Goal: Transaction & Acquisition: Book appointment/travel/reservation

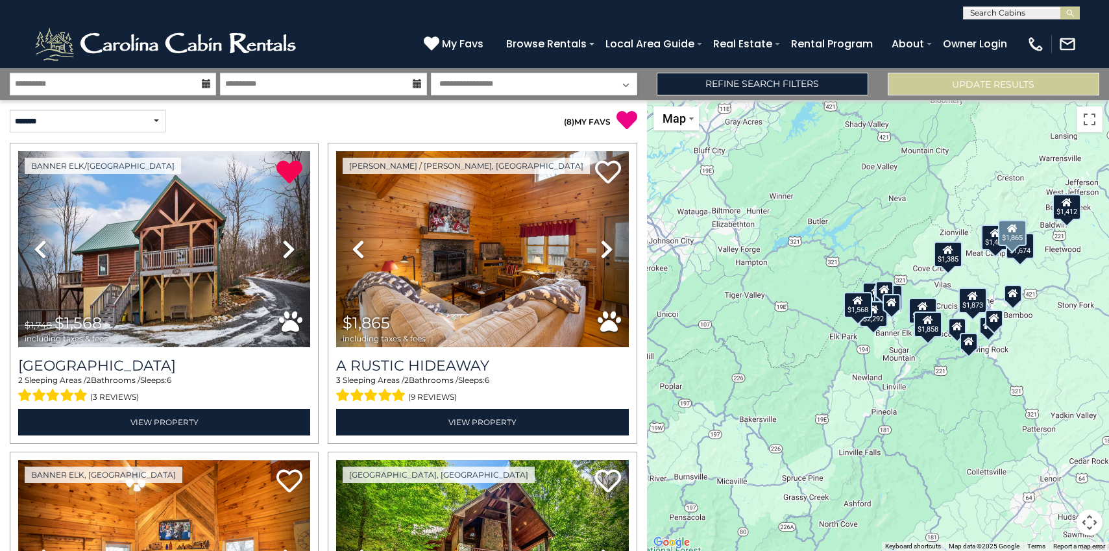
select select "*"
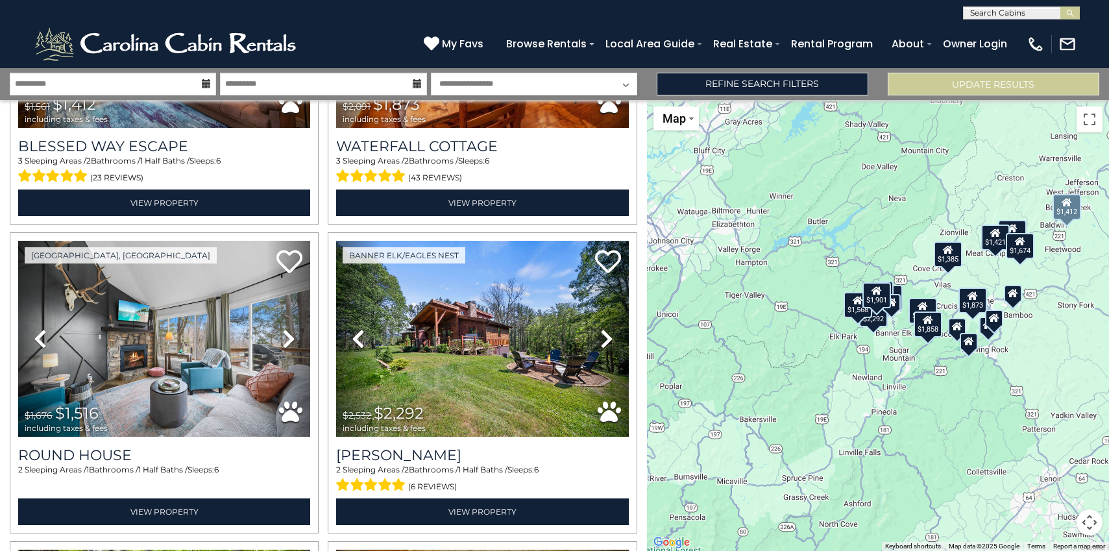
scroll to position [1492, 0]
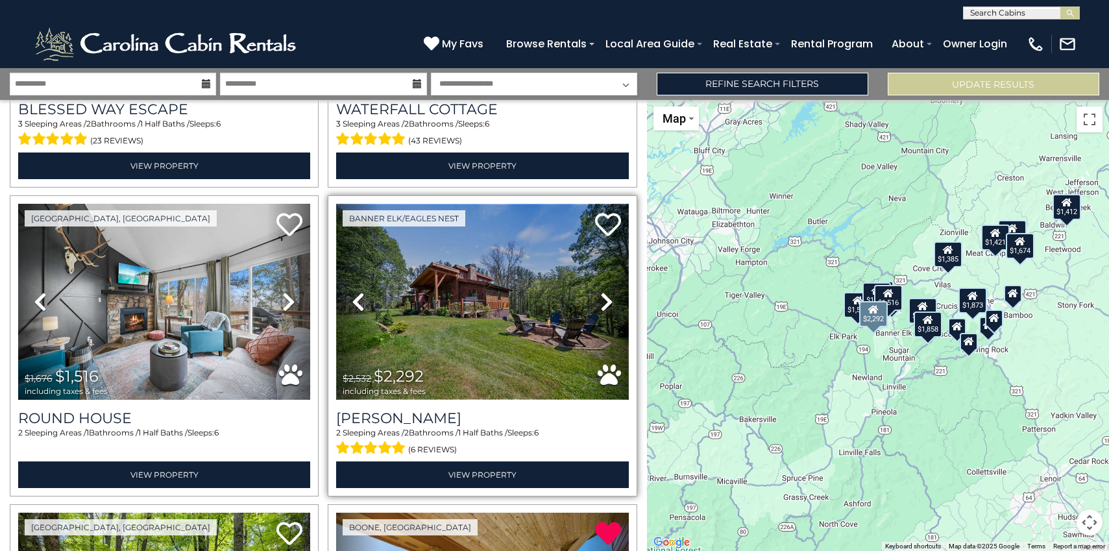
click at [449, 300] on img at bounding box center [482, 302] width 292 height 196
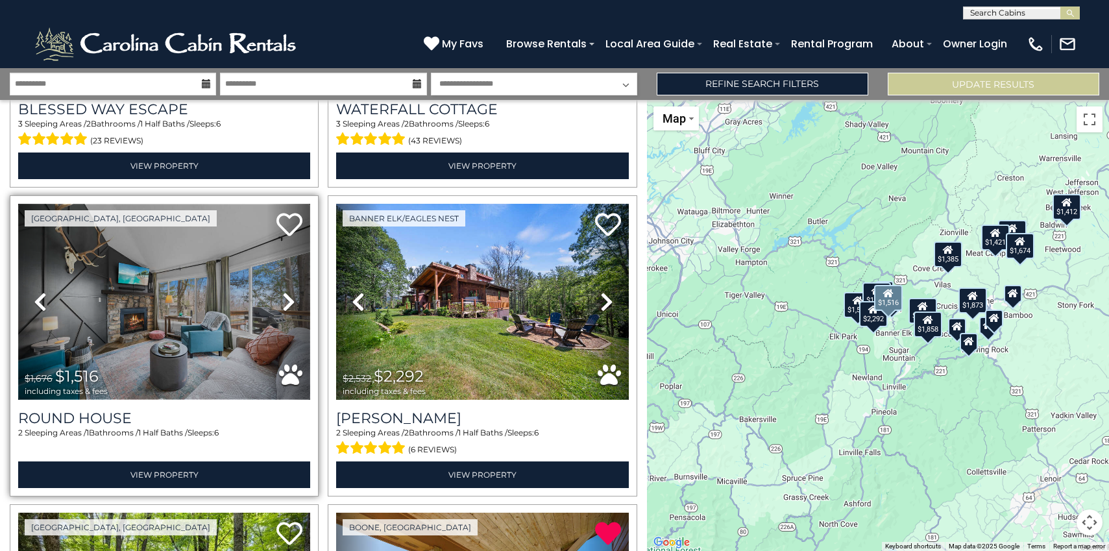
click at [225, 225] on img at bounding box center [164, 302] width 292 height 196
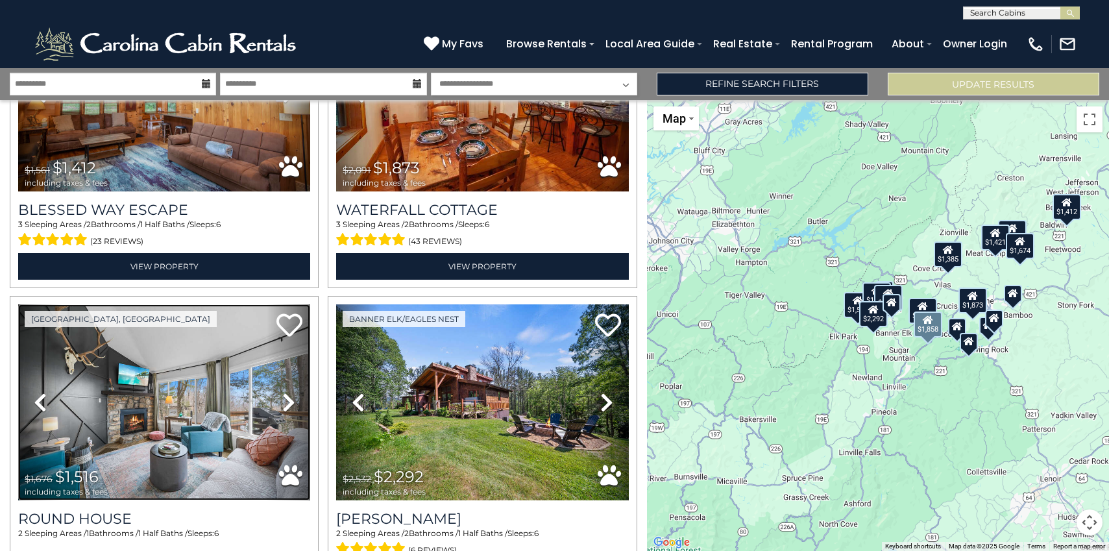
scroll to position [1398, 0]
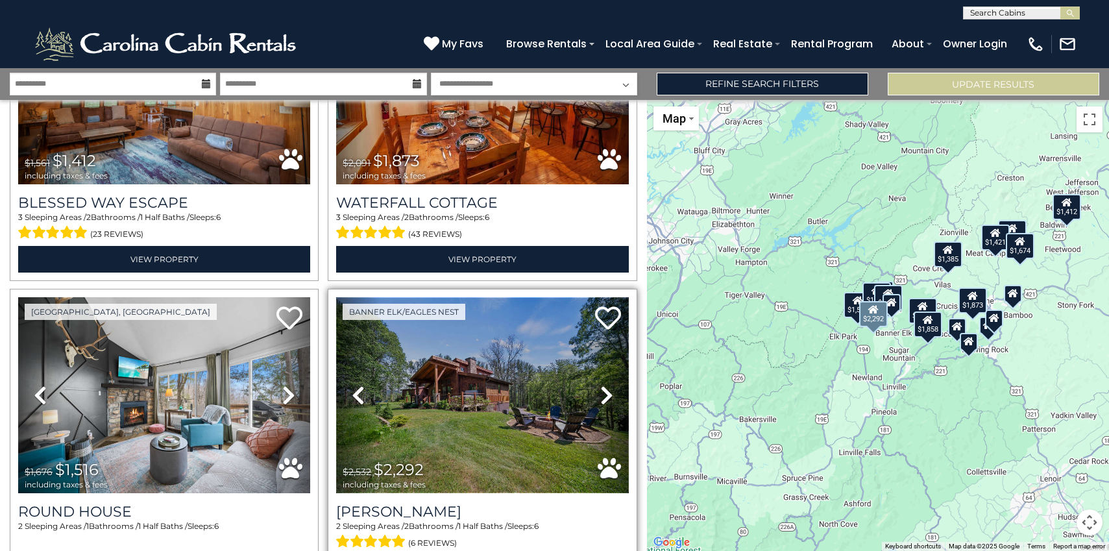
click at [456, 369] on img at bounding box center [482, 395] width 292 height 196
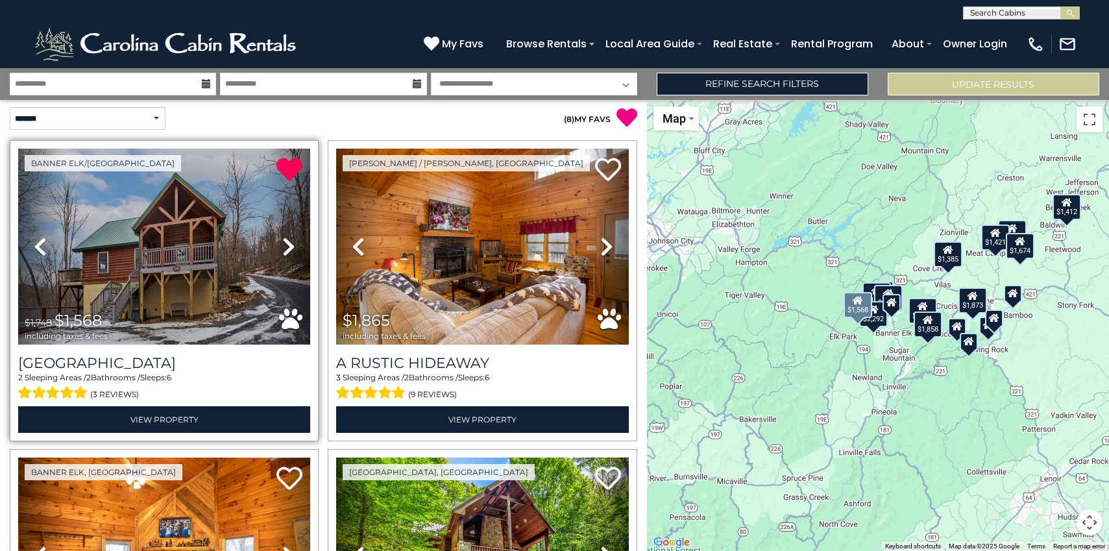
scroll to position [0, 0]
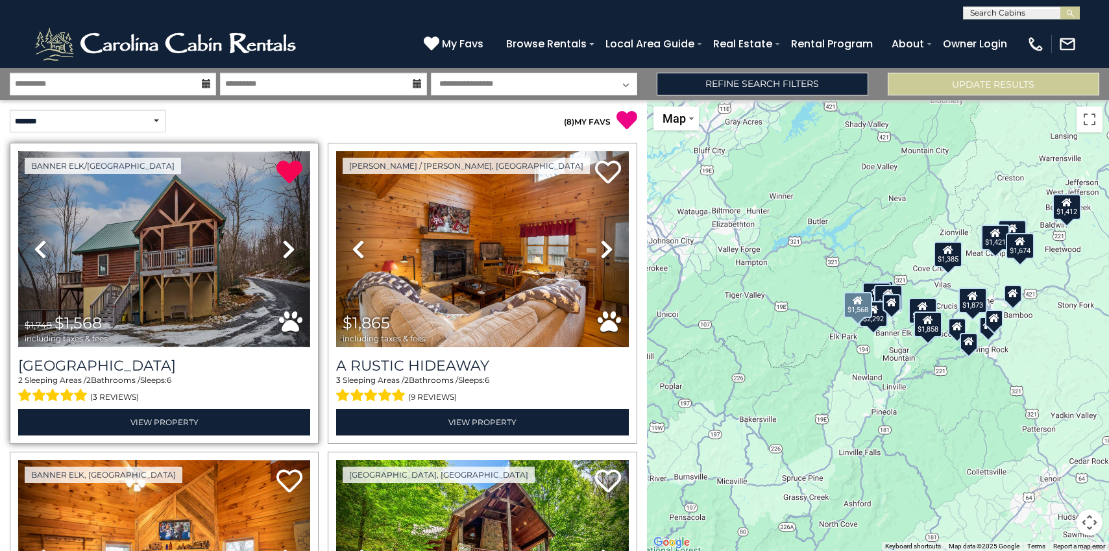
click at [169, 251] on img at bounding box center [164, 249] width 292 height 196
click at [284, 247] on icon at bounding box center [288, 249] width 13 height 21
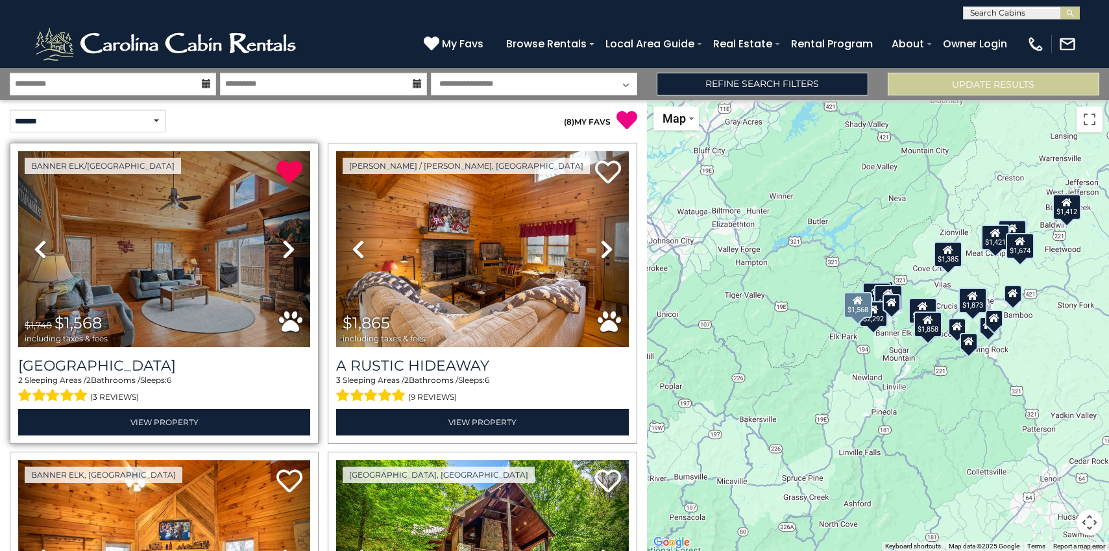
click at [284, 247] on icon at bounding box center [288, 249] width 13 height 21
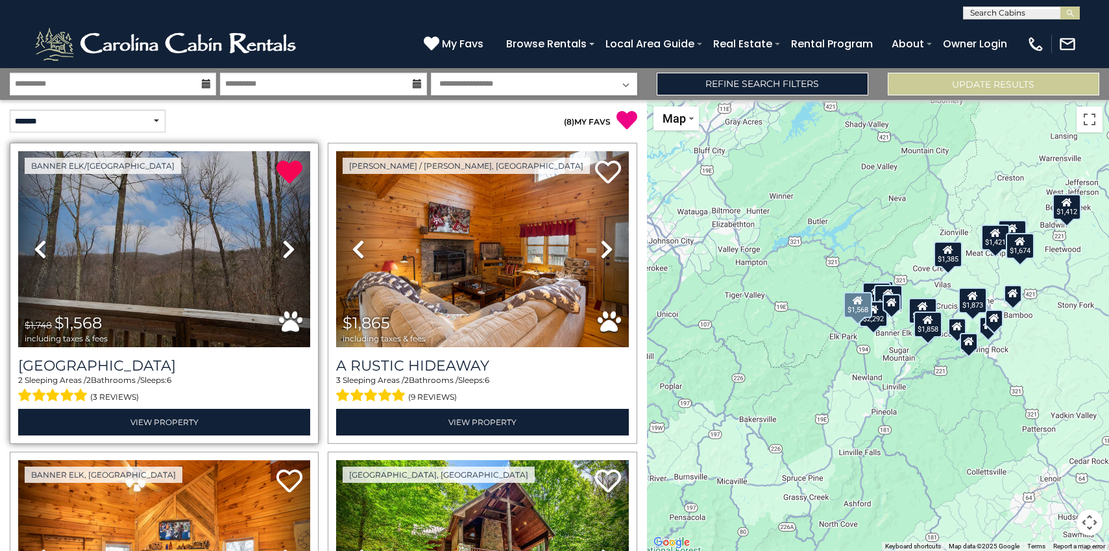
click at [285, 247] on icon at bounding box center [288, 249] width 13 height 21
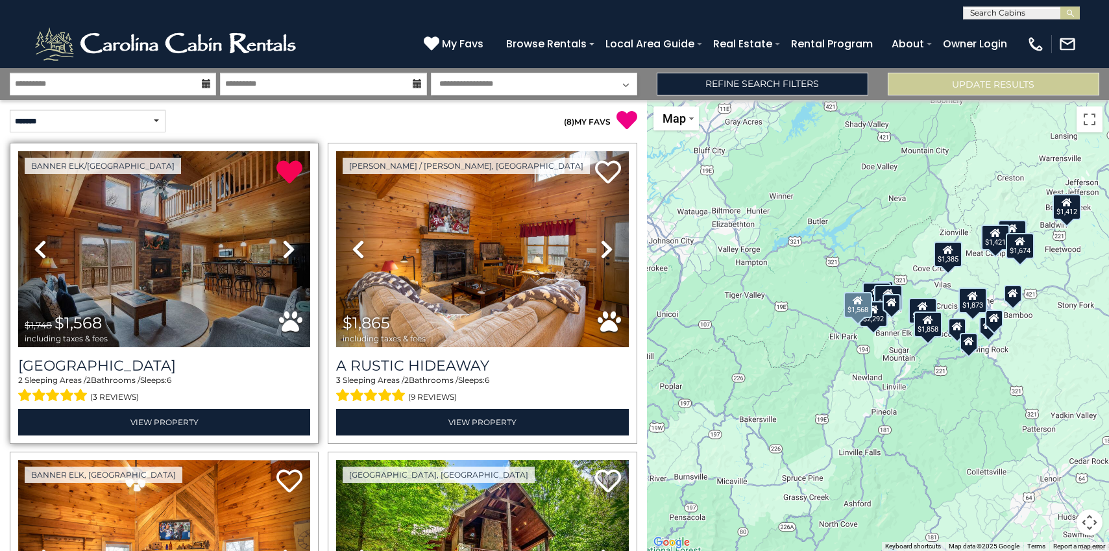
click at [285, 248] on icon at bounding box center [288, 249] width 13 height 21
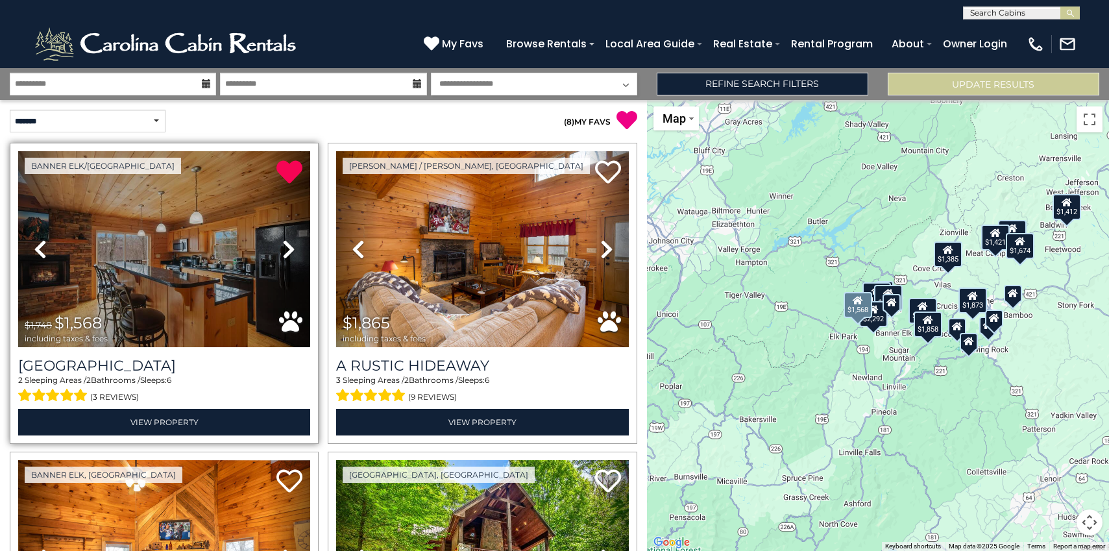
click at [285, 248] on icon at bounding box center [288, 249] width 13 height 21
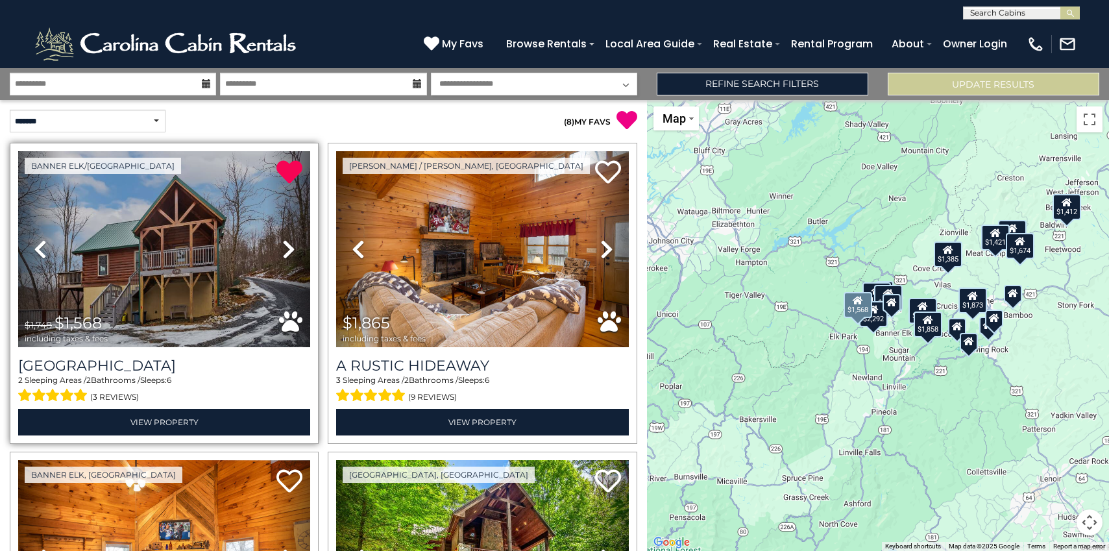
click at [285, 248] on icon at bounding box center [288, 249] width 13 height 21
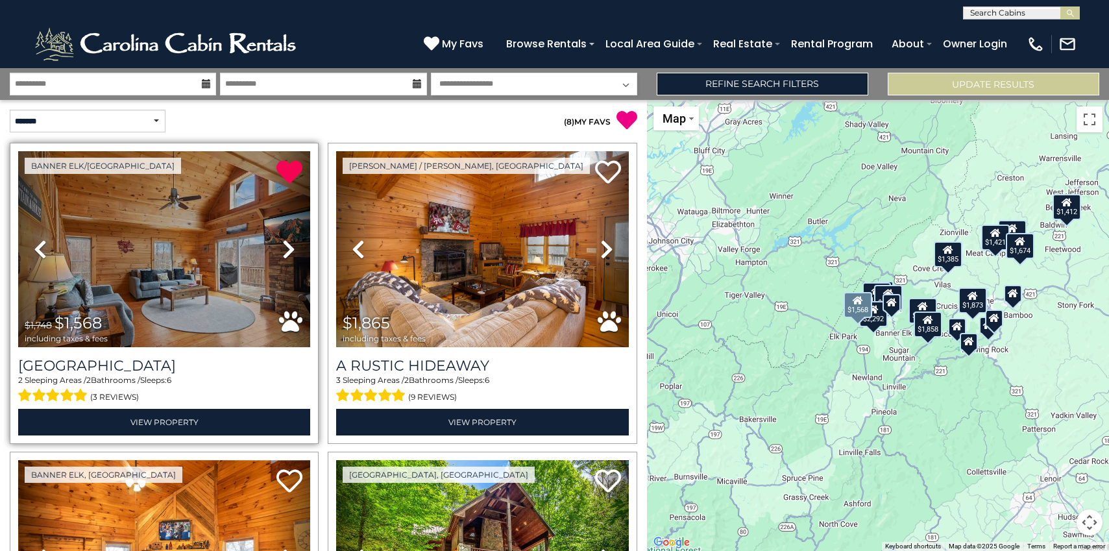
click at [285, 248] on icon at bounding box center [288, 249] width 13 height 21
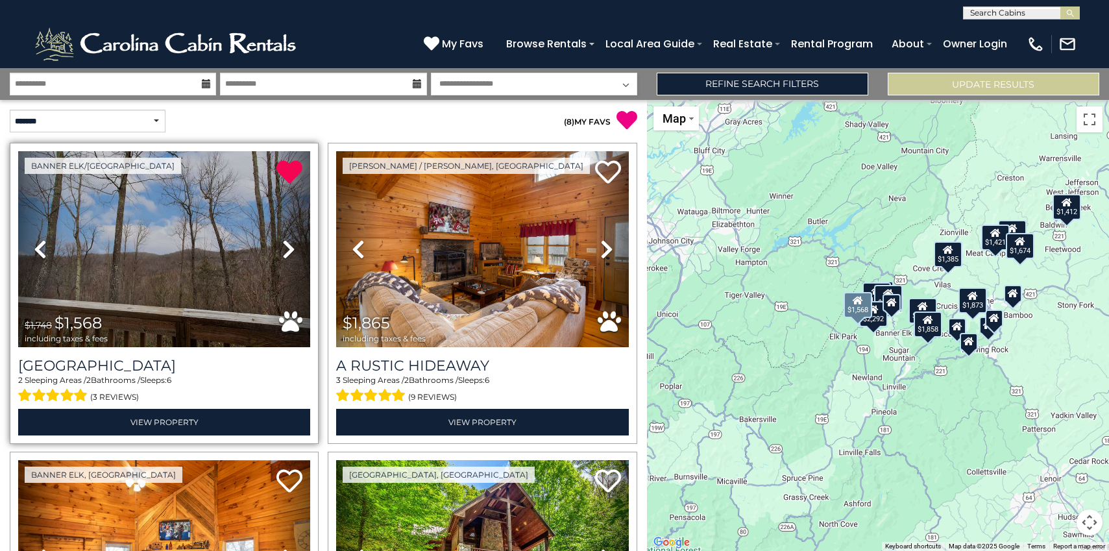
click at [285, 248] on icon at bounding box center [288, 249] width 13 height 21
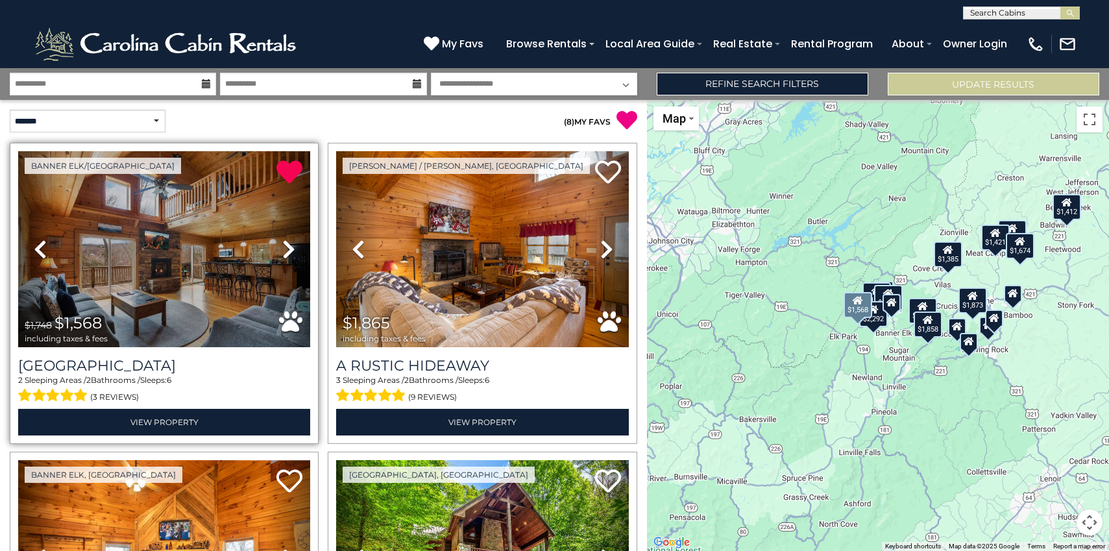
click at [285, 248] on icon at bounding box center [288, 249] width 13 height 21
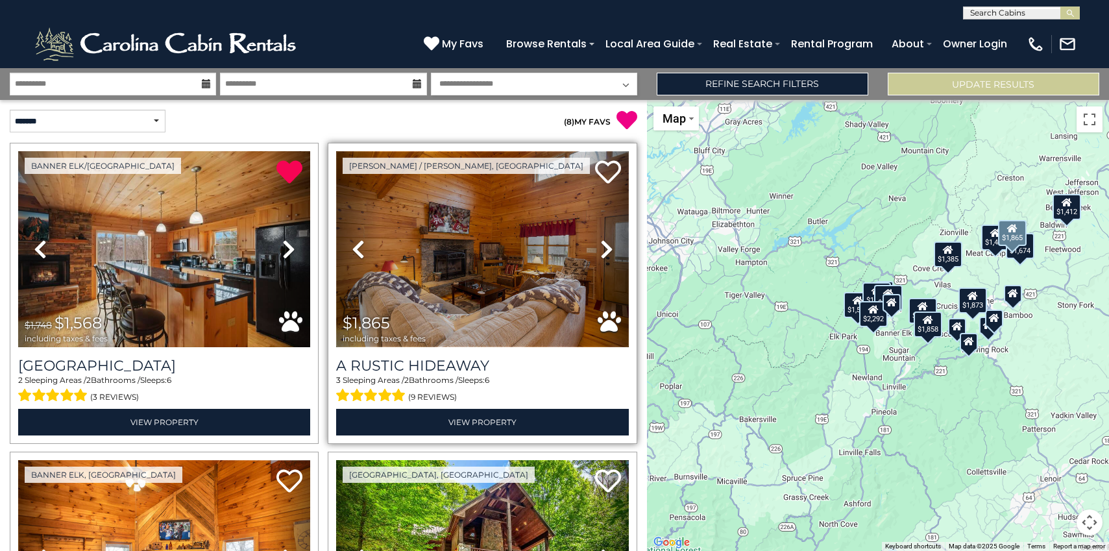
click at [439, 221] on img at bounding box center [482, 249] width 292 height 196
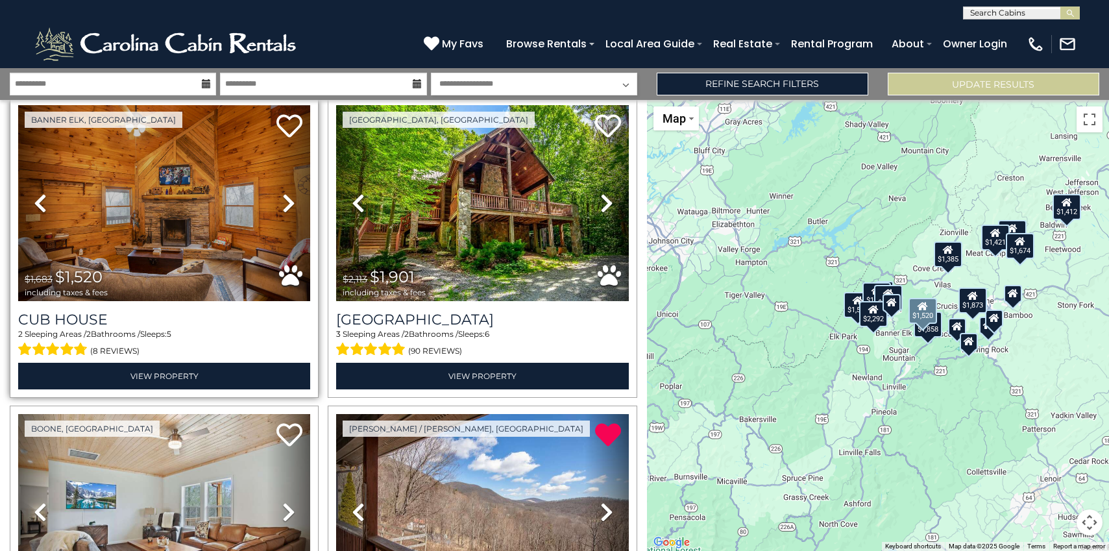
scroll to position [355, 0]
click at [178, 193] on img at bounding box center [164, 203] width 292 height 196
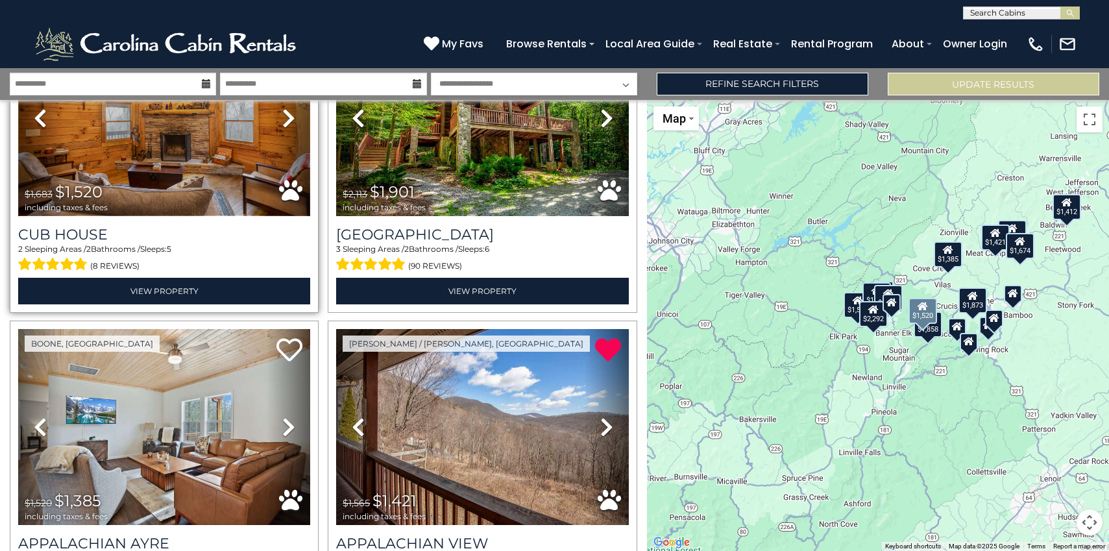
scroll to position [714, 0]
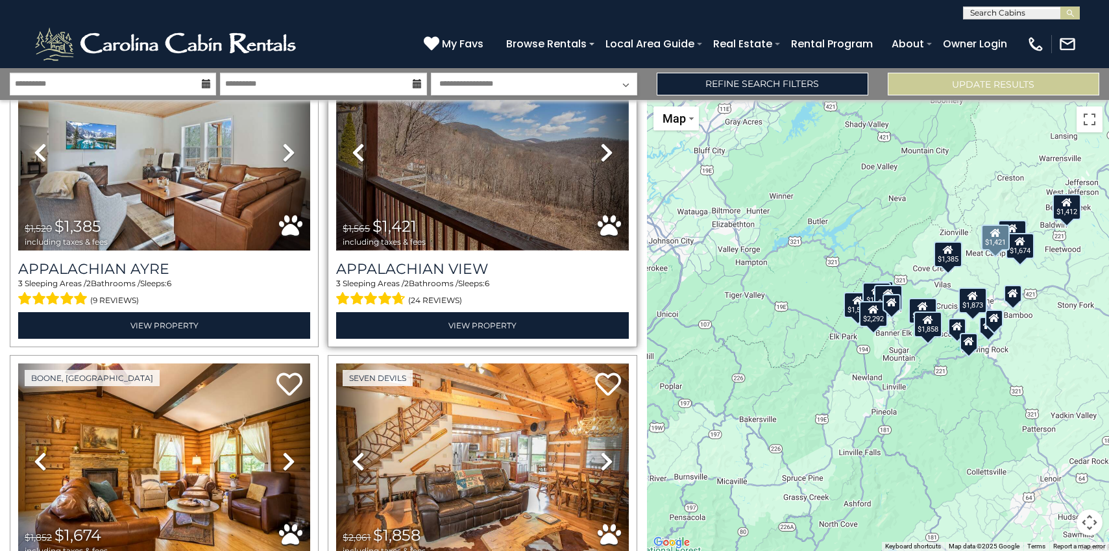
click at [455, 170] on img at bounding box center [482, 153] width 292 height 196
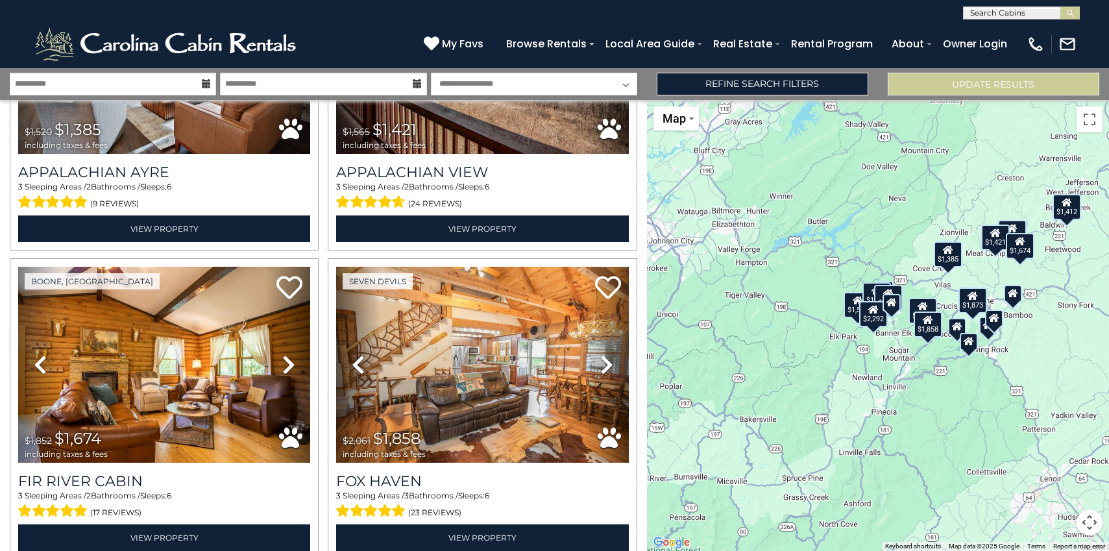
scroll to position [1, 0]
click at [978, 14] on input "text" at bounding box center [1021, 14] width 114 height 13
type input "**********"
click at [1009, 42] on span "Little Blue Ridge" at bounding box center [1049, 42] width 99 height 12
click at [1073, 16] on img "submit" at bounding box center [1070, 13] width 10 height 10
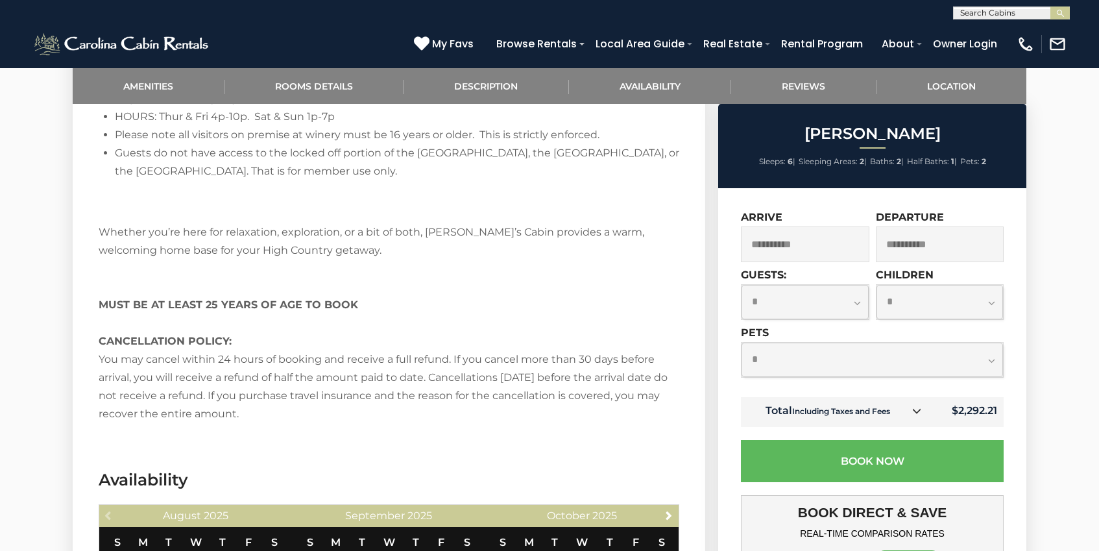
scroll to position [2786, 0]
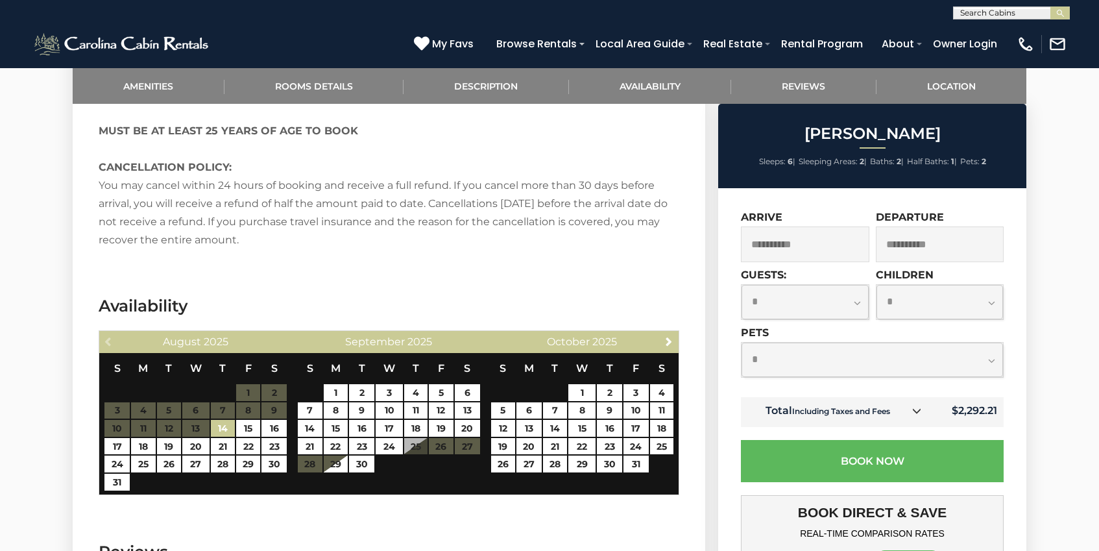
click at [855, 300] on select "**********" at bounding box center [805, 302] width 127 height 34
select select "*"
click at [824, 361] on select "**********" at bounding box center [872, 360] width 261 height 34
select select "*"
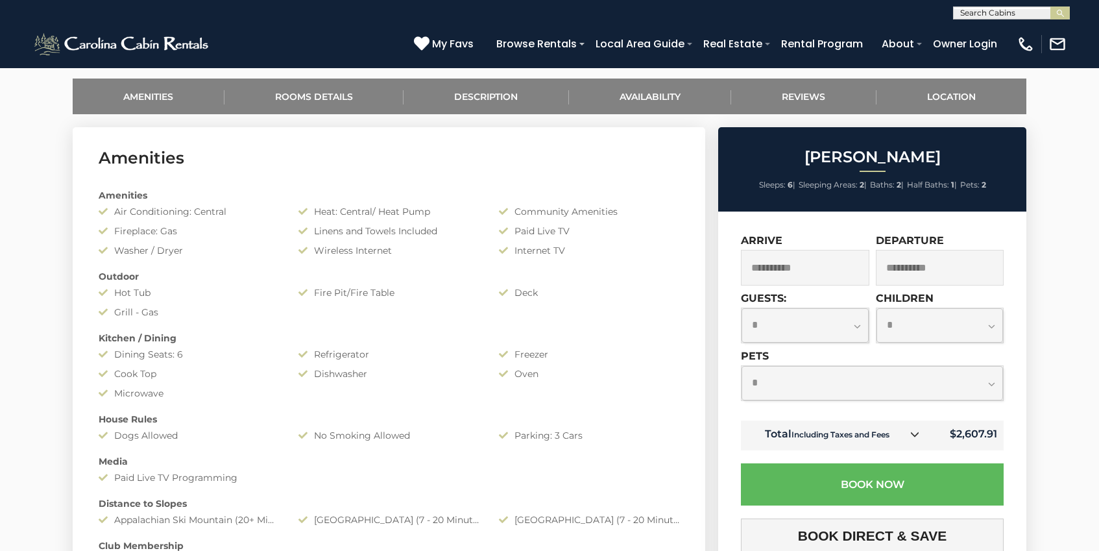
scroll to position [611, 0]
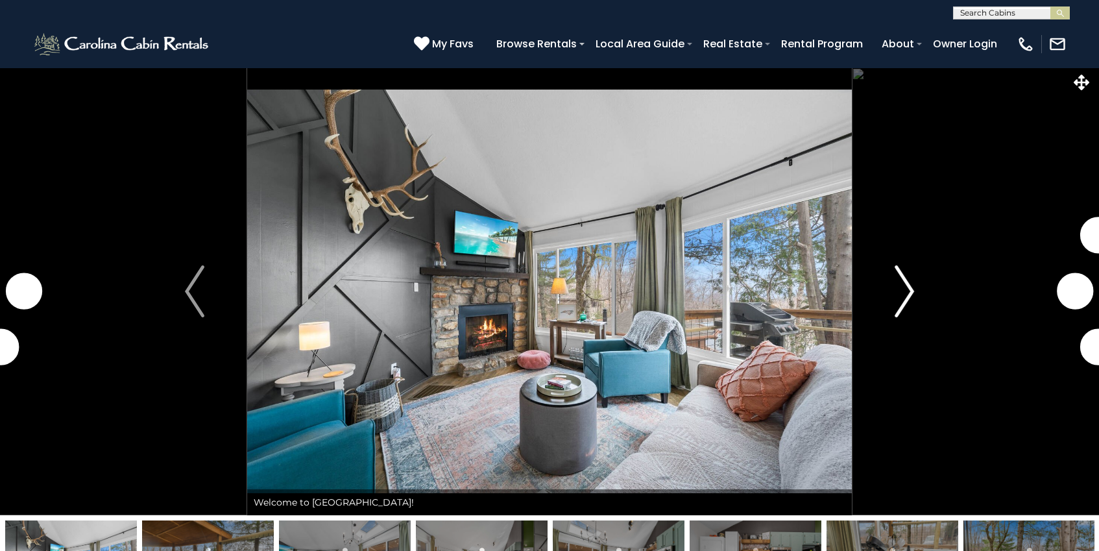
click at [904, 289] on img "Next" at bounding box center [904, 291] width 19 height 52
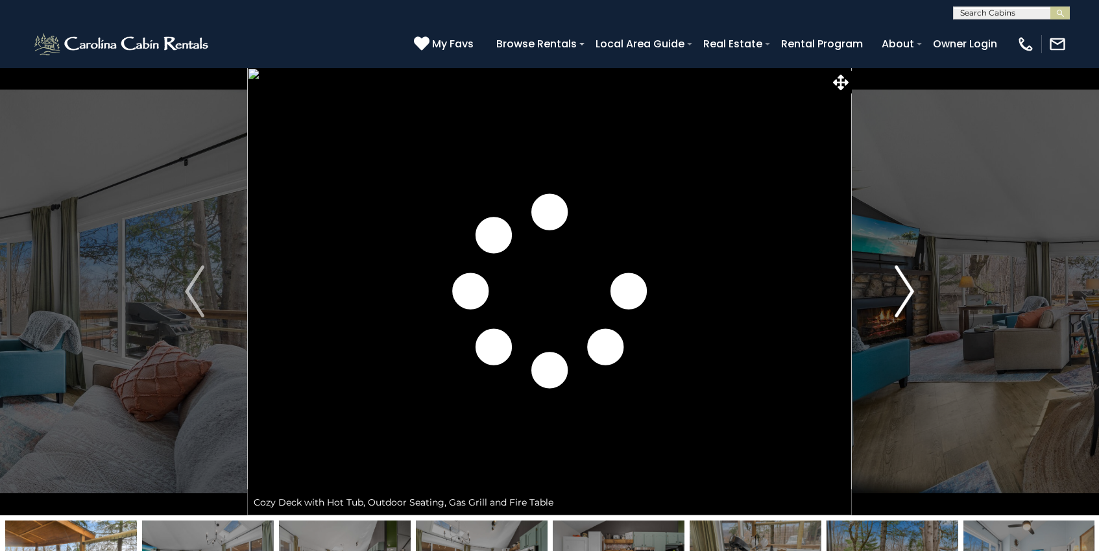
click at [912, 289] on img "Next" at bounding box center [904, 291] width 19 height 52
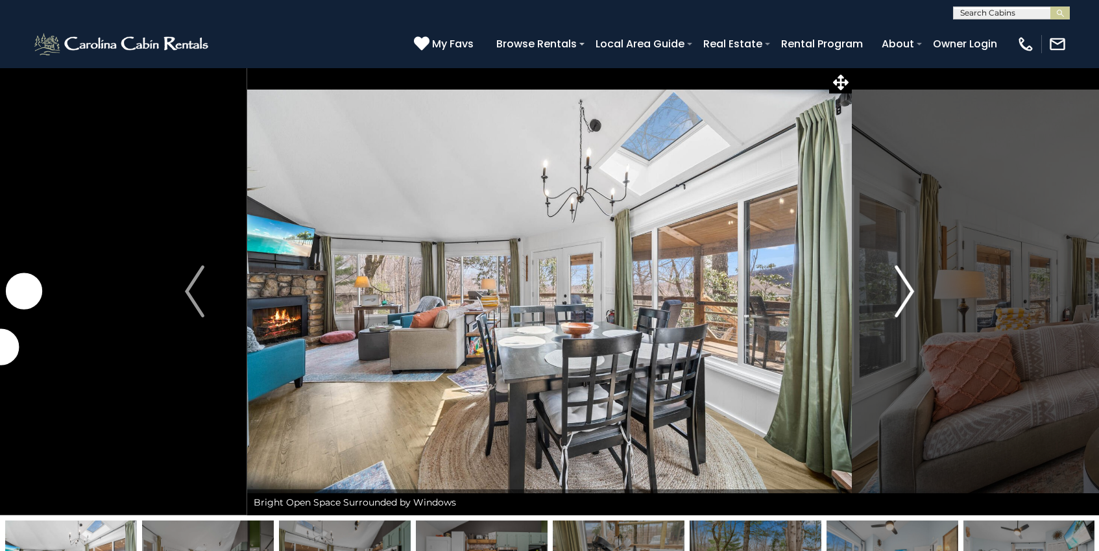
click at [910, 291] on img "Next" at bounding box center [904, 291] width 19 height 52
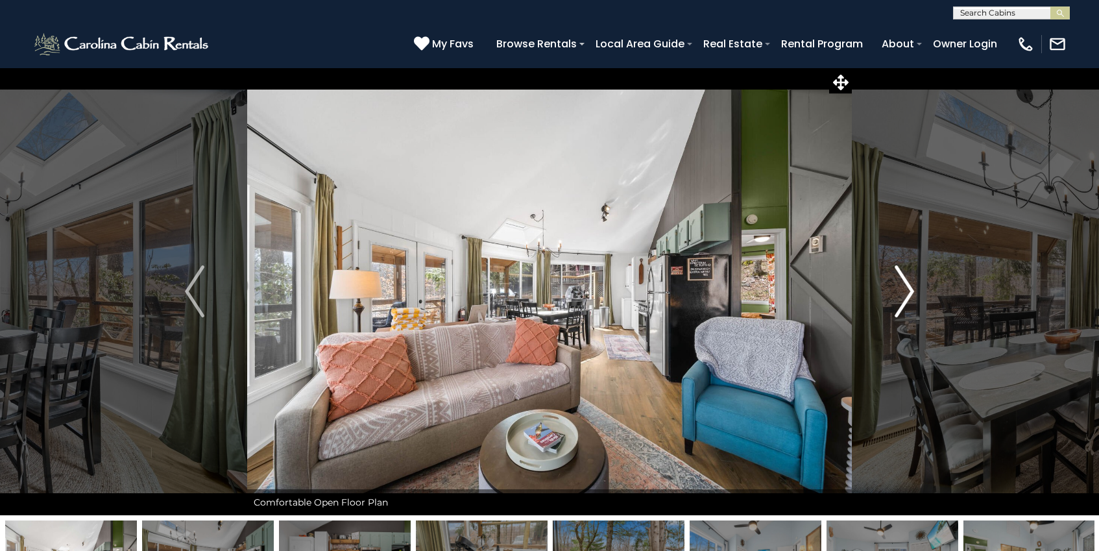
click at [910, 292] on img "Next" at bounding box center [904, 291] width 19 height 52
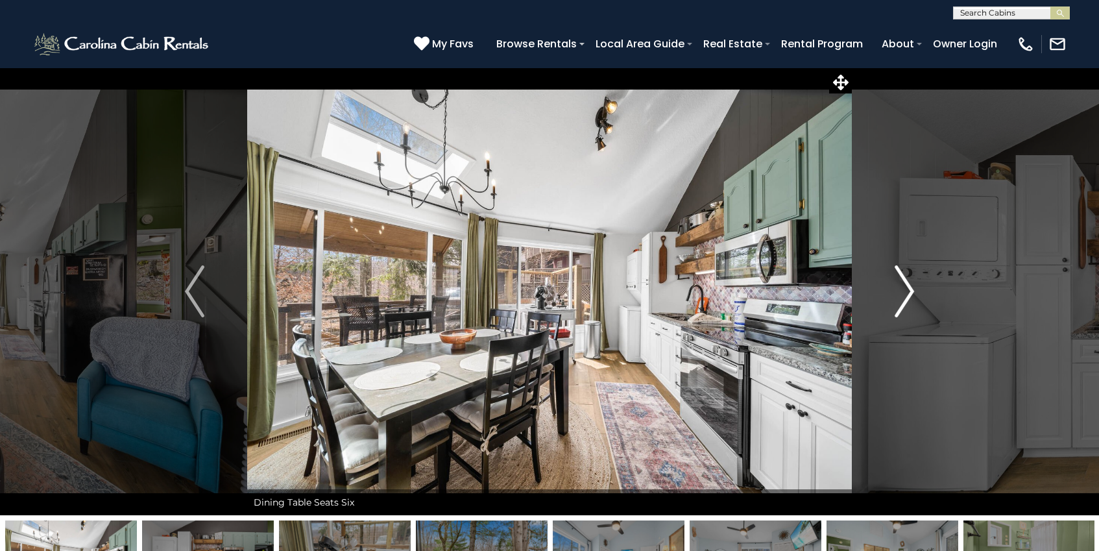
click at [910, 292] on img "Next" at bounding box center [904, 291] width 19 height 52
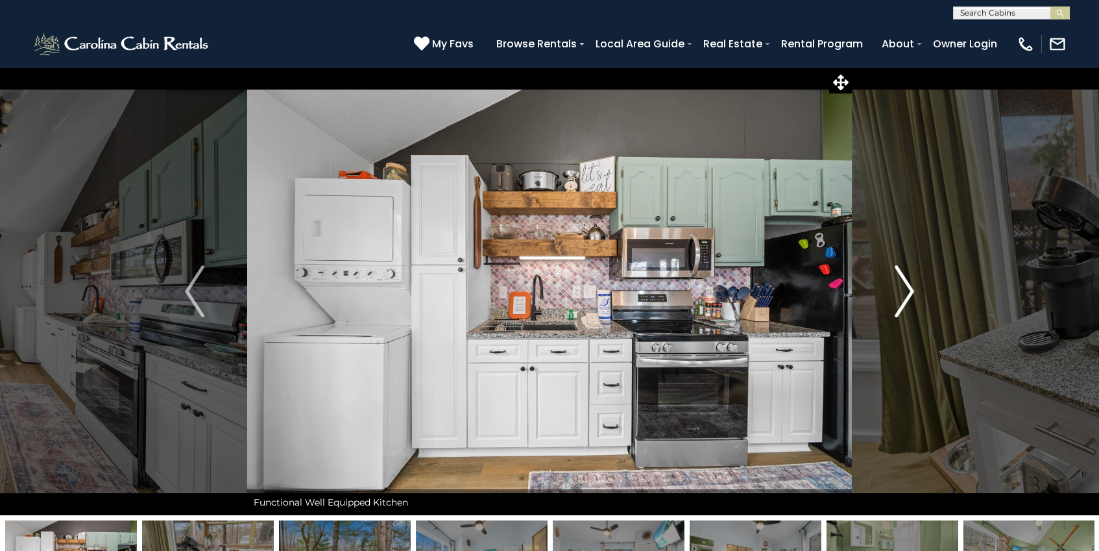
click at [910, 292] on img "Next" at bounding box center [904, 291] width 19 height 52
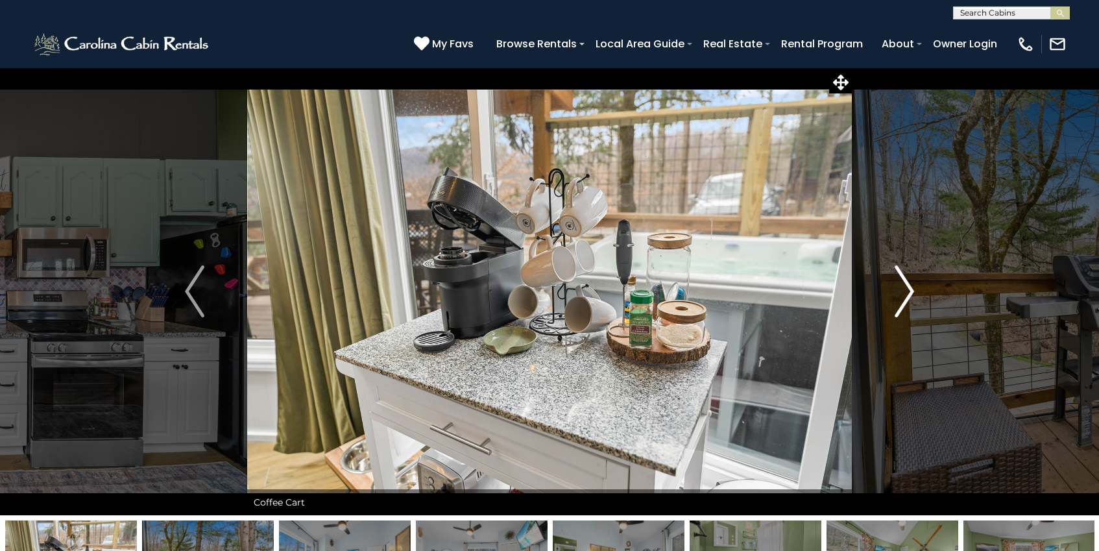
click at [906, 288] on img "Next" at bounding box center [904, 291] width 19 height 52
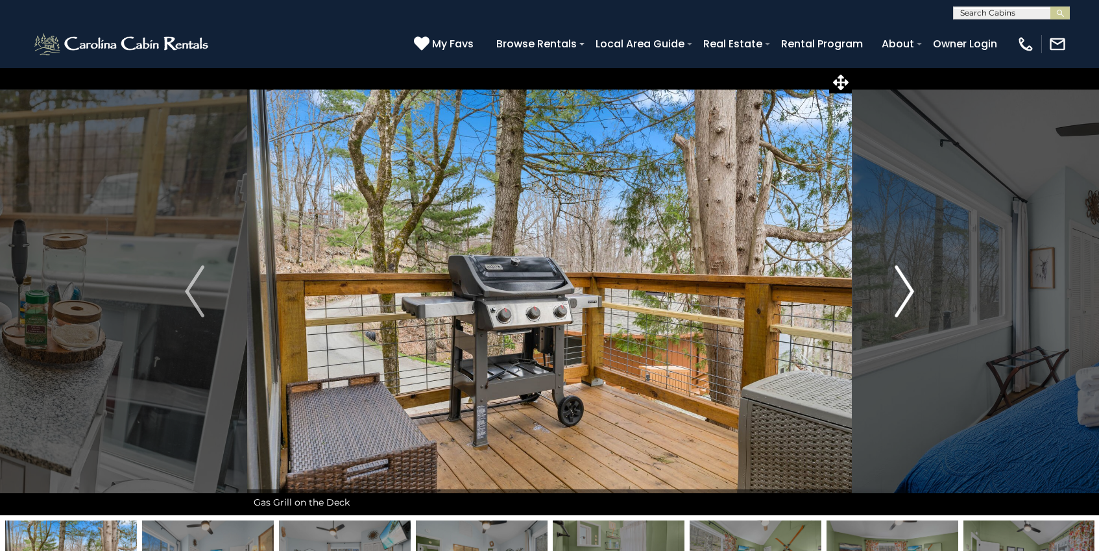
click at [905, 284] on img "Next" at bounding box center [904, 291] width 19 height 52
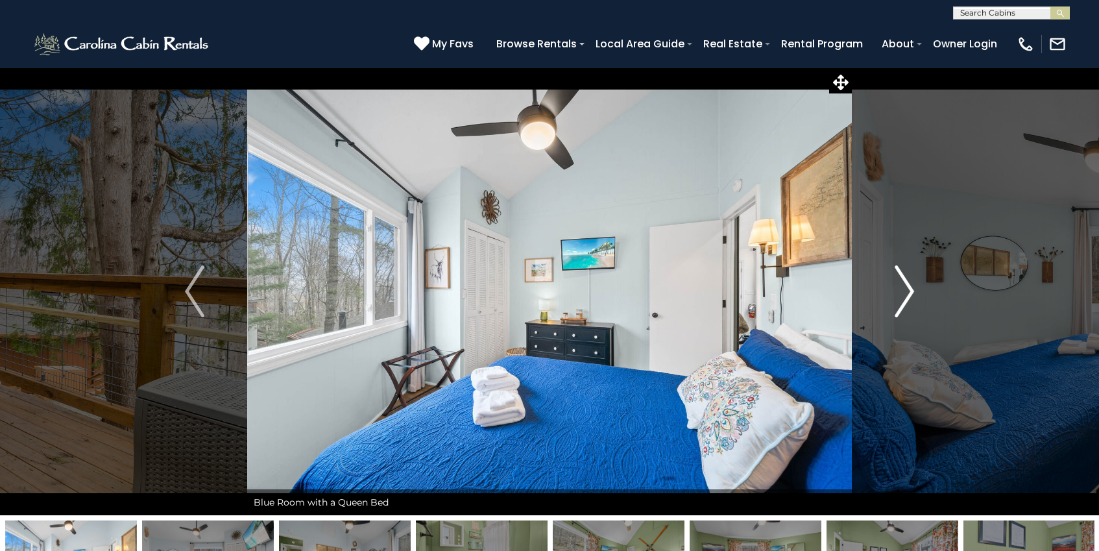
click at [905, 285] on img "Next" at bounding box center [904, 291] width 19 height 52
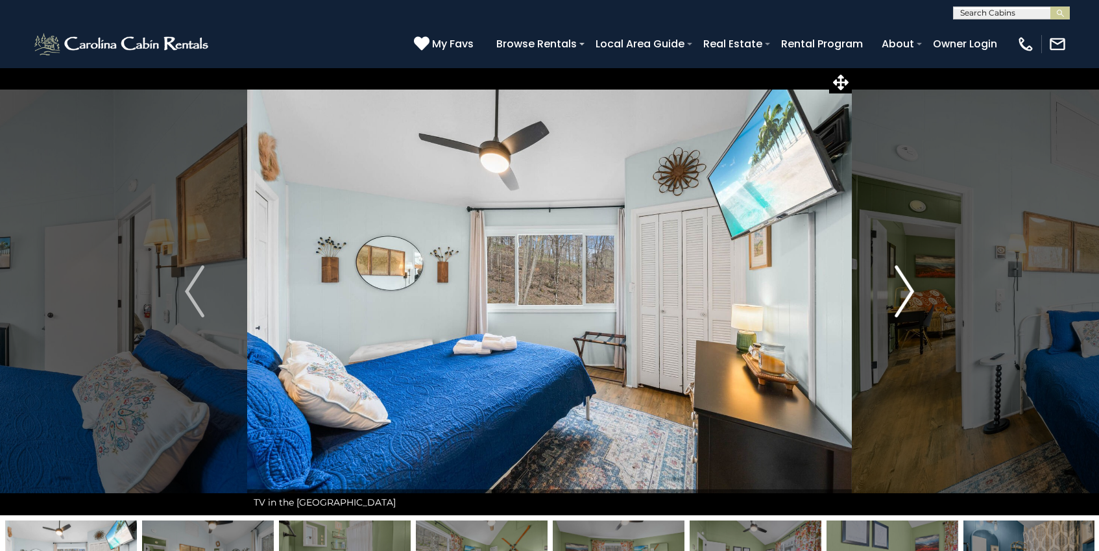
click at [899, 285] on img "Next" at bounding box center [904, 291] width 19 height 52
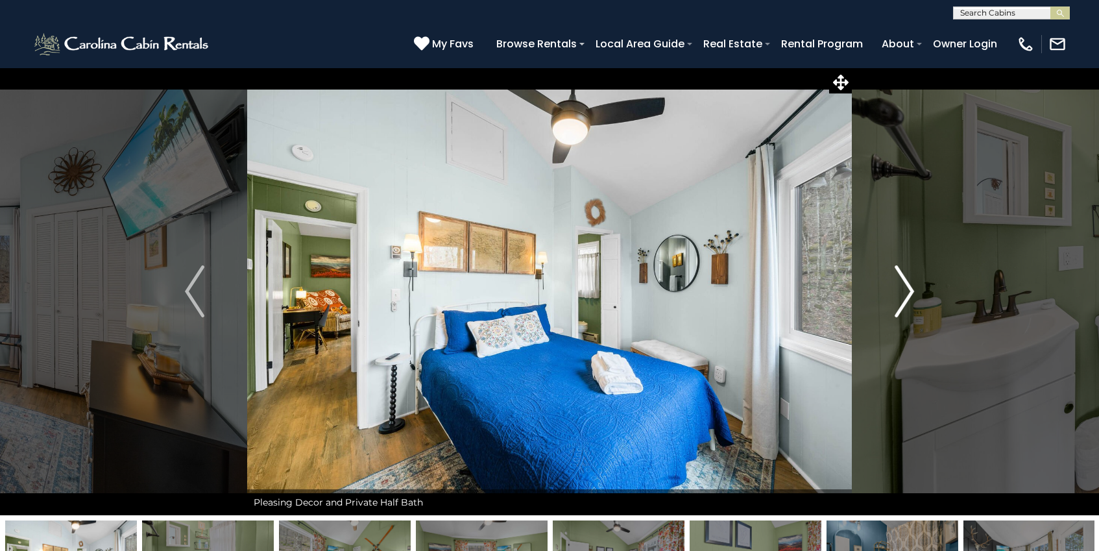
click at [898, 287] on img "Next" at bounding box center [904, 291] width 19 height 52
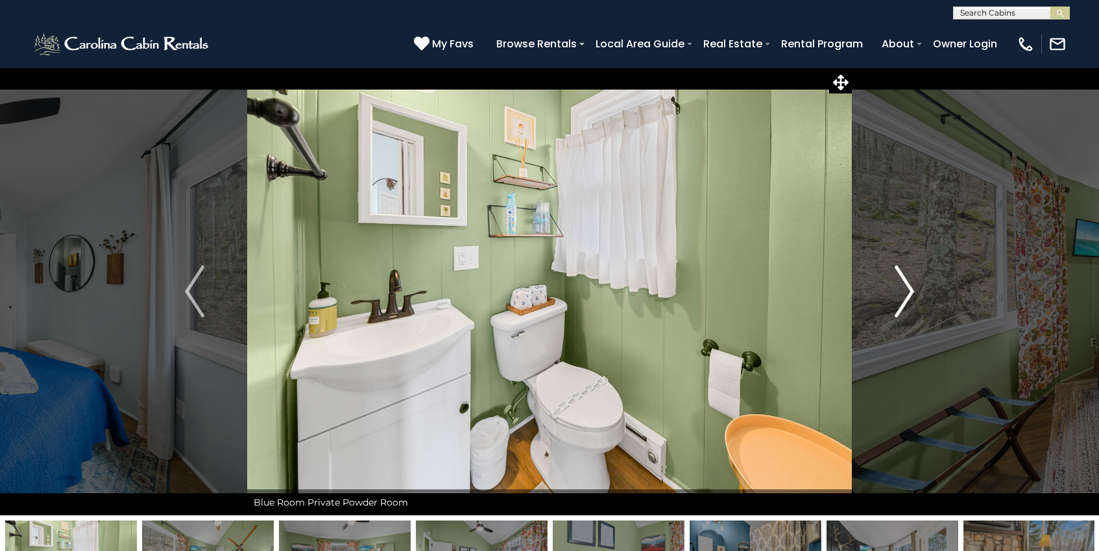
click at [899, 287] on img "Next" at bounding box center [904, 291] width 19 height 52
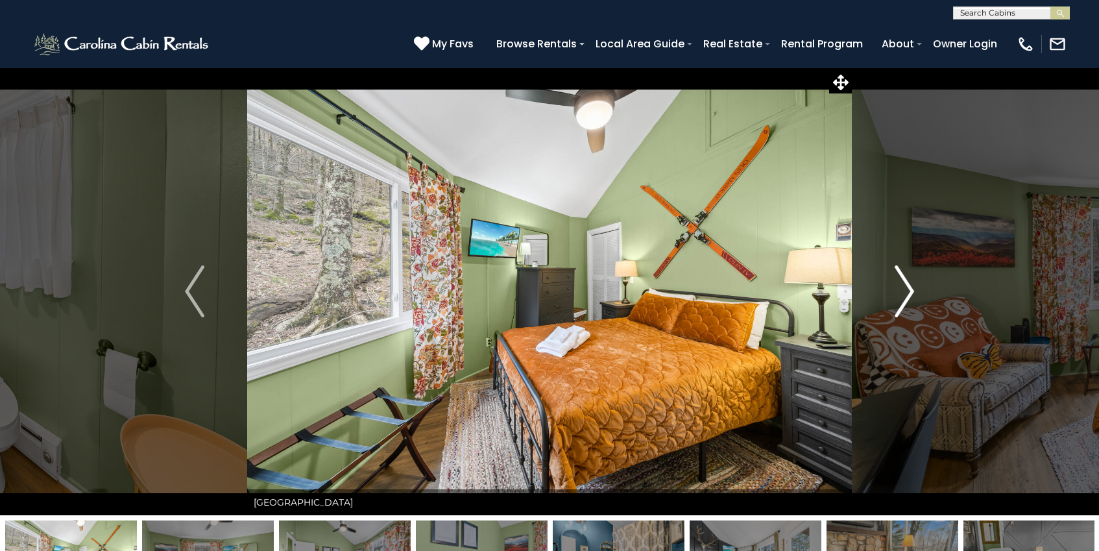
click at [897, 288] on img "Next" at bounding box center [904, 291] width 19 height 52
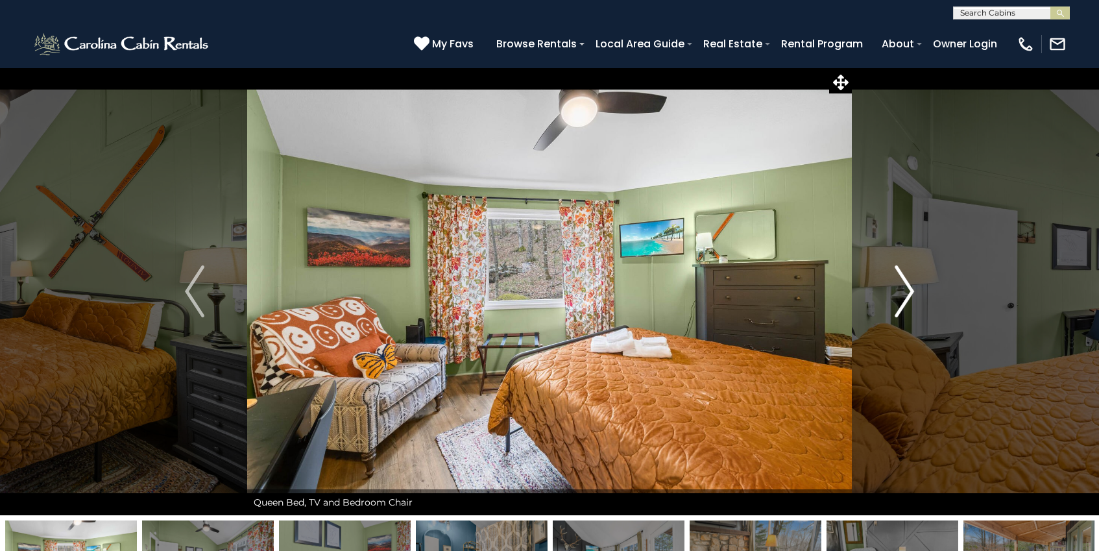
click at [899, 286] on img "Next" at bounding box center [904, 291] width 19 height 52
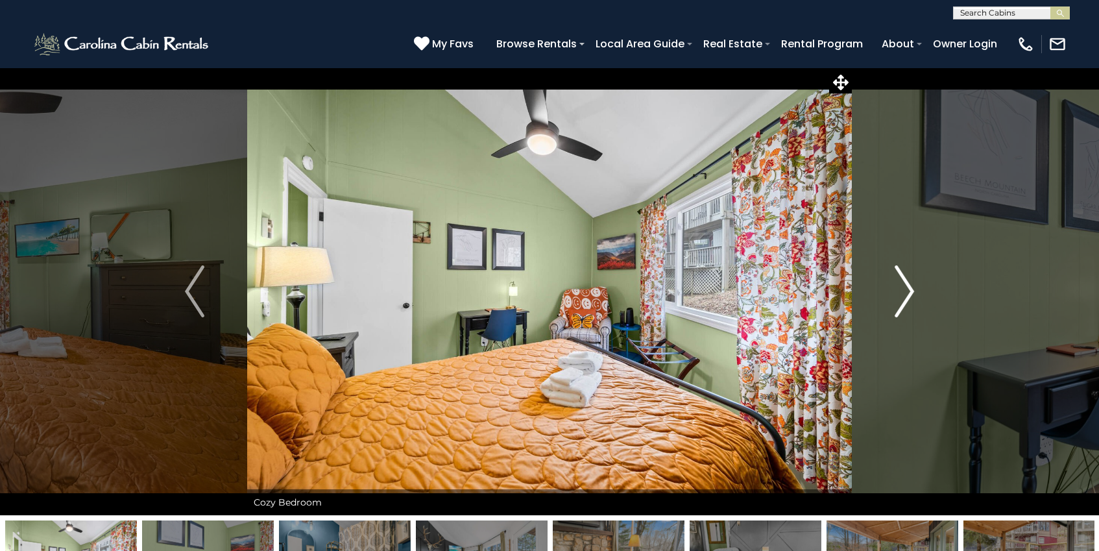
click at [899, 285] on img "Next" at bounding box center [904, 291] width 19 height 52
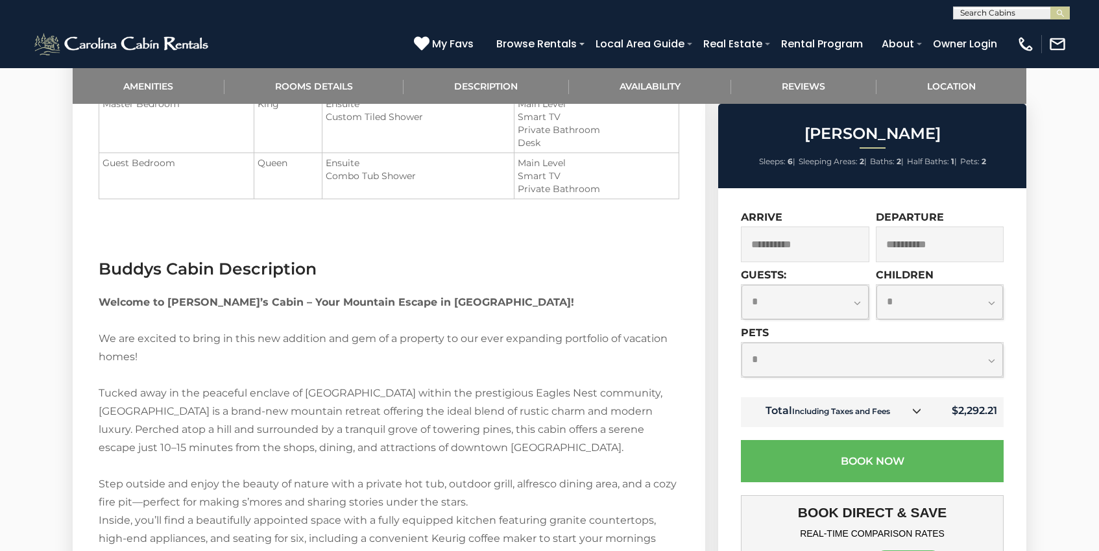
scroll to position [755, 0]
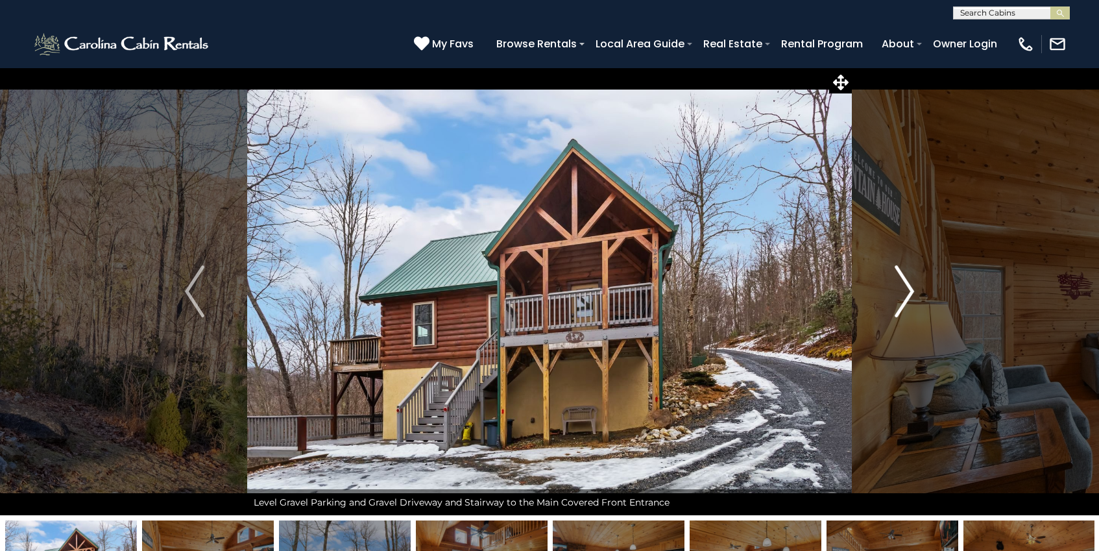
click at [905, 293] on img "Next" at bounding box center [904, 291] width 19 height 52
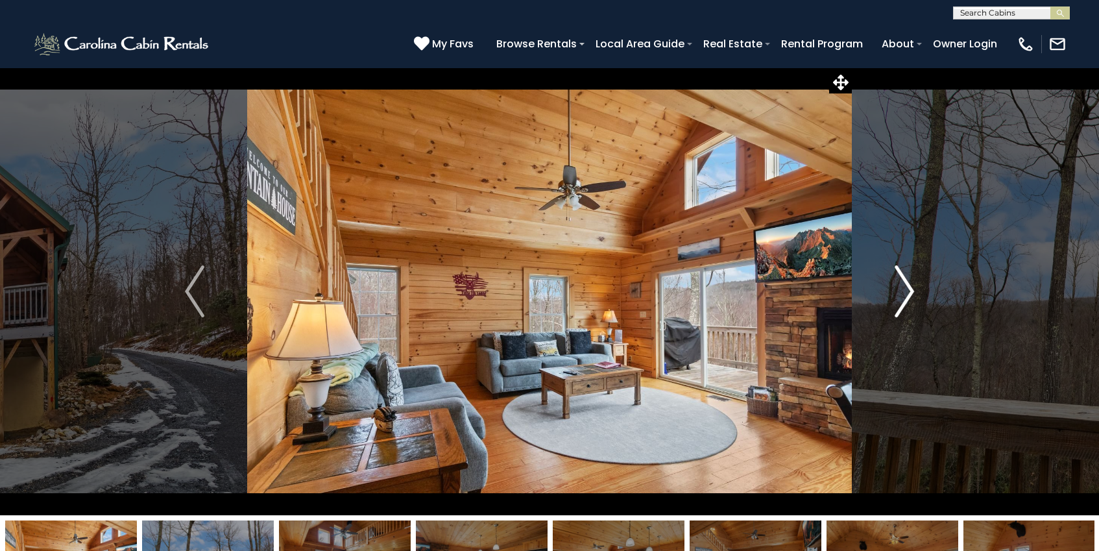
click at [904, 293] on img "Next" at bounding box center [904, 291] width 19 height 52
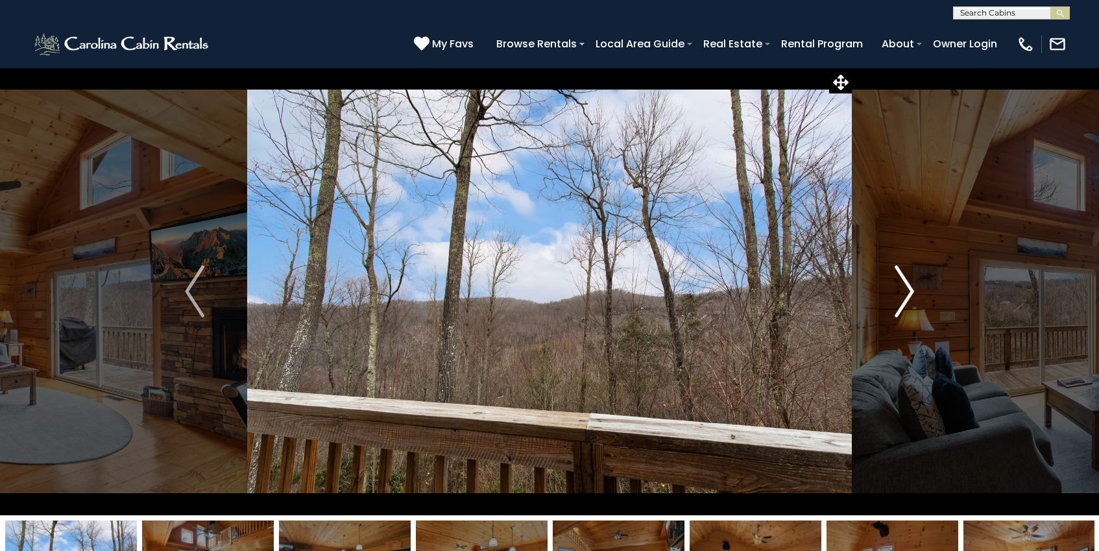
click at [904, 291] on img "Next" at bounding box center [904, 291] width 19 height 52
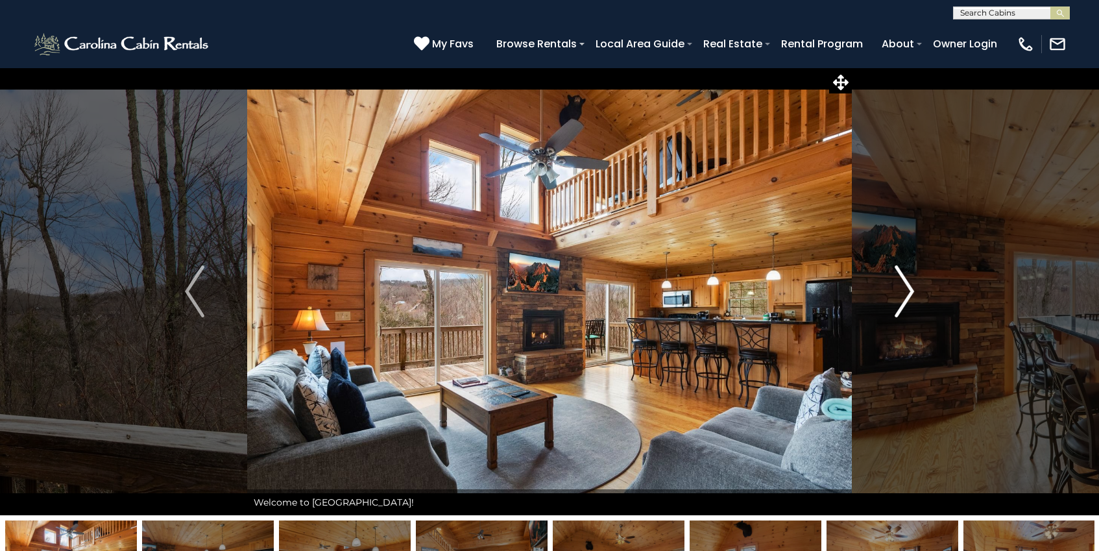
click at [908, 284] on img "Next" at bounding box center [904, 291] width 19 height 52
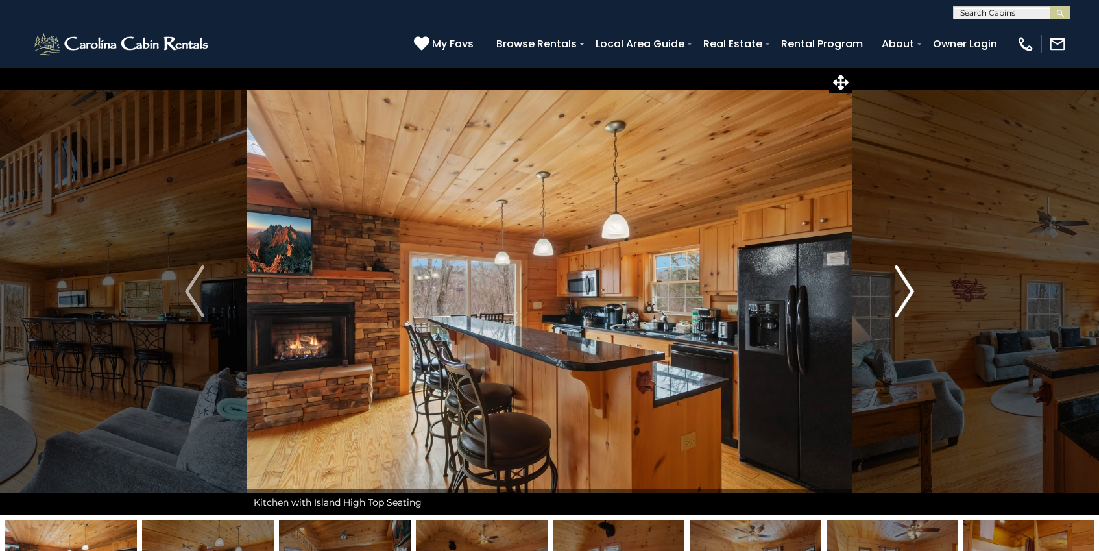
click at [905, 293] on img "Next" at bounding box center [904, 291] width 19 height 52
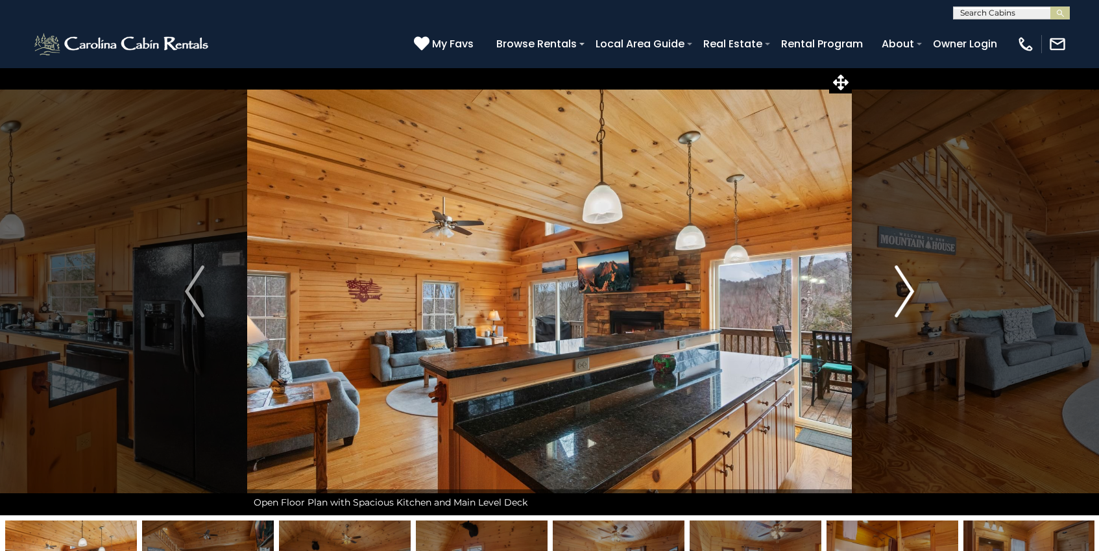
click at [905, 295] on img "Next" at bounding box center [904, 291] width 19 height 52
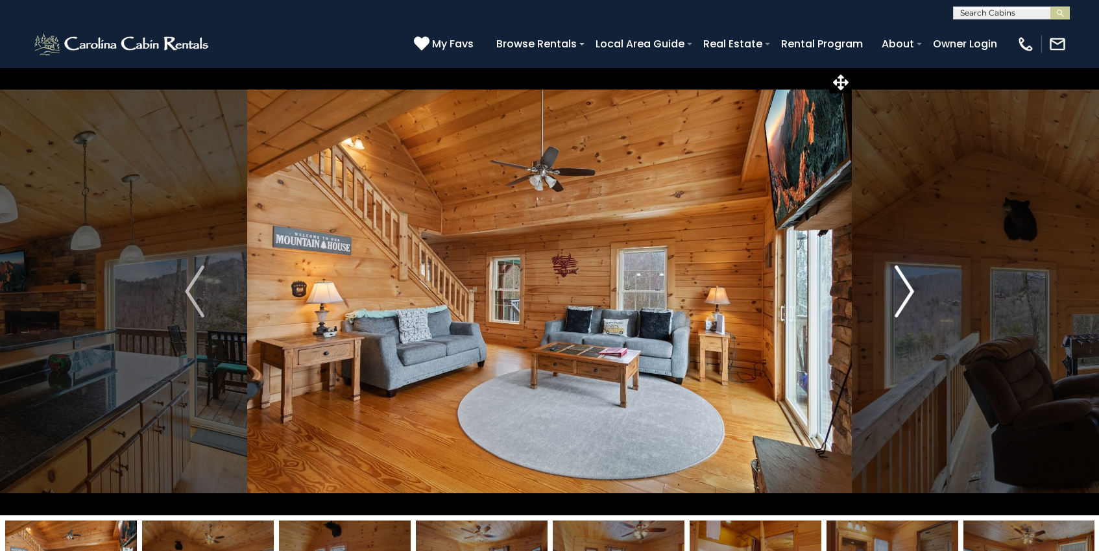
click at [905, 296] on img "Next" at bounding box center [904, 291] width 19 height 52
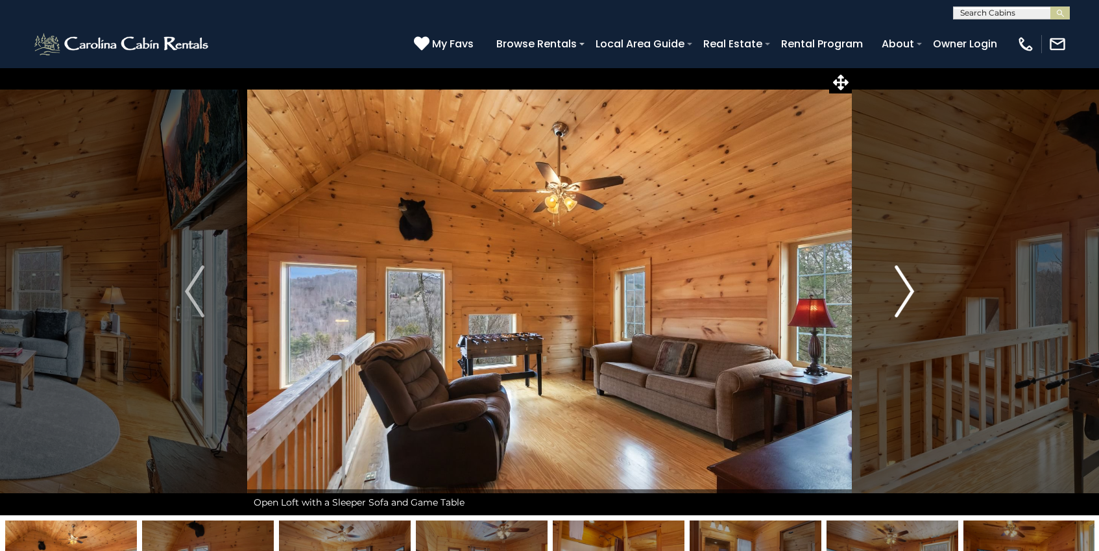
click at [905, 296] on img "Next" at bounding box center [904, 291] width 19 height 52
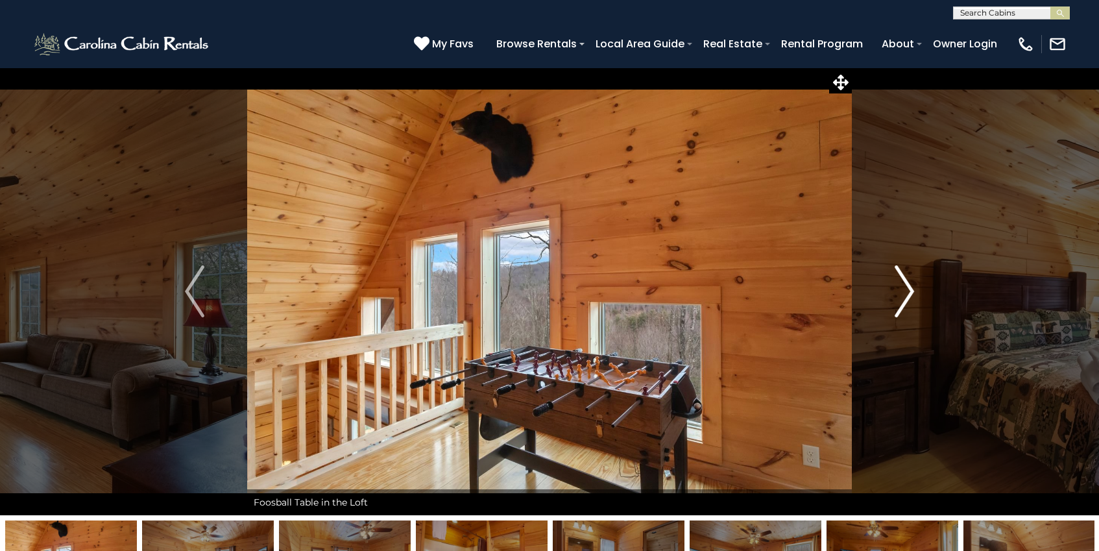
click at [905, 296] on img "Next" at bounding box center [904, 291] width 19 height 52
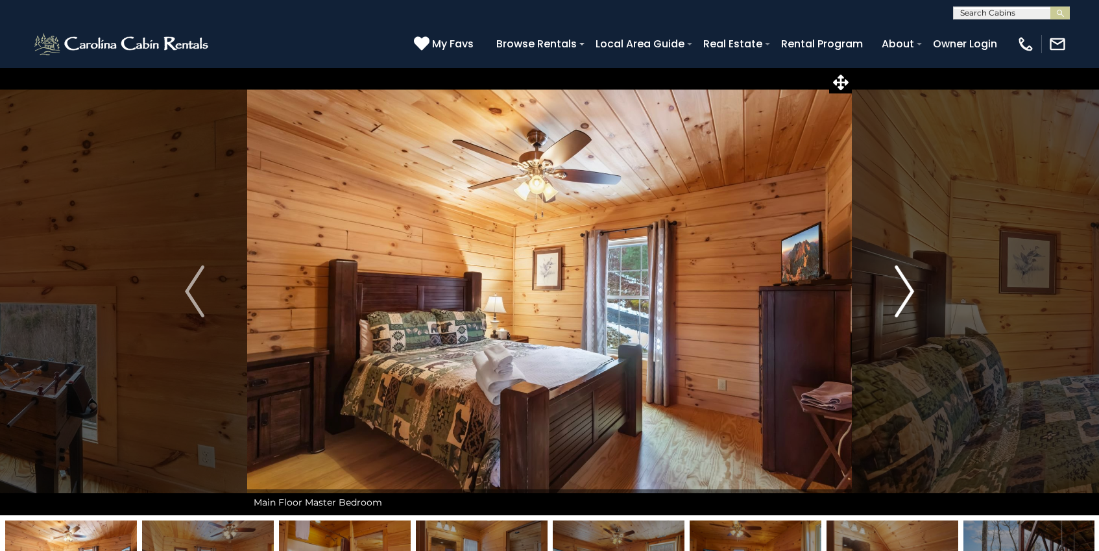
click at [905, 296] on img "Next" at bounding box center [904, 291] width 19 height 52
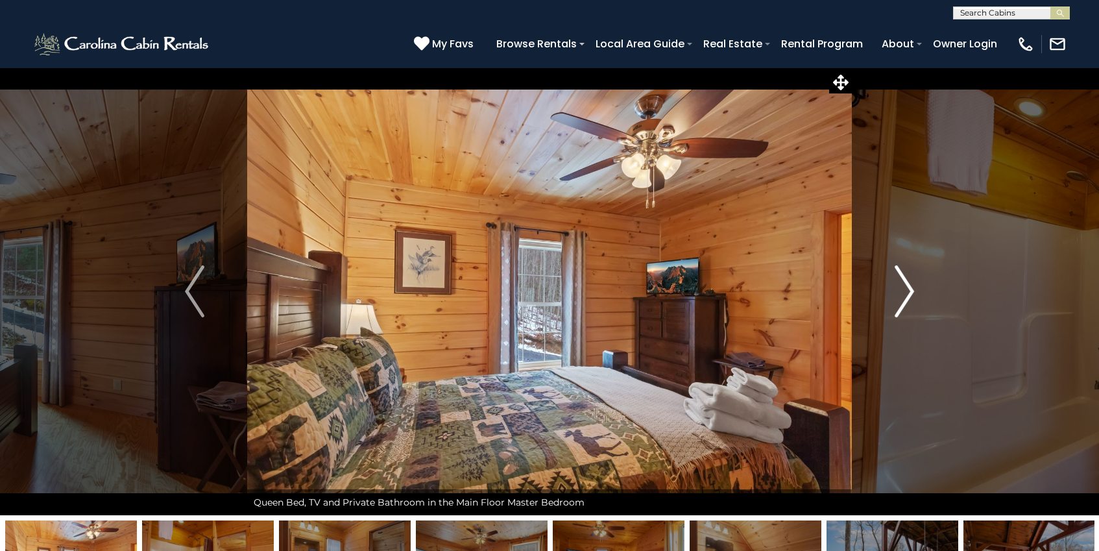
click at [904, 296] on img "Next" at bounding box center [904, 291] width 19 height 52
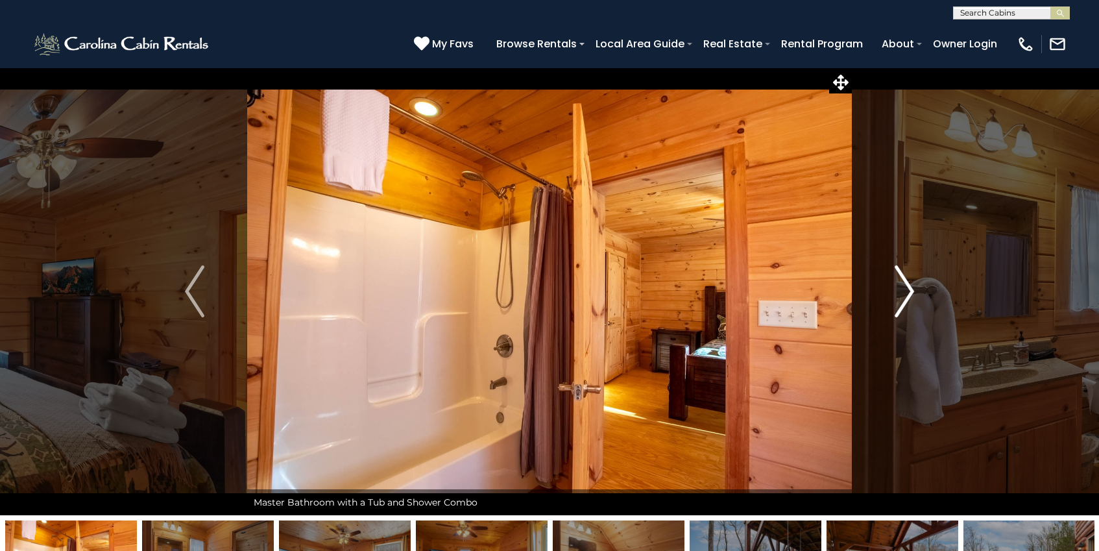
click at [904, 296] on img "Next" at bounding box center [904, 291] width 19 height 52
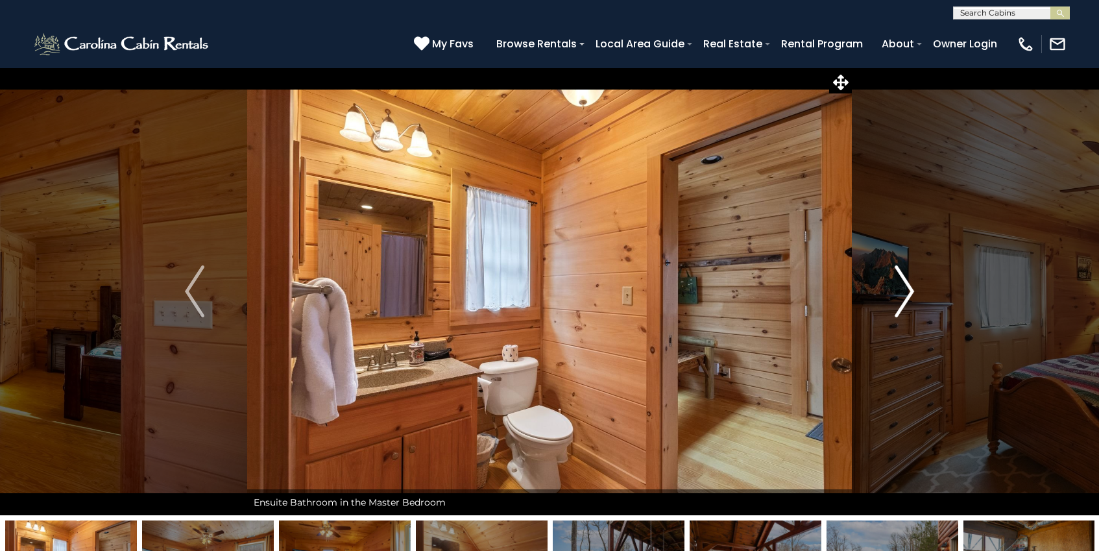
click at [904, 296] on img "Next" at bounding box center [904, 291] width 19 height 52
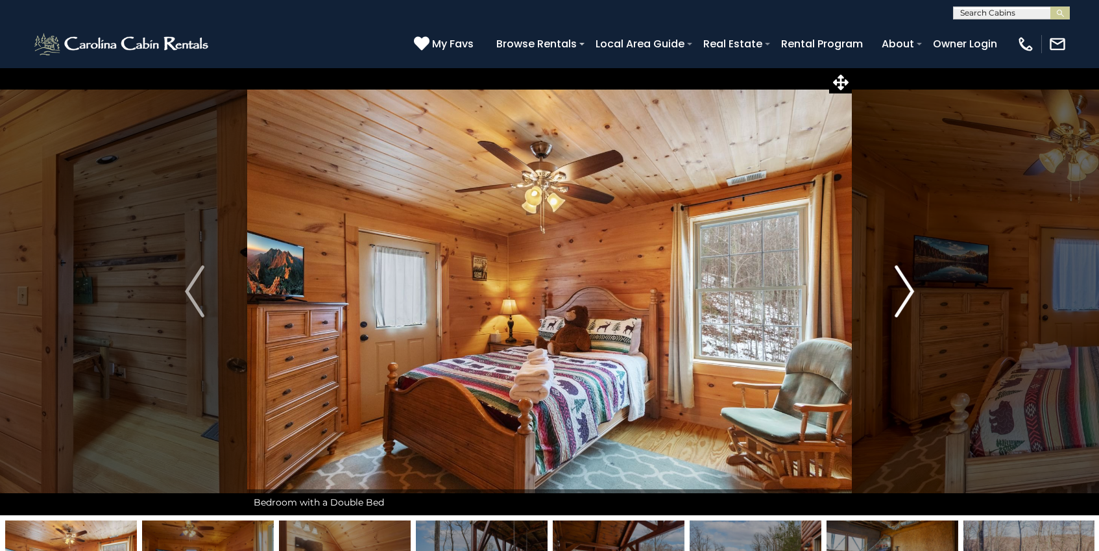
click at [904, 296] on img "Next" at bounding box center [904, 291] width 19 height 52
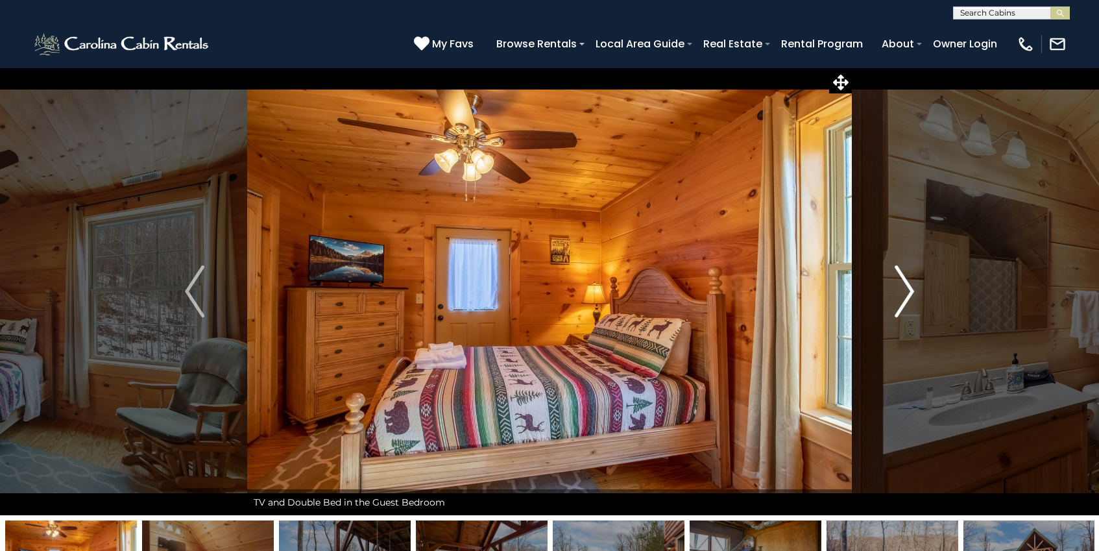
click at [904, 296] on img "Next" at bounding box center [904, 291] width 19 height 52
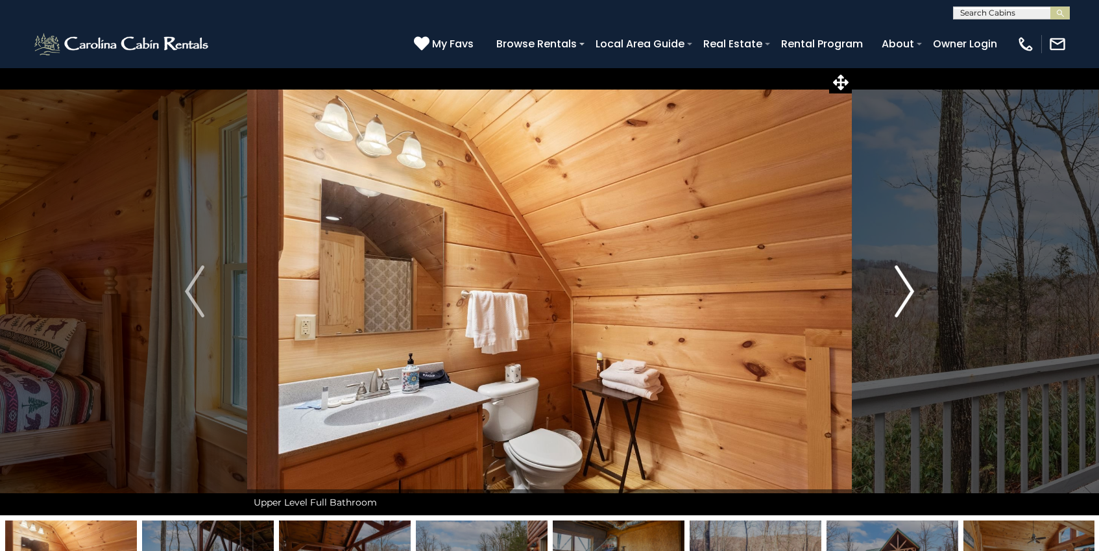
click at [904, 296] on img "Next" at bounding box center [904, 291] width 19 height 52
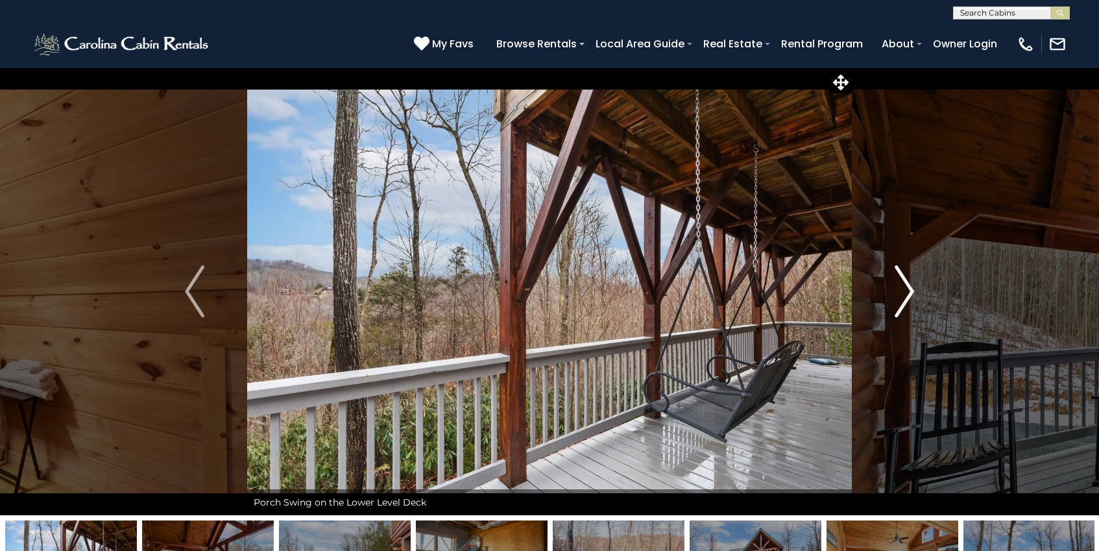
click at [910, 289] on img "Next" at bounding box center [904, 291] width 19 height 52
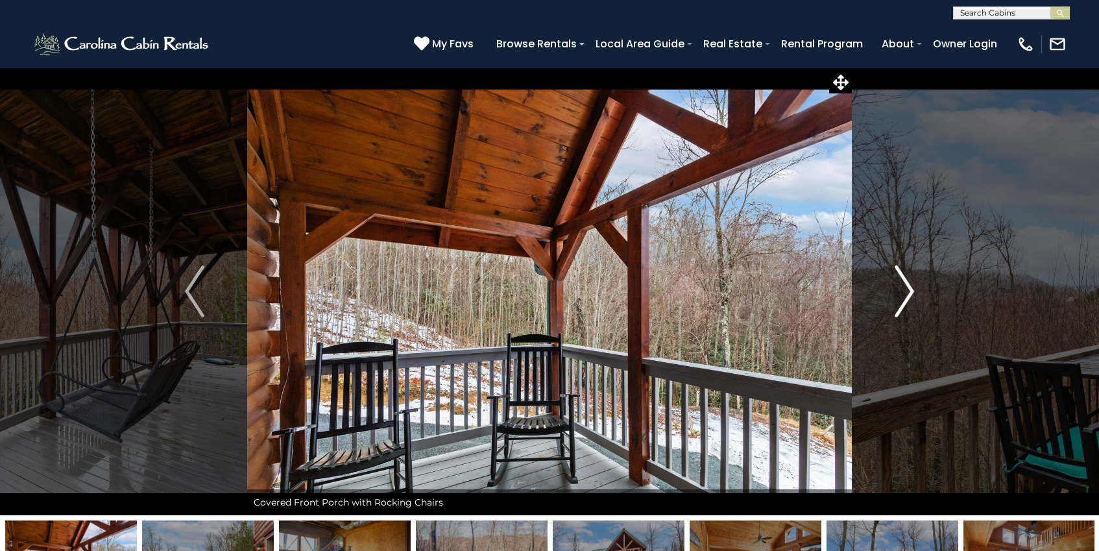
click at [901, 295] on img "Next" at bounding box center [904, 291] width 19 height 52
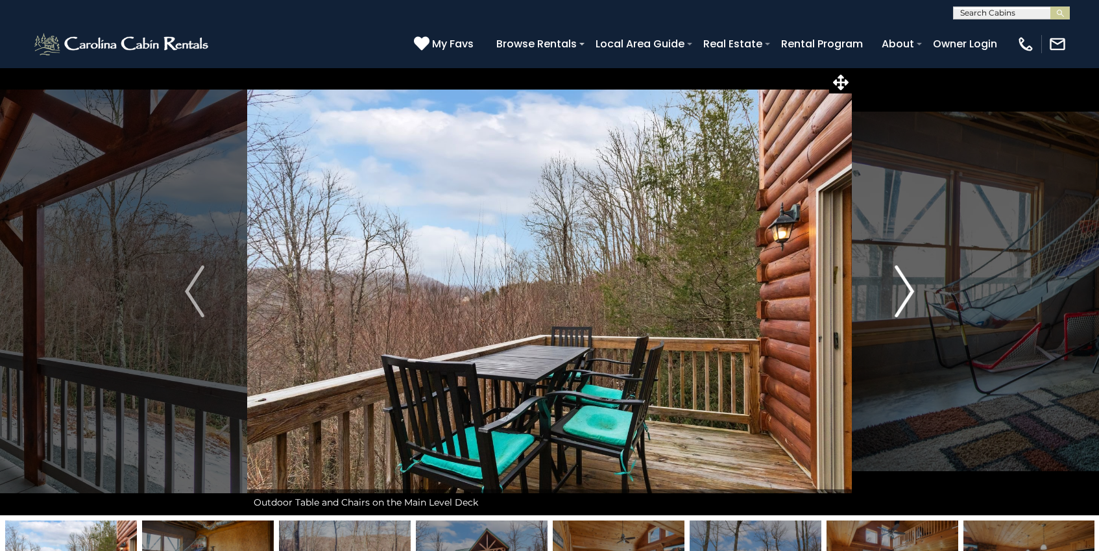
click at [896, 291] on img "Next" at bounding box center [904, 291] width 19 height 52
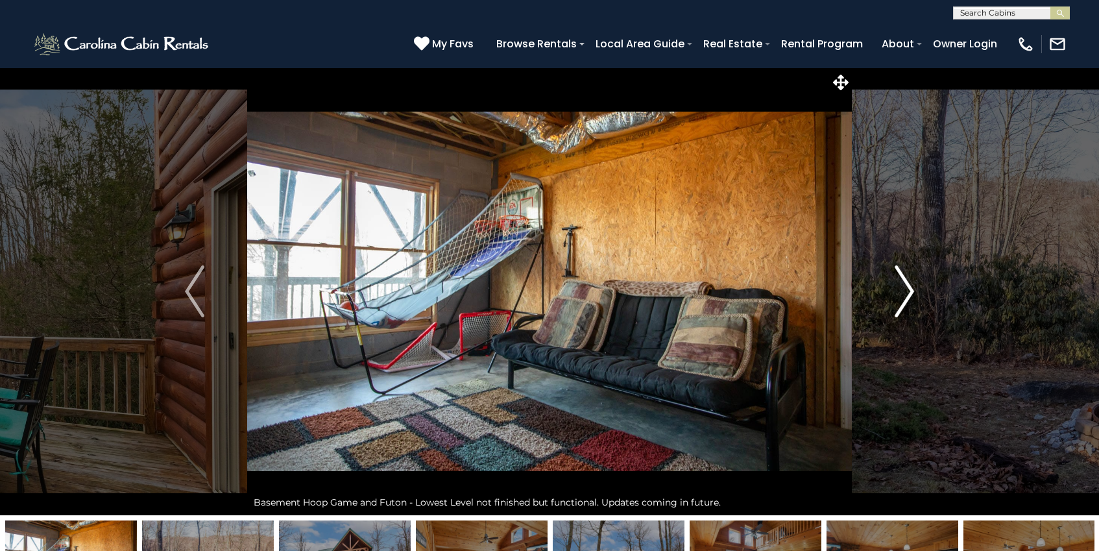
click at [895, 291] on img "Next" at bounding box center [904, 291] width 19 height 52
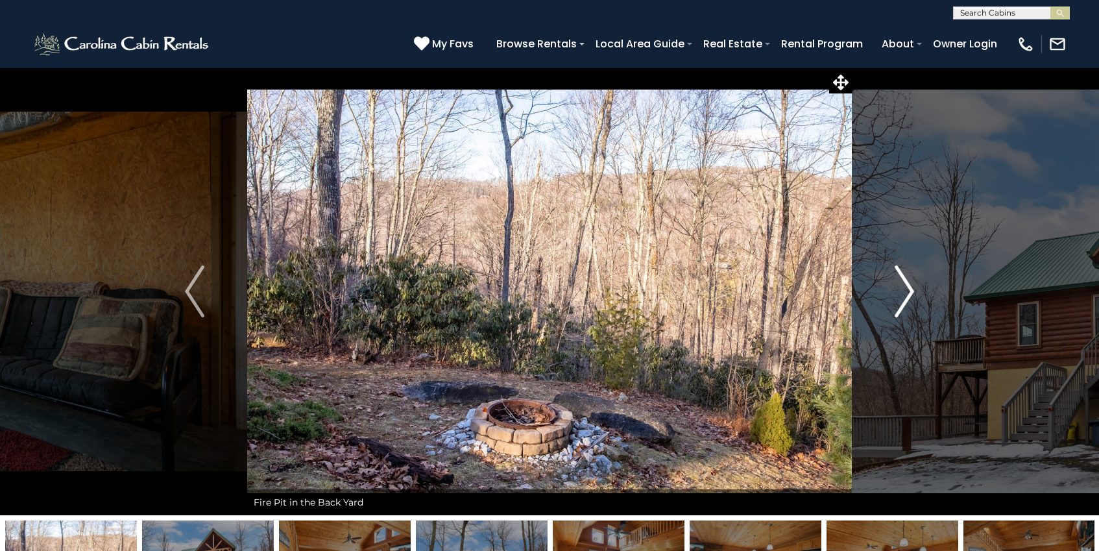
click at [895, 291] on img "Next" at bounding box center [904, 291] width 19 height 52
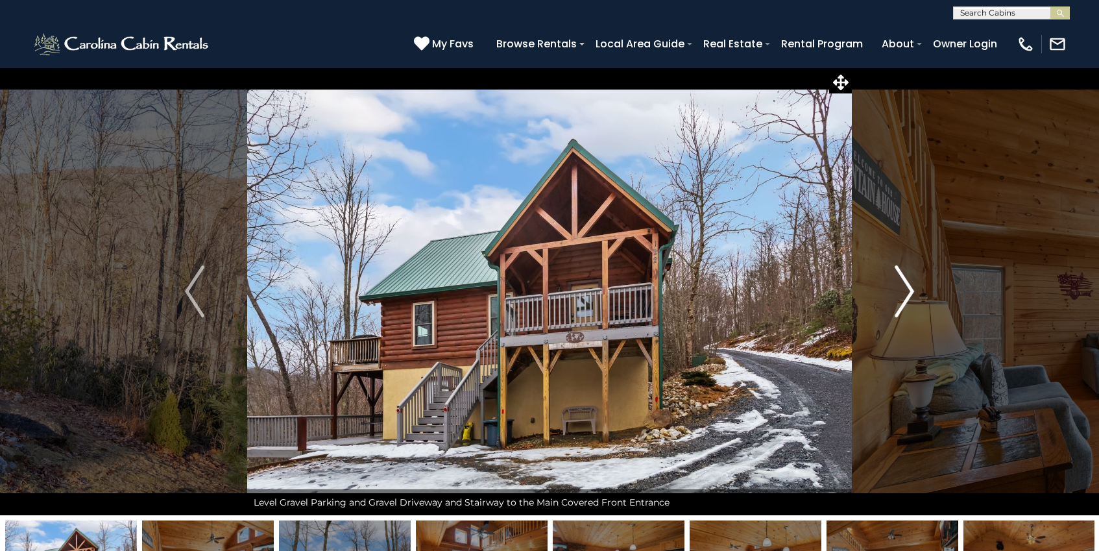
click at [895, 291] on img "Next" at bounding box center [904, 291] width 19 height 52
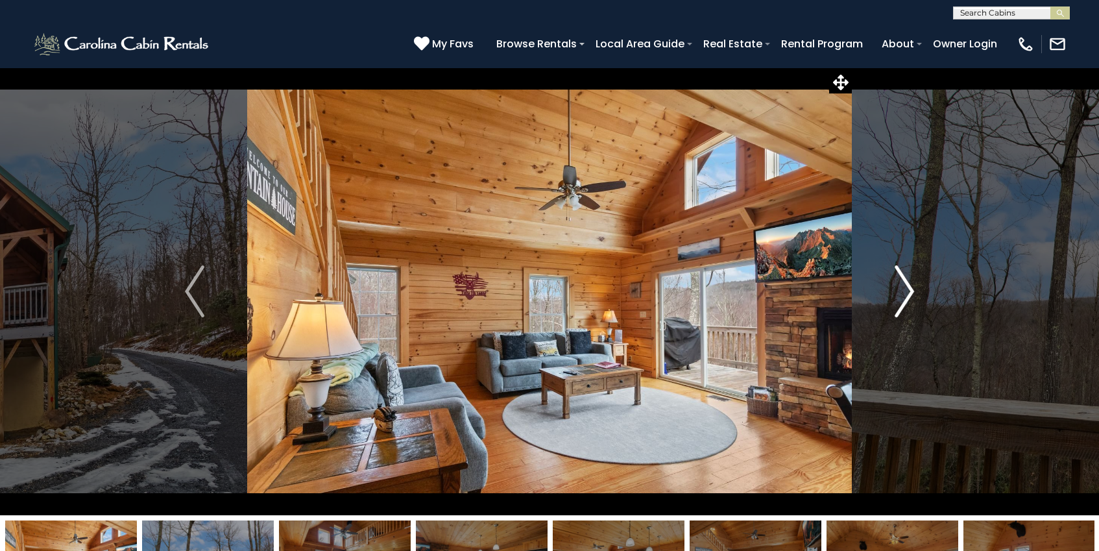
click at [893, 291] on button "Next" at bounding box center [904, 291] width 105 height 448
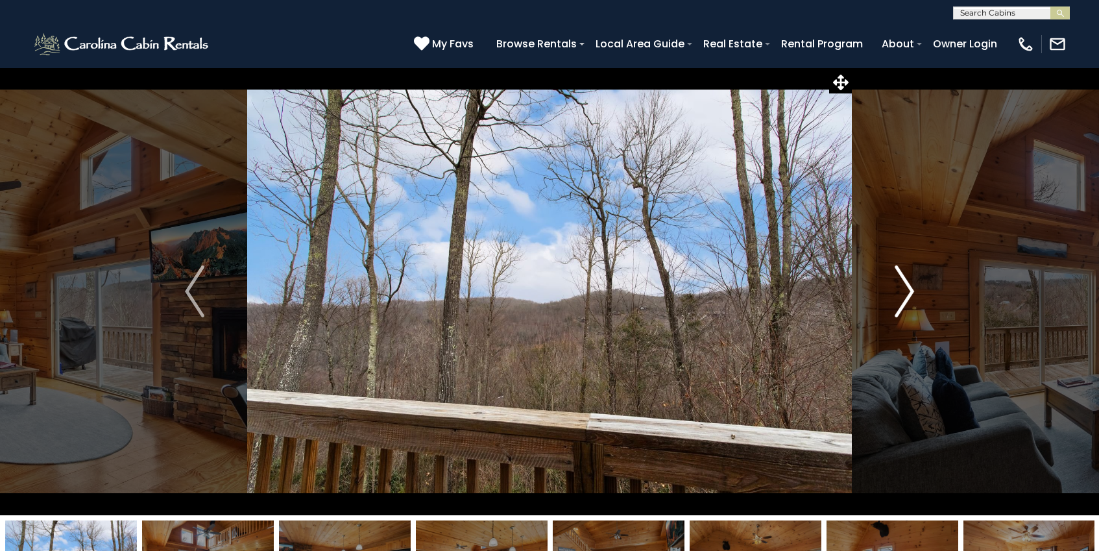
click at [893, 291] on button "Next" at bounding box center [904, 291] width 105 height 448
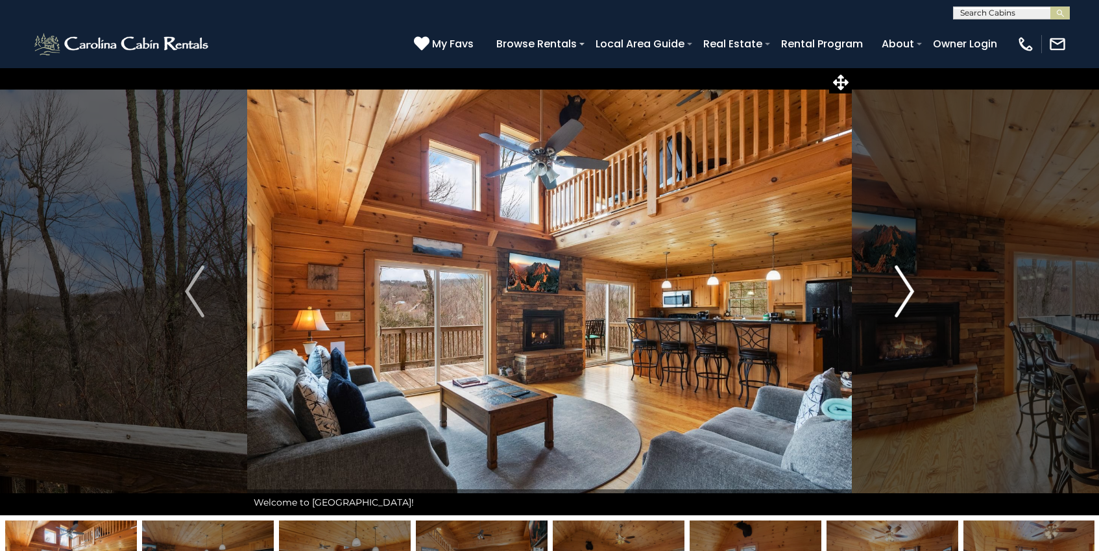
click at [893, 291] on button "Next" at bounding box center [904, 291] width 105 height 448
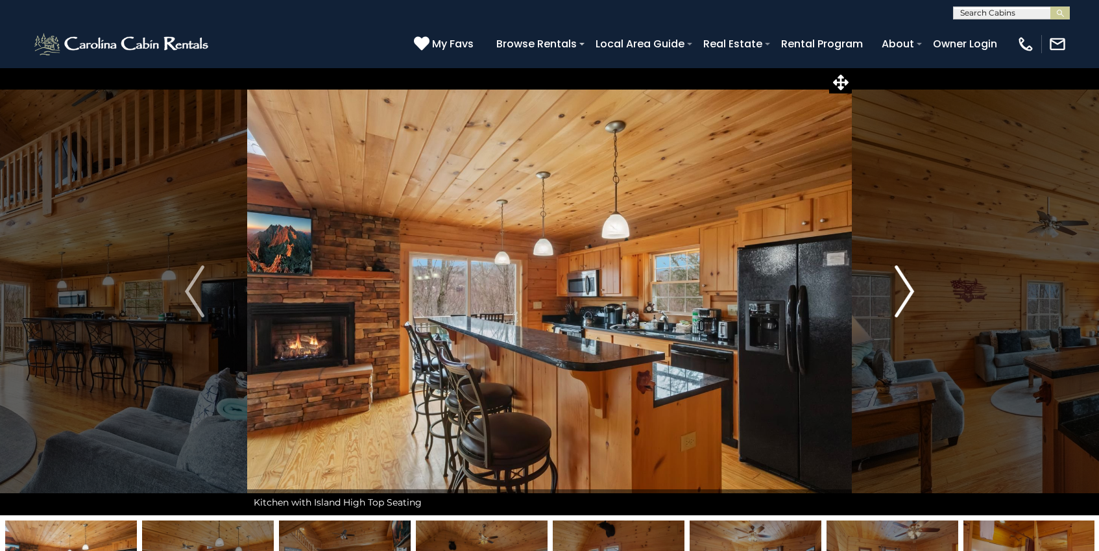
click at [893, 291] on button "Next" at bounding box center [904, 291] width 105 height 448
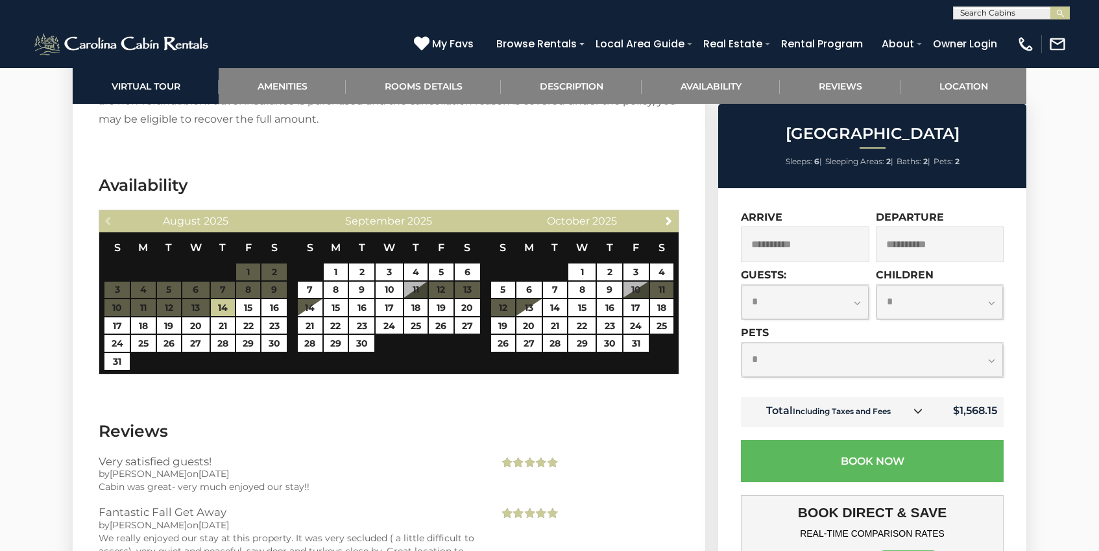
scroll to position [2285, 0]
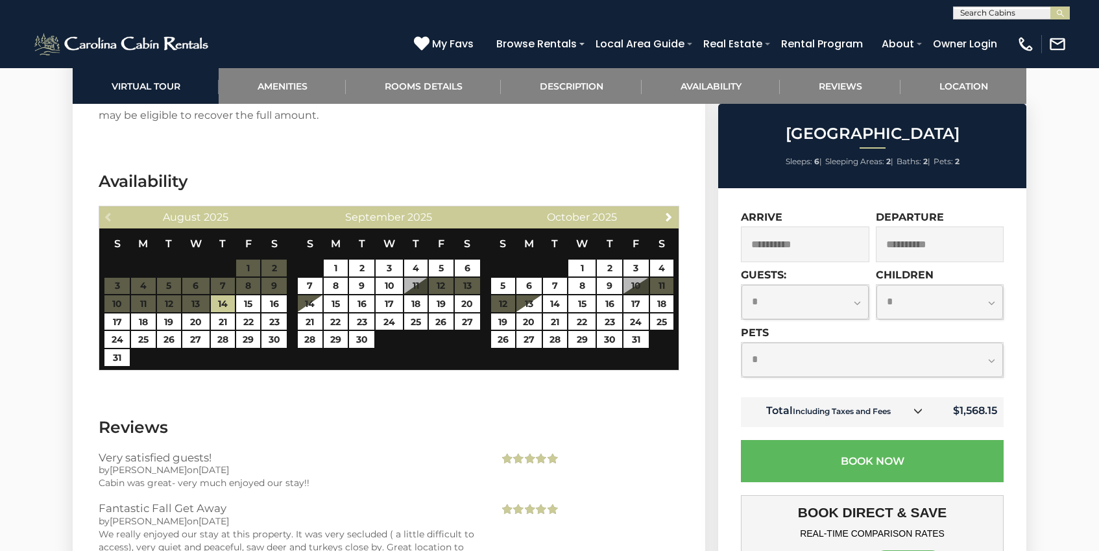
click at [829, 355] on select "**********" at bounding box center [872, 360] width 261 height 34
select select "*"
click at [812, 298] on select "**********" at bounding box center [805, 302] width 127 height 34
select select "*"
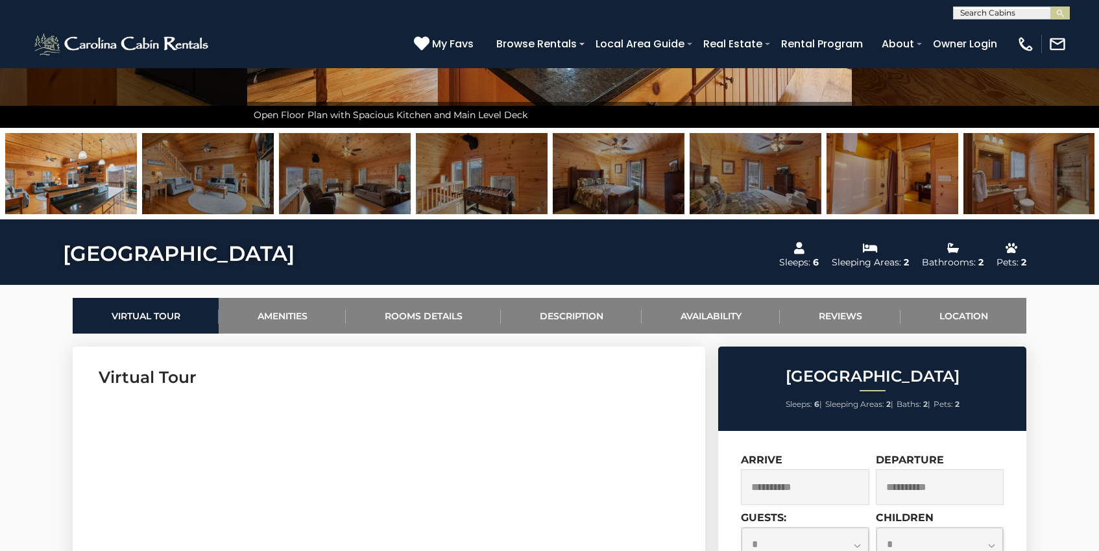
scroll to position [0, 0]
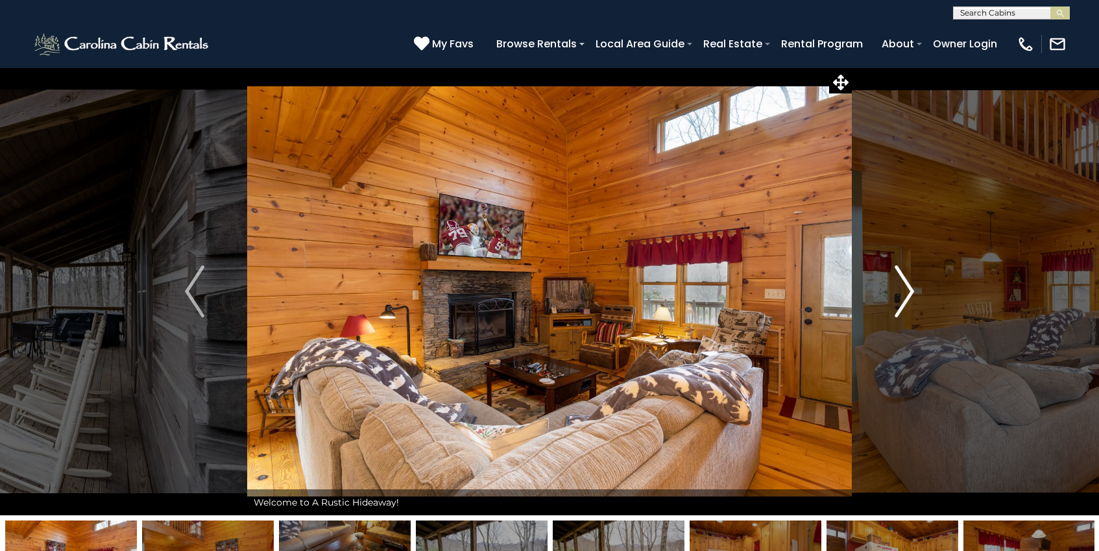
click at [896, 290] on img "Next" at bounding box center [904, 291] width 19 height 52
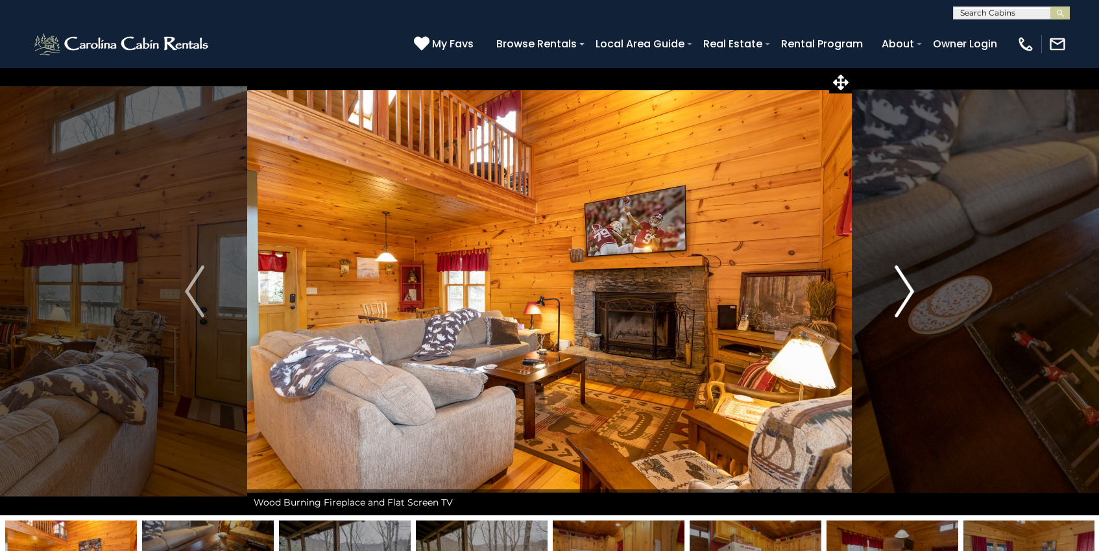
click at [896, 290] on img "Next" at bounding box center [904, 291] width 19 height 52
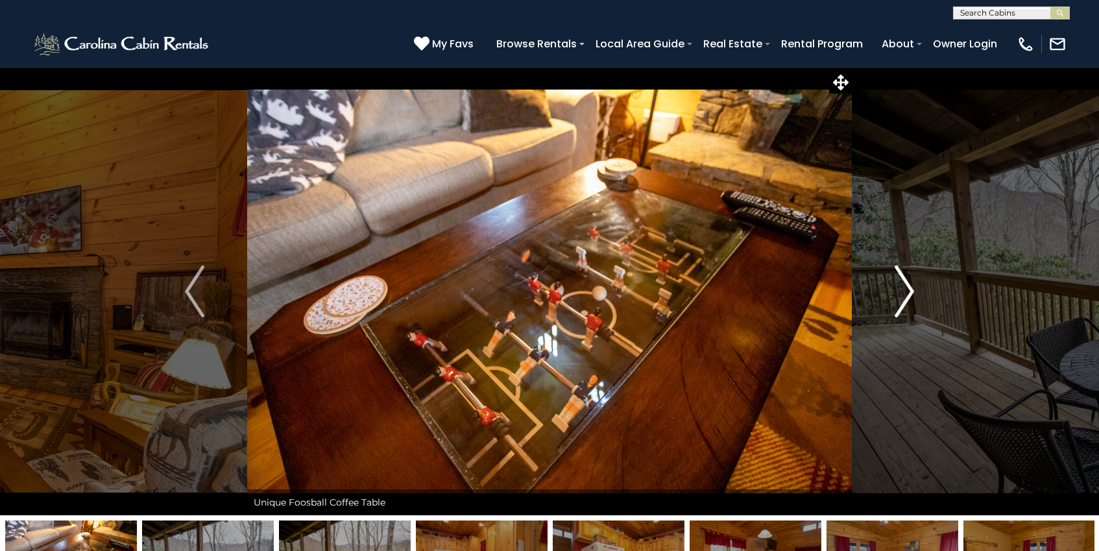
click at [896, 290] on img "Next" at bounding box center [904, 291] width 19 height 52
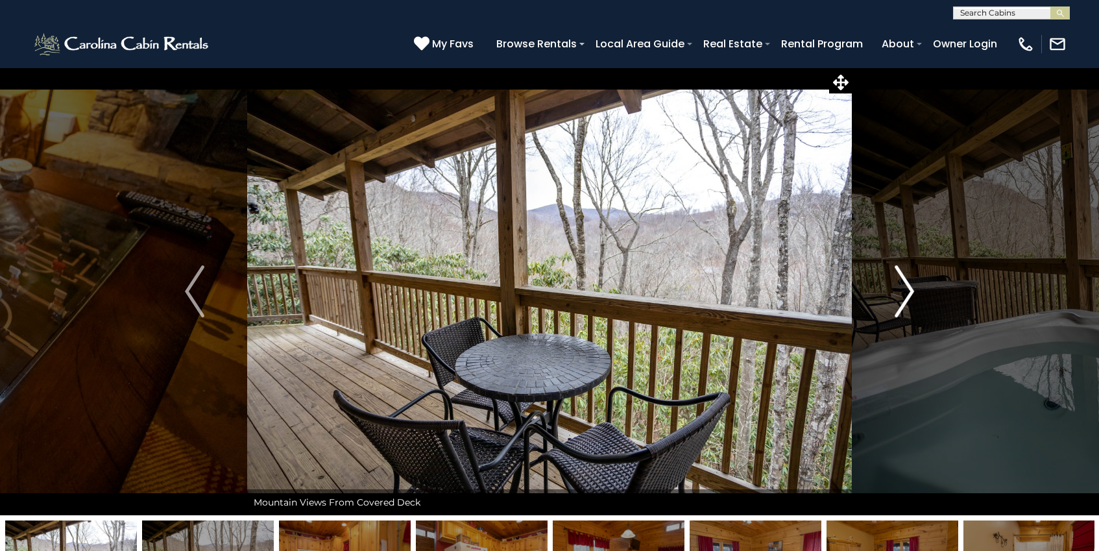
click at [898, 291] on img "Next" at bounding box center [904, 291] width 19 height 52
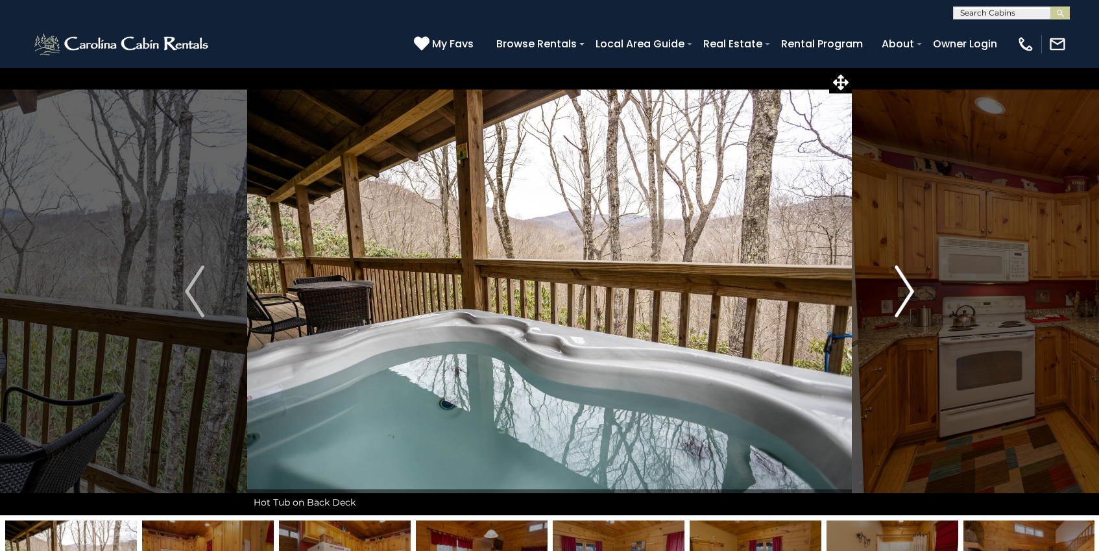
click at [898, 291] on img "Next" at bounding box center [904, 291] width 19 height 52
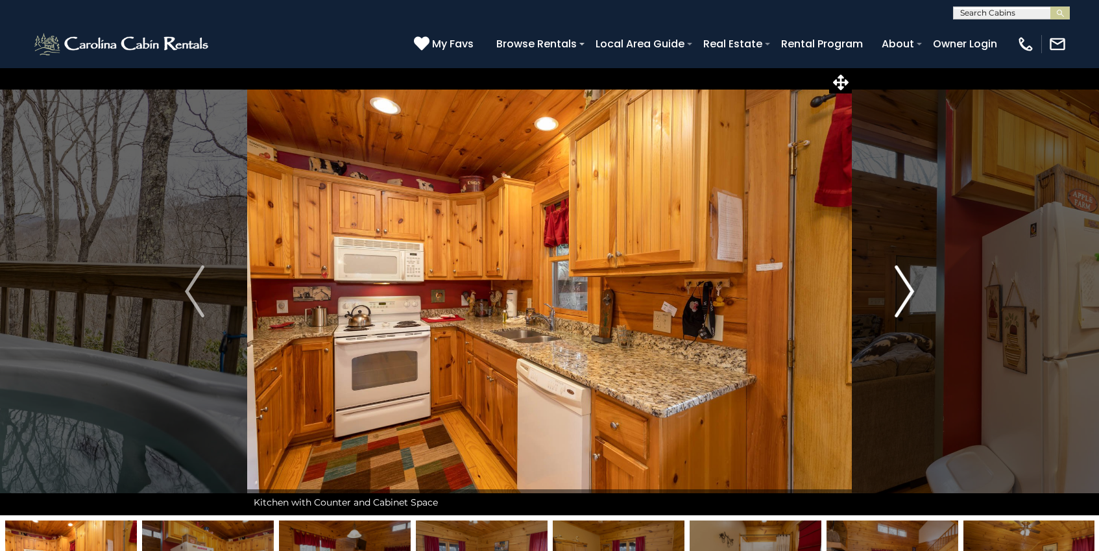
click at [888, 295] on button "Next" at bounding box center [904, 291] width 105 height 448
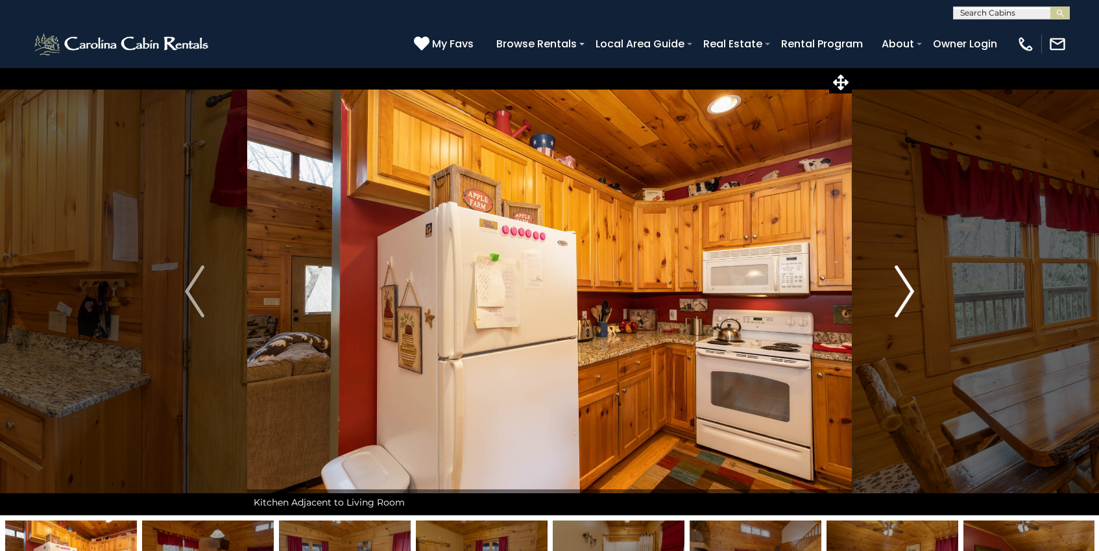
click at [888, 295] on button "Next" at bounding box center [904, 291] width 105 height 448
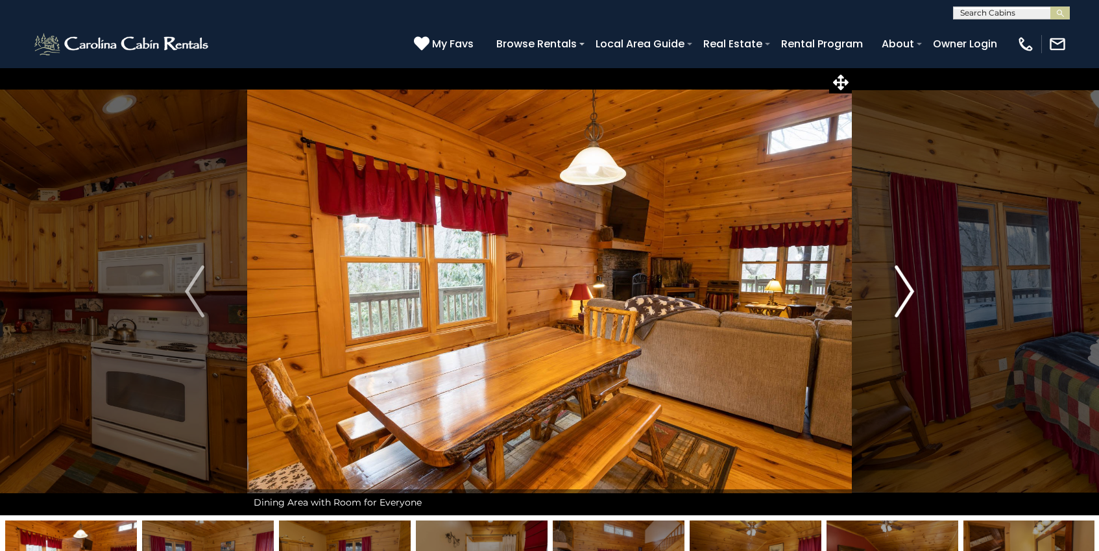
click at [888, 295] on button "Next" at bounding box center [904, 291] width 105 height 448
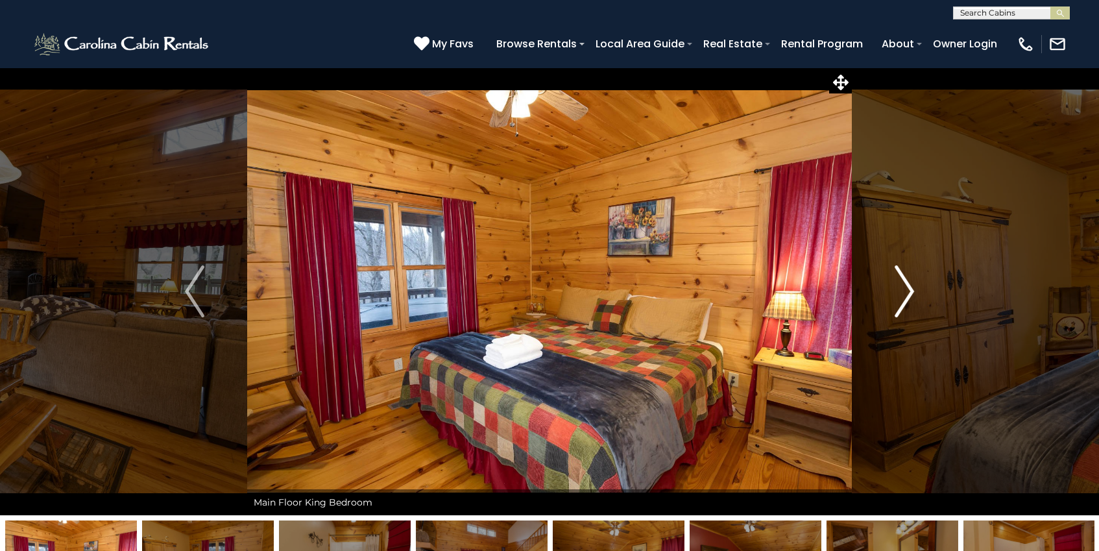
click at [888, 295] on button "Next" at bounding box center [904, 291] width 105 height 448
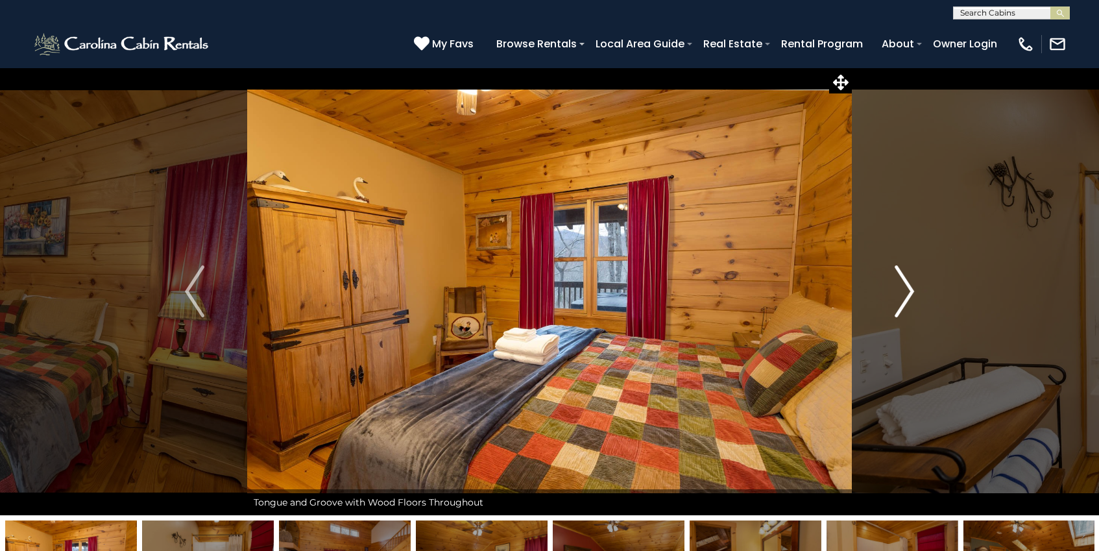
click at [888, 295] on button "Next" at bounding box center [904, 291] width 105 height 448
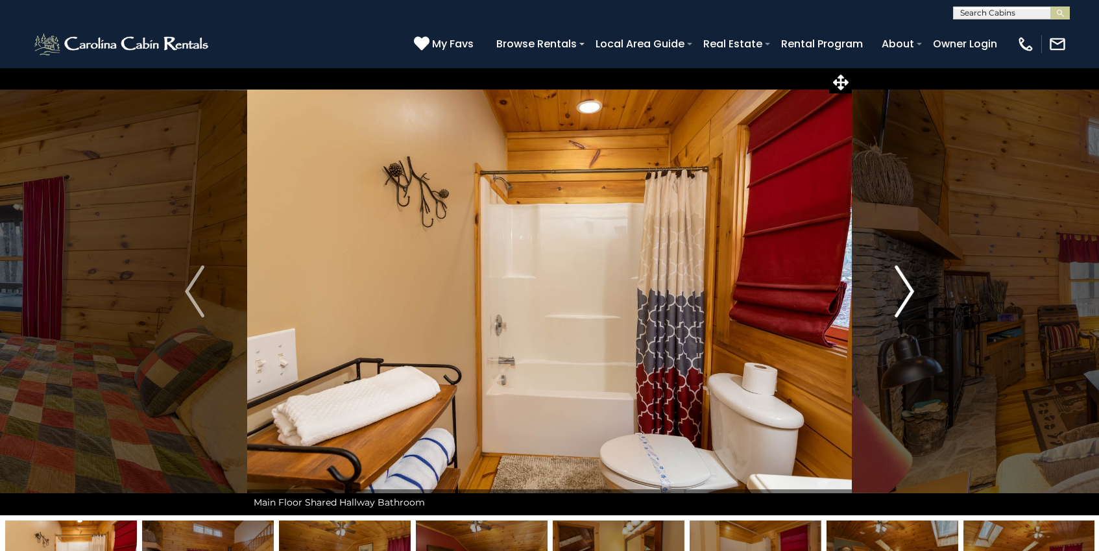
click at [888, 295] on button "Next" at bounding box center [904, 291] width 105 height 448
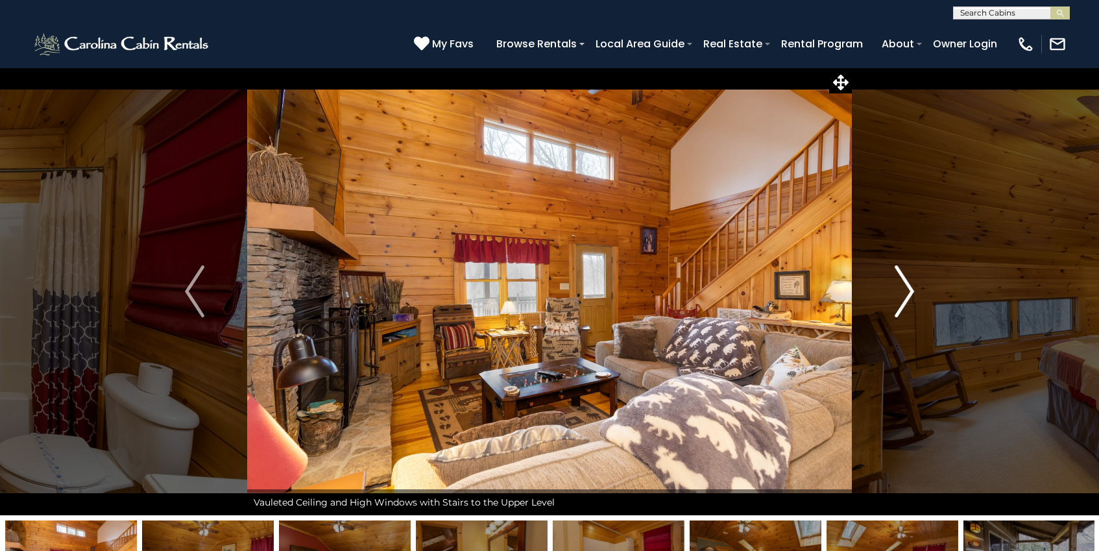
click at [888, 295] on button "Next" at bounding box center [904, 291] width 105 height 448
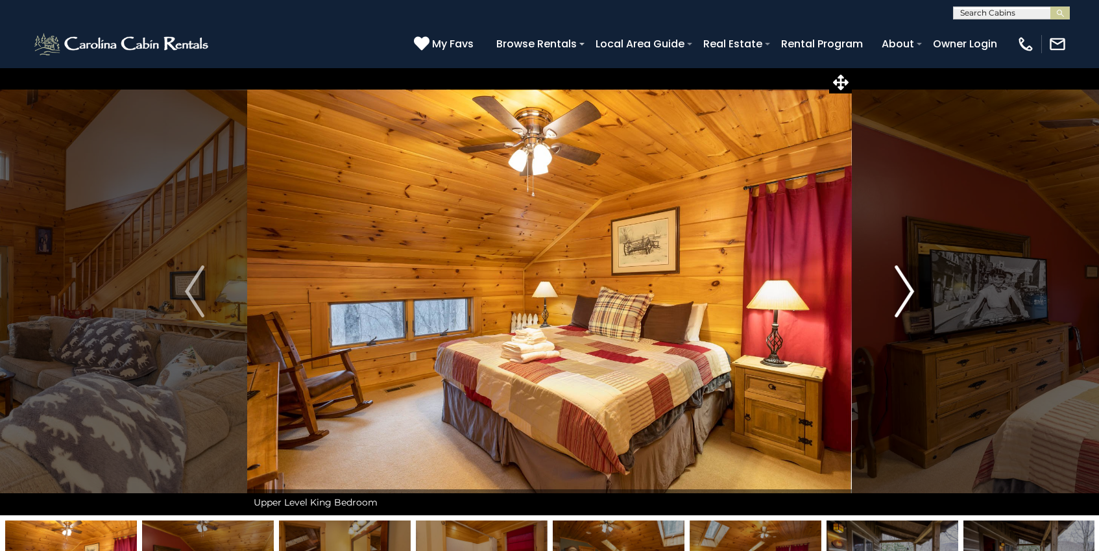
click at [888, 295] on button "Next" at bounding box center [904, 291] width 105 height 448
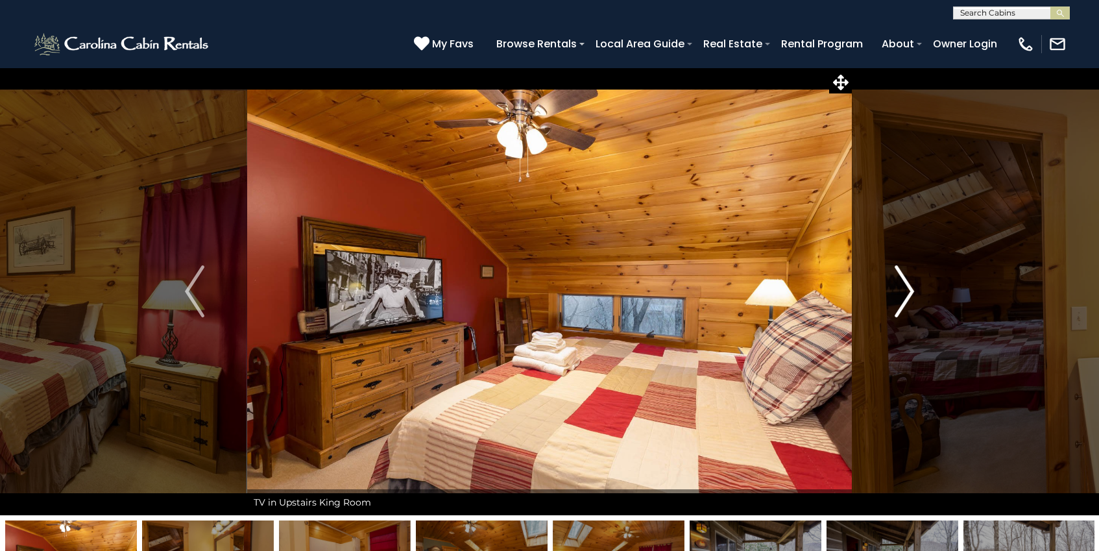
click at [888, 295] on button "Next" at bounding box center [904, 291] width 105 height 448
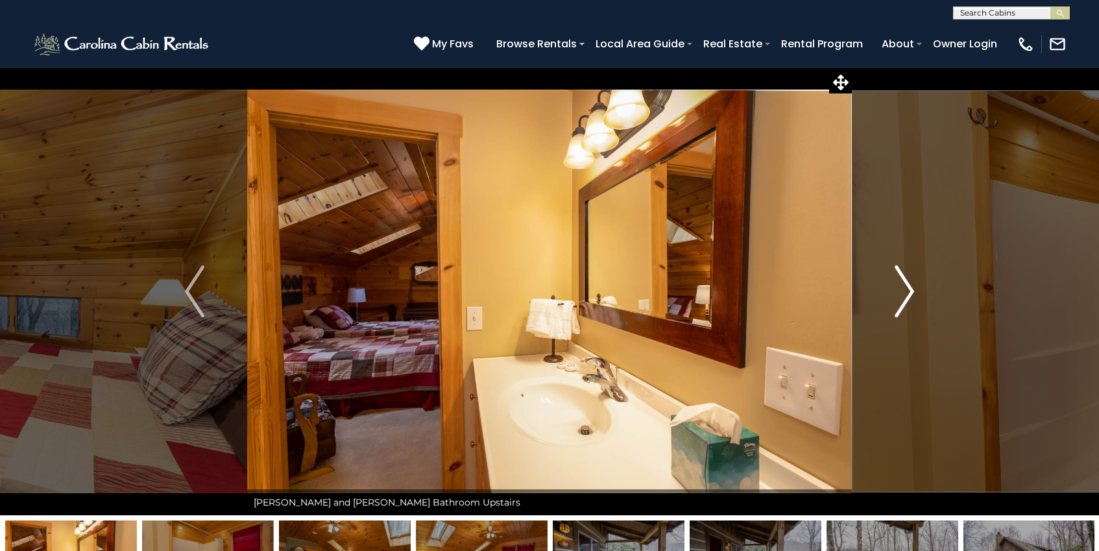
click at [888, 295] on button "Next" at bounding box center [904, 291] width 105 height 448
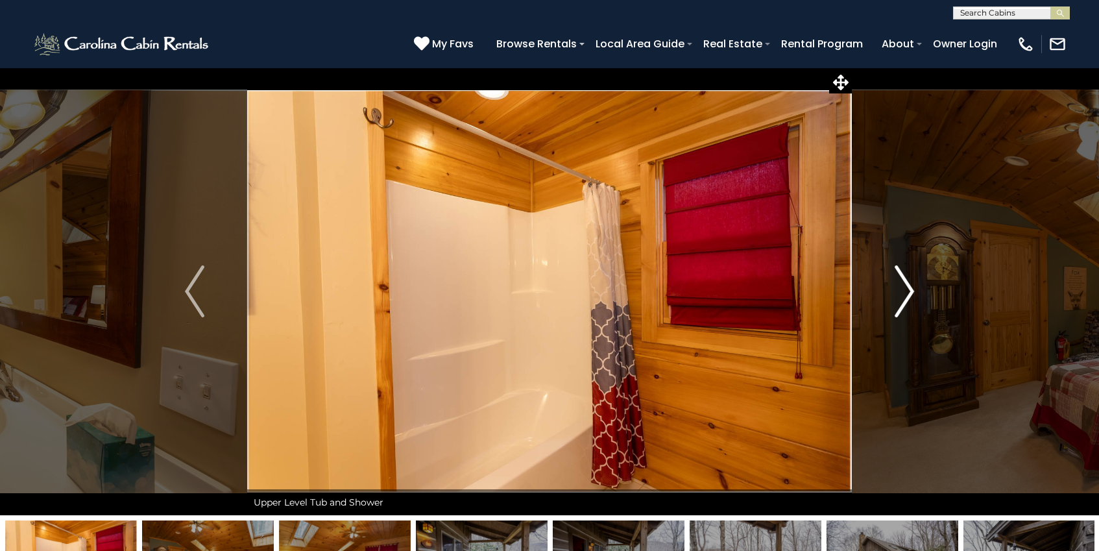
click at [888, 295] on button "Next" at bounding box center [904, 291] width 105 height 448
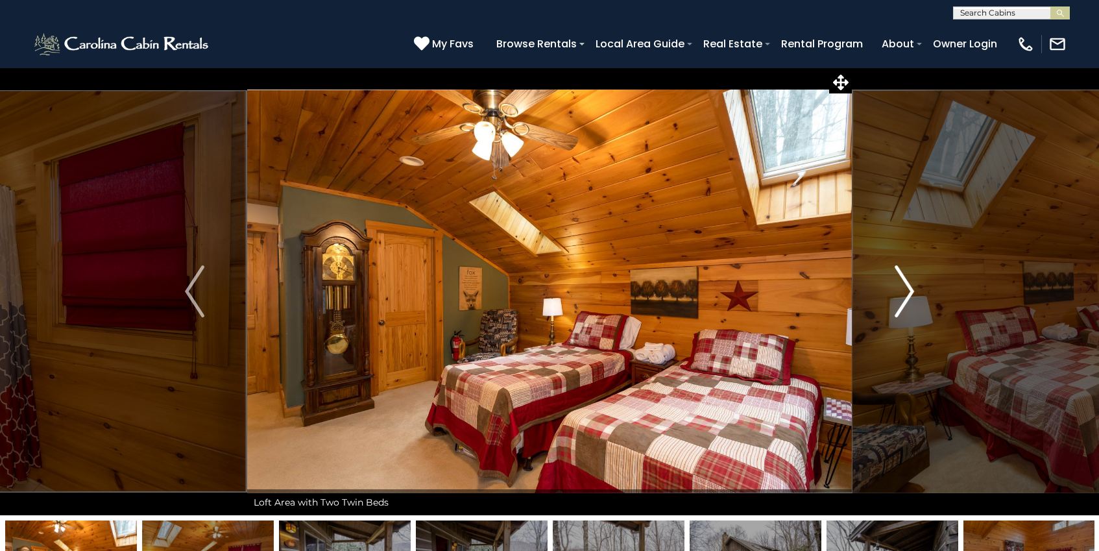
click at [888, 295] on button "Next" at bounding box center [904, 291] width 105 height 448
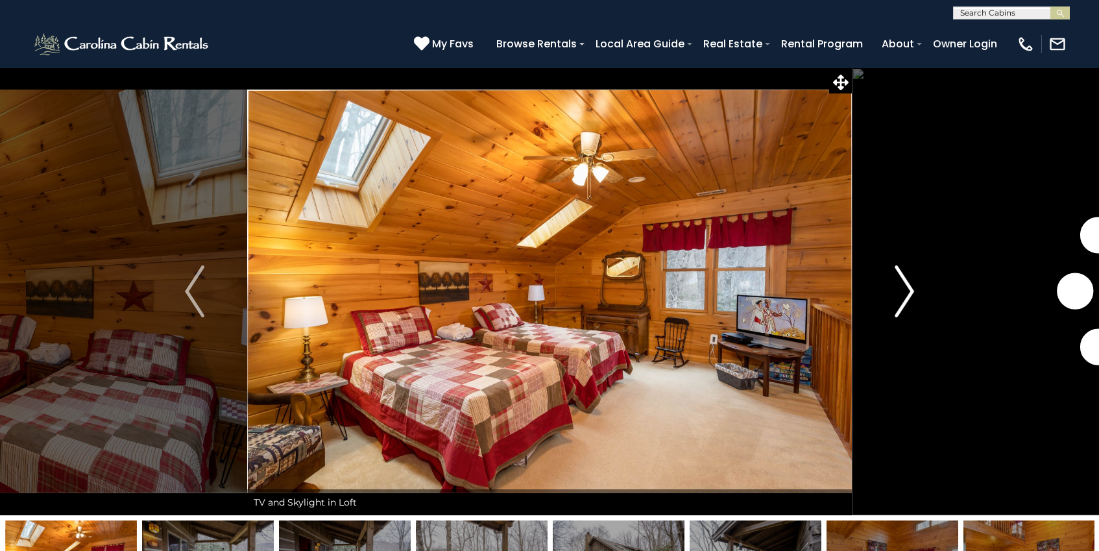
click at [888, 295] on button "Next" at bounding box center [904, 291] width 105 height 448
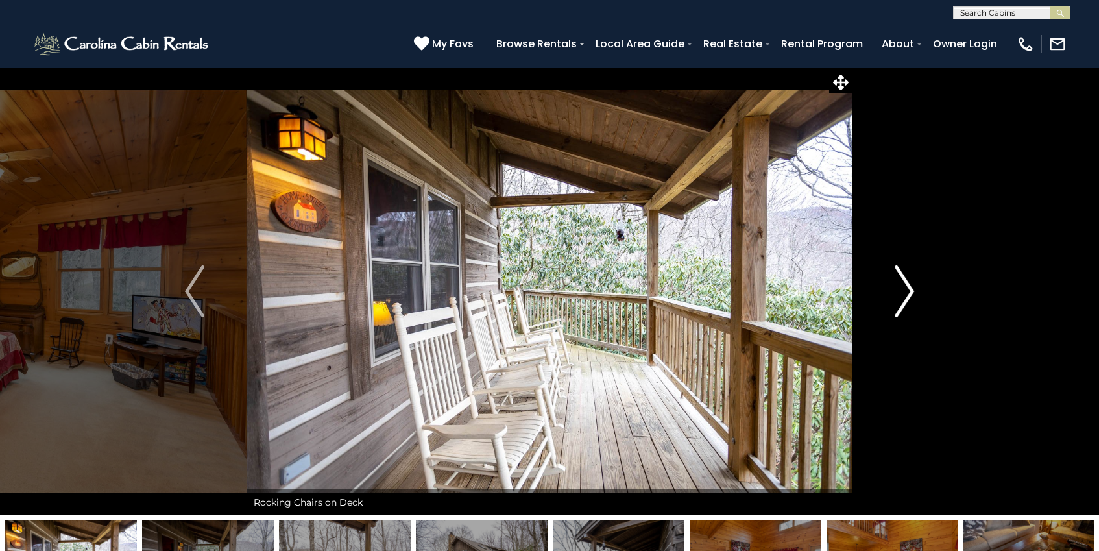
click at [891, 295] on button "Next" at bounding box center [904, 291] width 105 height 448
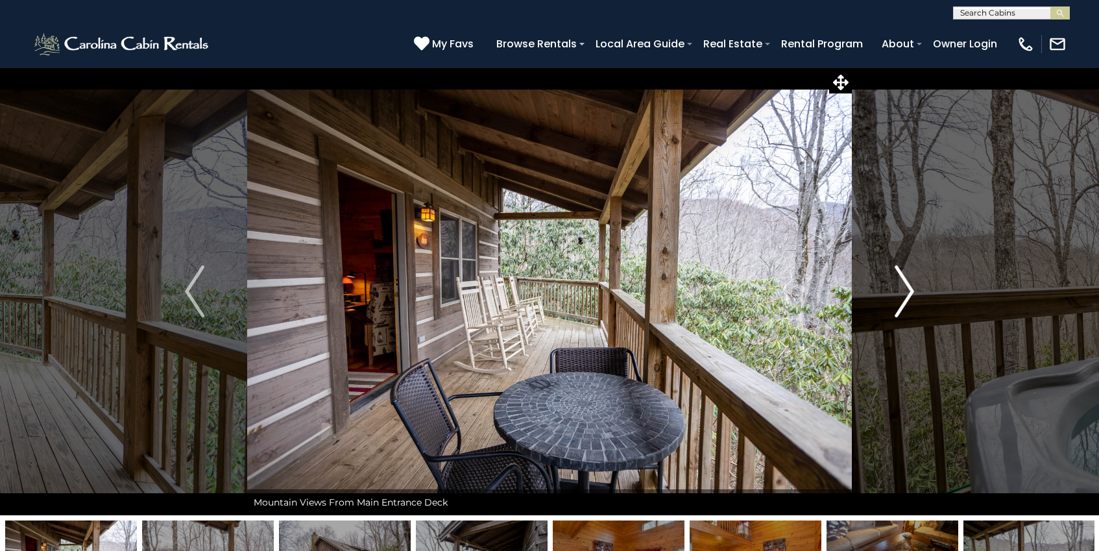
click at [897, 291] on img "Next" at bounding box center [904, 291] width 19 height 52
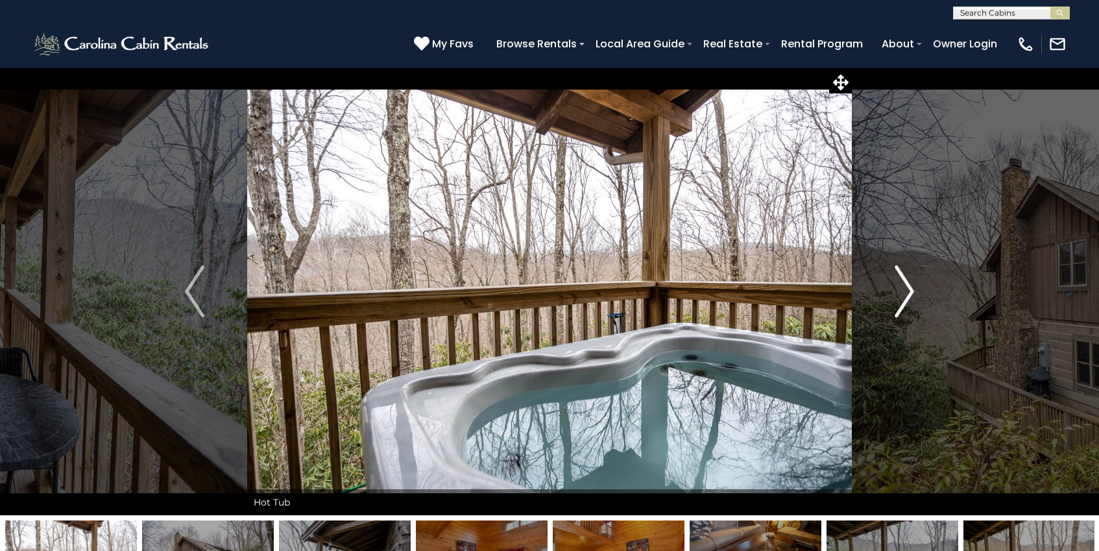
click at [897, 291] on img "Next" at bounding box center [904, 291] width 19 height 52
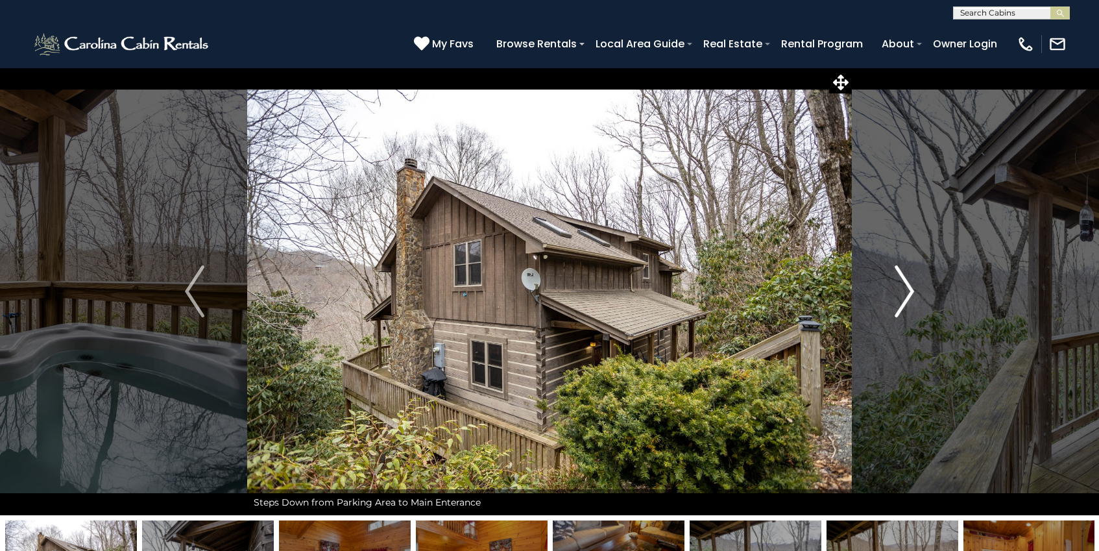
click at [897, 291] on img "Next" at bounding box center [904, 291] width 19 height 52
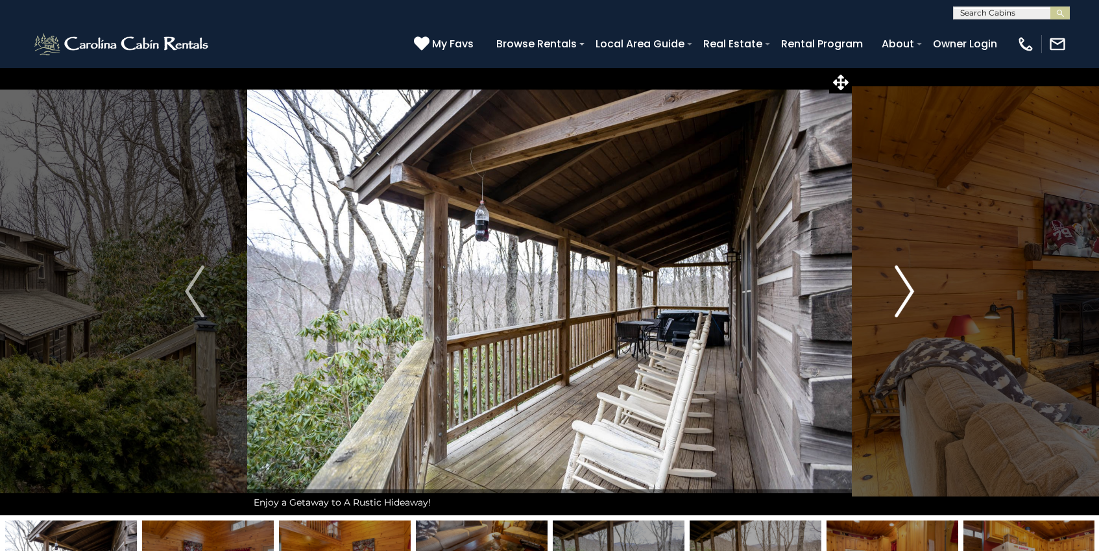
click at [897, 291] on img "Next" at bounding box center [904, 291] width 19 height 52
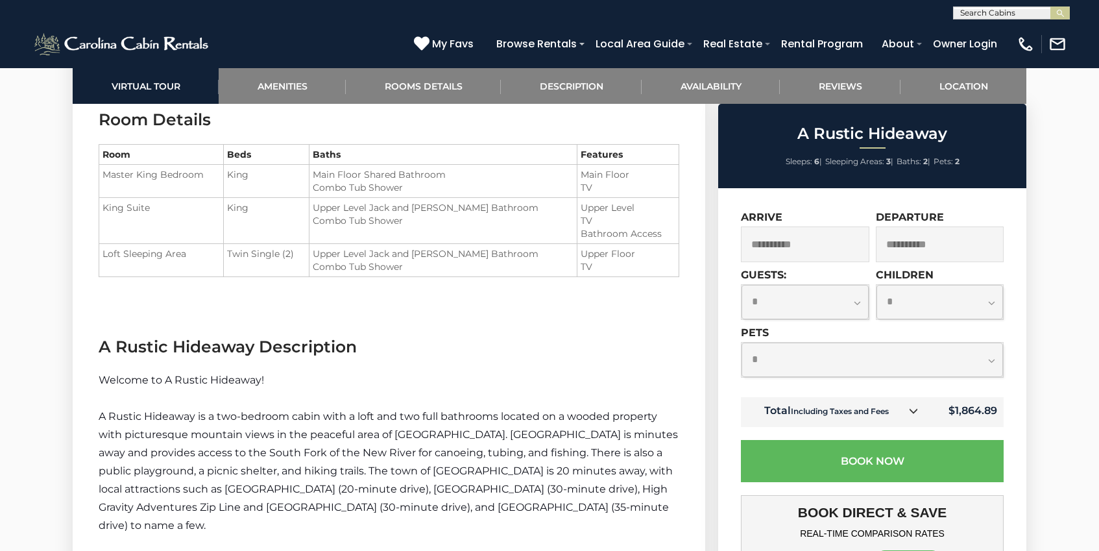
scroll to position [1431, 0]
click at [816, 350] on select "**********" at bounding box center [872, 360] width 261 height 34
select select "*"
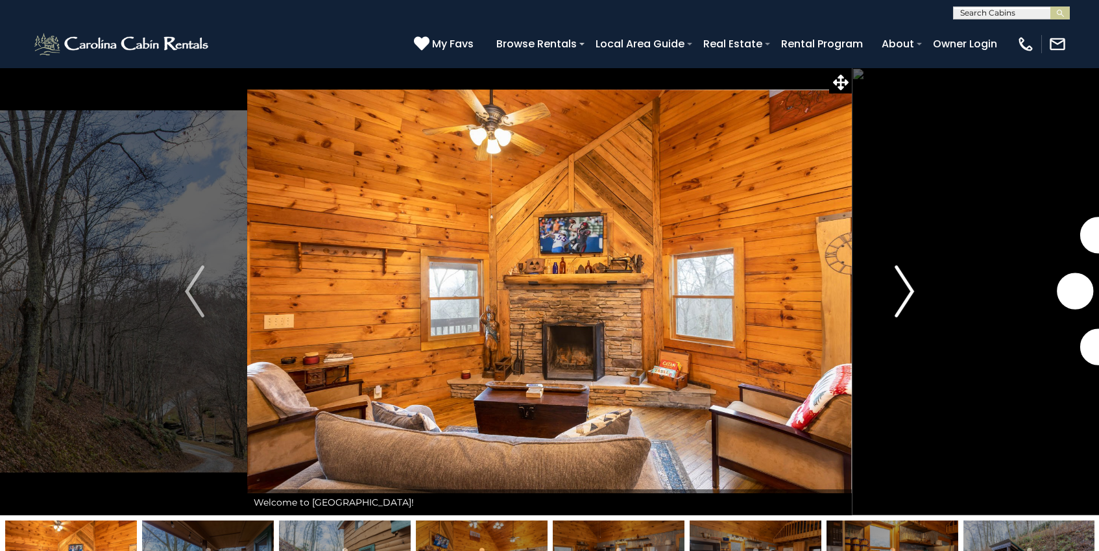
click at [903, 290] on img "Next" at bounding box center [904, 291] width 19 height 52
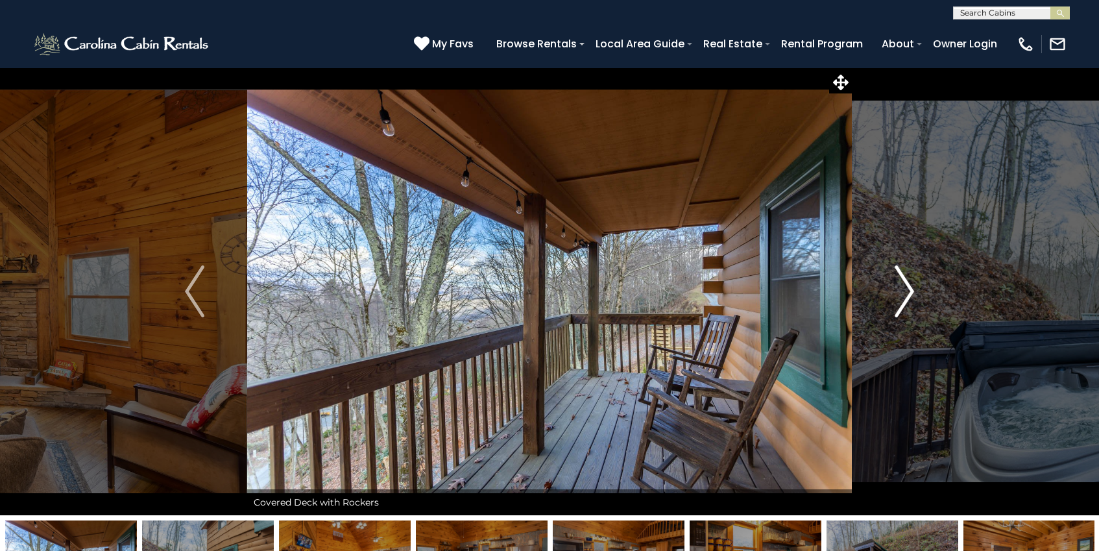
click at [903, 290] on img "Next" at bounding box center [904, 291] width 19 height 52
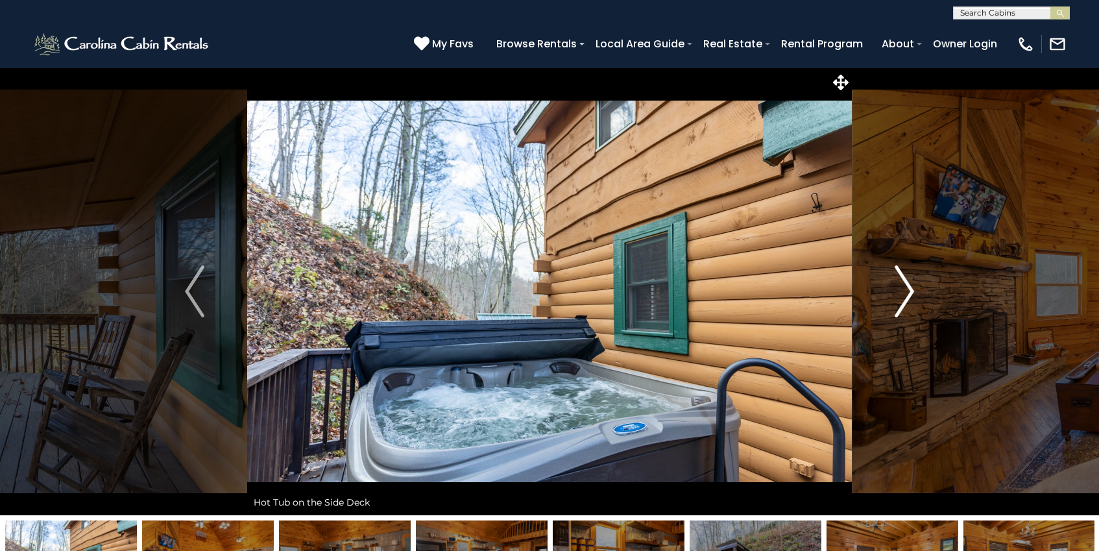
click at [903, 291] on img "Next" at bounding box center [904, 291] width 19 height 52
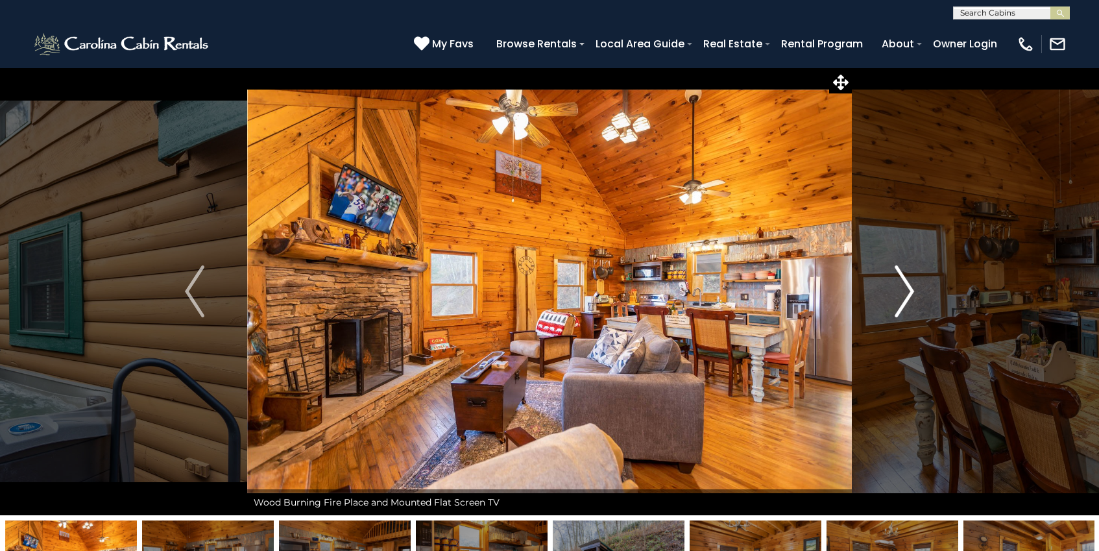
click at [903, 291] on img "Next" at bounding box center [904, 291] width 19 height 52
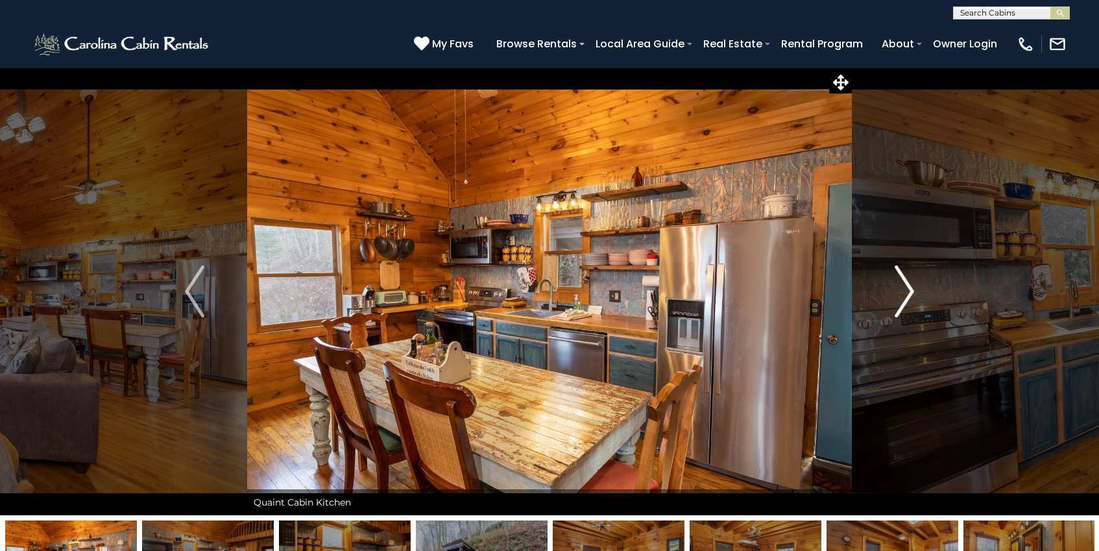
click at [903, 291] on img "Next" at bounding box center [904, 291] width 19 height 52
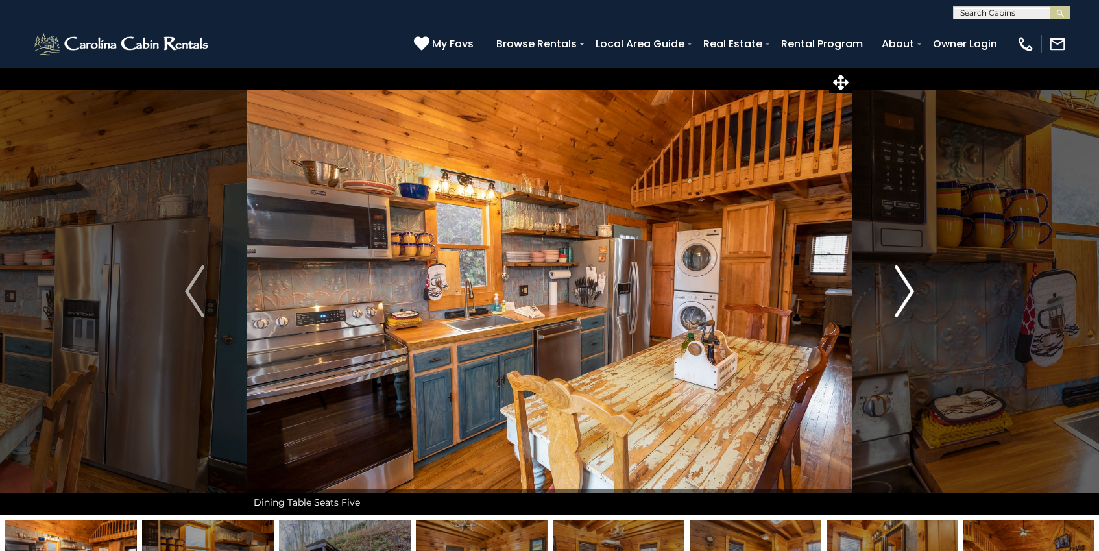
click at [903, 291] on img "Next" at bounding box center [904, 291] width 19 height 52
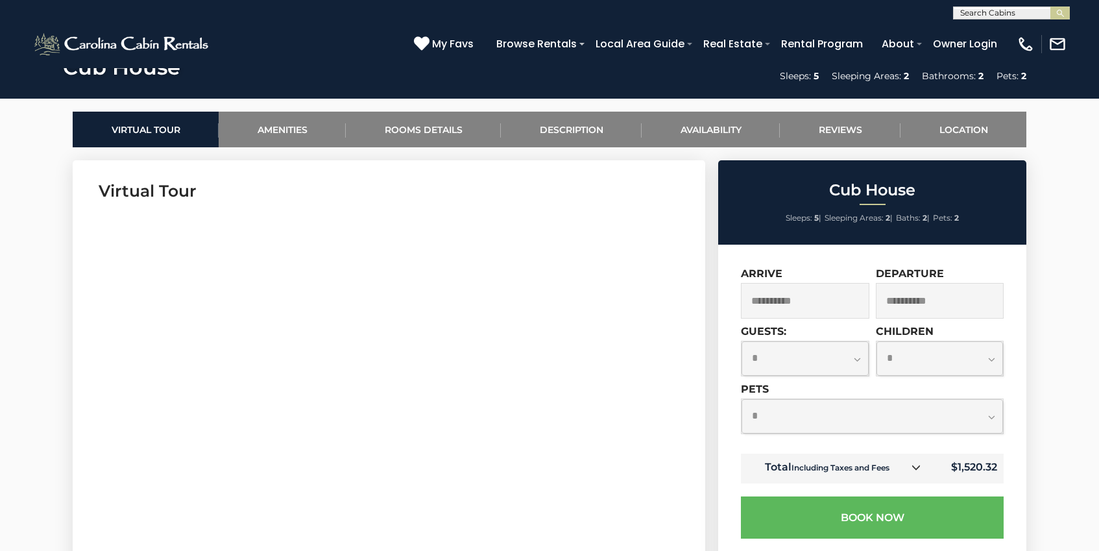
scroll to position [576, 0]
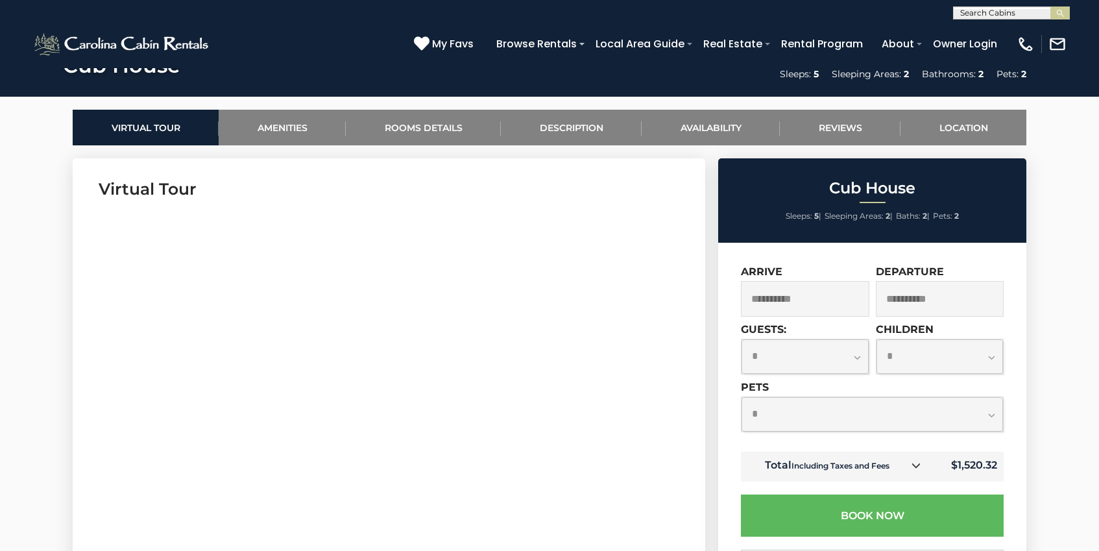
click at [925, 415] on select "**********" at bounding box center [872, 414] width 261 height 34
select select "*"
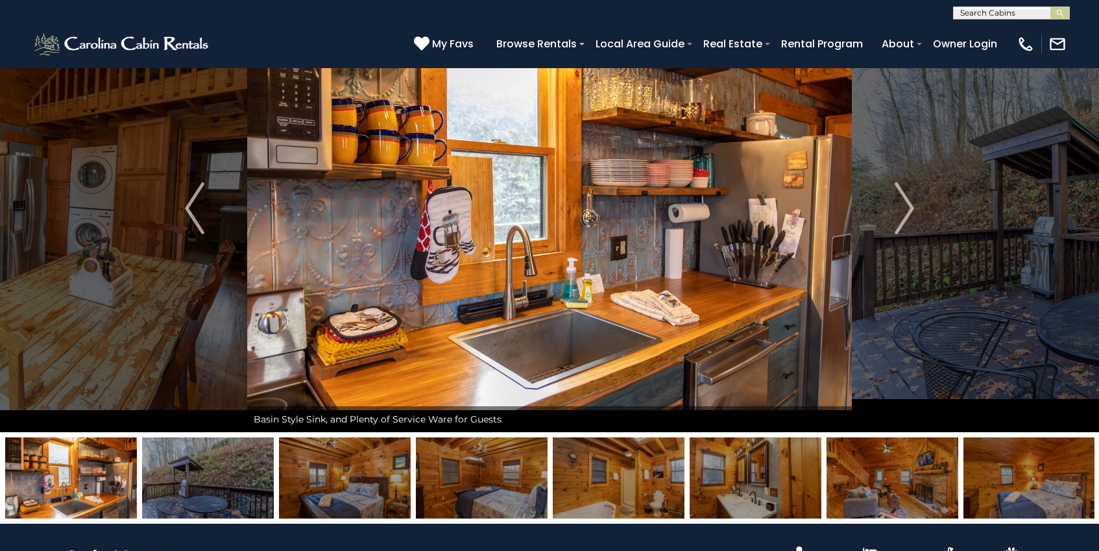
scroll to position [0, 0]
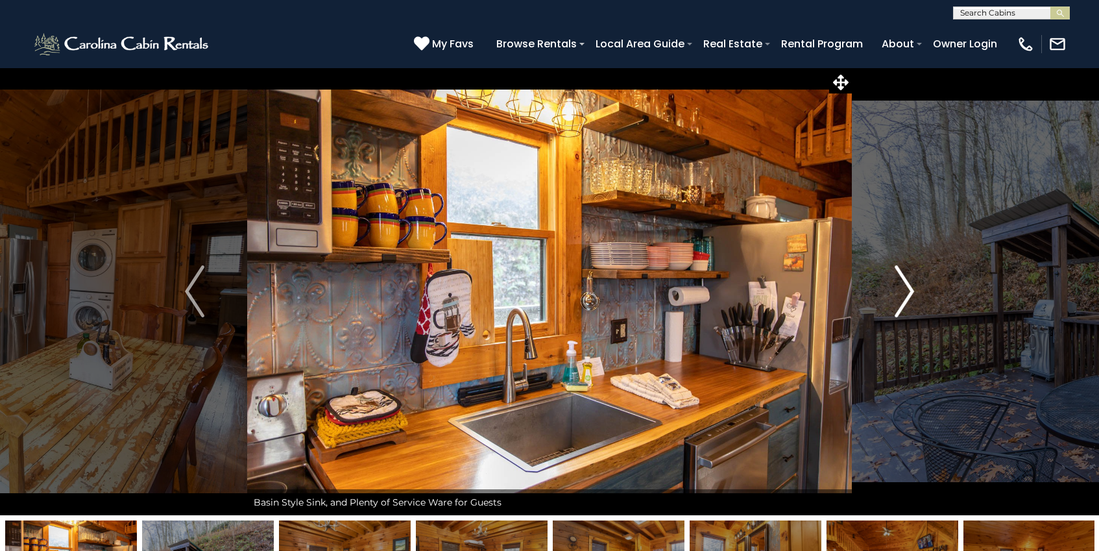
click at [902, 284] on img "Next" at bounding box center [904, 291] width 19 height 52
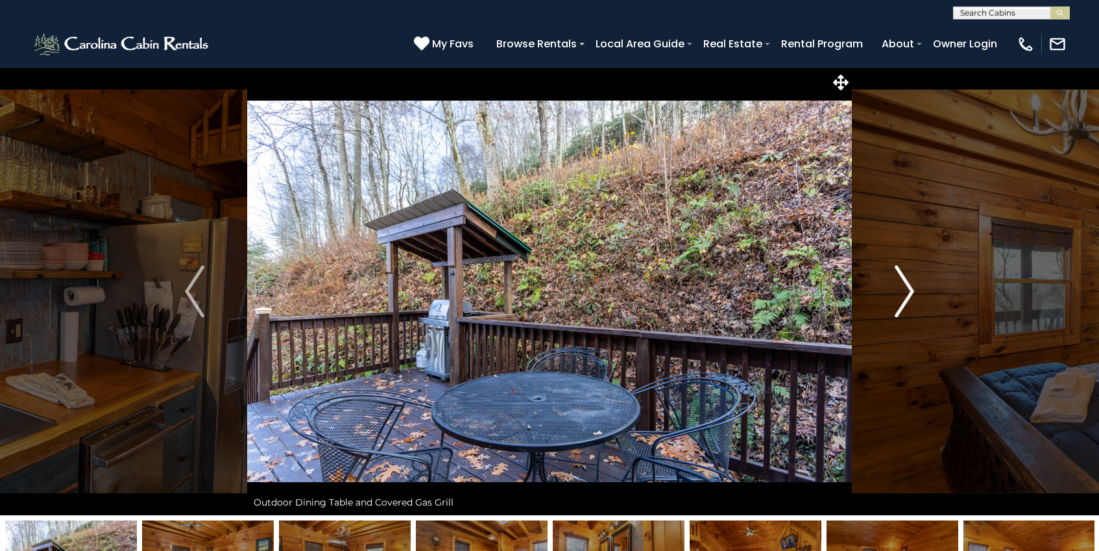
click at [903, 285] on img "Next" at bounding box center [904, 291] width 19 height 52
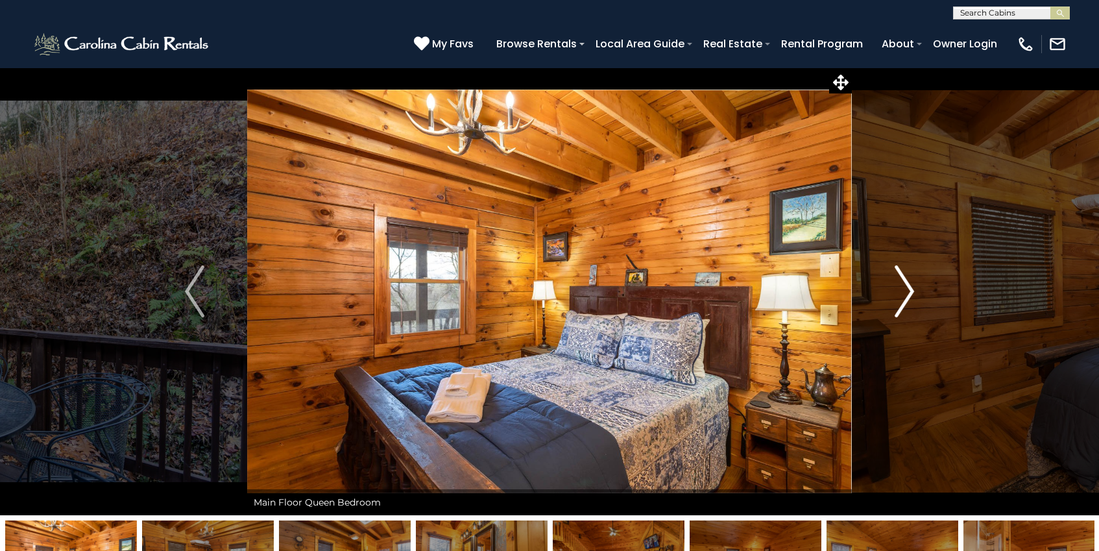
click at [903, 285] on img "Next" at bounding box center [904, 291] width 19 height 52
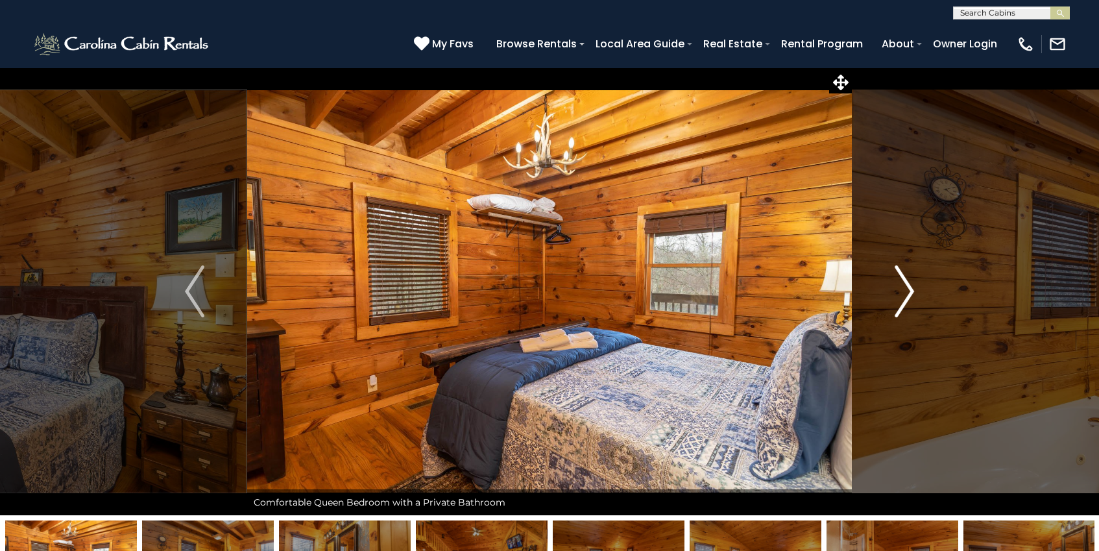
click at [904, 285] on img "Next" at bounding box center [904, 291] width 19 height 52
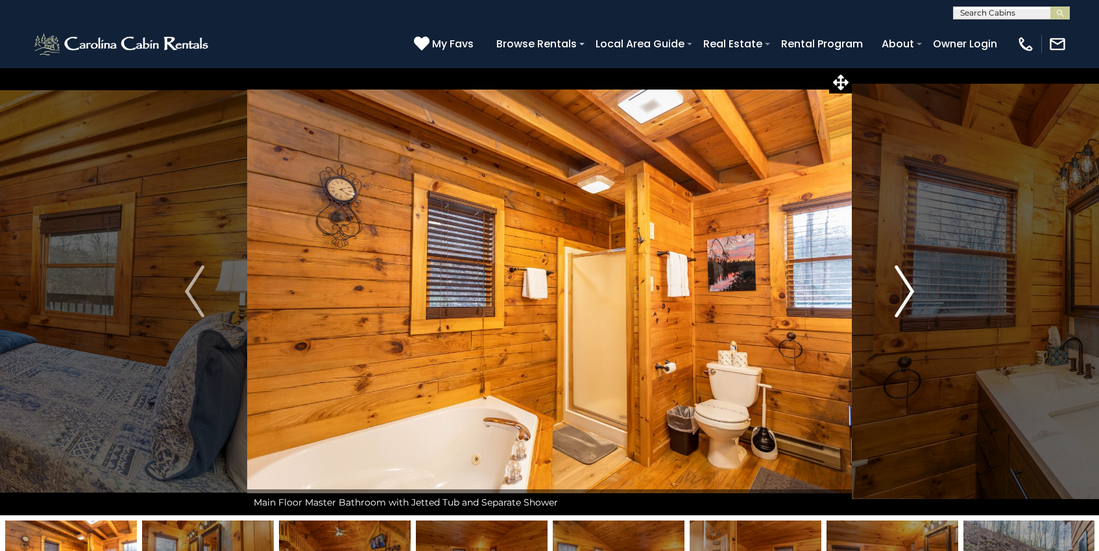
click at [904, 285] on img "Next" at bounding box center [904, 291] width 19 height 52
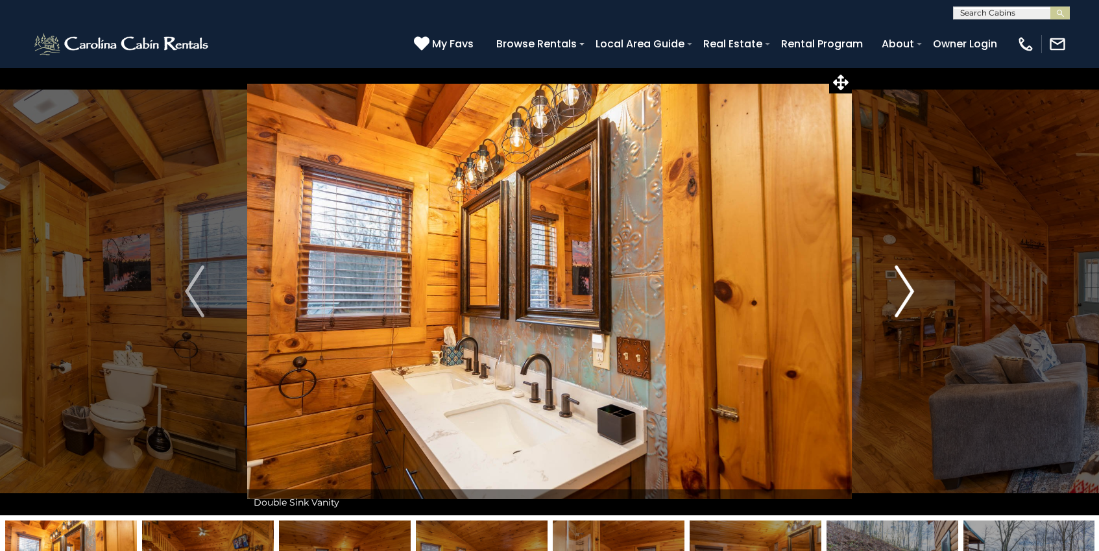
click at [904, 285] on img "Next" at bounding box center [904, 291] width 19 height 52
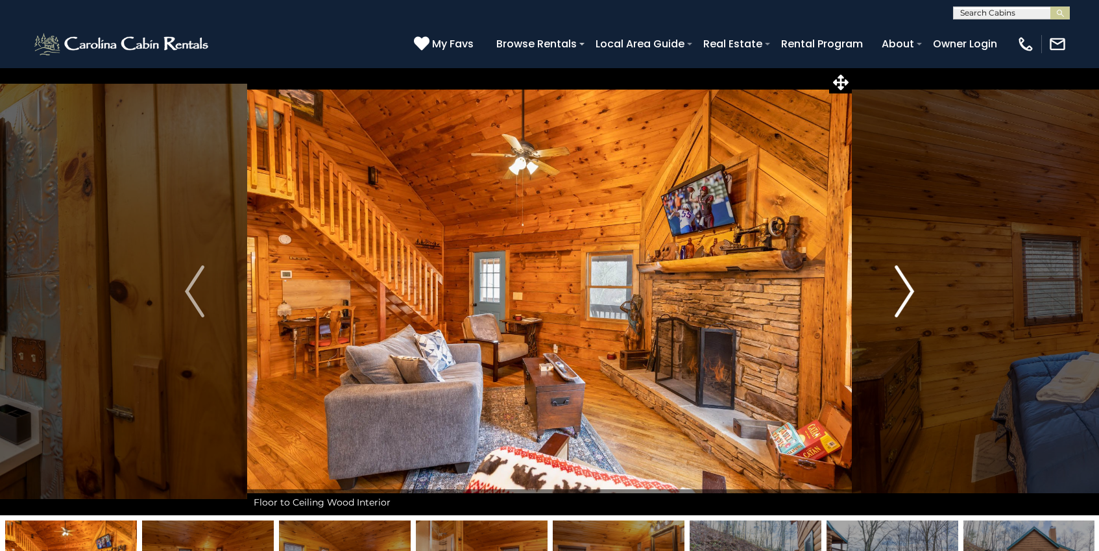
click at [904, 285] on img "Next" at bounding box center [904, 291] width 19 height 52
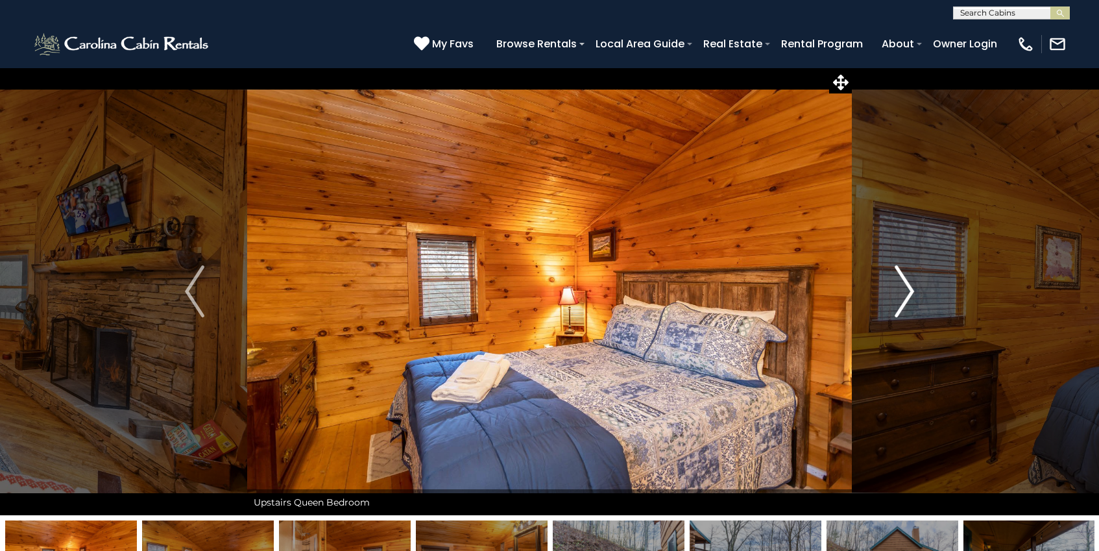
click at [904, 285] on img "Next" at bounding box center [904, 291] width 19 height 52
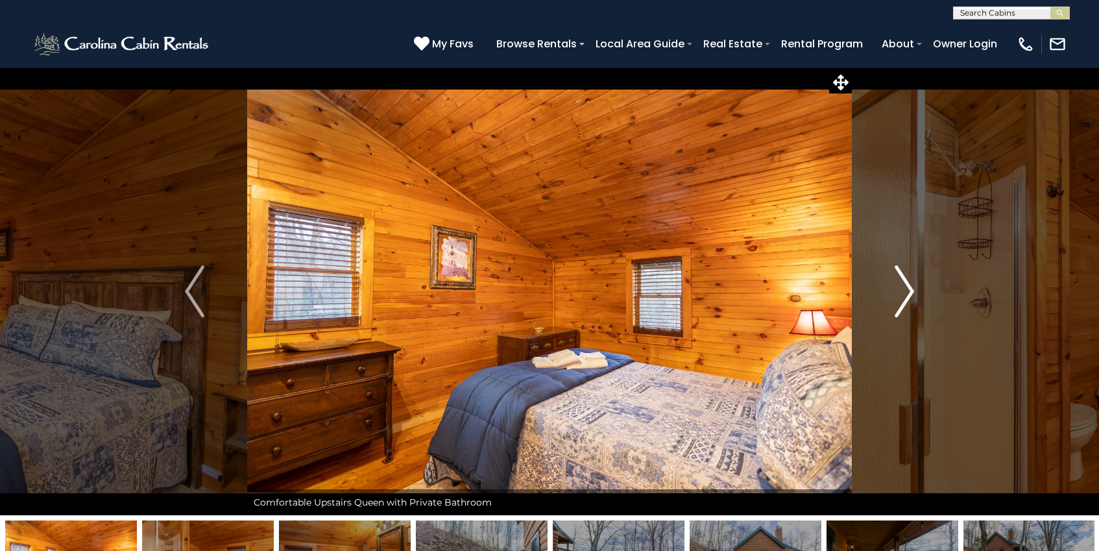
click at [904, 285] on img "Next" at bounding box center [904, 291] width 19 height 52
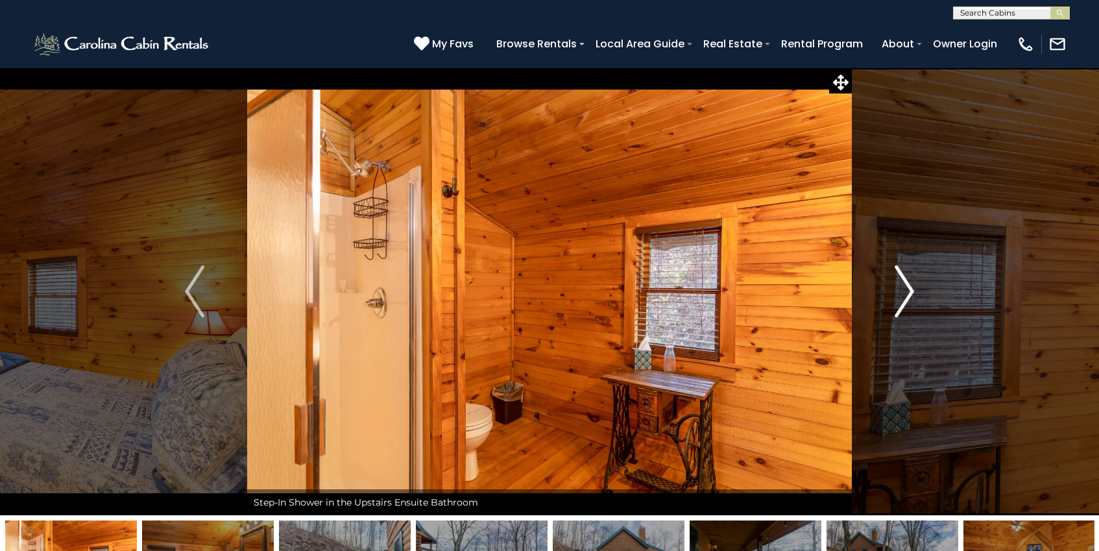
click at [904, 285] on img "Next" at bounding box center [904, 291] width 19 height 52
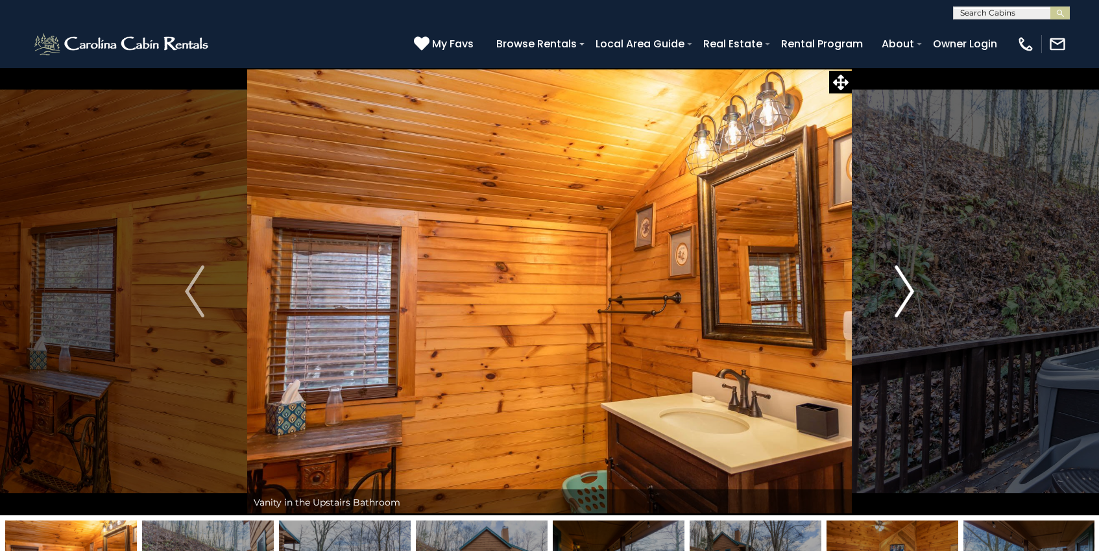
click at [904, 285] on img "Next" at bounding box center [904, 291] width 19 height 52
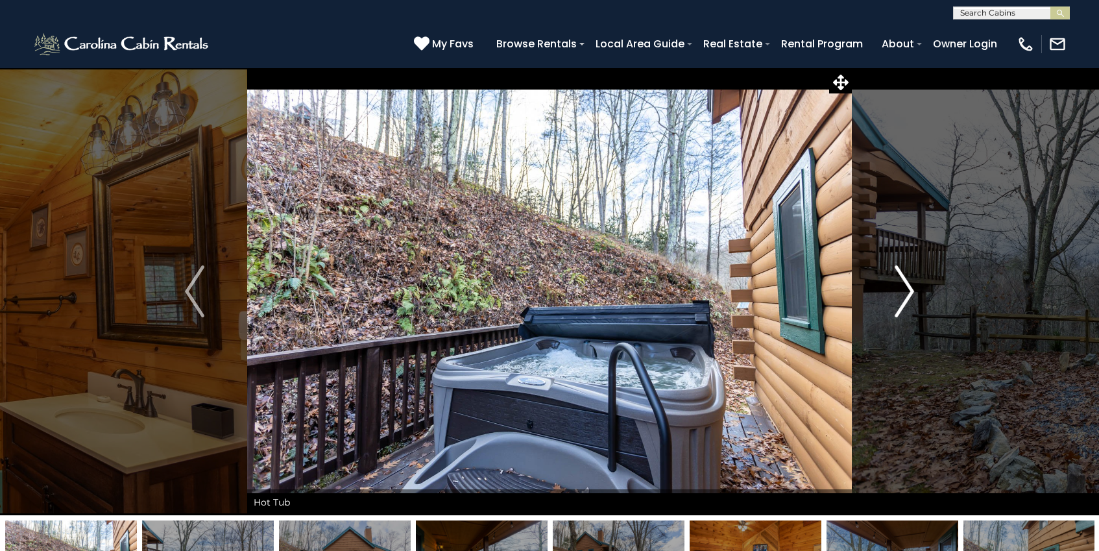
click at [905, 285] on img "Next" at bounding box center [904, 291] width 19 height 52
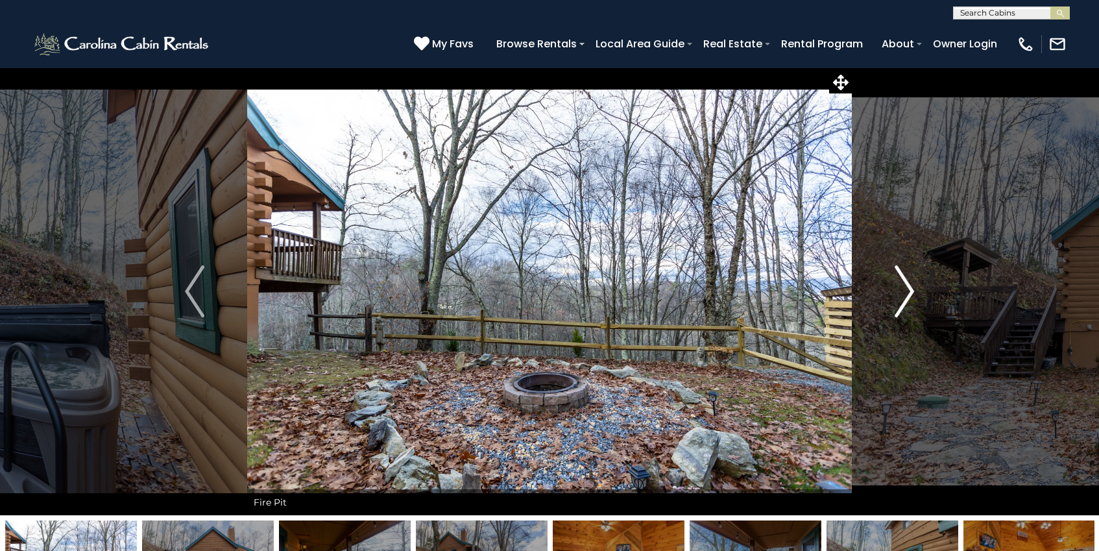
click at [906, 281] on img "Next" at bounding box center [904, 291] width 19 height 52
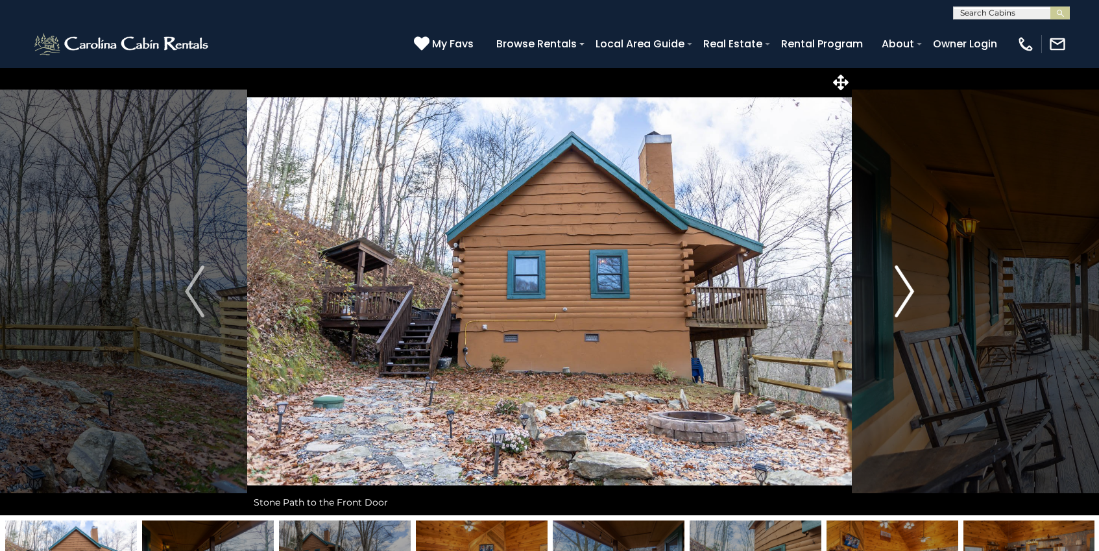
click at [908, 281] on img "Next" at bounding box center [904, 291] width 19 height 52
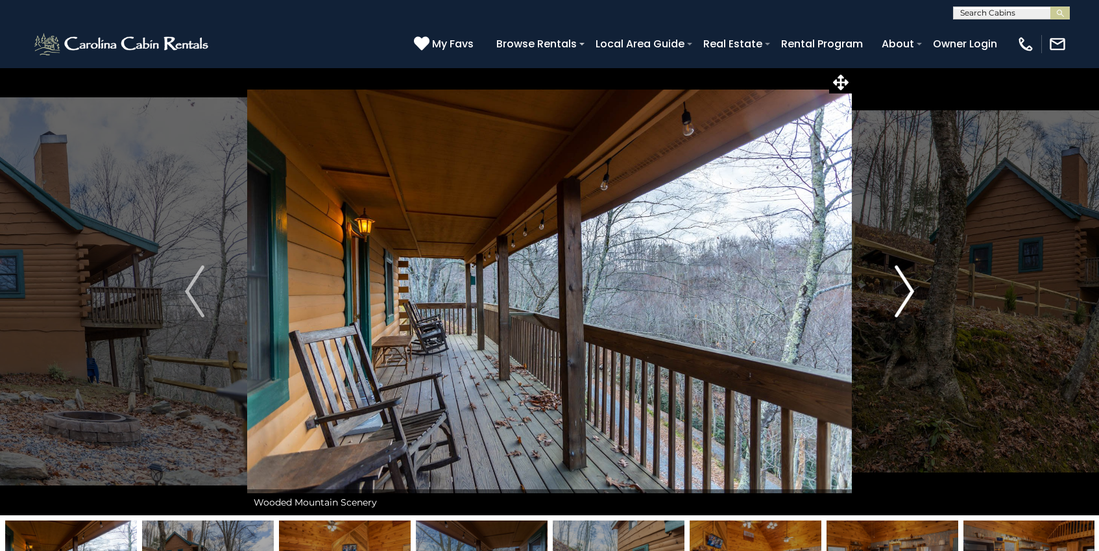
click at [908, 281] on img "Next" at bounding box center [904, 291] width 19 height 52
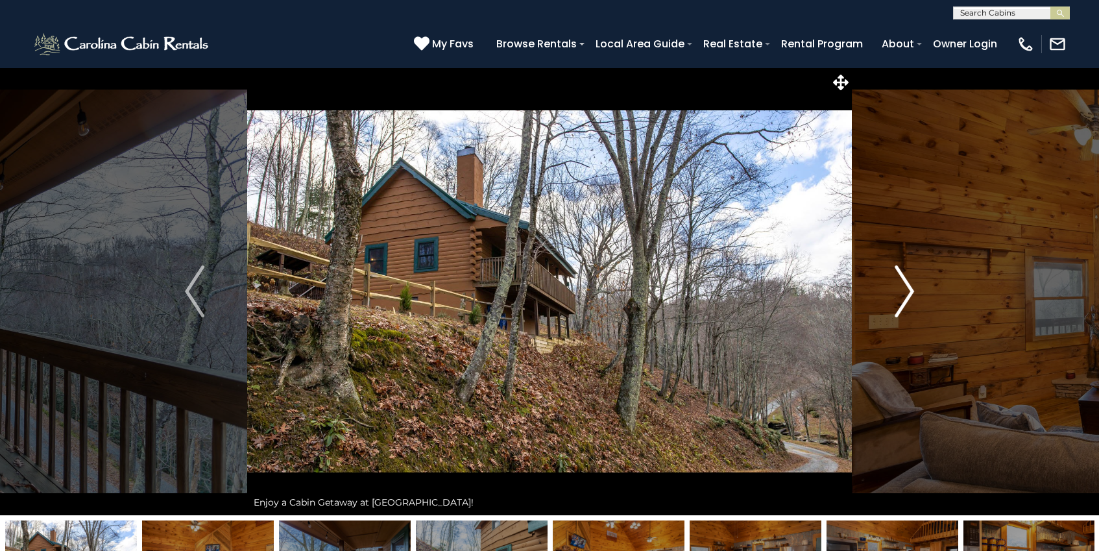
click at [908, 281] on img "Next" at bounding box center [904, 291] width 19 height 52
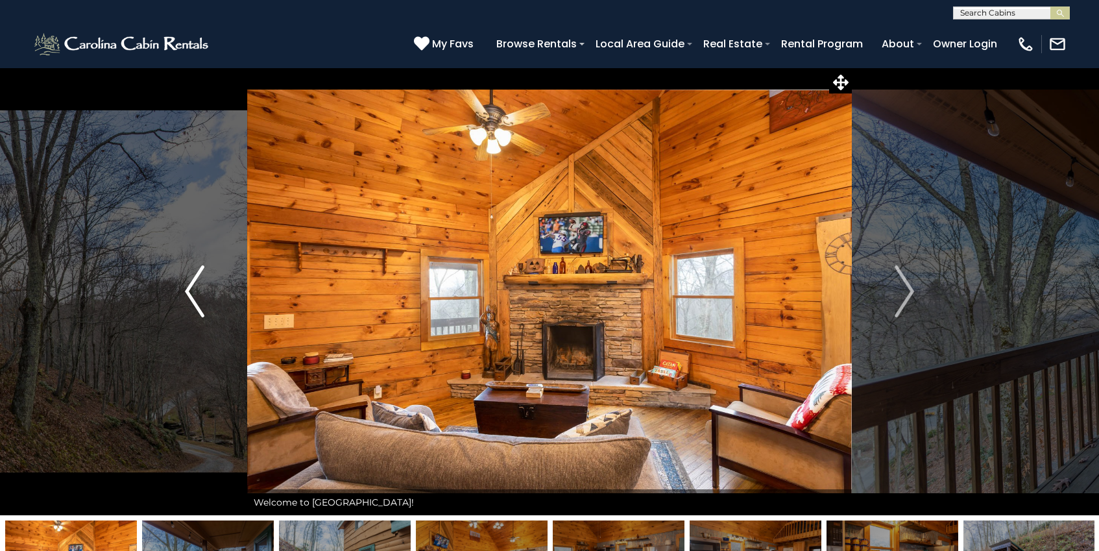
click at [199, 301] on img "Previous" at bounding box center [194, 291] width 19 height 52
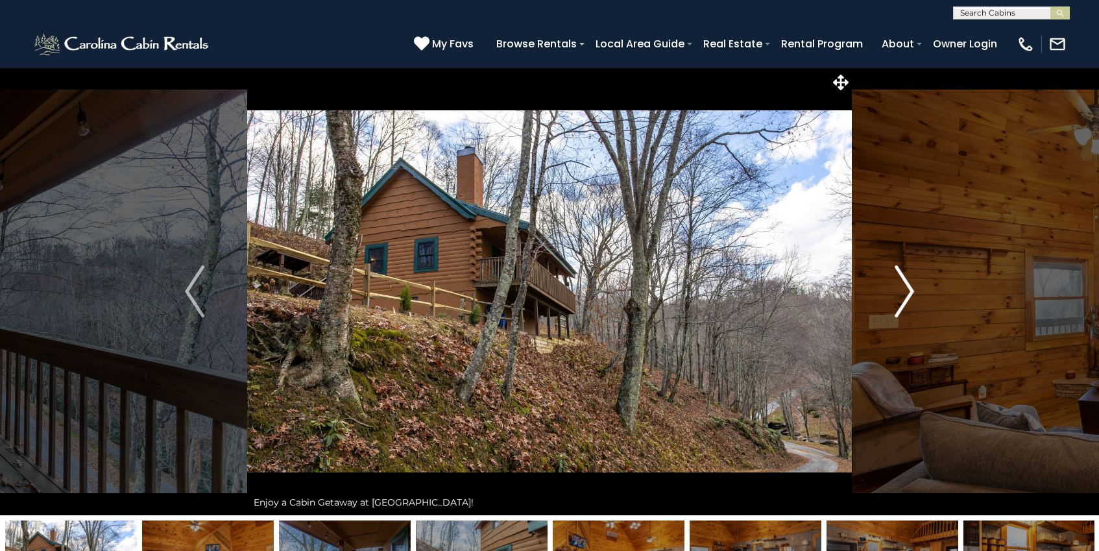
click at [886, 298] on button "Next" at bounding box center [904, 291] width 105 height 448
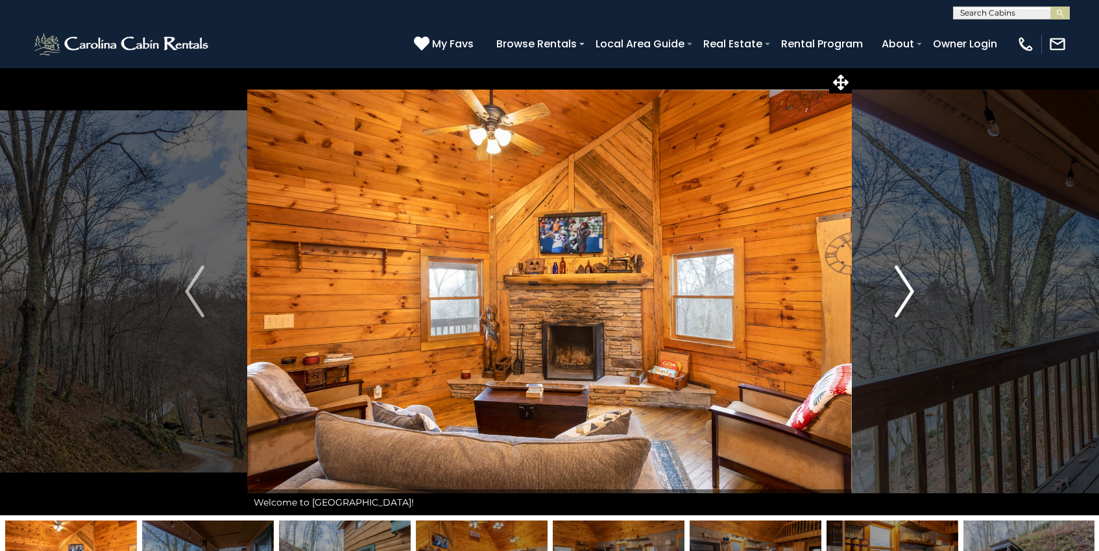
click at [903, 297] on img "Next" at bounding box center [904, 291] width 19 height 52
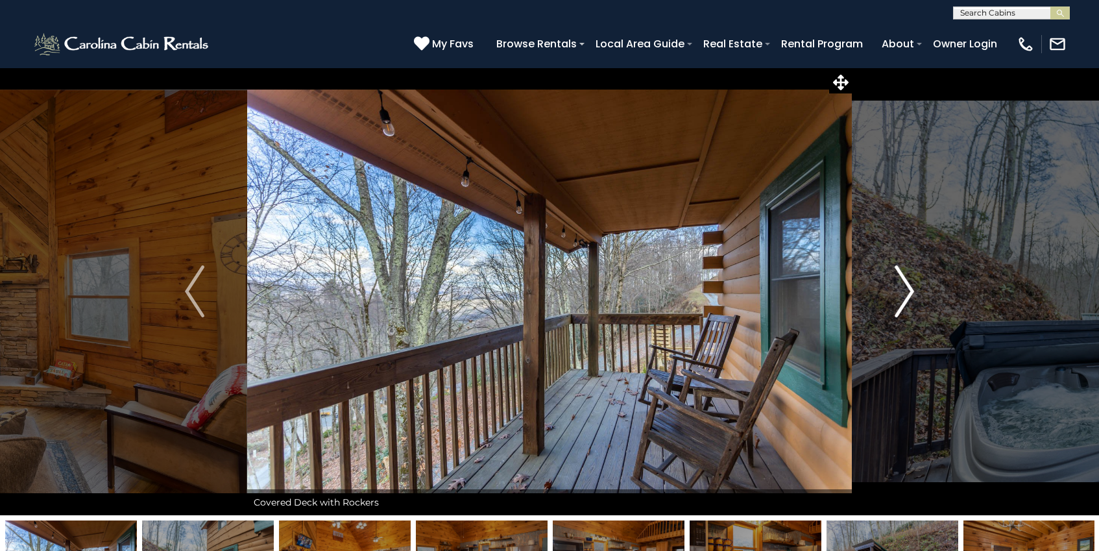
click at [912, 294] on img "Next" at bounding box center [904, 291] width 19 height 52
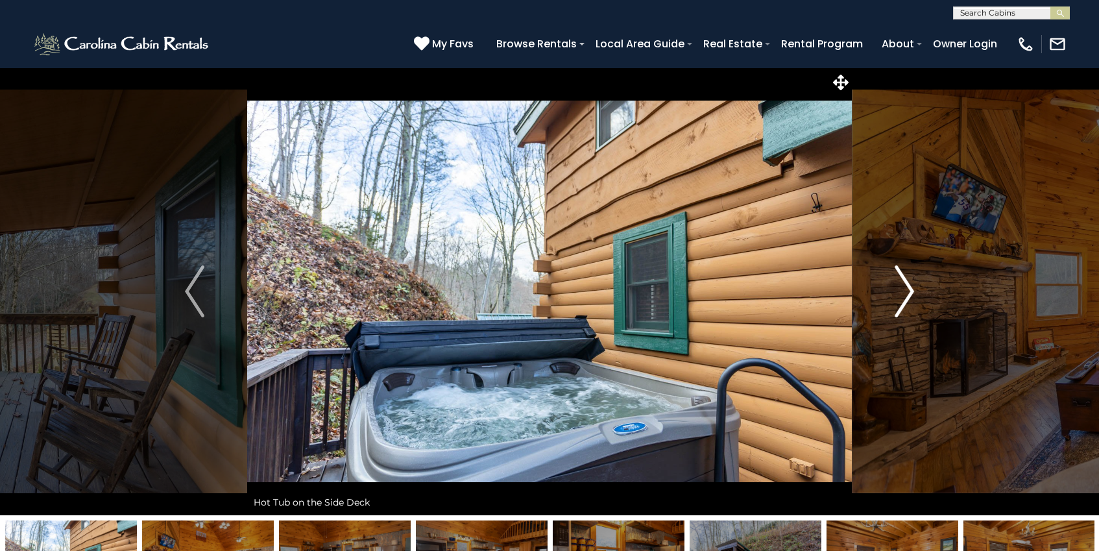
click at [912, 294] on img "Next" at bounding box center [904, 291] width 19 height 52
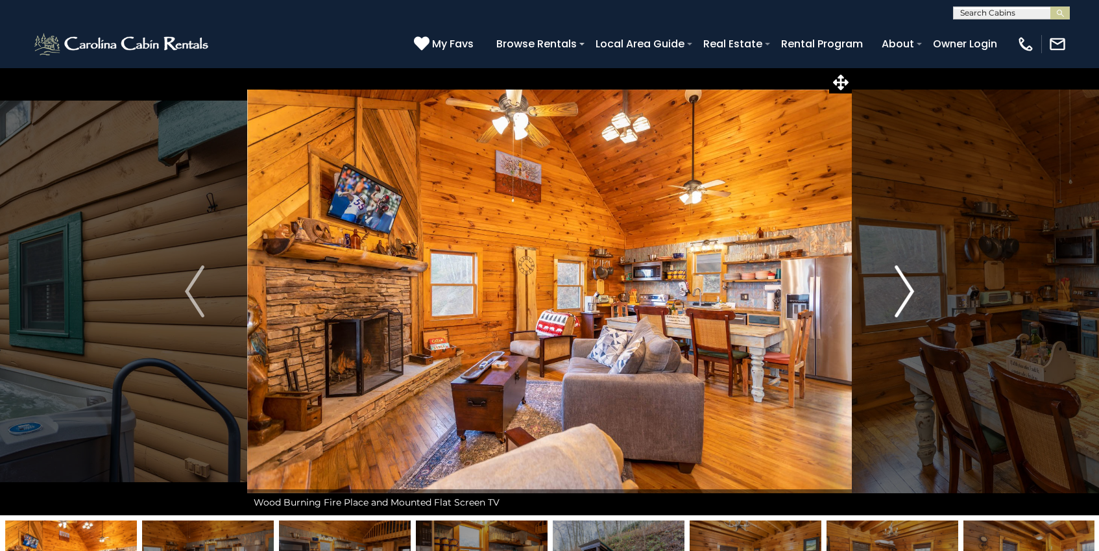
click at [912, 294] on img "Next" at bounding box center [904, 291] width 19 height 52
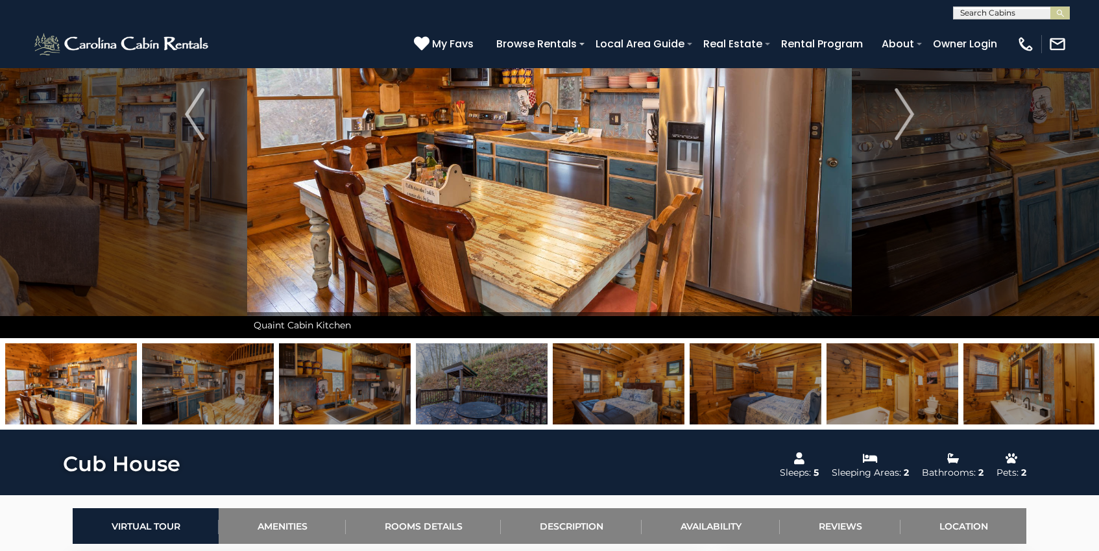
scroll to position [183, 0]
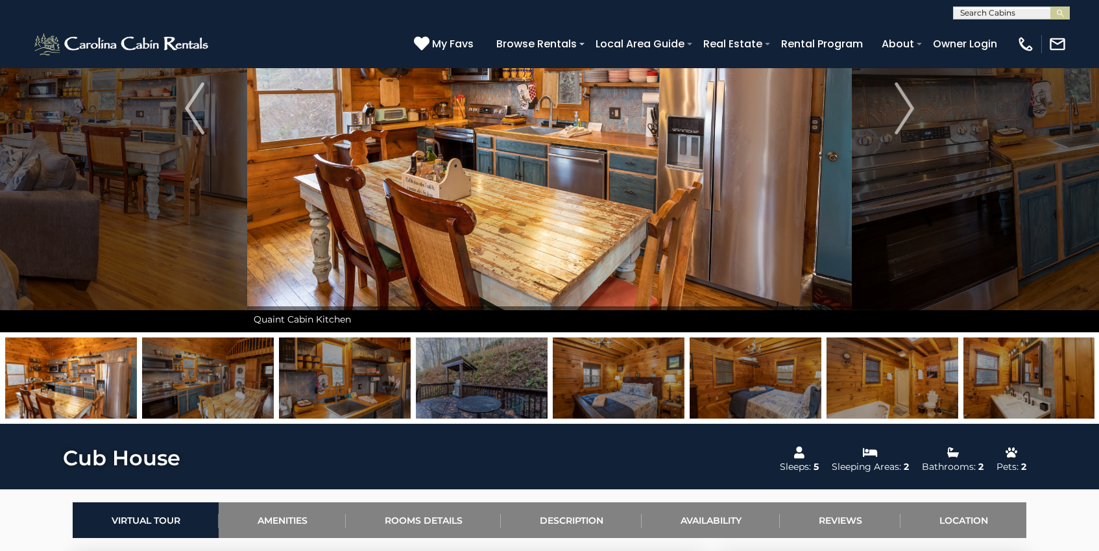
click at [612, 396] on img at bounding box center [619, 377] width 132 height 81
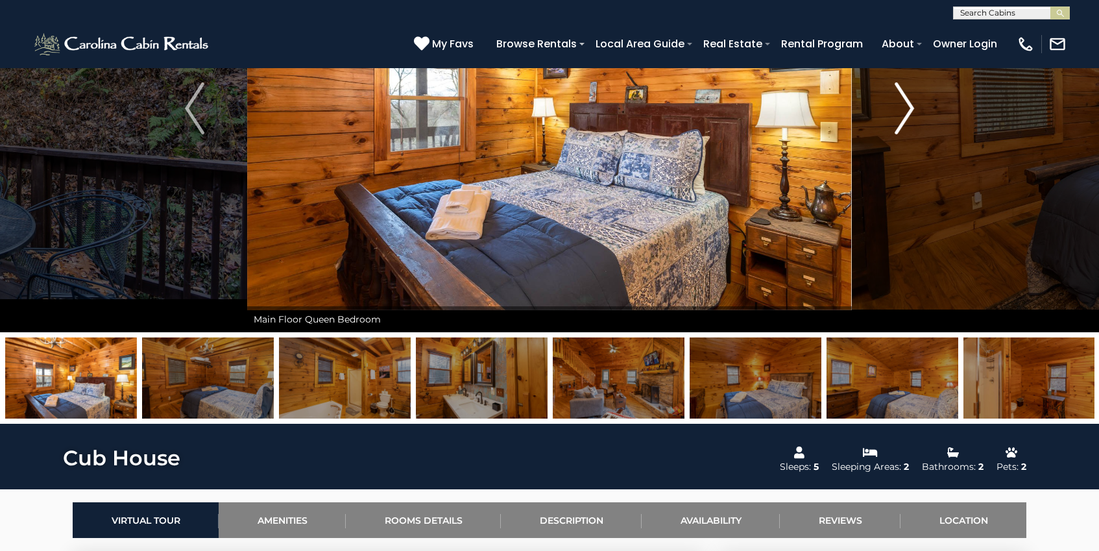
click at [901, 121] on img "Next" at bounding box center [904, 108] width 19 height 52
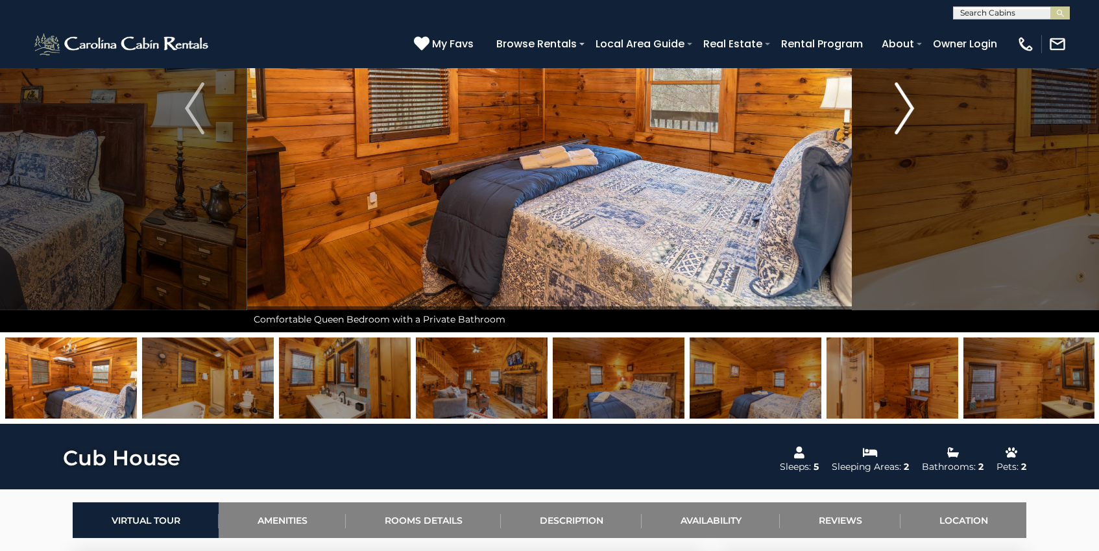
click at [900, 121] on img "Next" at bounding box center [904, 108] width 19 height 52
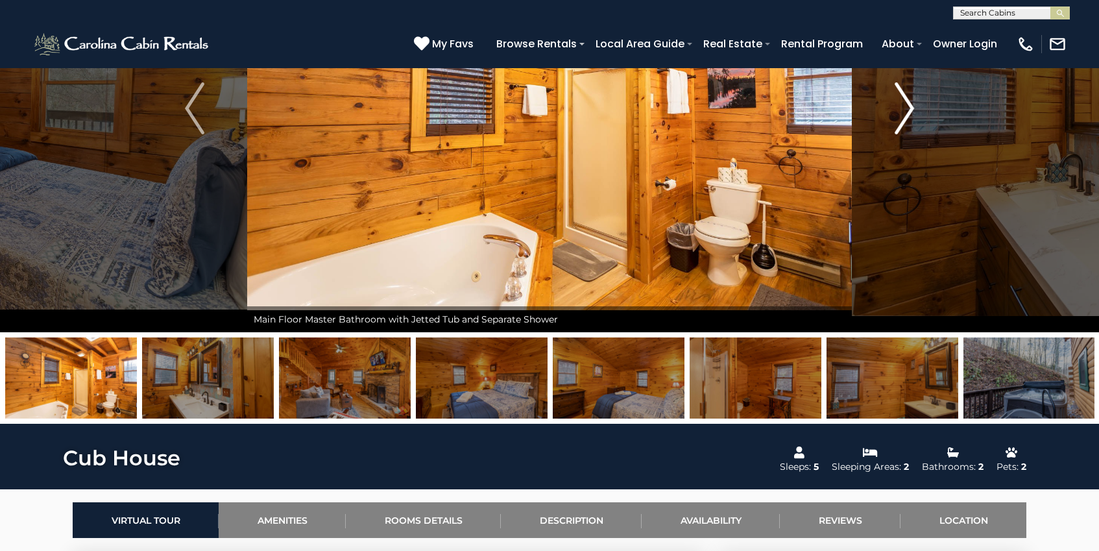
click at [900, 121] on img "Next" at bounding box center [904, 108] width 19 height 52
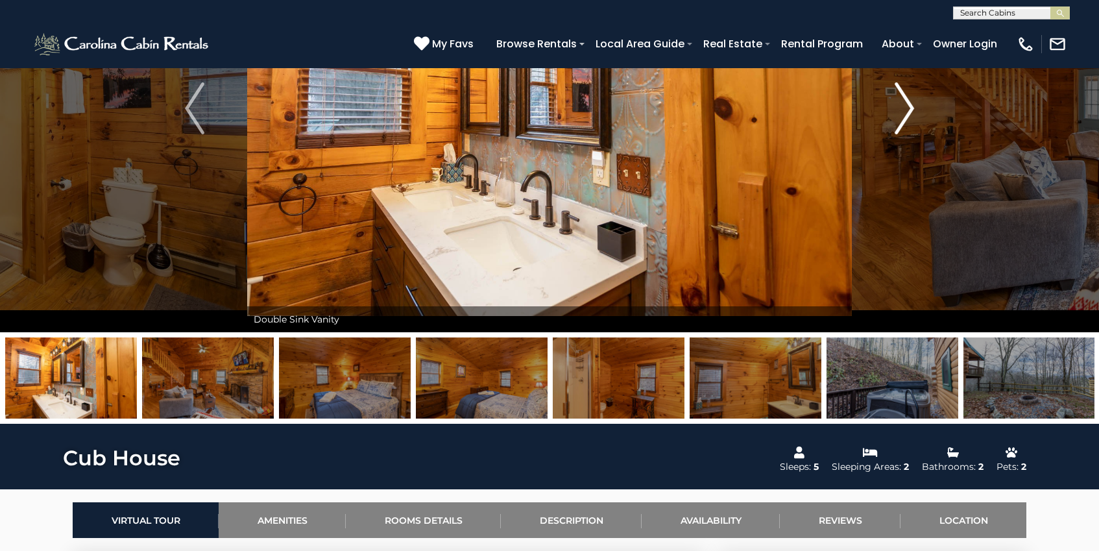
click at [900, 121] on img "Next" at bounding box center [904, 108] width 19 height 52
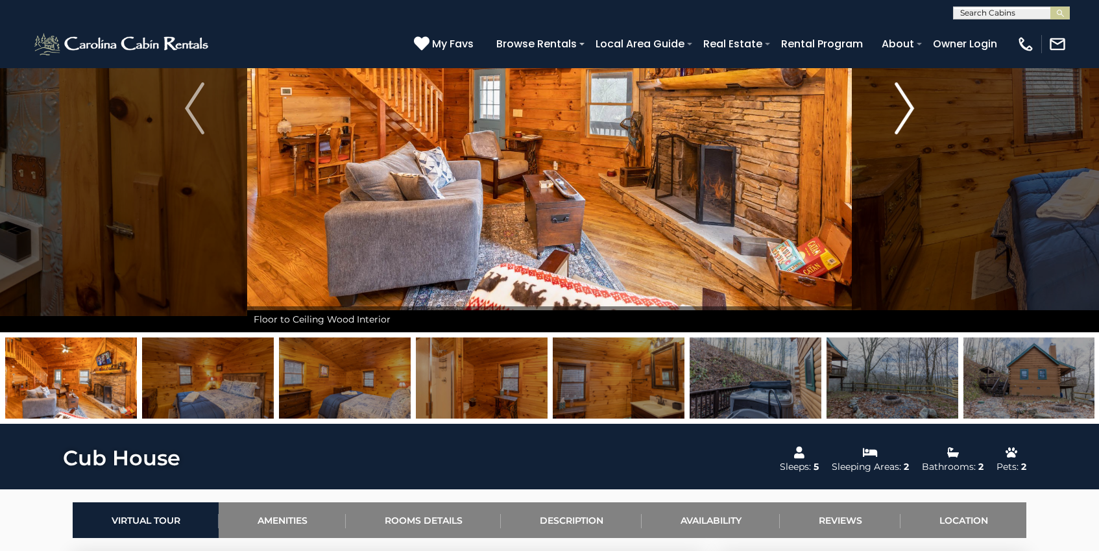
click at [900, 121] on img "Next" at bounding box center [904, 108] width 19 height 52
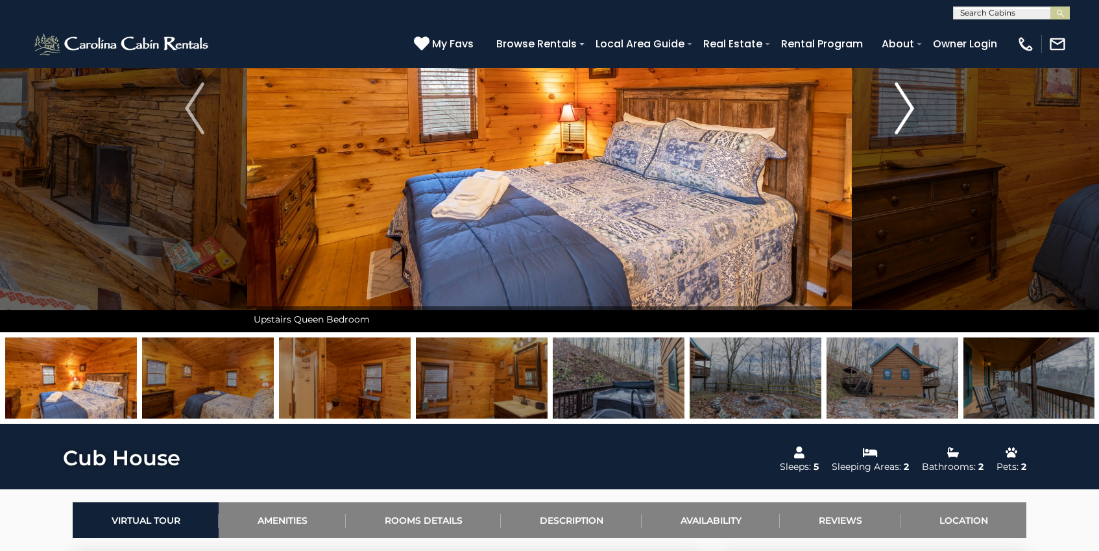
click at [900, 121] on img "Next" at bounding box center [904, 108] width 19 height 52
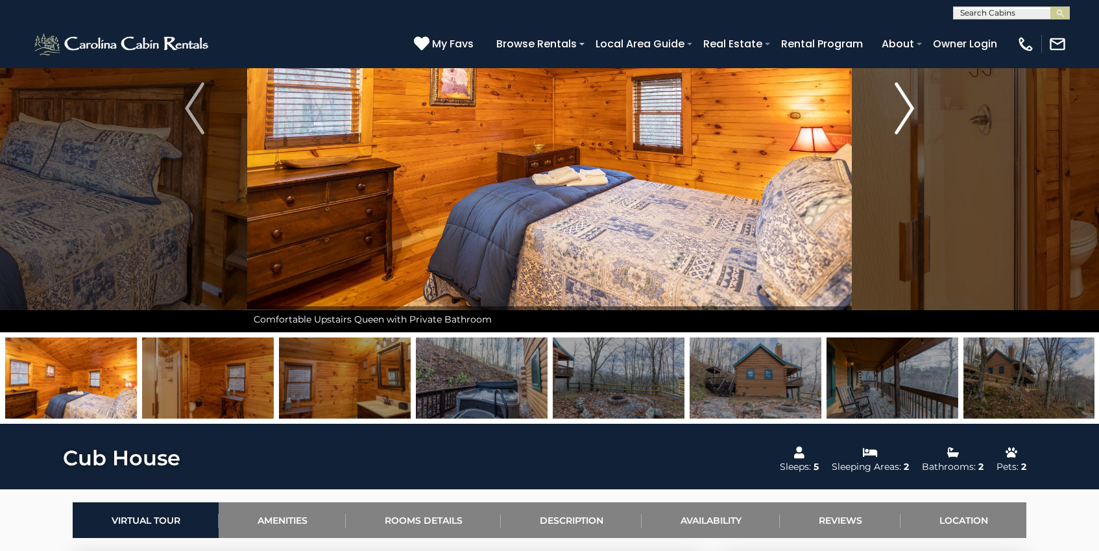
click at [899, 121] on img "Next" at bounding box center [904, 108] width 19 height 52
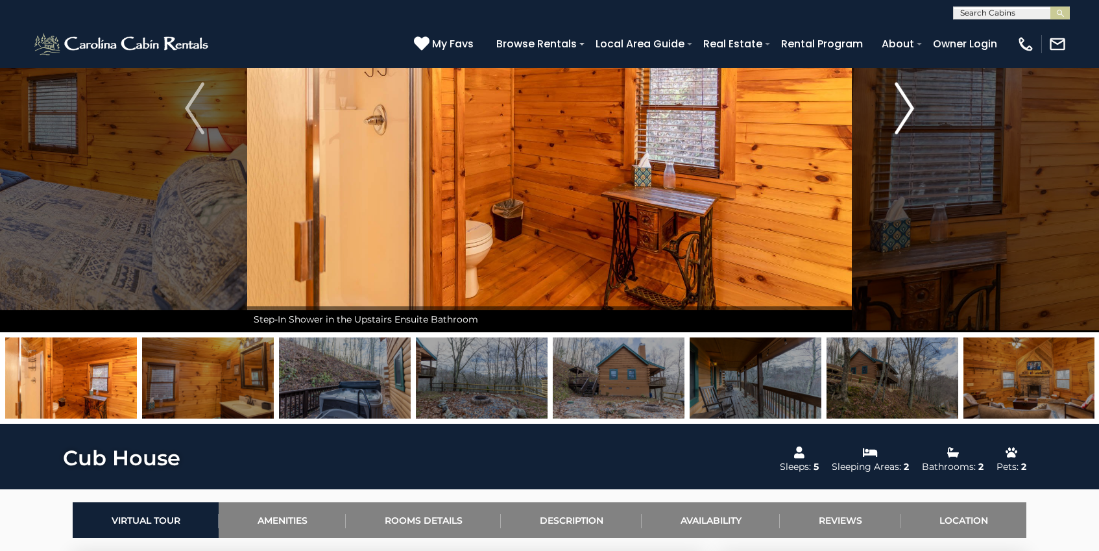
click at [899, 119] on img "Next" at bounding box center [904, 108] width 19 height 52
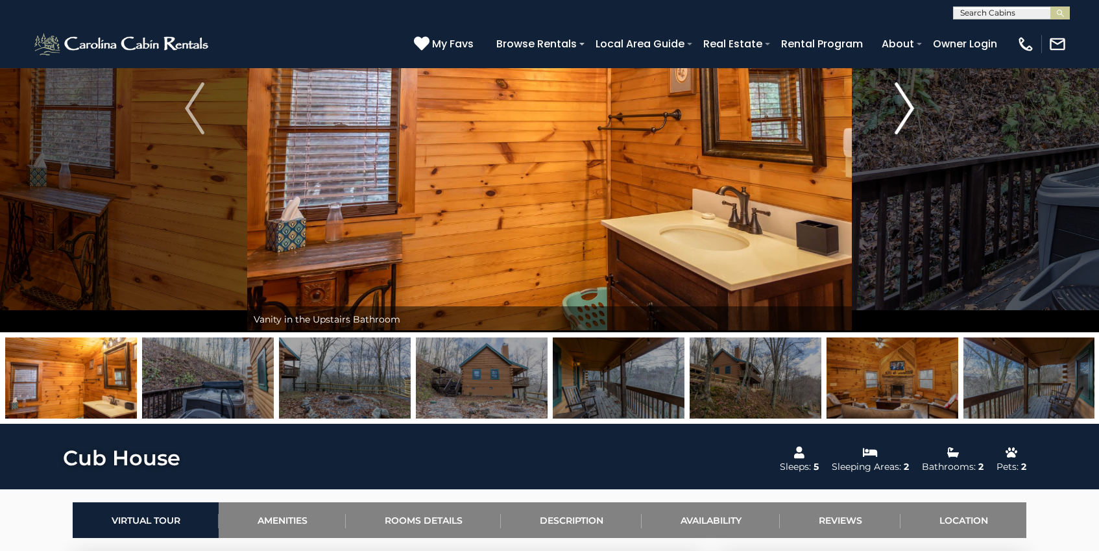
click at [899, 119] on img "Next" at bounding box center [904, 108] width 19 height 52
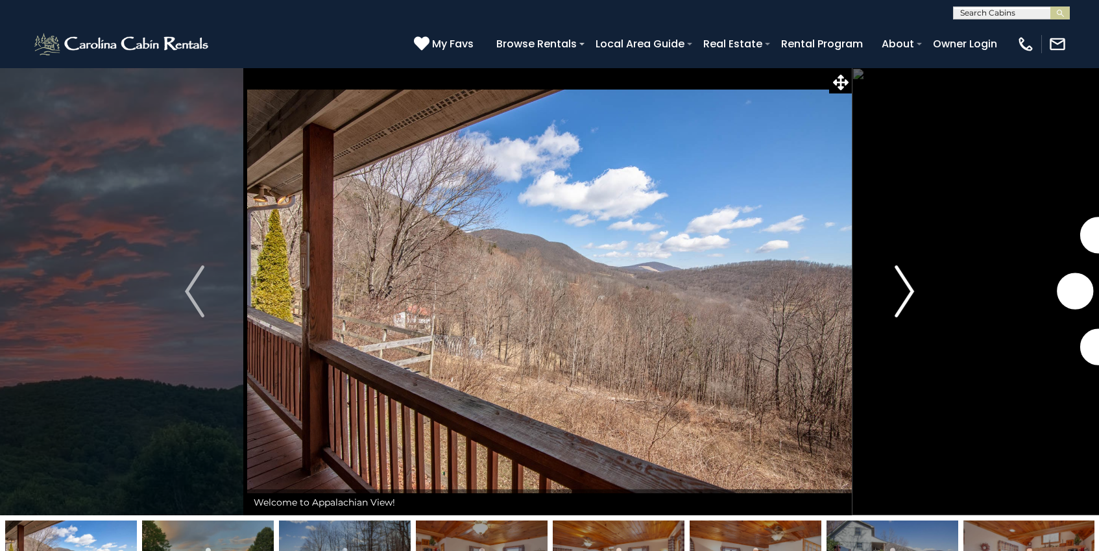
click at [902, 288] on img "Next" at bounding box center [904, 291] width 19 height 52
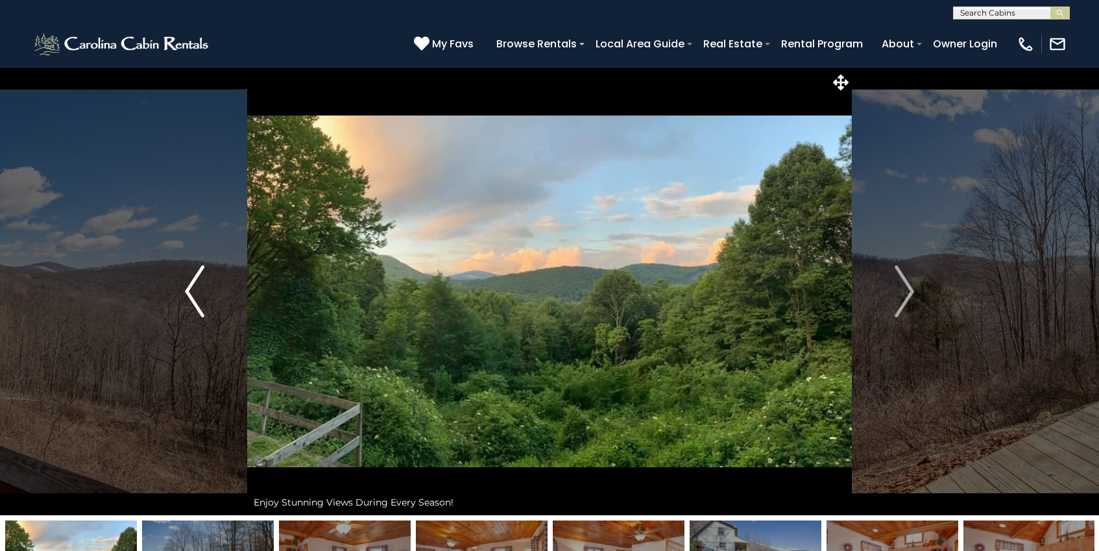
click at [190, 274] on img "Previous" at bounding box center [194, 291] width 19 height 52
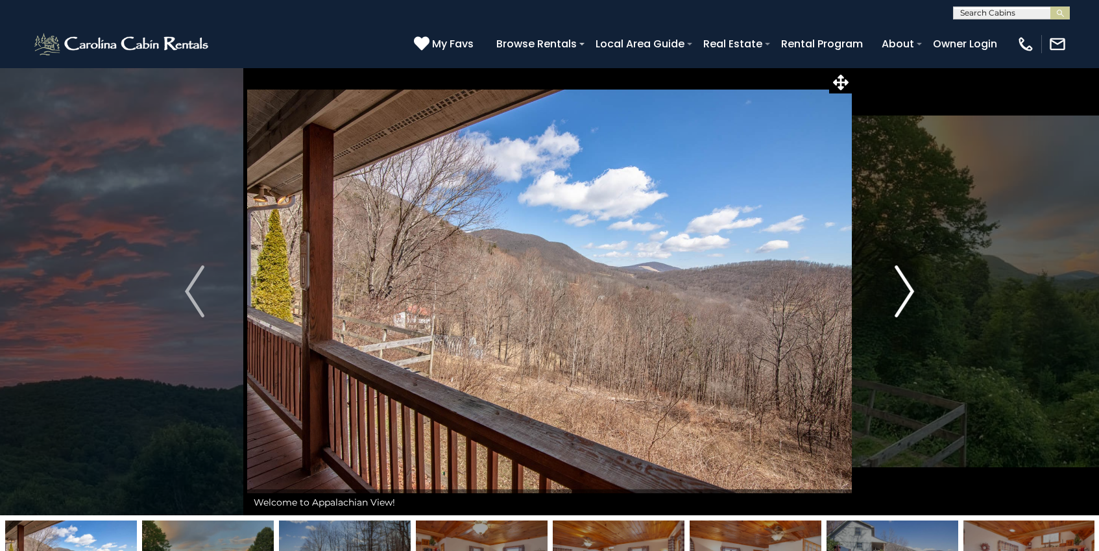
click at [912, 286] on img "Next" at bounding box center [904, 291] width 19 height 52
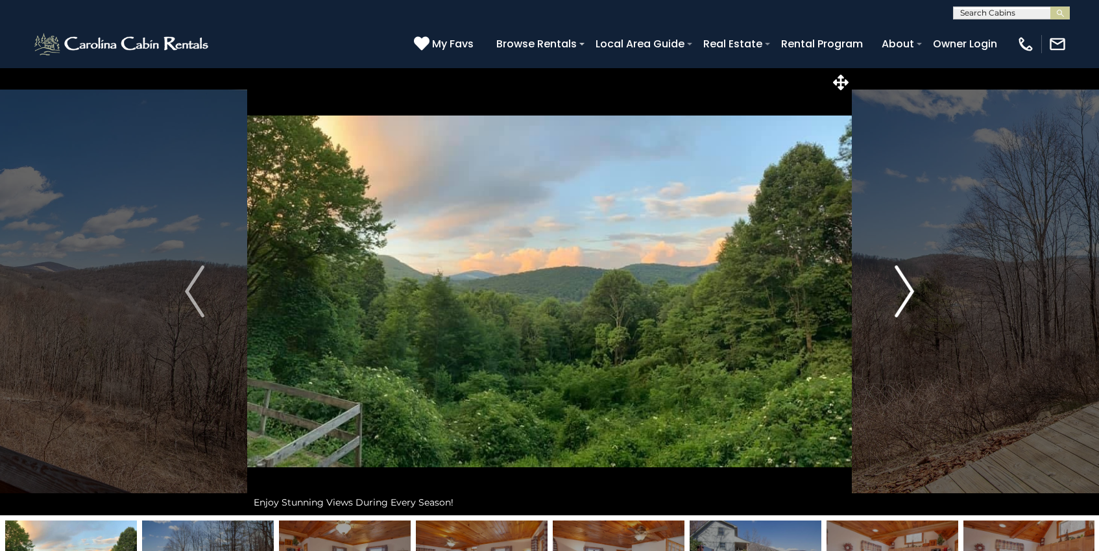
click at [912, 286] on img "Next" at bounding box center [904, 291] width 19 height 52
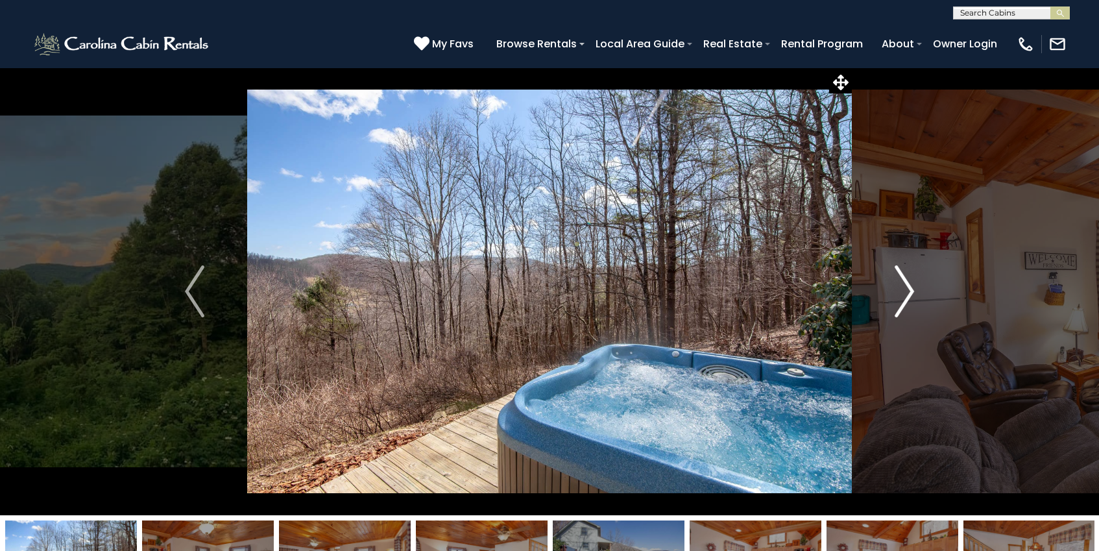
click at [912, 286] on img "Next" at bounding box center [904, 291] width 19 height 52
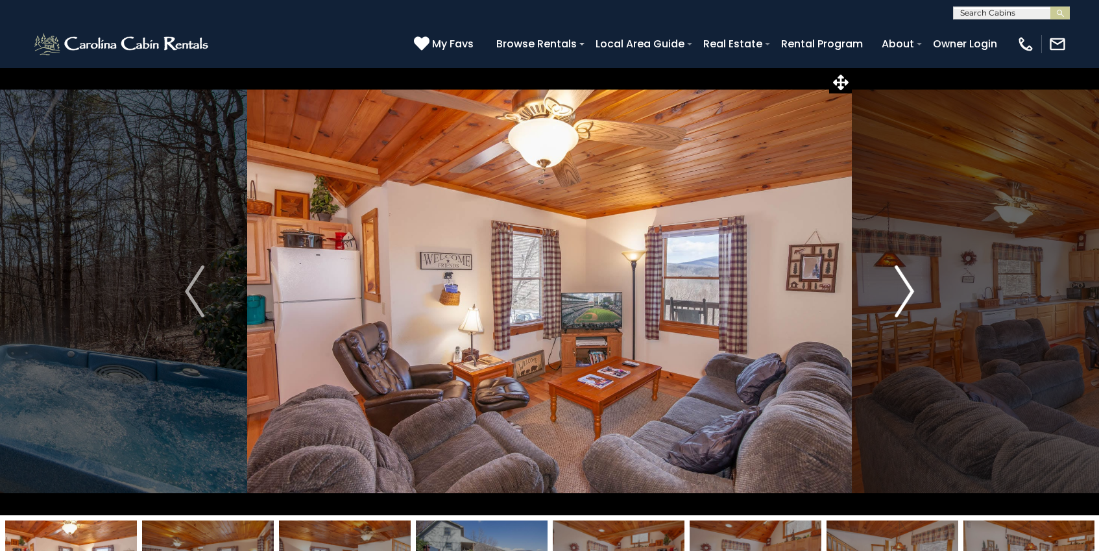
click at [912, 286] on img "Next" at bounding box center [904, 291] width 19 height 52
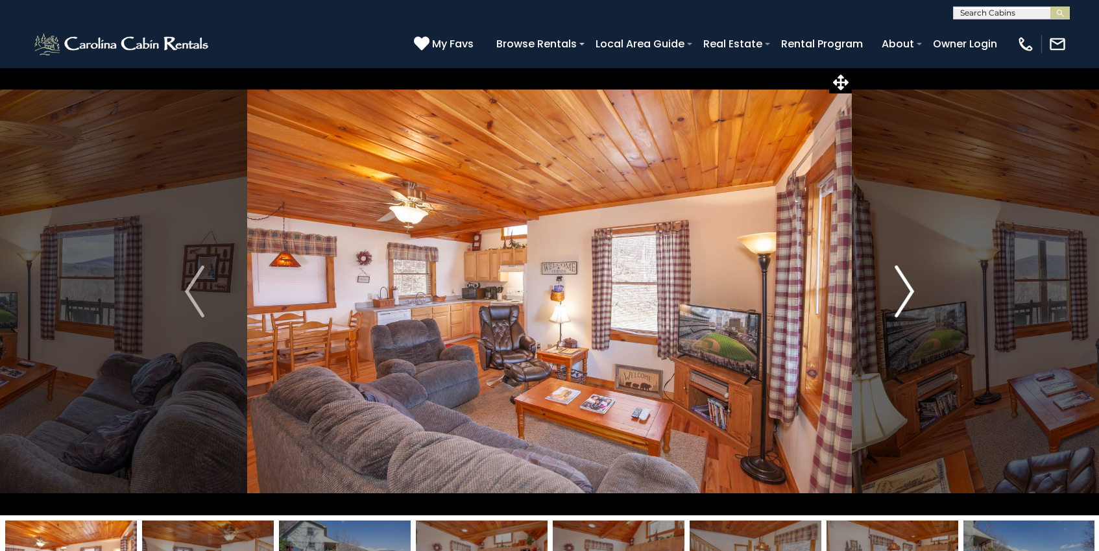
click at [912, 286] on img "Next" at bounding box center [904, 291] width 19 height 52
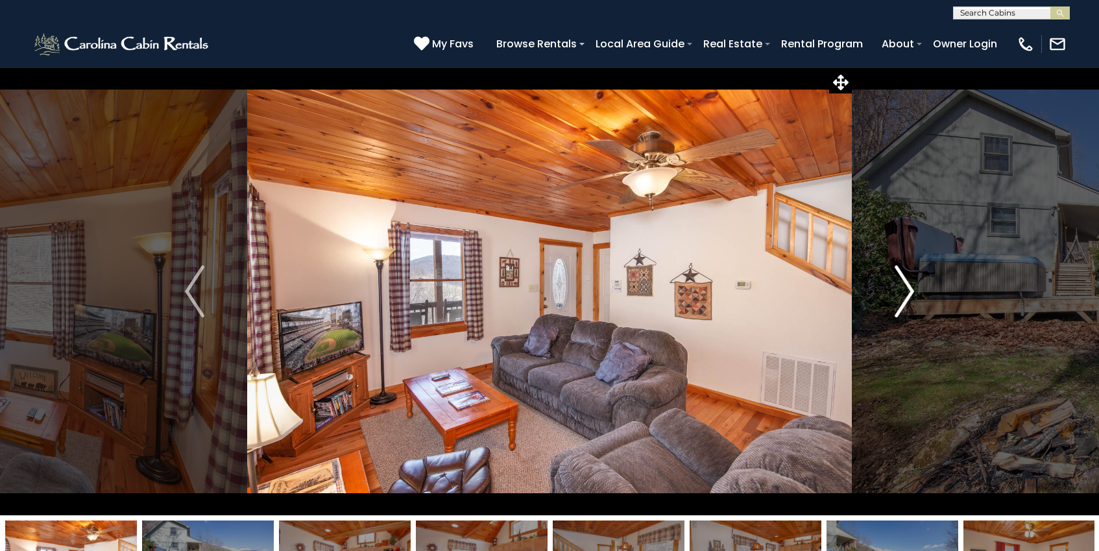
click at [912, 286] on img "Next" at bounding box center [904, 291] width 19 height 52
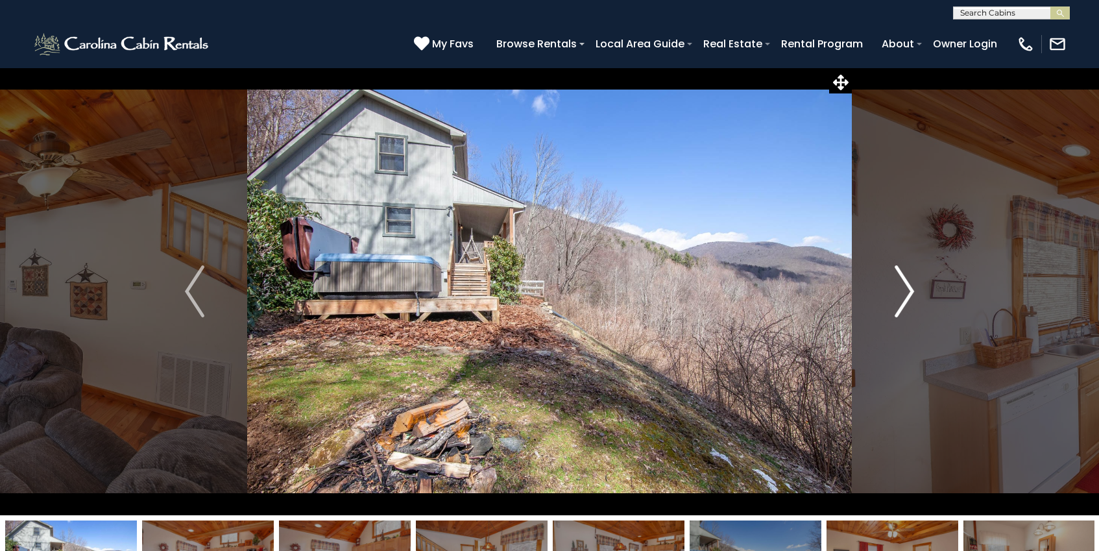
click at [901, 289] on img "Next" at bounding box center [904, 291] width 19 height 52
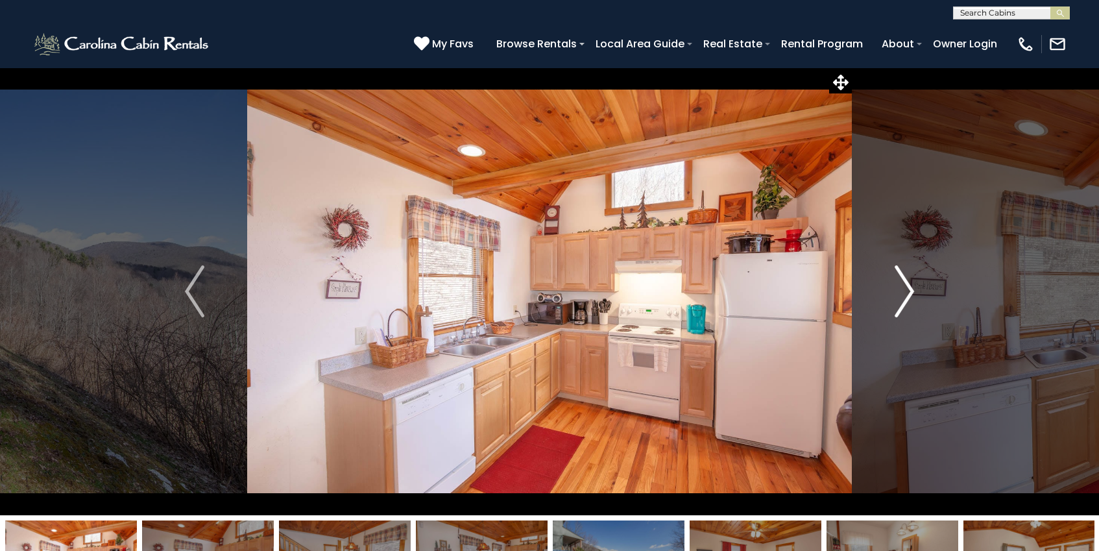
click at [901, 289] on img "Next" at bounding box center [904, 291] width 19 height 52
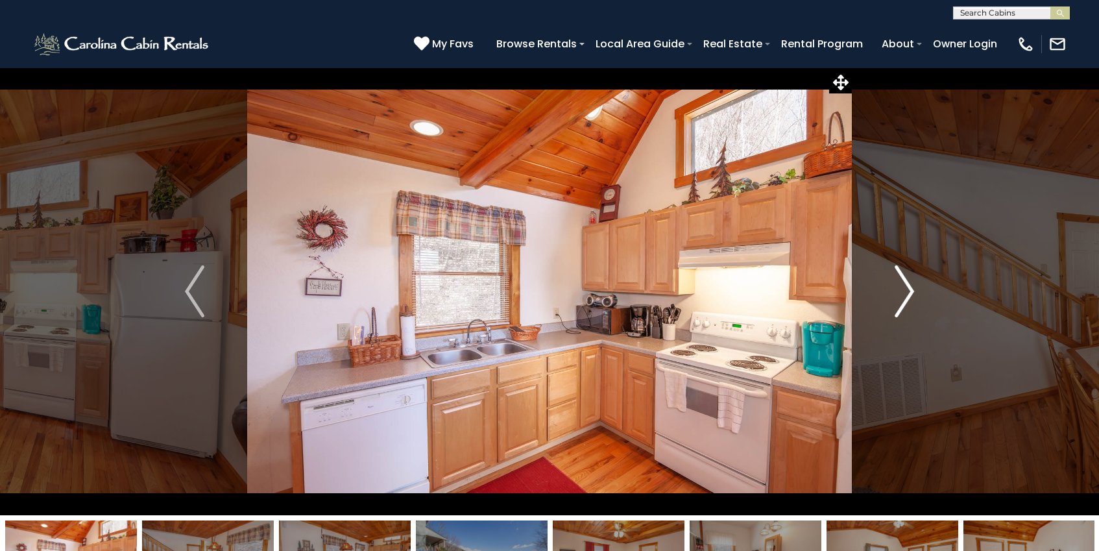
click at [901, 289] on img "Next" at bounding box center [904, 291] width 19 height 52
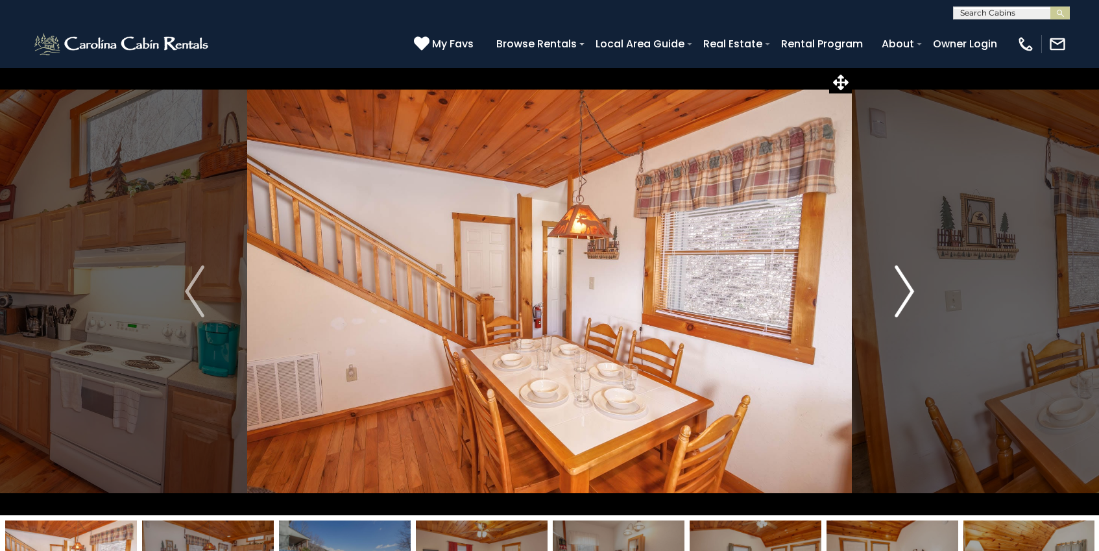
click at [901, 289] on img "Next" at bounding box center [904, 291] width 19 height 52
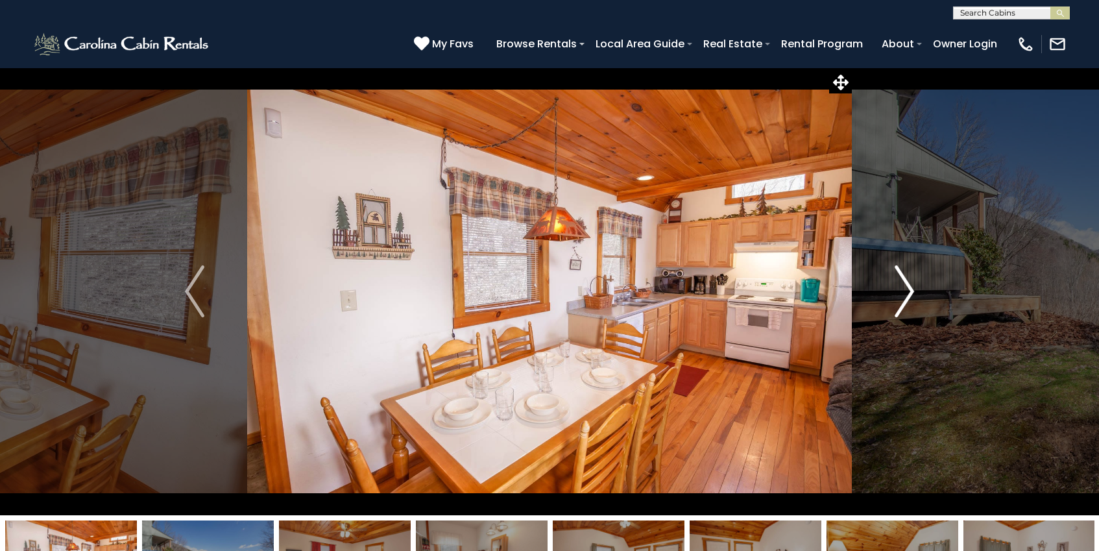
click at [901, 289] on img "Next" at bounding box center [904, 291] width 19 height 52
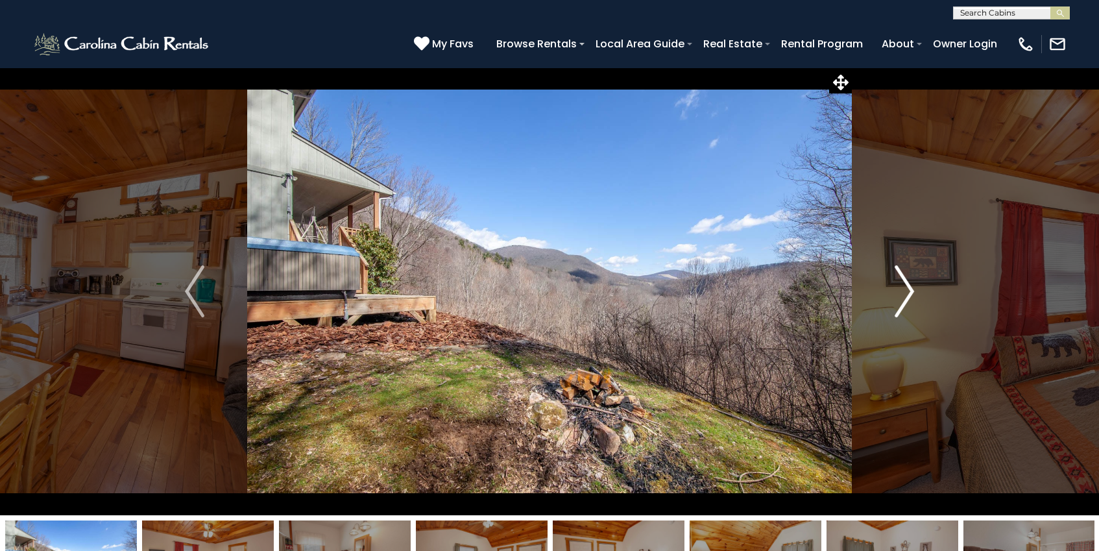
click at [901, 289] on img "Next" at bounding box center [904, 291] width 19 height 52
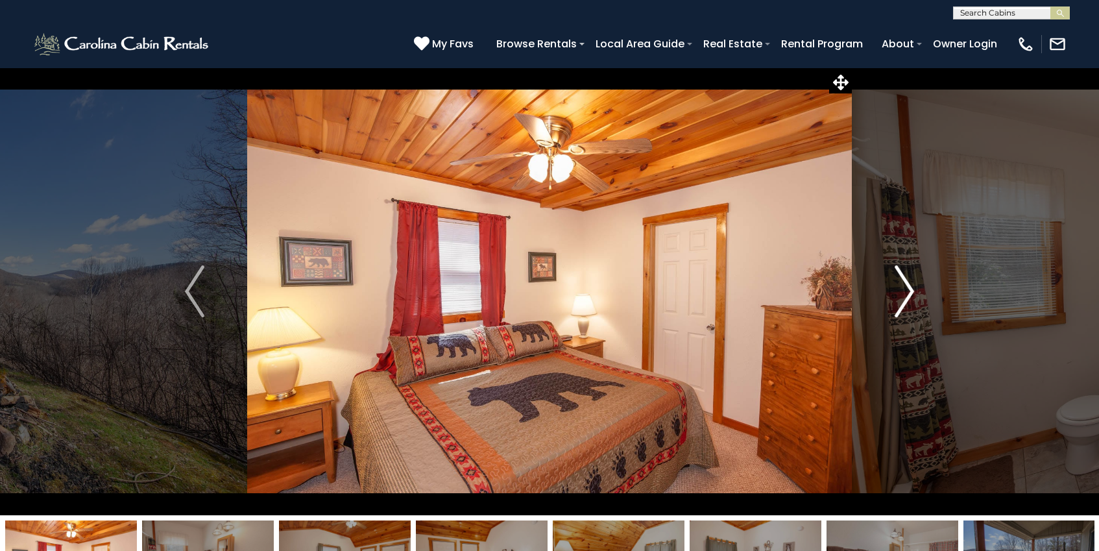
click at [895, 285] on img "Next" at bounding box center [904, 291] width 19 height 52
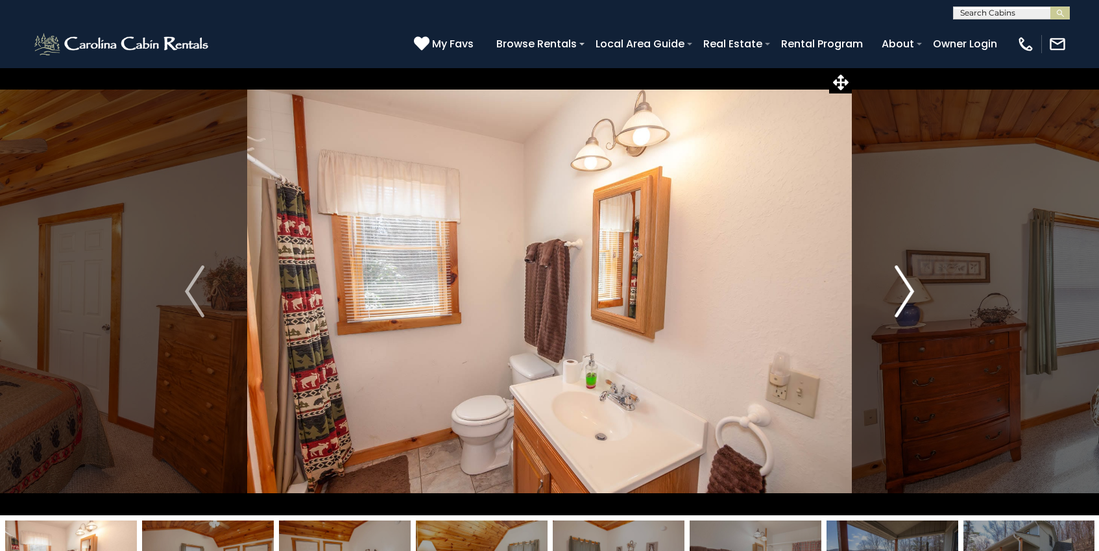
click at [891, 278] on button "Next" at bounding box center [904, 291] width 105 height 448
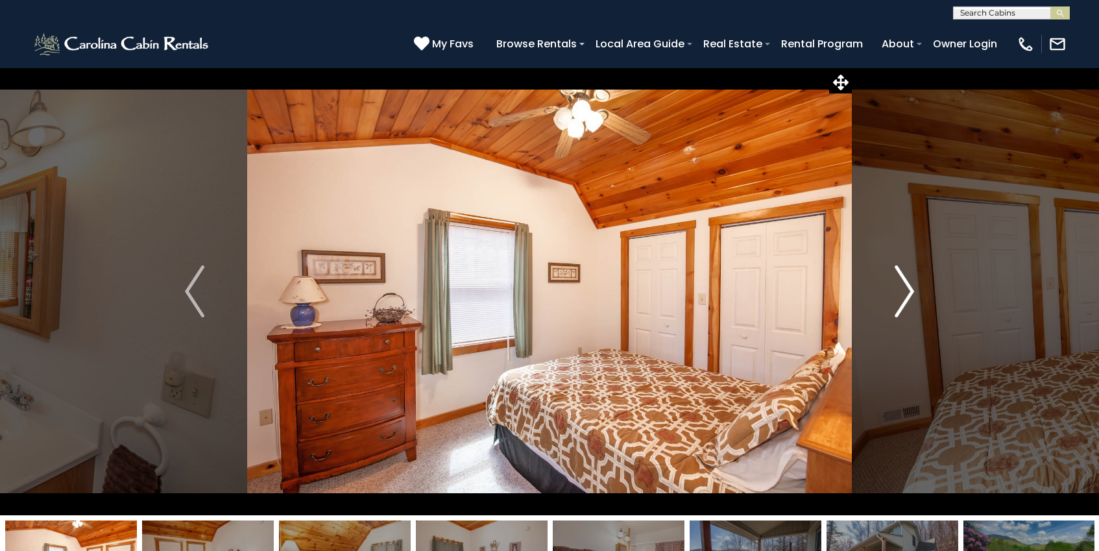
click at [891, 278] on button "Next" at bounding box center [904, 291] width 105 height 448
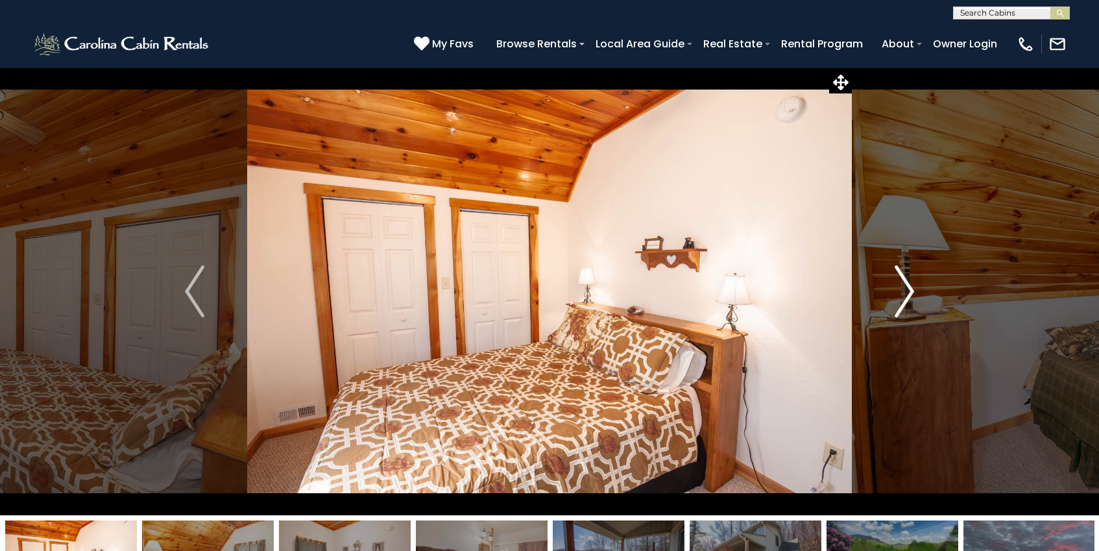
click at [892, 278] on button "Next" at bounding box center [904, 291] width 105 height 448
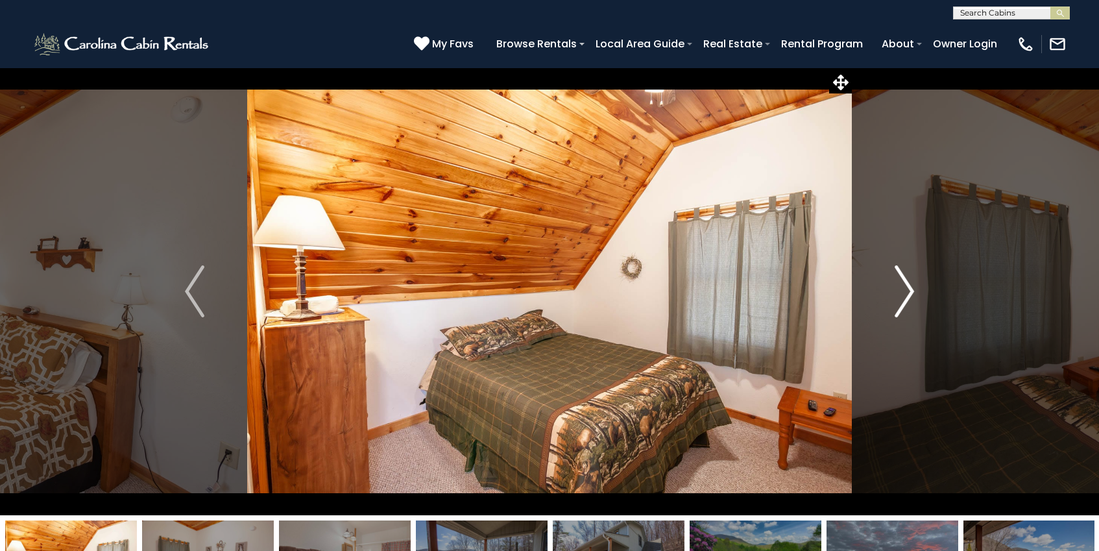
click at [892, 278] on button "Next" at bounding box center [904, 291] width 105 height 448
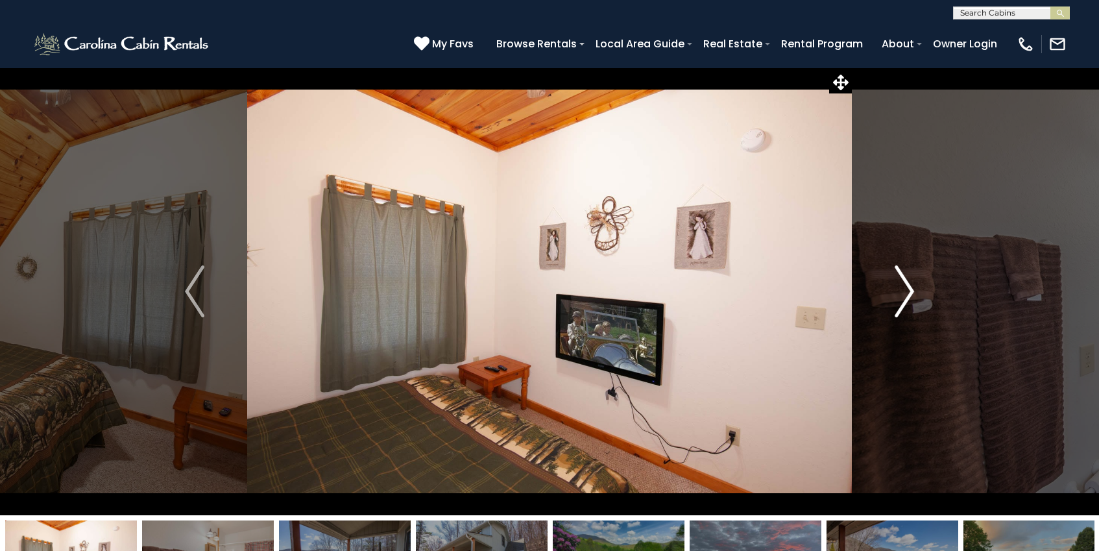
click at [892, 278] on button "Next" at bounding box center [904, 291] width 105 height 448
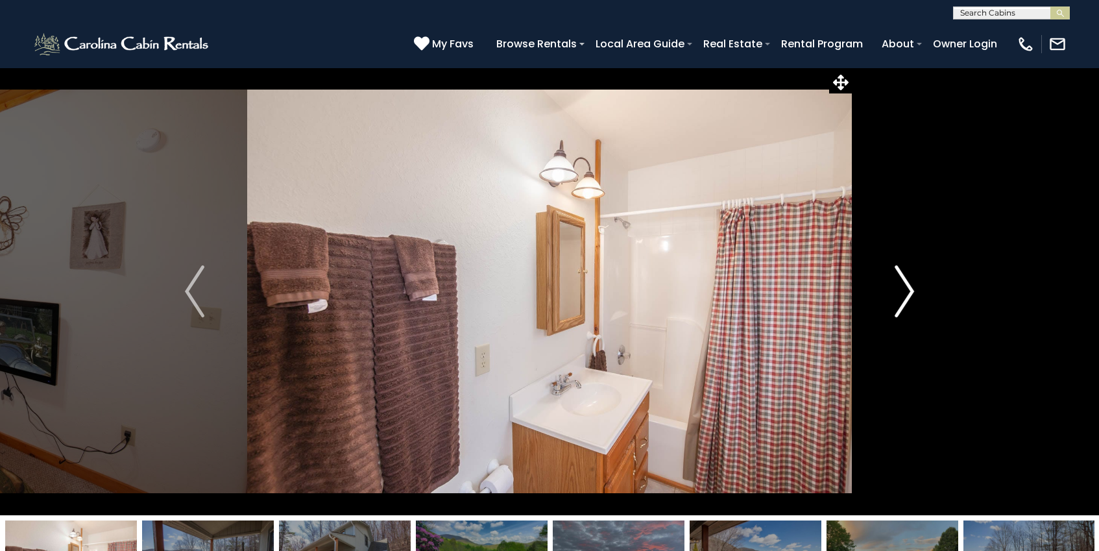
click at [892, 278] on button "Next" at bounding box center [904, 291] width 105 height 448
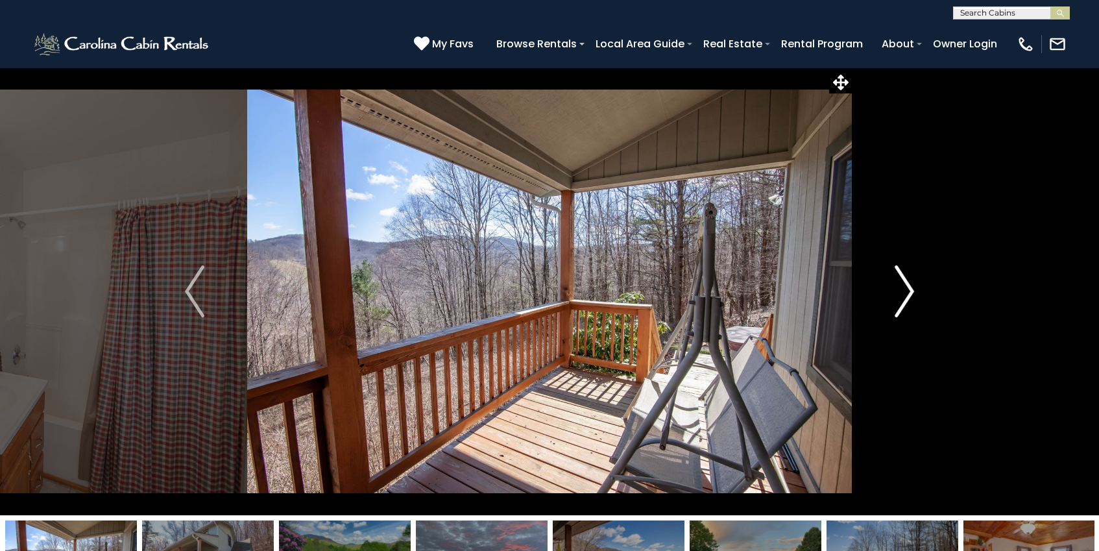
click at [892, 278] on button "Next" at bounding box center [904, 291] width 105 height 448
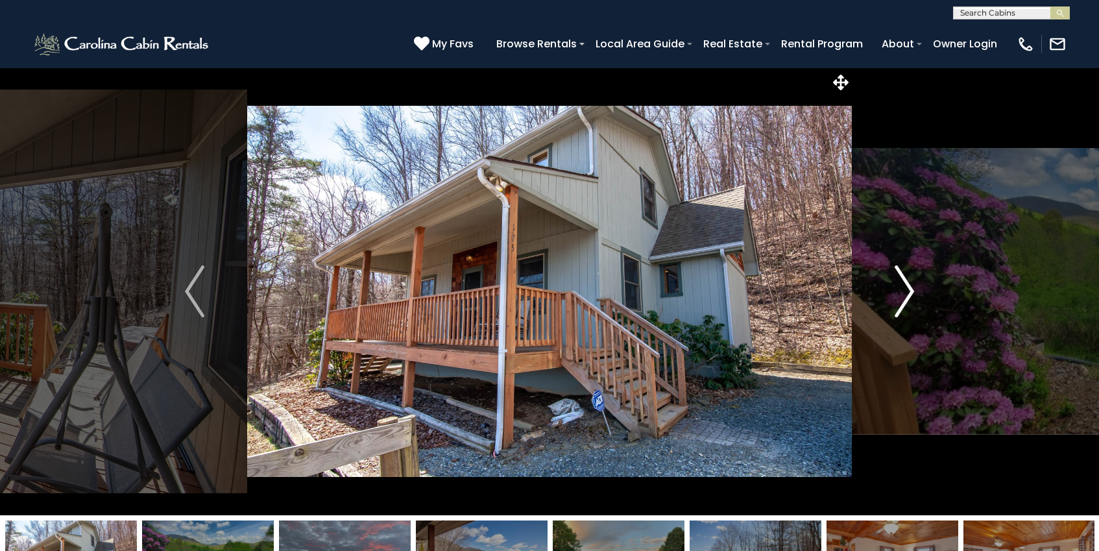
click at [892, 280] on button "Next" at bounding box center [904, 291] width 105 height 448
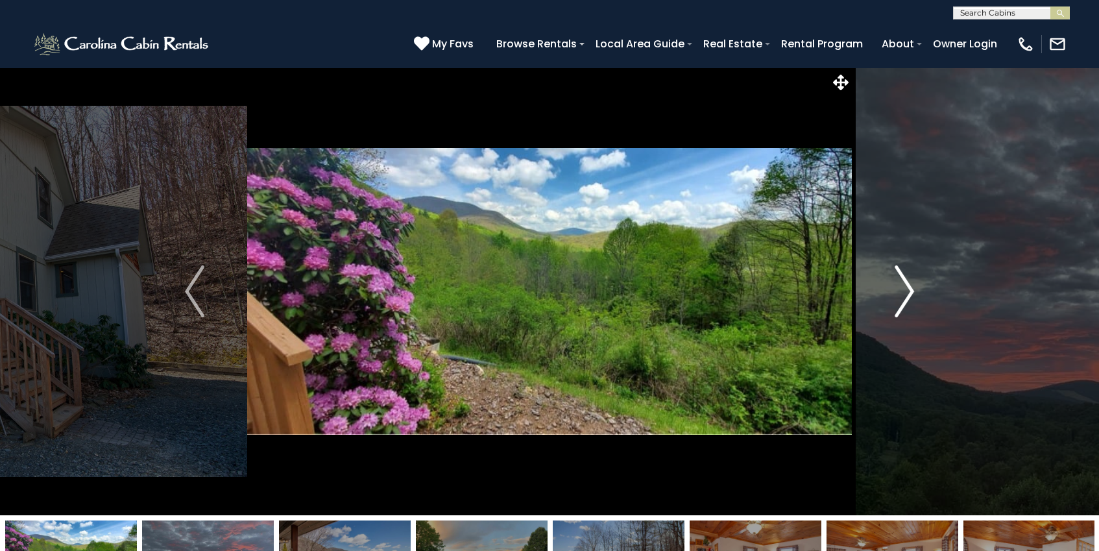
click at [892, 280] on button "Next" at bounding box center [904, 291] width 105 height 448
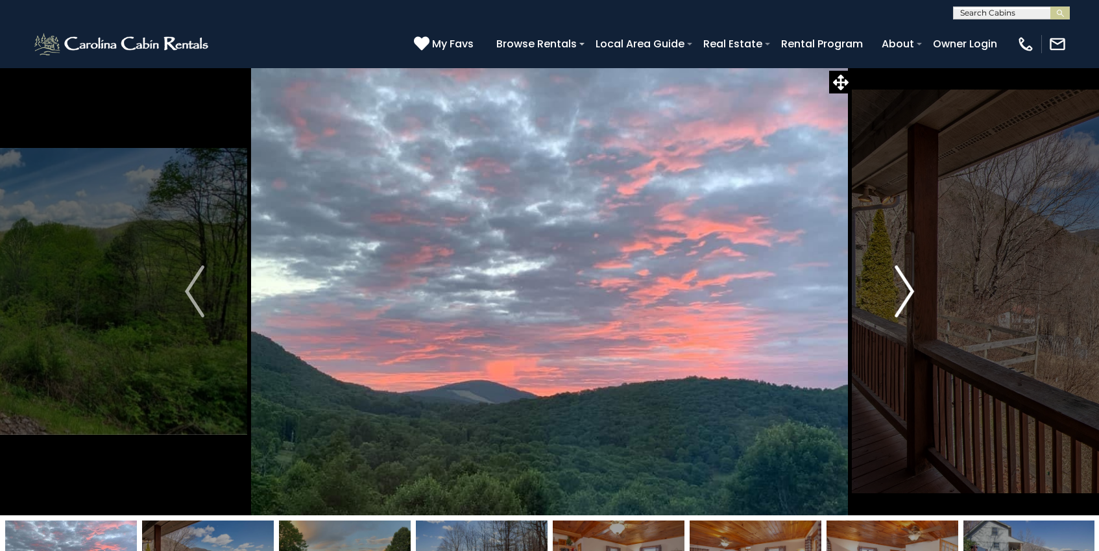
click at [892, 280] on button "Next" at bounding box center [904, 291] width 105 height 448
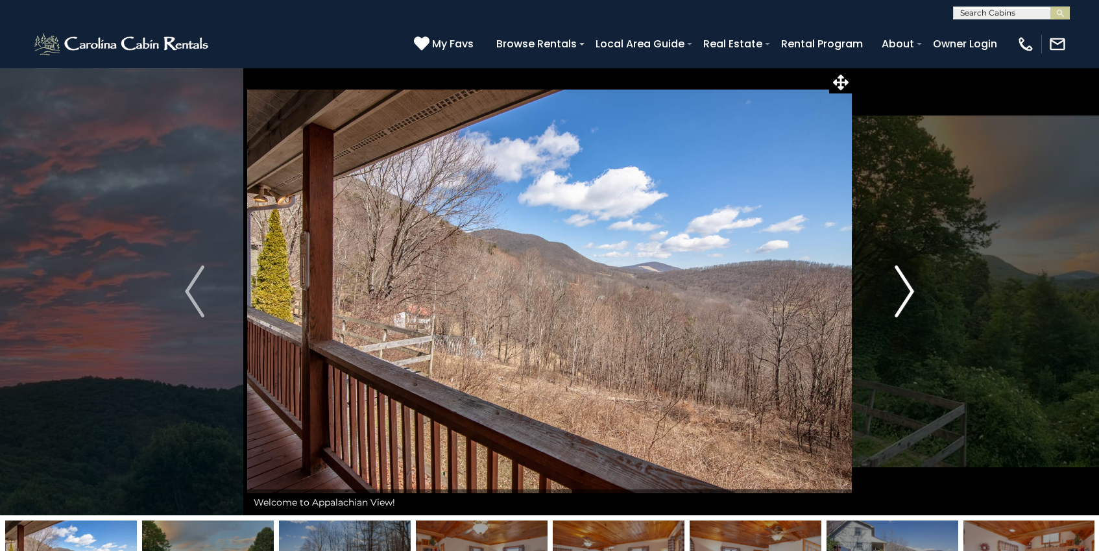
click at [892, 280] on button "Next" at bounding box center [904, 291] width 105 height 448
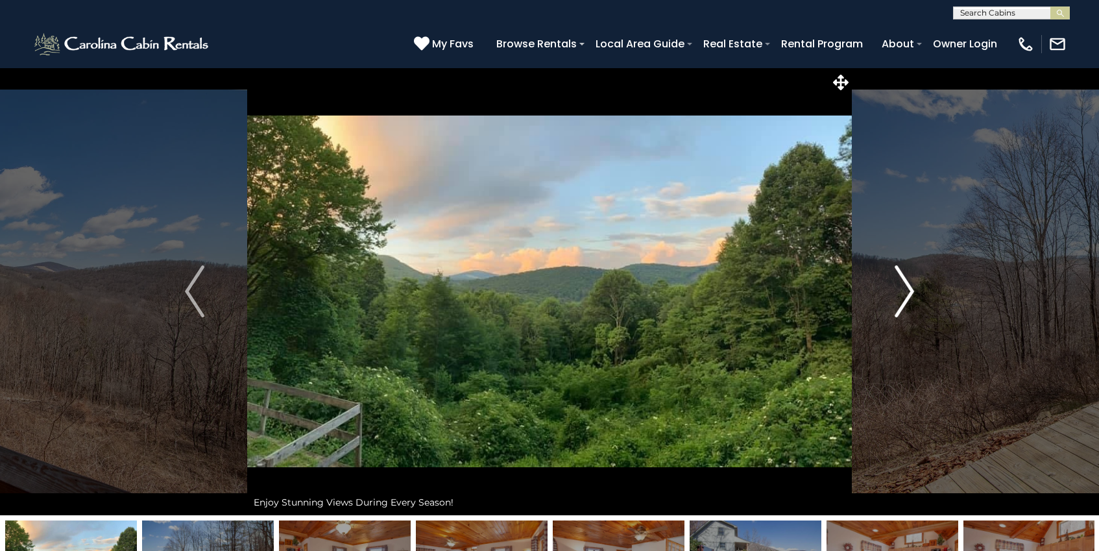
click at [892, 280] on button "Next" at bounding box center [904, 291] width 105 height 448
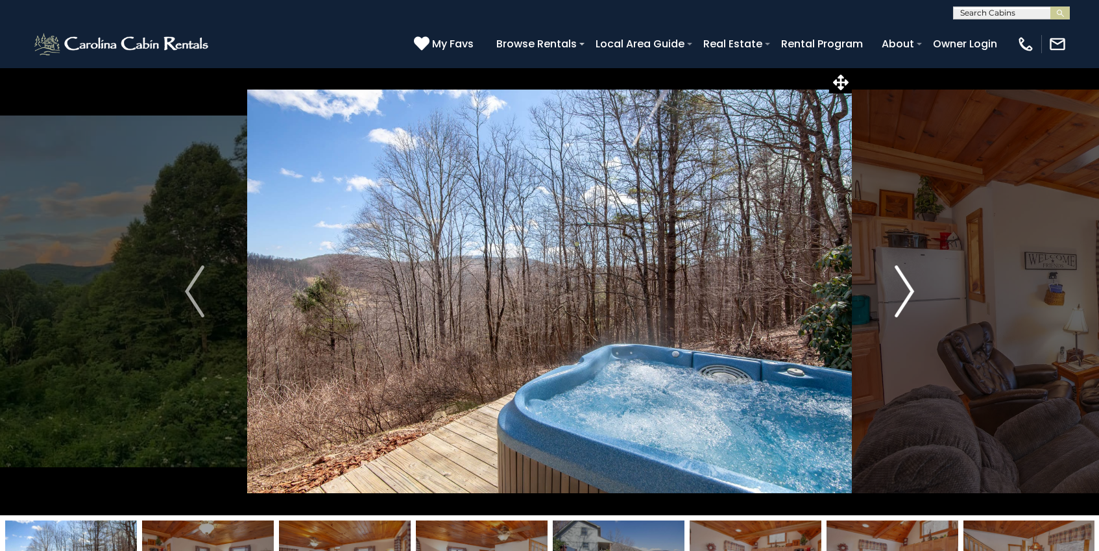
click at [892, 280] on button "Next" at bounding box center [904, 291] width 105 height 448
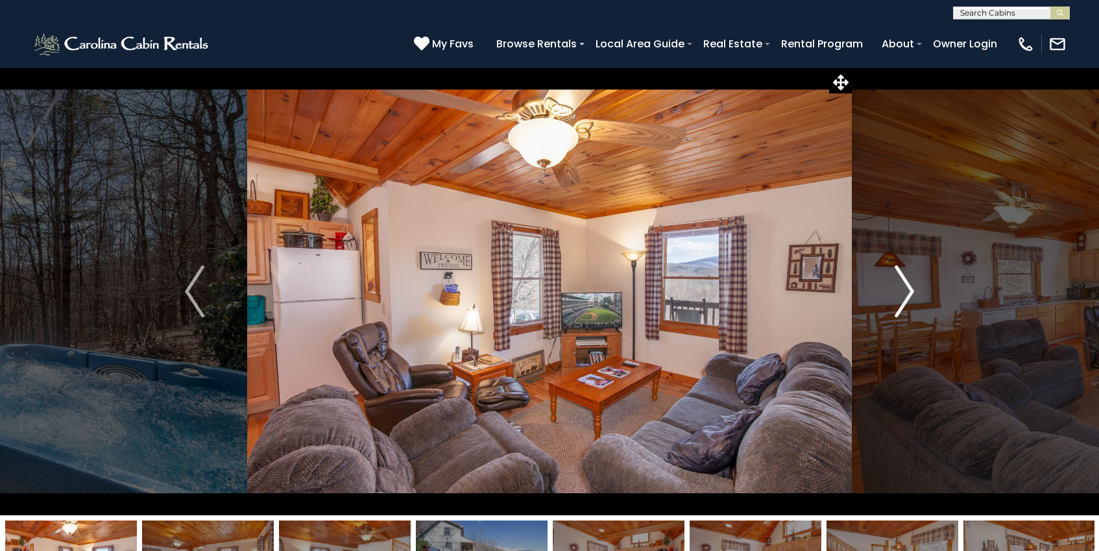
click at [892, 280] on button "Next" at bounding box center [904, 291] width 105 height 448
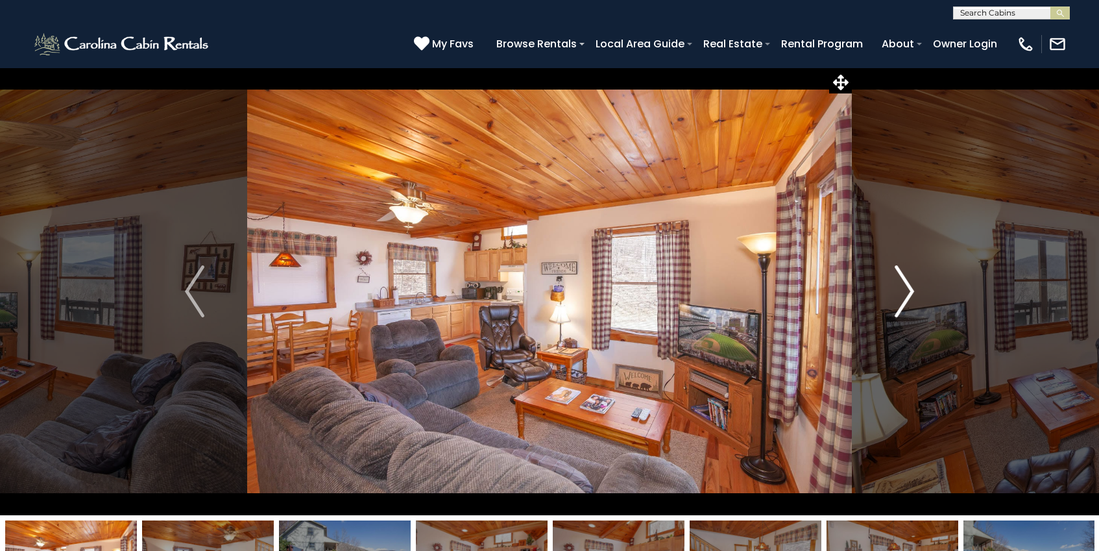
click at [892, 280] on button "Next" at bounding box center [904, 291] width 105 height 448
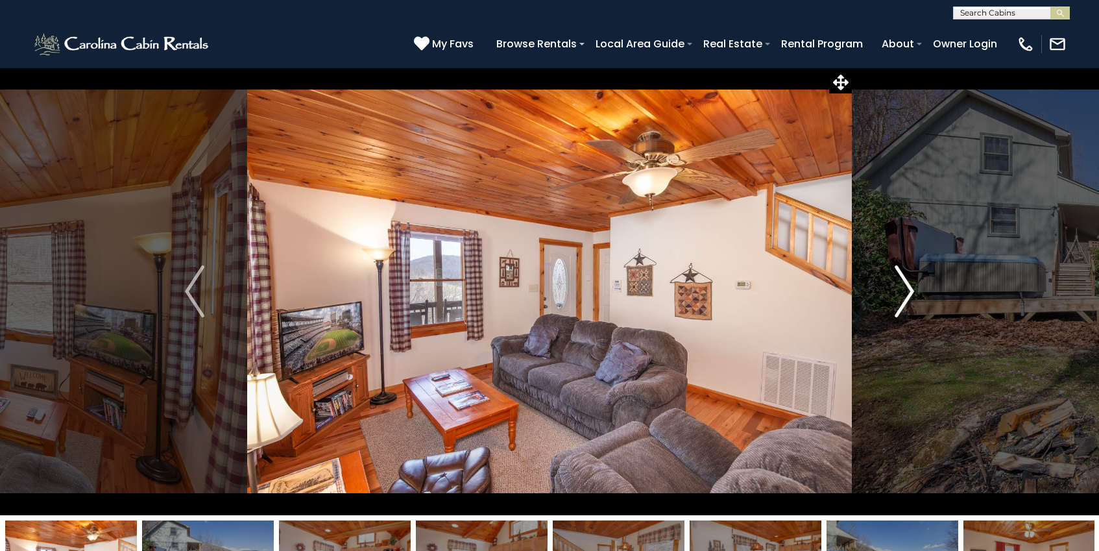
click at [892, 280] on button "Next" at bounding box center [904, 291] width 105 height 448
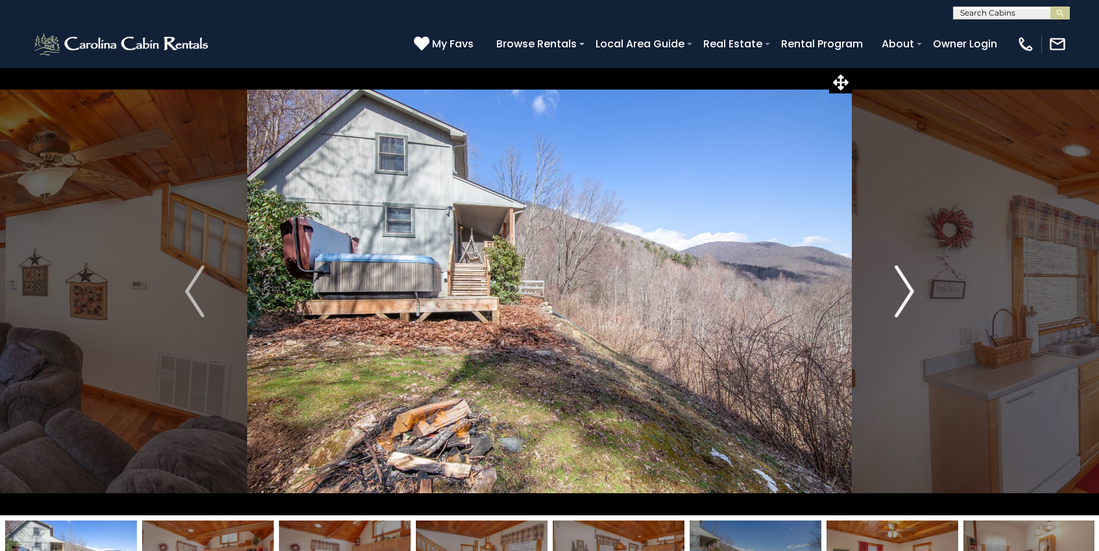
click at [892, 280] on button "Next" at bounding box center [904, 291] width 105 height 448
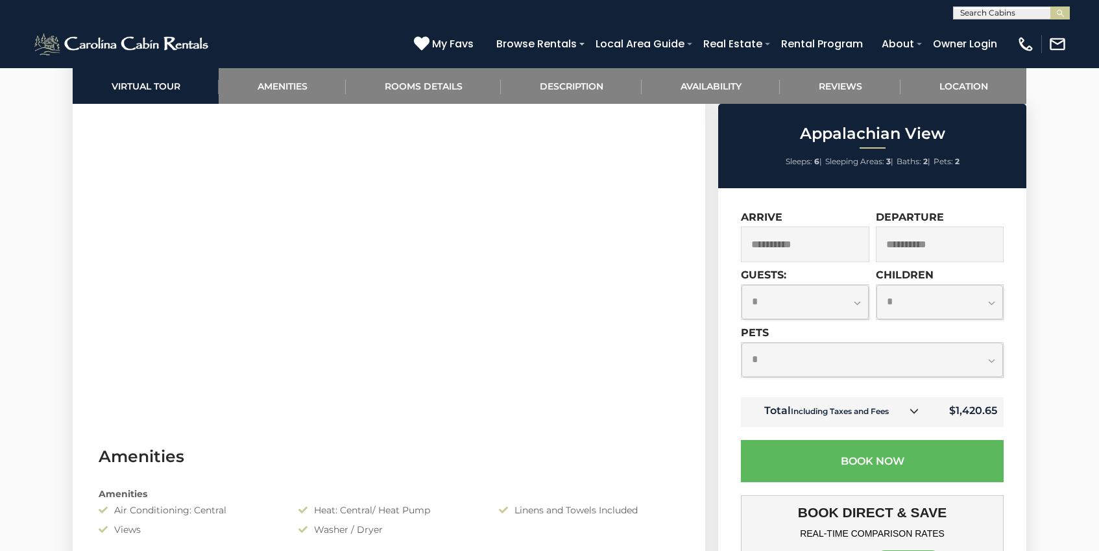
scroll to position [707, 0]
click at [856, 304] on select "**********" at bounding box center [805, 302] width 127 height 34
select select "*"
click at [956, 367] on select "**********" at bounding box center [872, 360] width 261 height 34
select select "*"
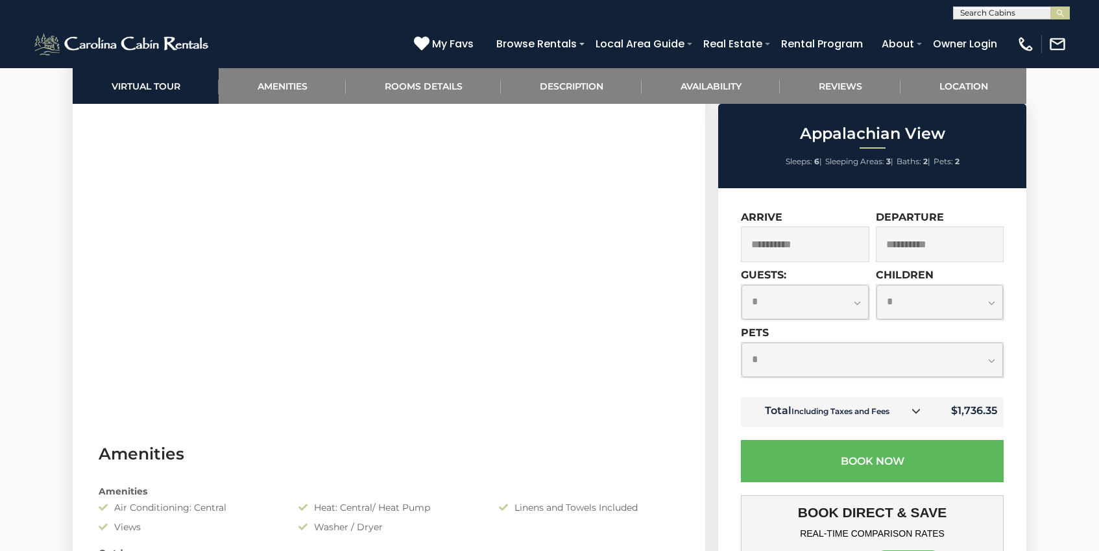
click at [942, 248] on input "**********" at bounding box center [940, 244] width 128 height 36
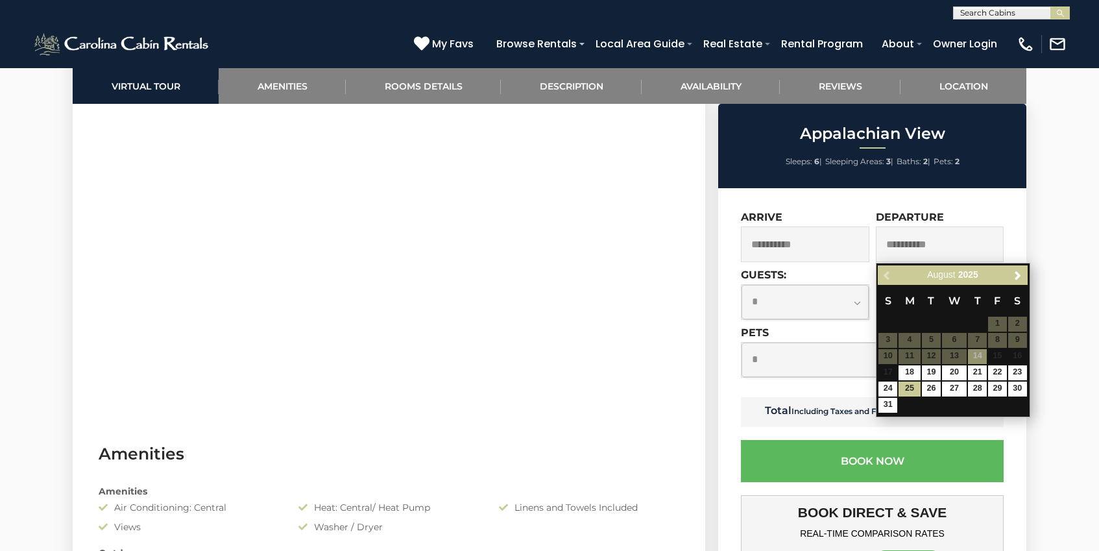
click at [816, 241] on input "**********" at bounding box center [805, 244] width 128 height 36
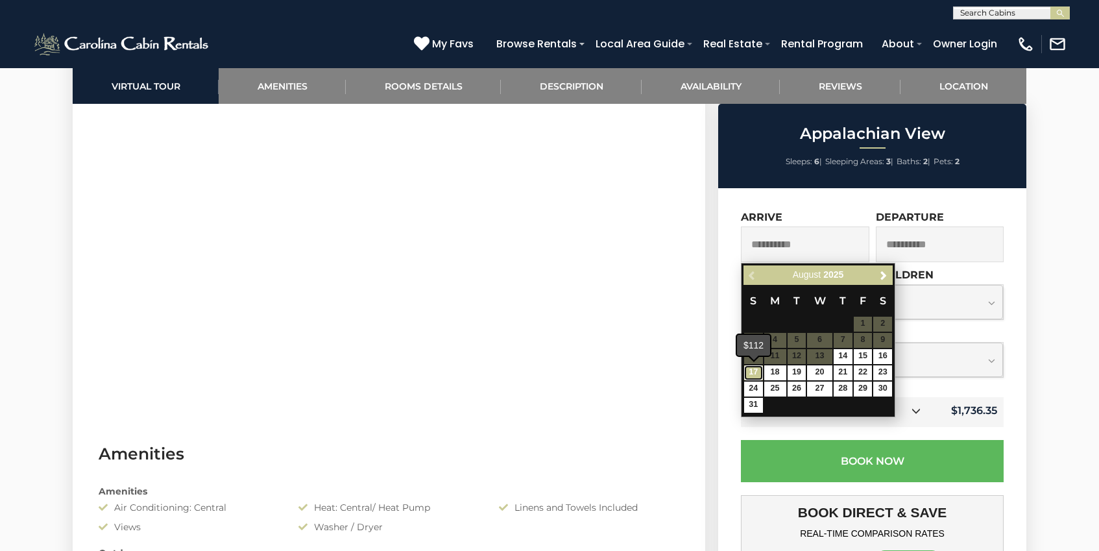
click at [755, 372] on link "17" at bounding box center [753, 372] width 19 height 15
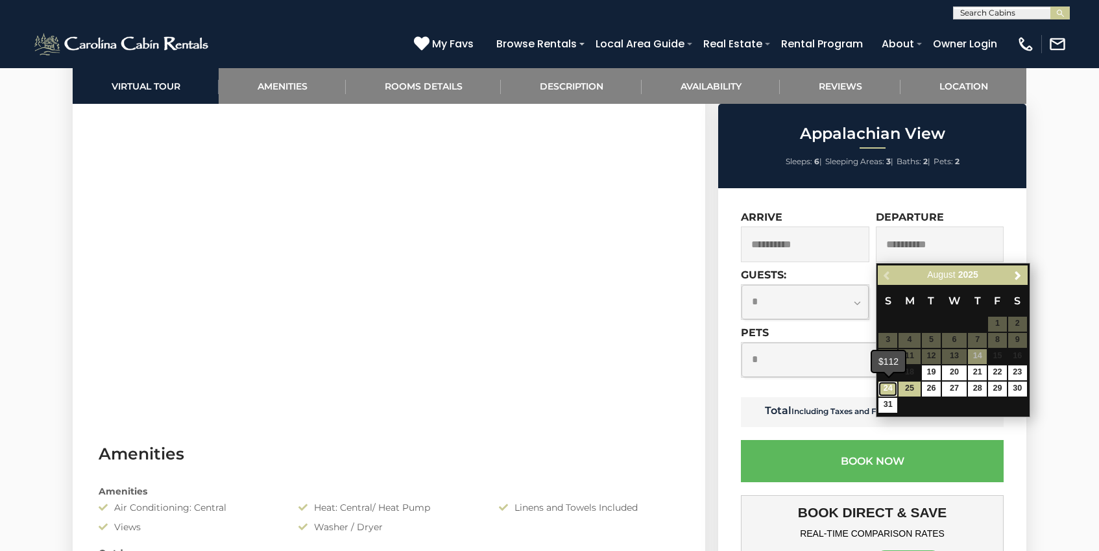
click at [895, 389] on link "24" at bounding box center [888, 389] width 19 height 15
type input "**********"
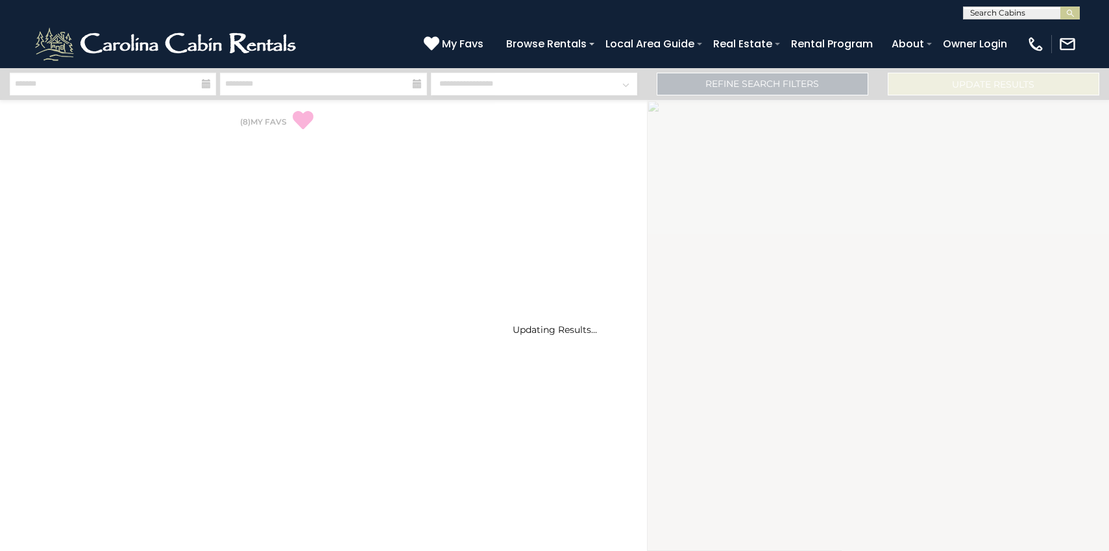
select select "*"
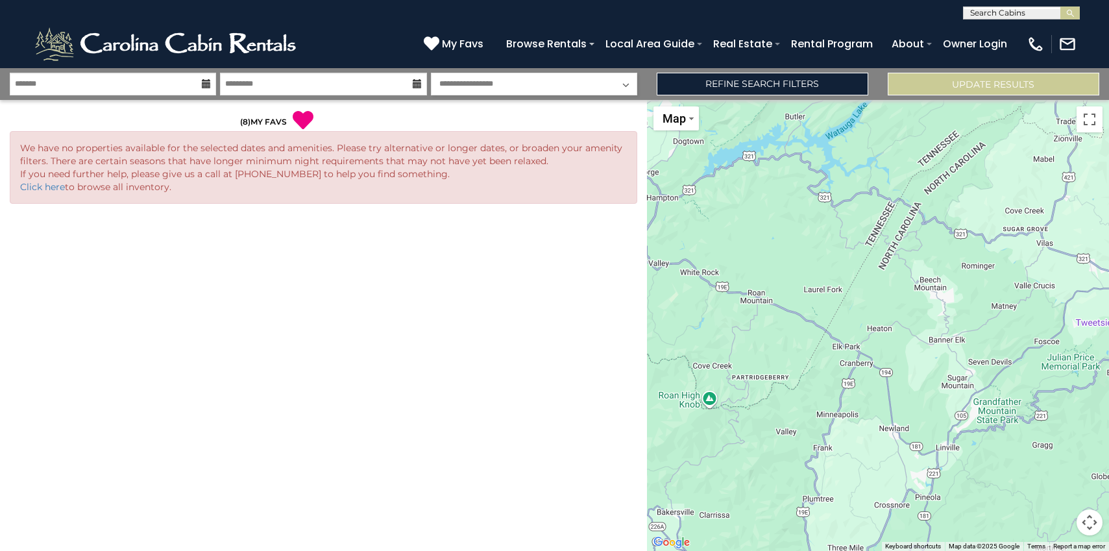
click at [988, 12] on input "text" at bounding box center [1021, 15] width 114 height 13
type input "**********"
click at [1071, 12] on img "submit" at bounding box center [1070, 13] width 10 height 10
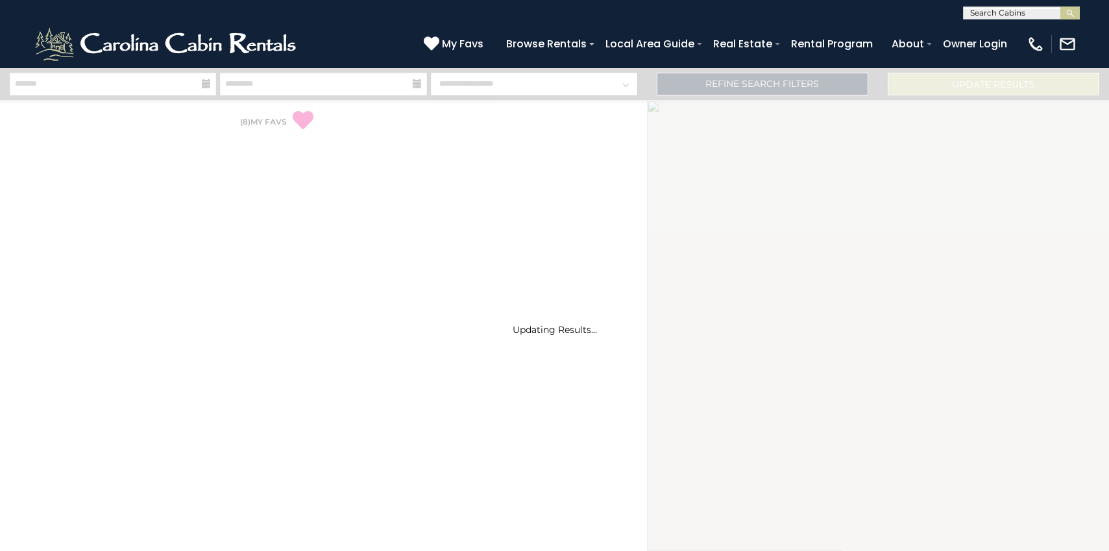
select select "*"
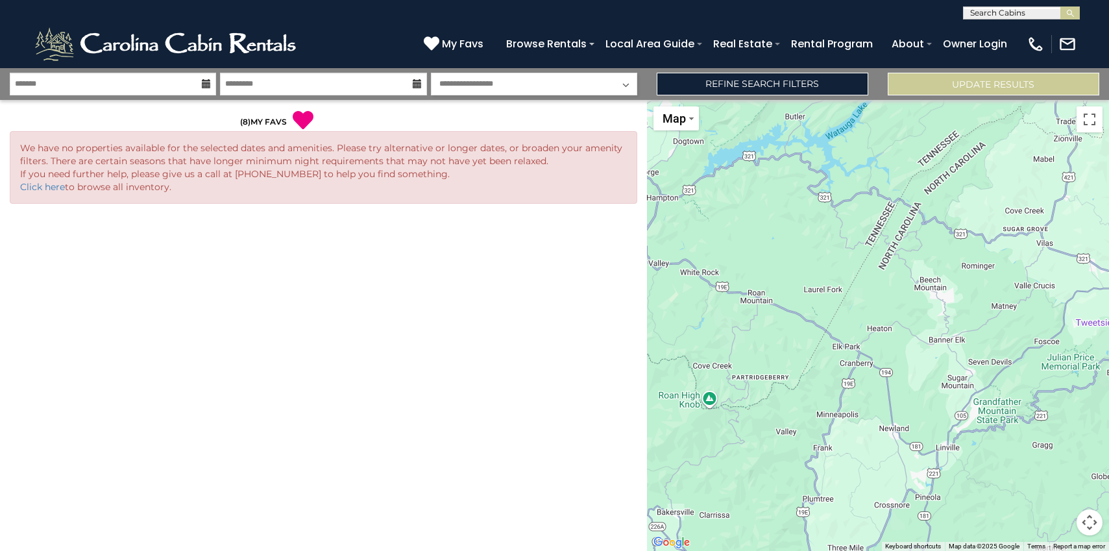
click at [202, 87] on icon at bounding box center [206, 83] width 9 height 9
click at [206, 84] on icon at bounding box center [206, 83] width 9 height 9
click at [147, 77] on input "text" at bounding box center [113, 84] width 206 height 23
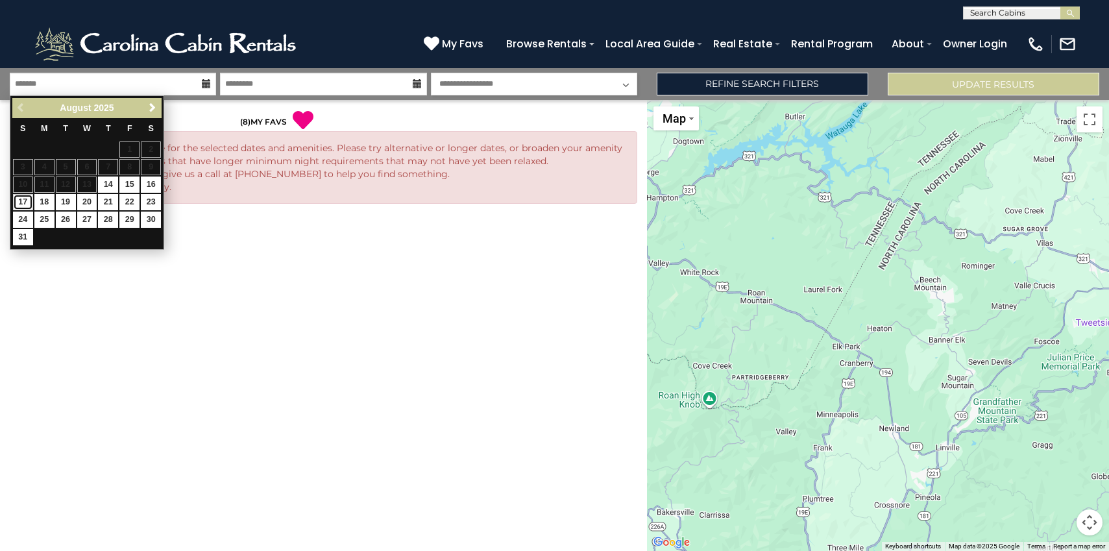
click at [25, 201] on link "17" at bounding box center [23, 202] width 20 height 16
type input "*******"
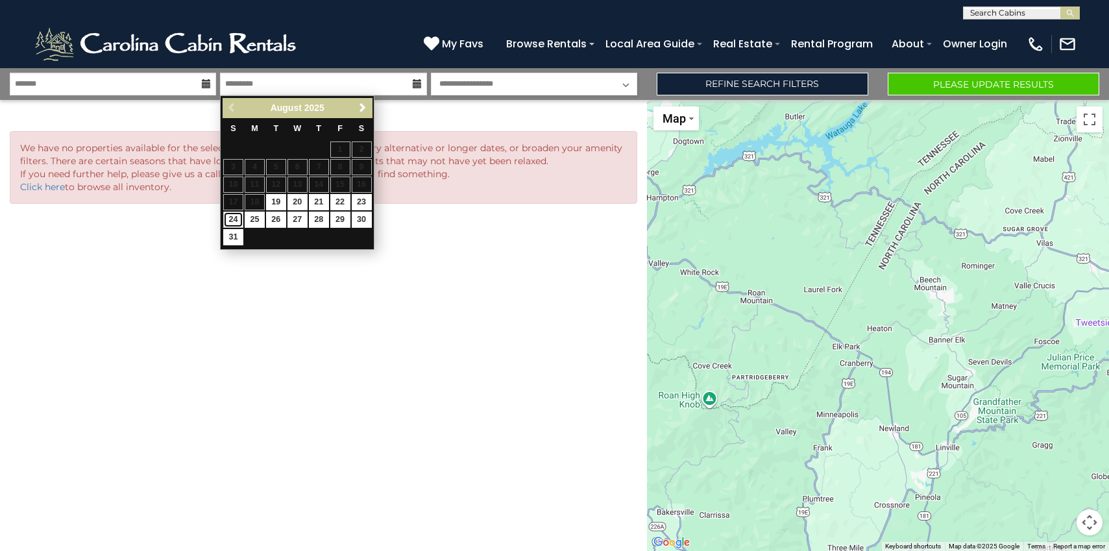
click at [232, 220] on link "24" at bounding box center [233, 220] width 20 height 16
type input "*******"
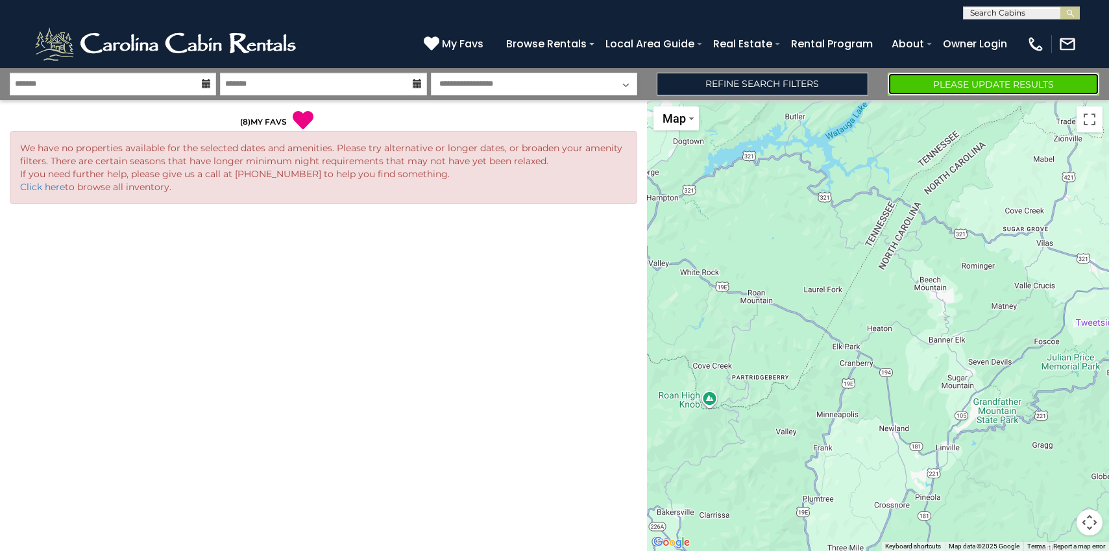
click at [960, 82] on button "Please Update Results" at bounding box center [994, 84] width 212 height 23
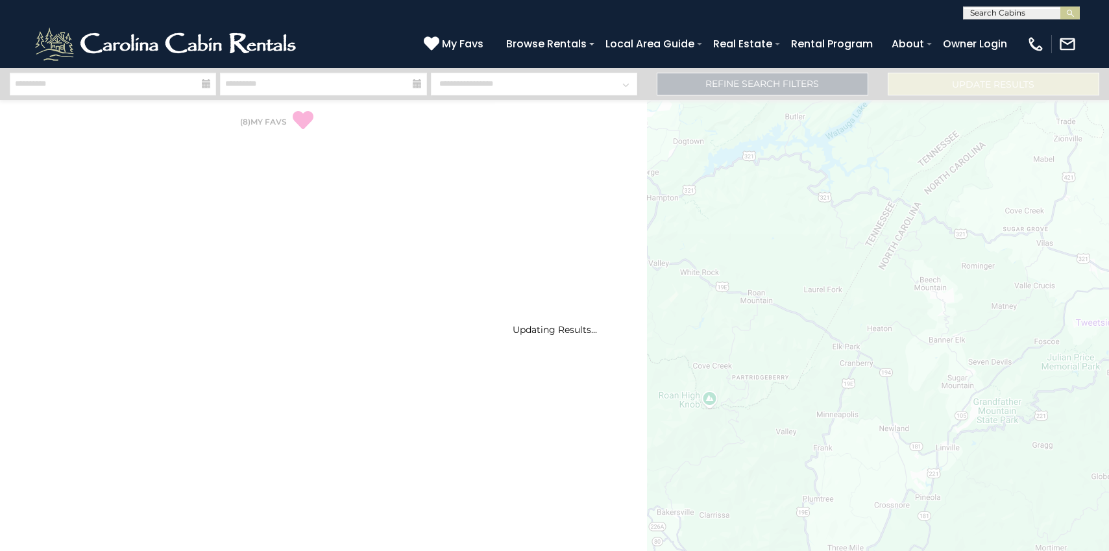
select select "*"
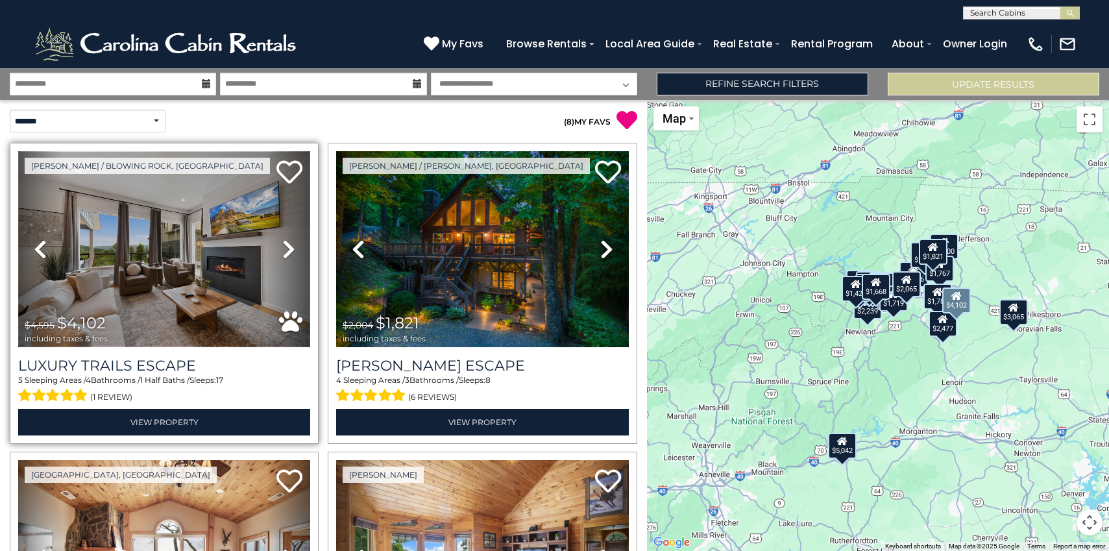
click at [216, 246] on img at bounding box center [164, 249] width 292 height 196
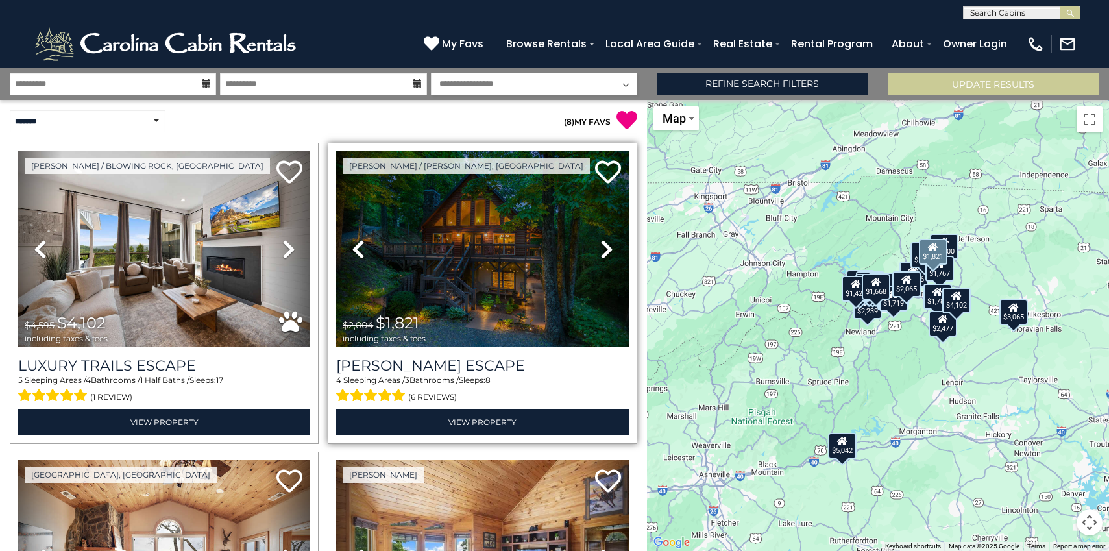
click at [600, 245] on icon at bounding box center [606, 249] width 13 height 21
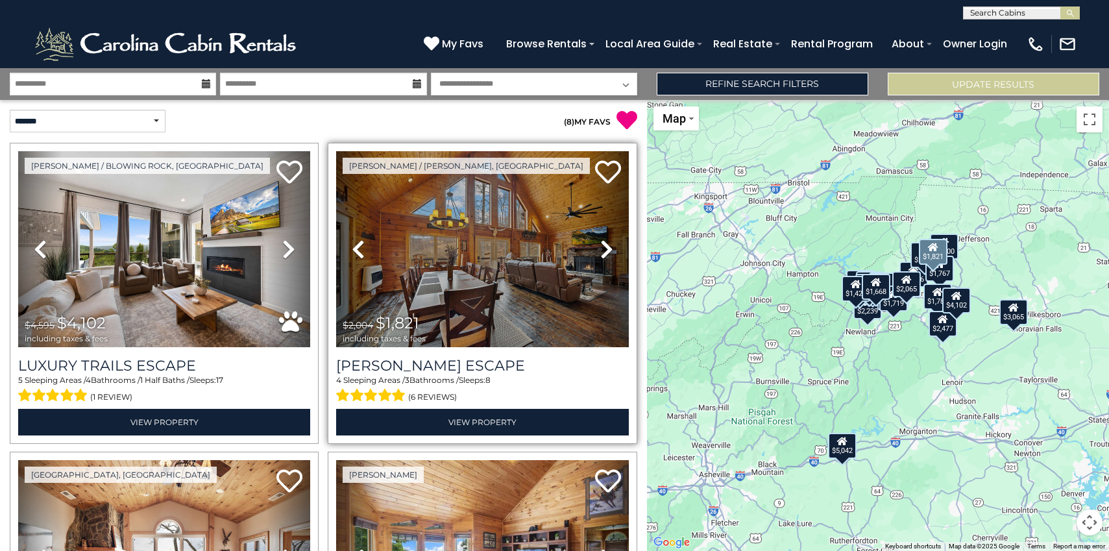
click at [600, 245] on icon at bounding box center [606, 249] width 13 height 21
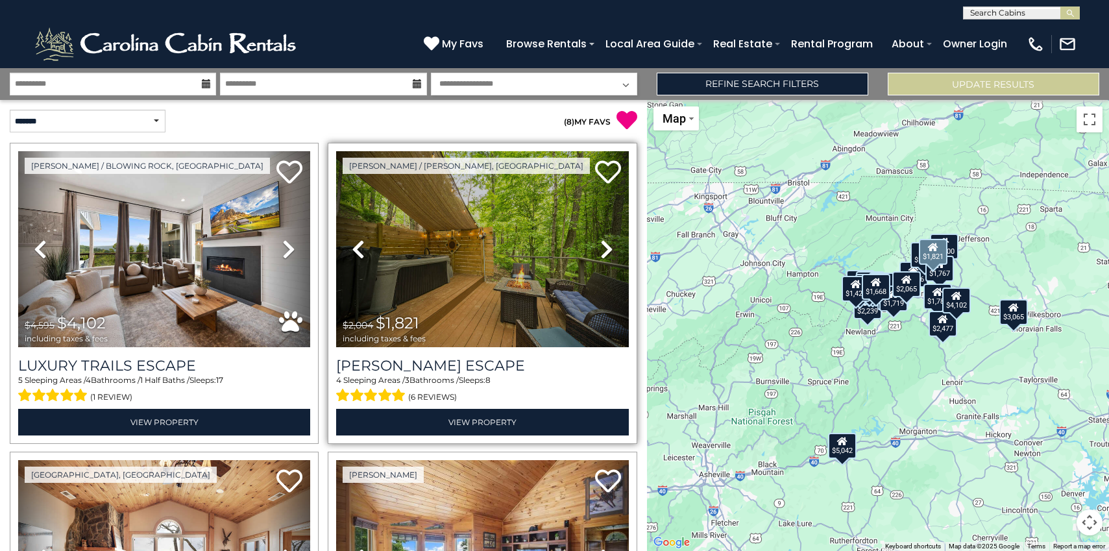
click at [600, 245] on icon at bounding box center [606, 249] width 13 height 21
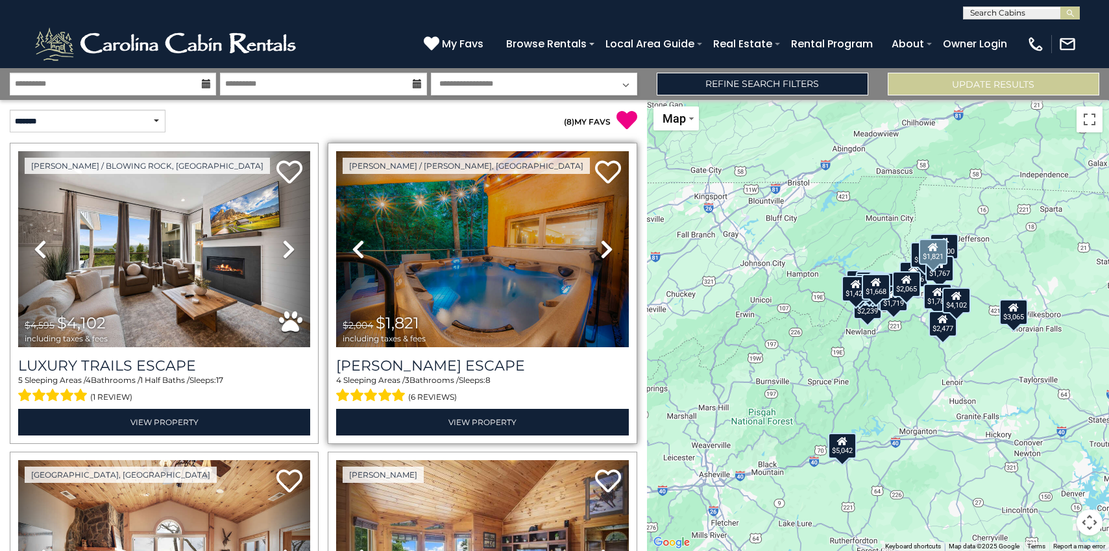
click at [585, 250] on link "Next" at bounding box center [607, 249] width 44 height 196
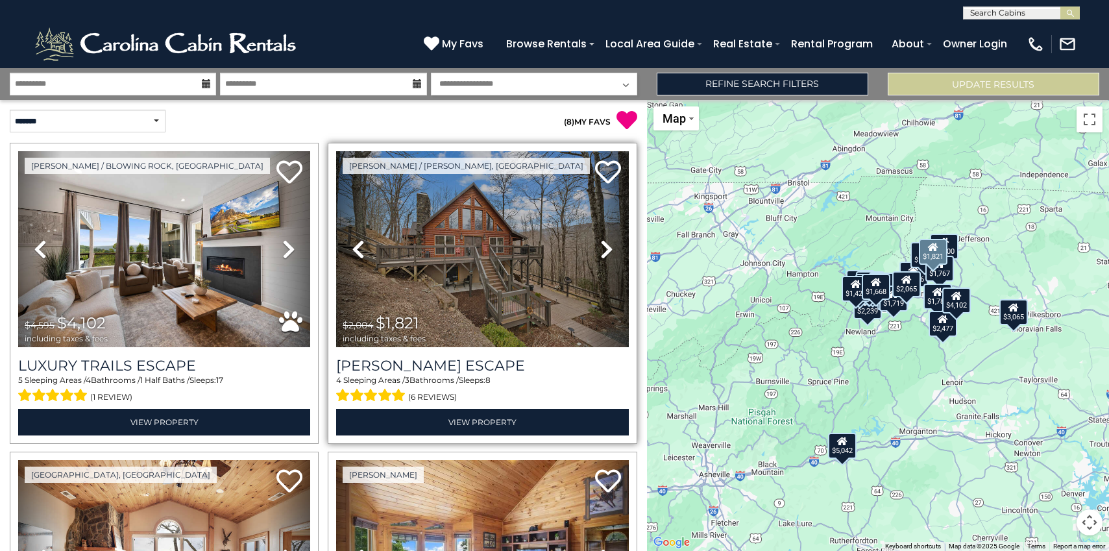
click at [585, 250] on link "Next" at bounding box center [607, 249] width 44 height 196
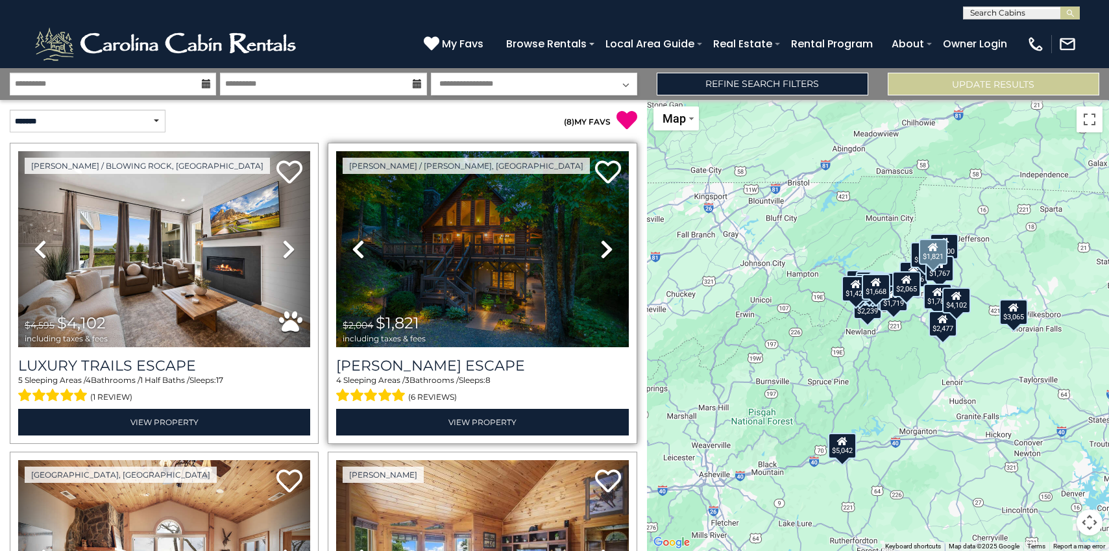
click at [609, 245] on link "Next" at bounding box center [607, 249] width 44 height 196
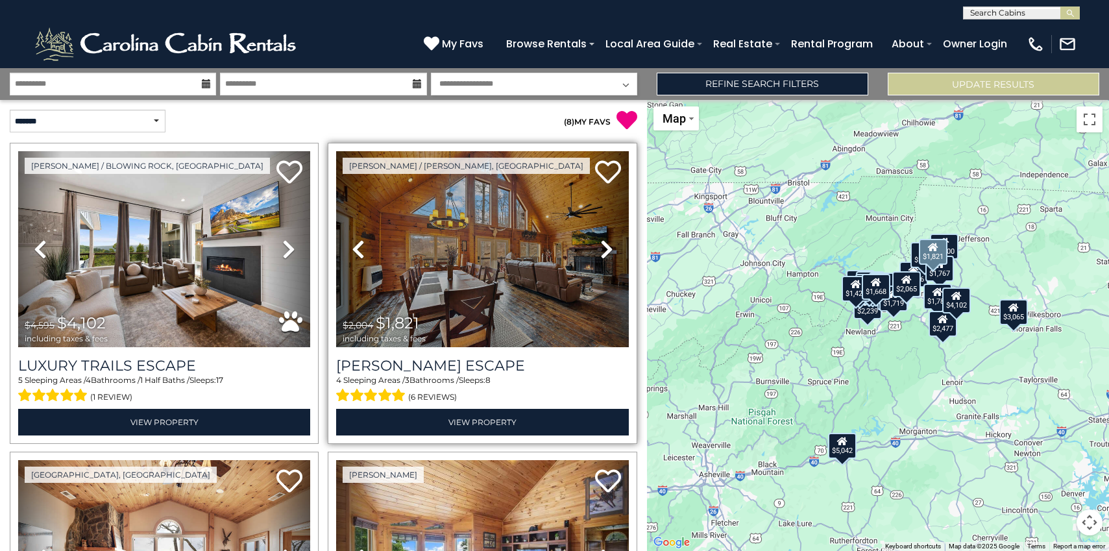
click at [609, 245] on link "Next" at bounding box center [607, 249] width 44 height 196
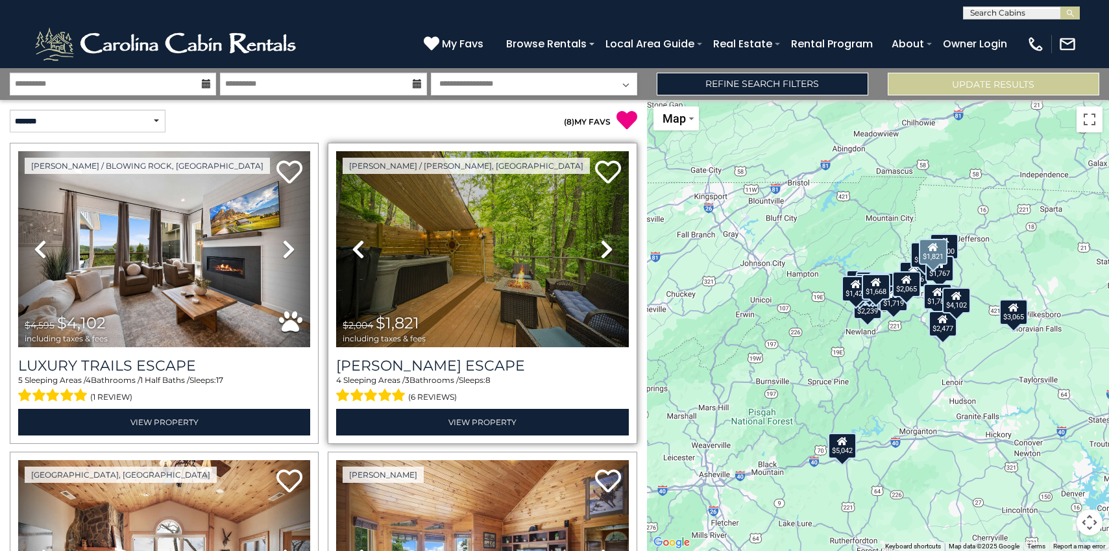
click at [609, 245] on link "Next" at bounding box center [607, 249] width 44 height 196
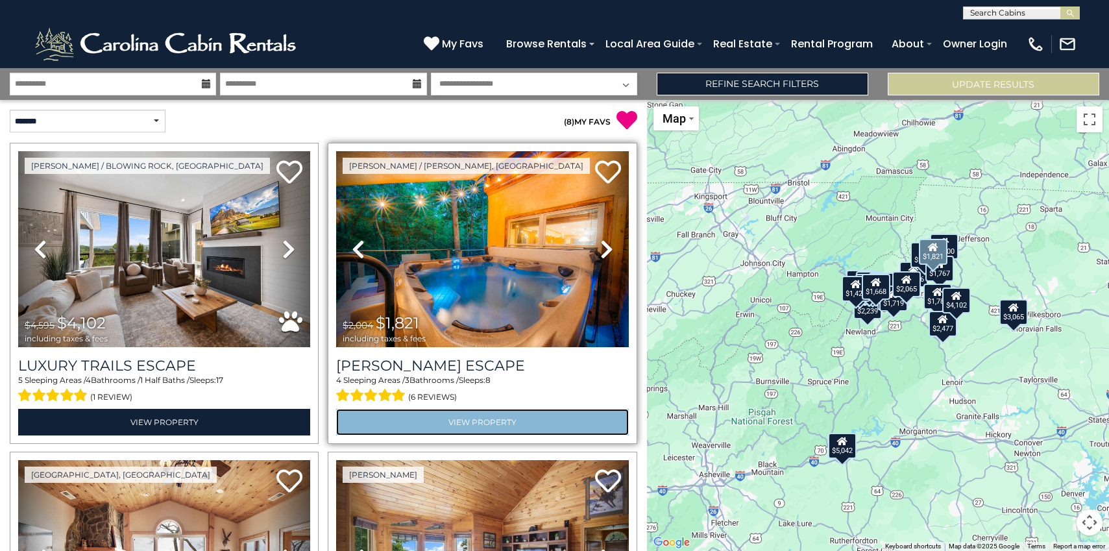
click at [501, 420] on link "View Property" at bounding box center [482, 422] width 292 height 27
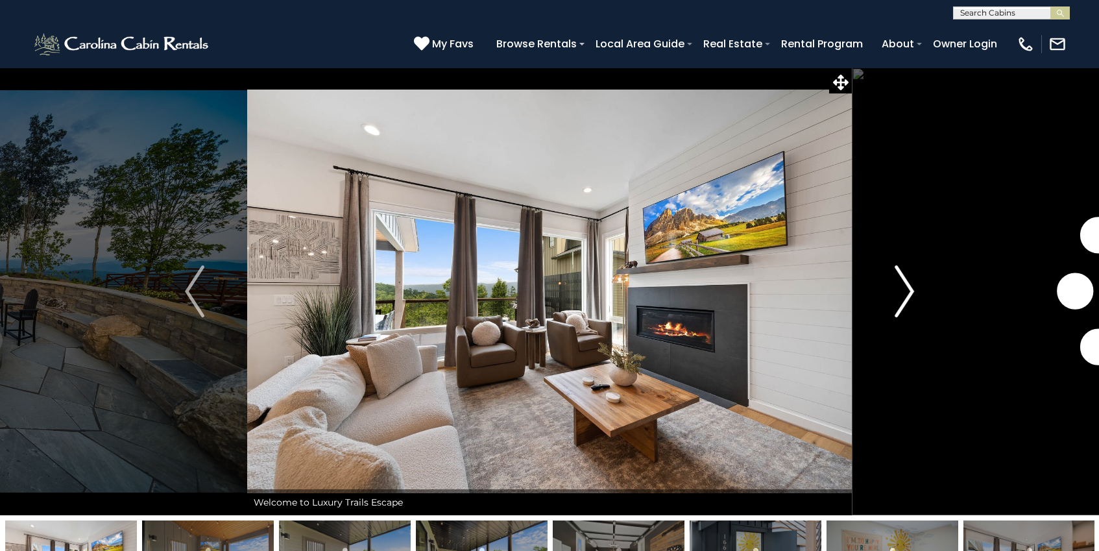
click at [912, 292] on img "Next" at bounding box center [904, 291] width 19 height 52
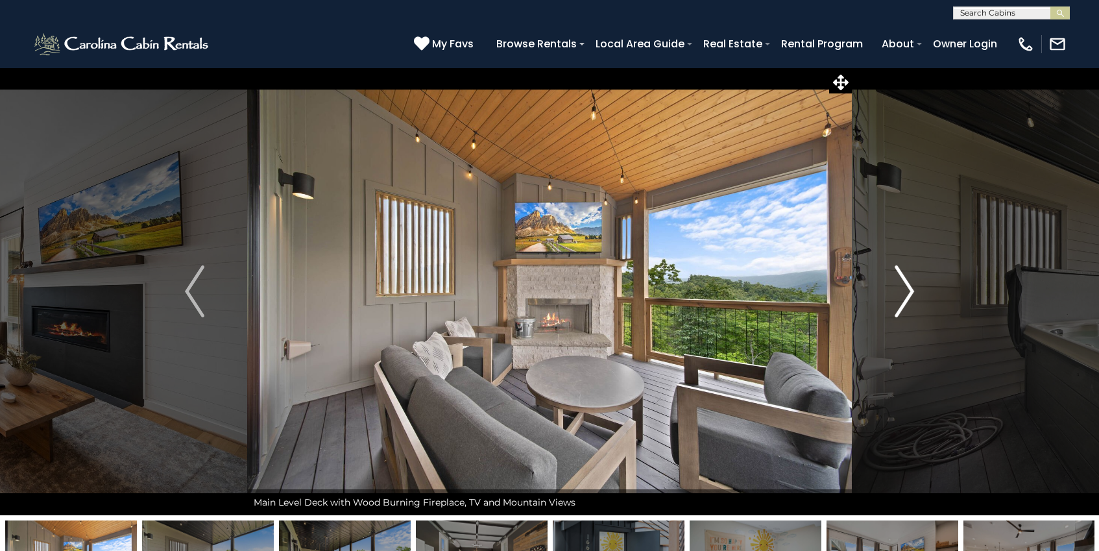
click at [912, 292] on img "Next" at bounding box center [904, 291] width 19 height 52
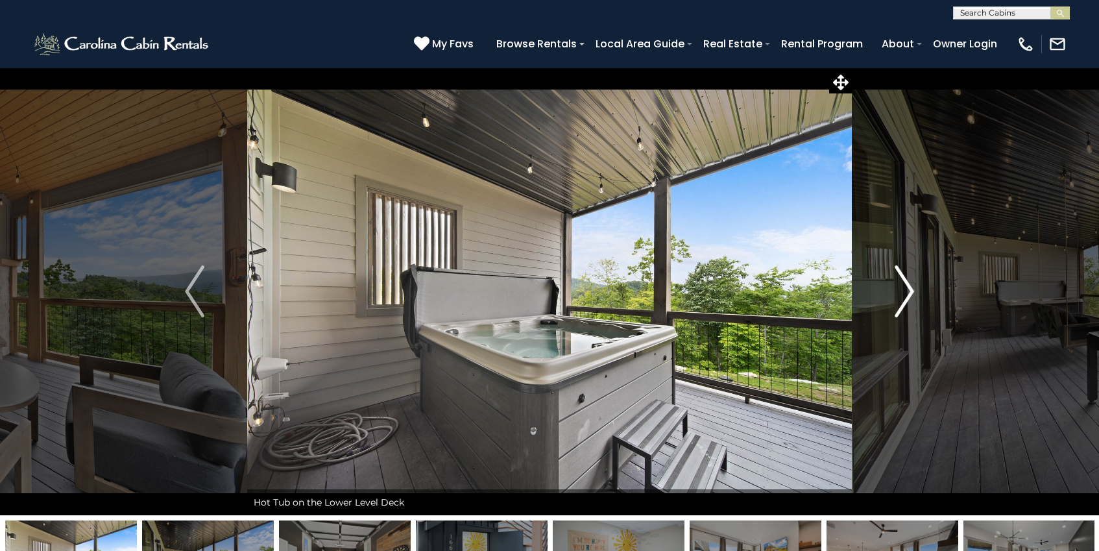
click at [912, 293] on img "Next" at bounding box center [904, 291] width 19 height 52
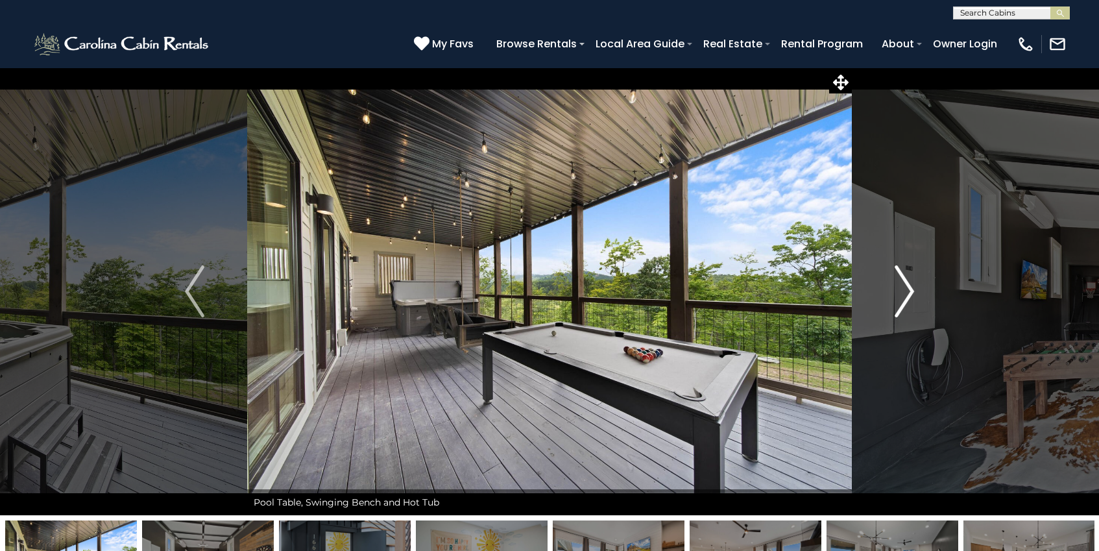
click at [912, 293] on img "Next" at bounding box center [904, 291] width 19 height 52
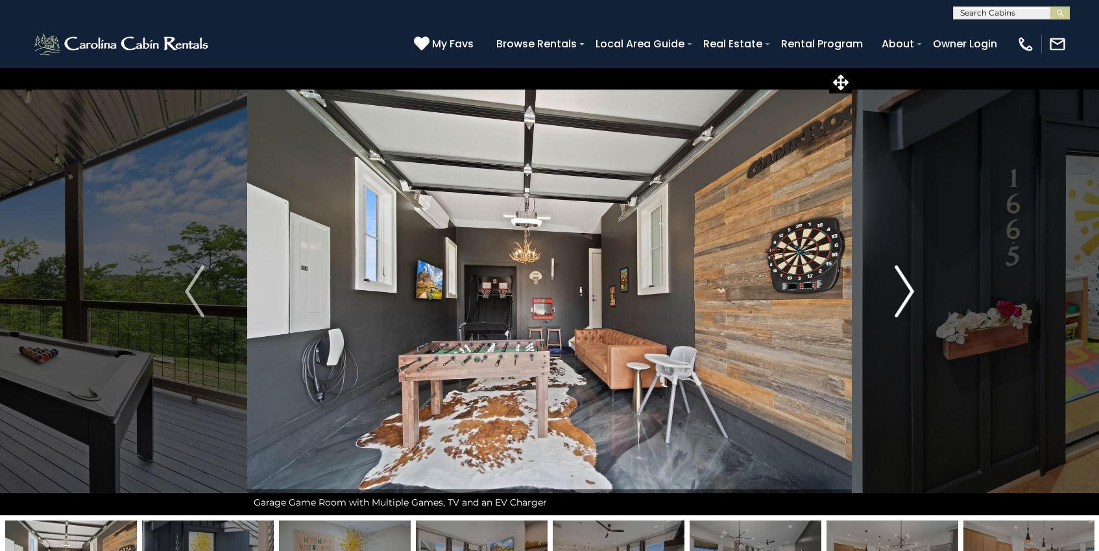
click at [912, 293] on img "Next" at bounding box center [904, 291] width 19 height 52
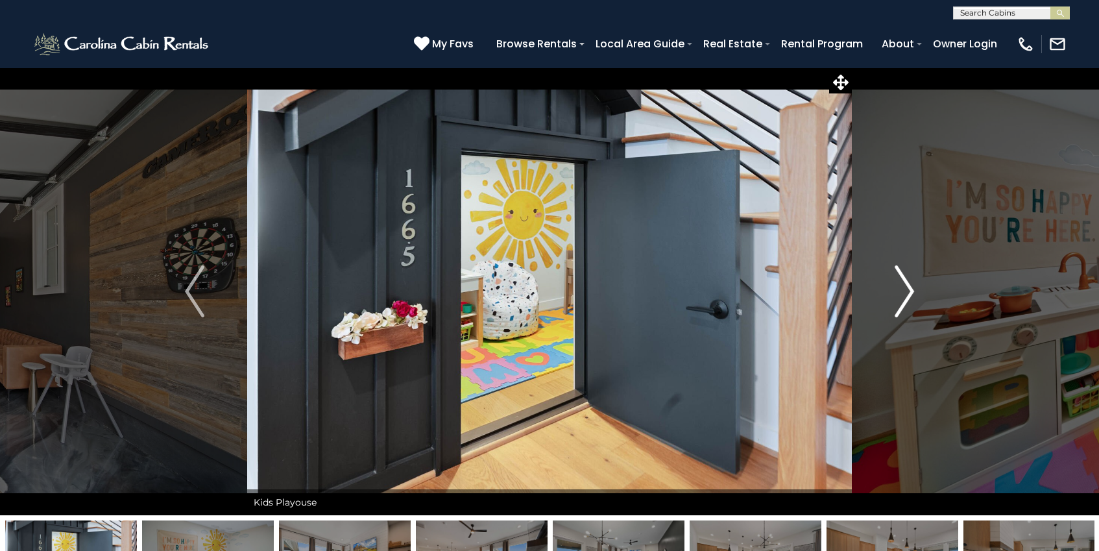
click at [912, 293] on img "Next" at bounding box center [904, 291] width 19 height 52
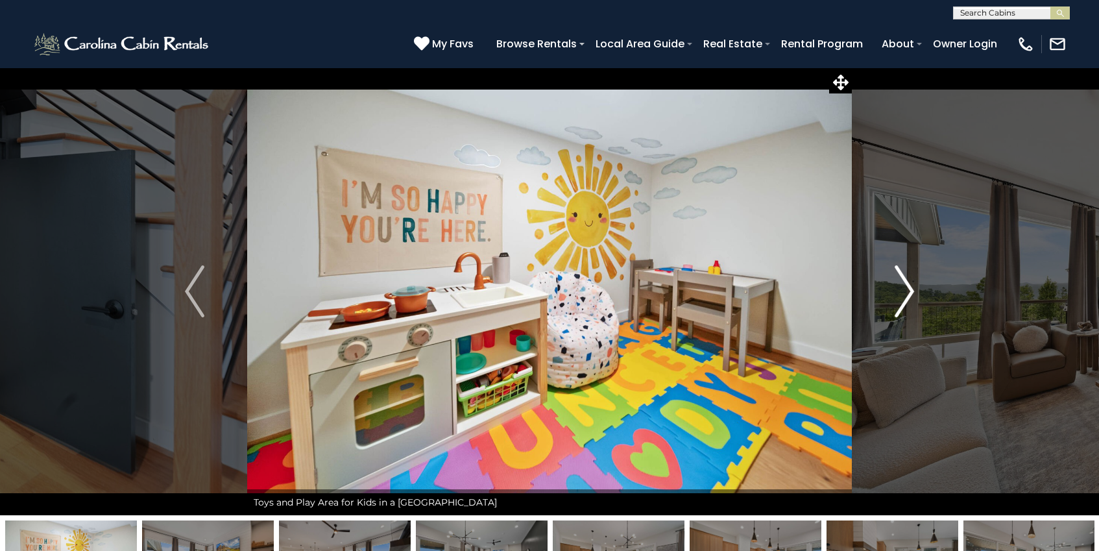
click at [912, 293] on img "Next" at bounding box center [904, 291] width 19 height 52
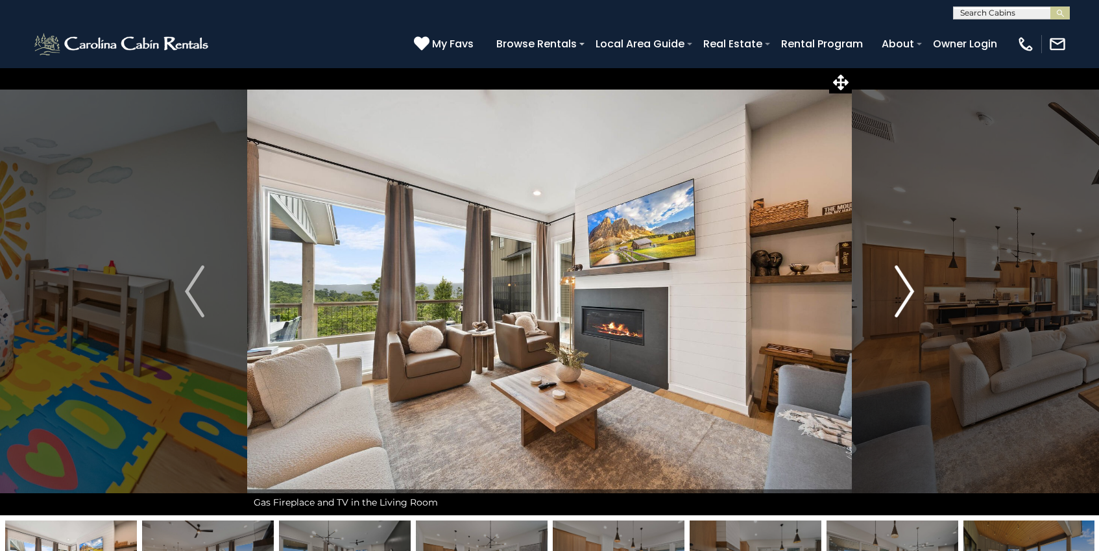
click at [912, 293] on img "Next" at bounding box center [904, 291] width 19 height 52
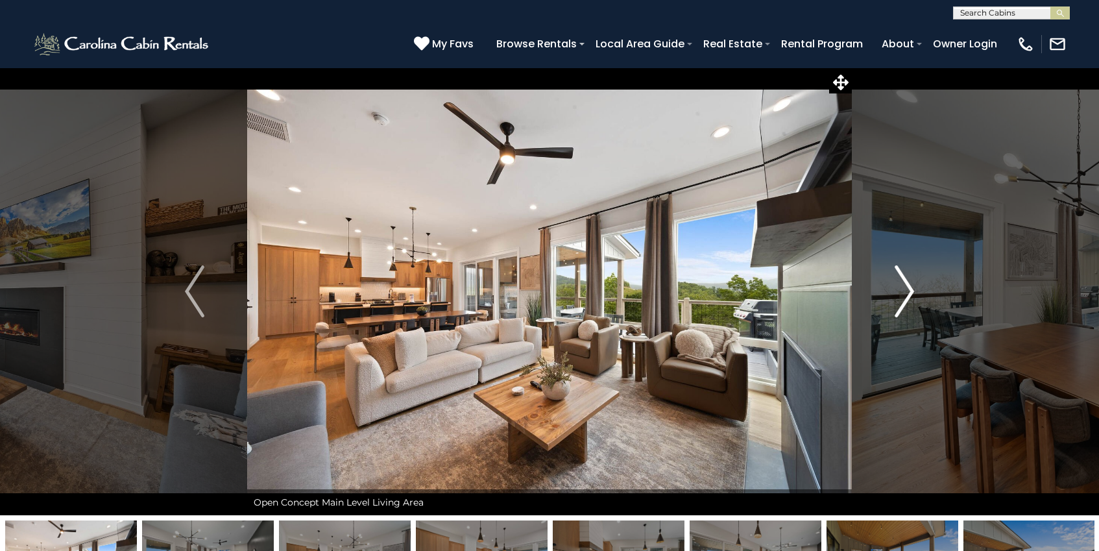
click at [912, 293] on img "Next" at bounding box center [904, 291] width 19 height 52
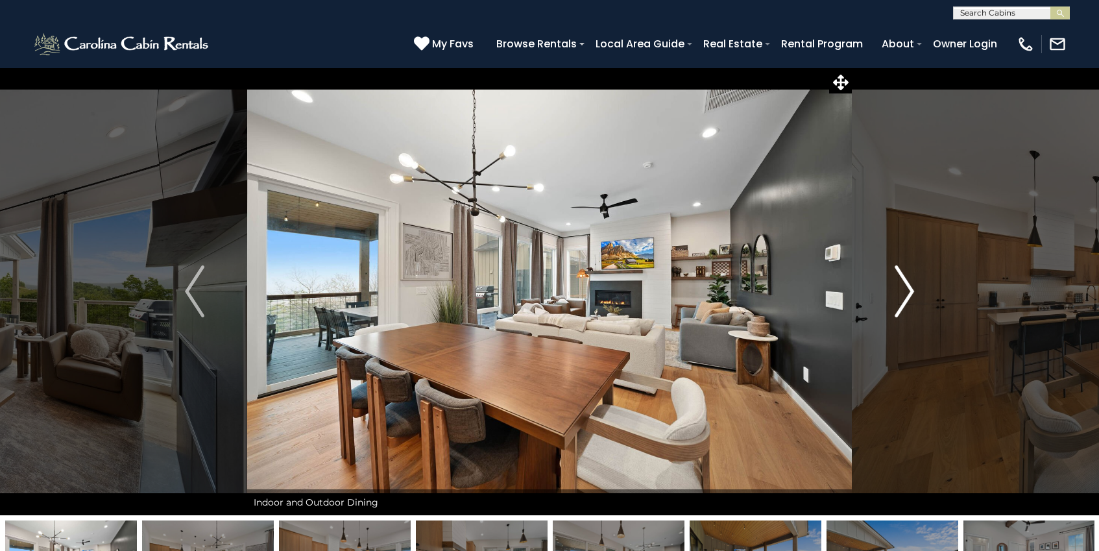
click at [912, 293] on img "Next" at bounding box center [904, 291] width 19 height 52
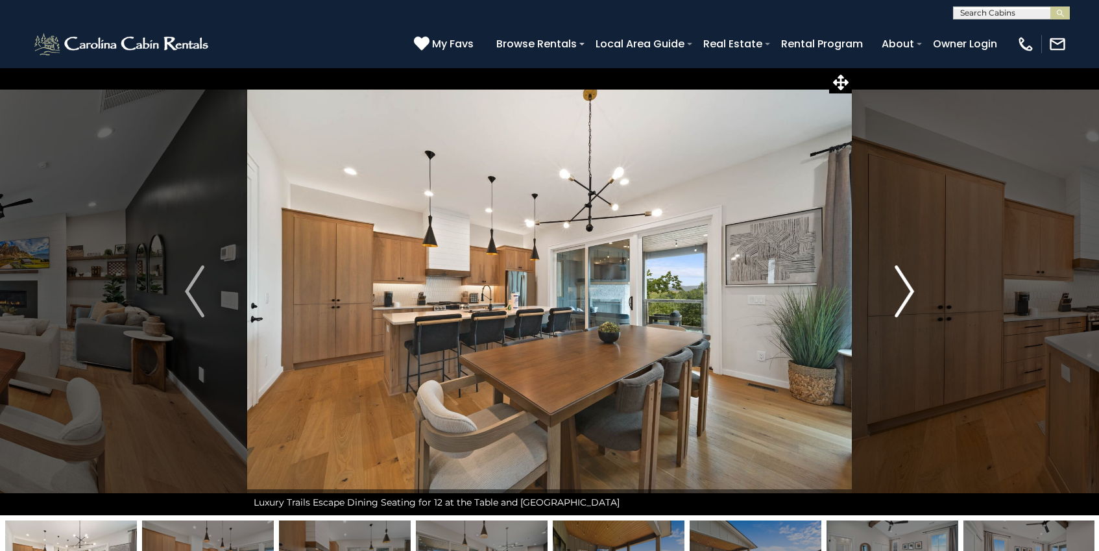
click at [912, 293] on img "Next" at bounding box center [904, 291] width 19 height 52
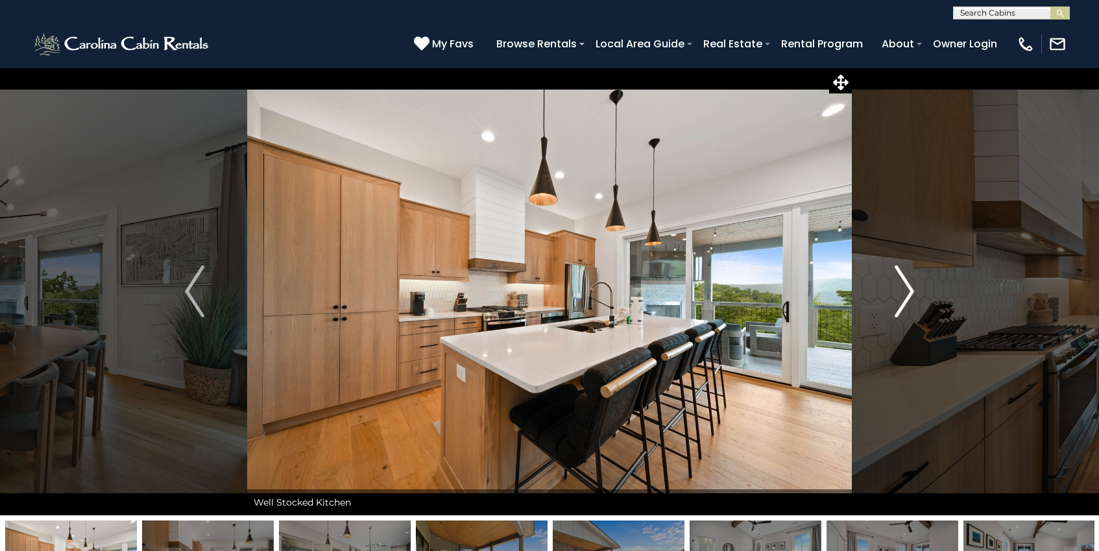
click at [912, 293] on img "Next" at bounding box center [904, 291] width 19 height 52
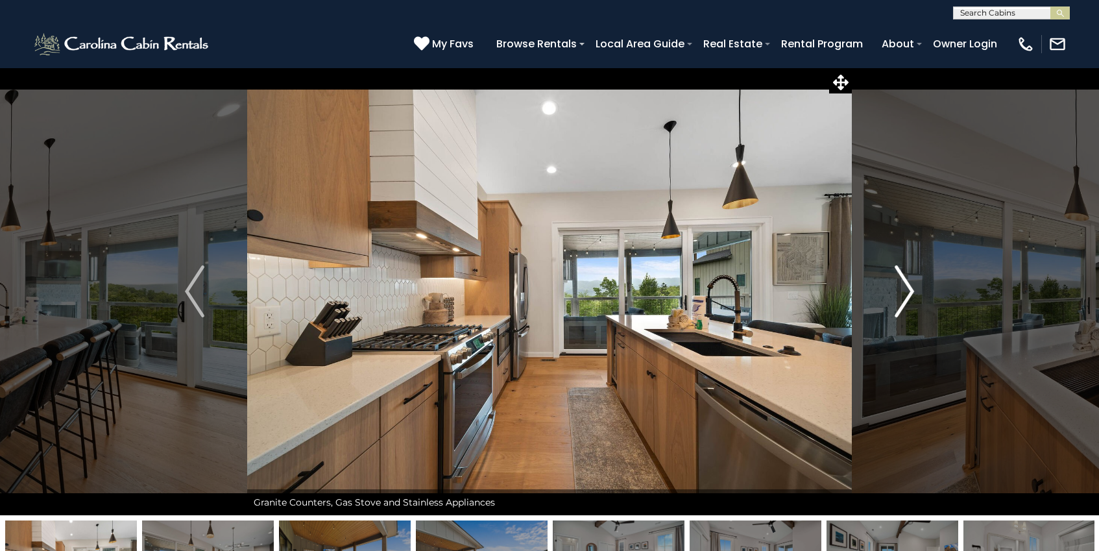
click at [899, 294] on img "Next" at bounding box center [904, 291] width 19 height 52
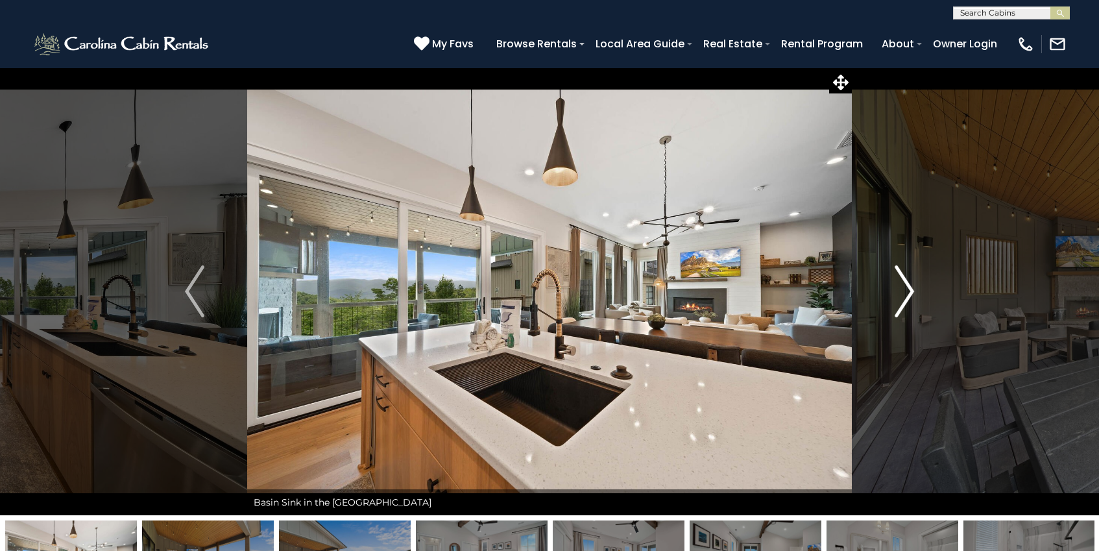
click at [898, 294] on img "Next" at bounding box center [904, 291] width 19 height 52
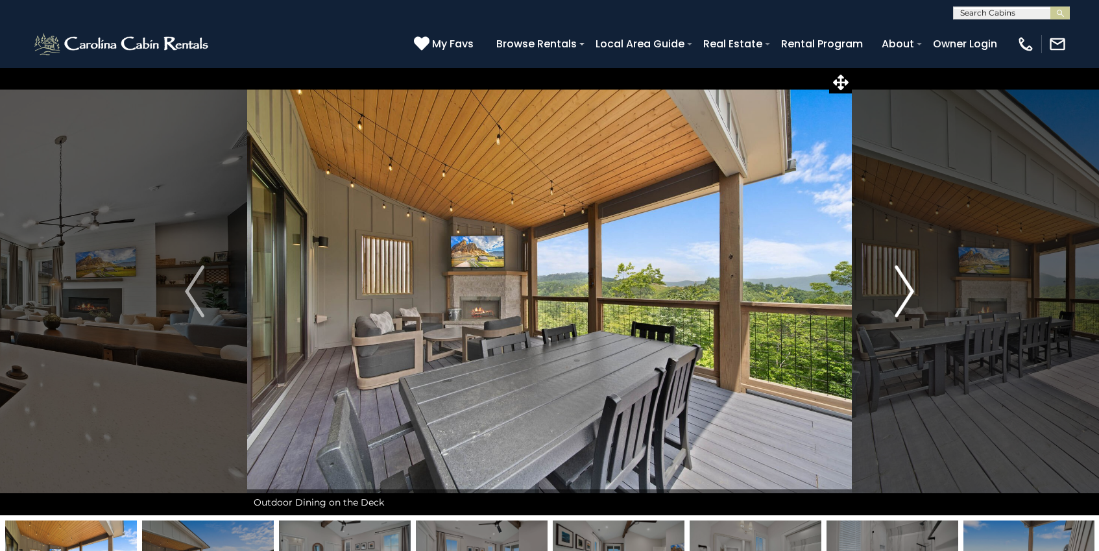
click at [903, 287] on img "Next" at bounding box center [904, 291] width 19 height 52
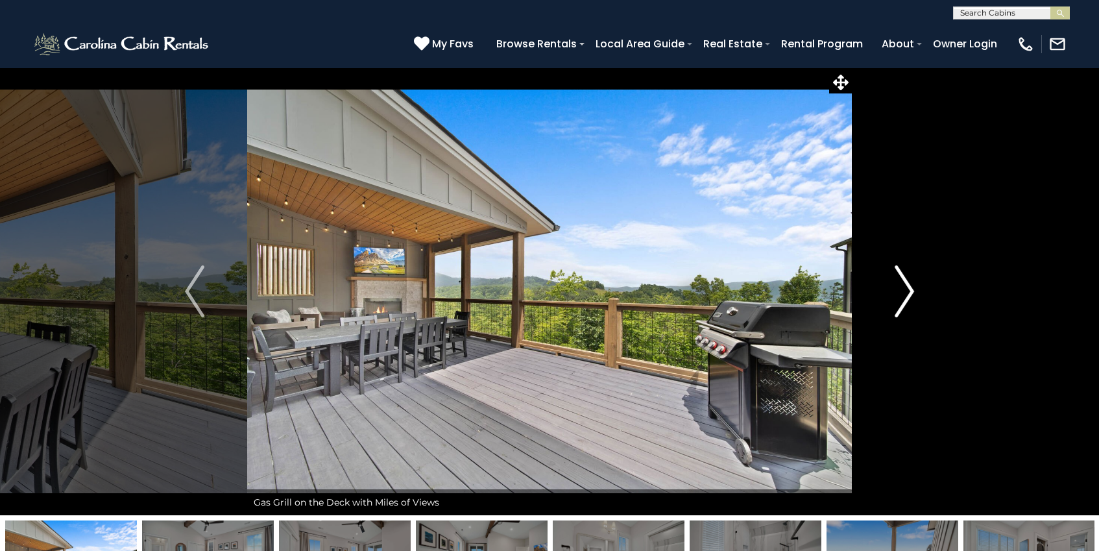
click at [903, 287] on img "Next" at bounding box center [904, 291] width 19 height 52
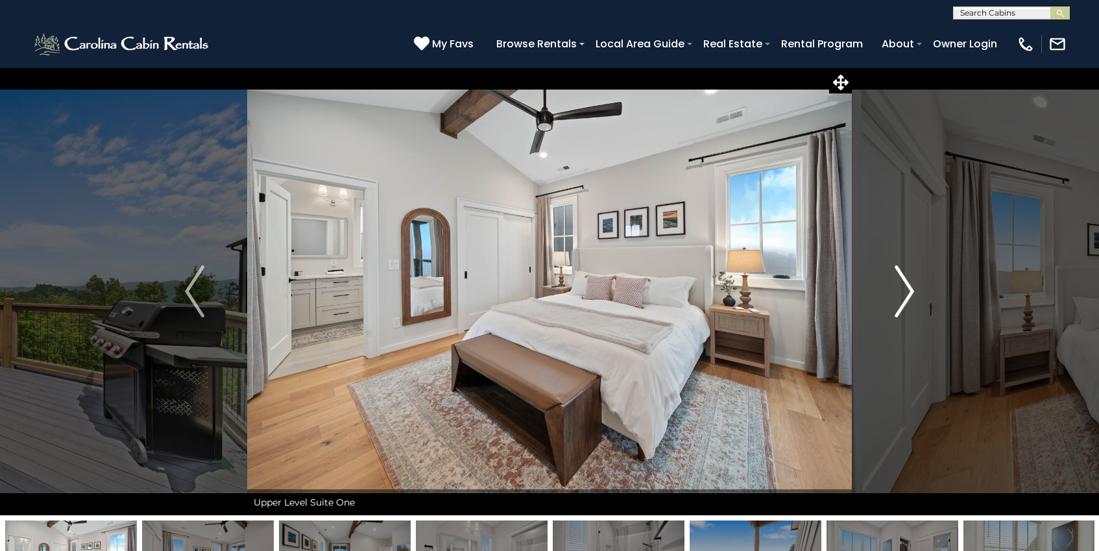
click at [903, 287] on img "Next" at bounding box center [904, 291] width 19 height 52
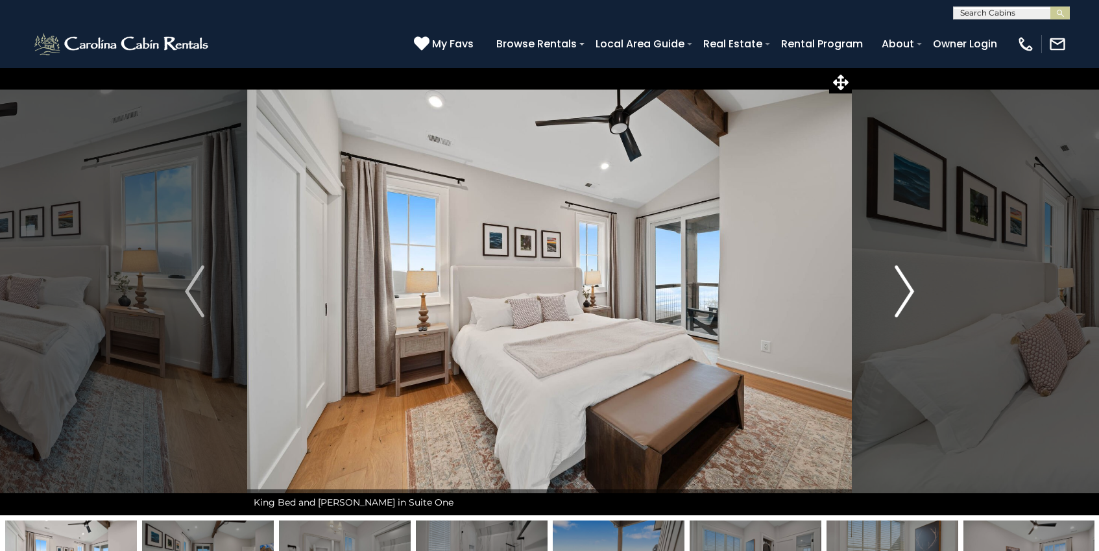
click at [903, 287] on img "Next" at bounding box center [904, 291] width 19 height 52
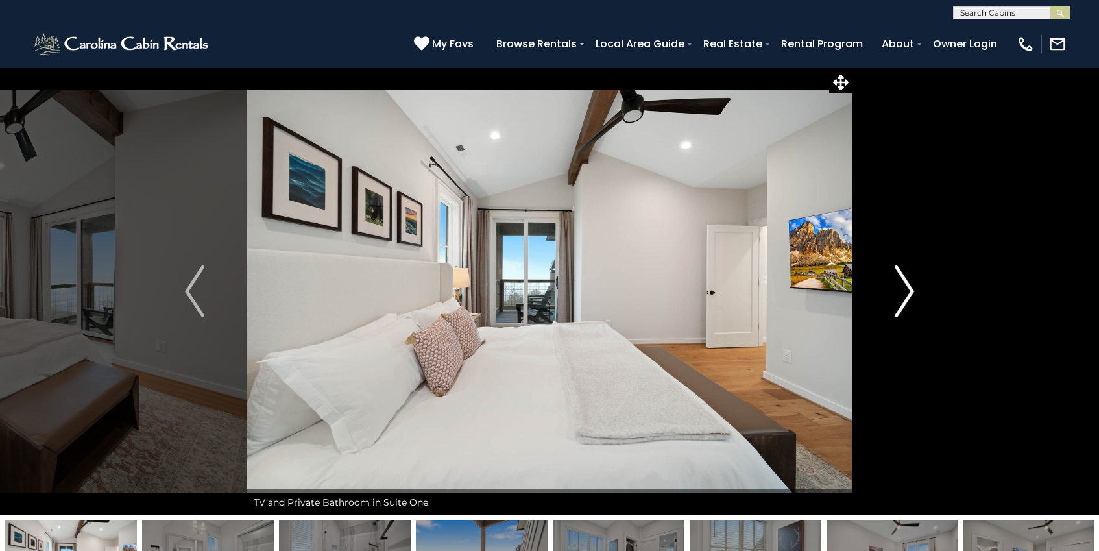
click at [903, 287] on img "Next" at bounding box center [904, 291] width 19 height 52
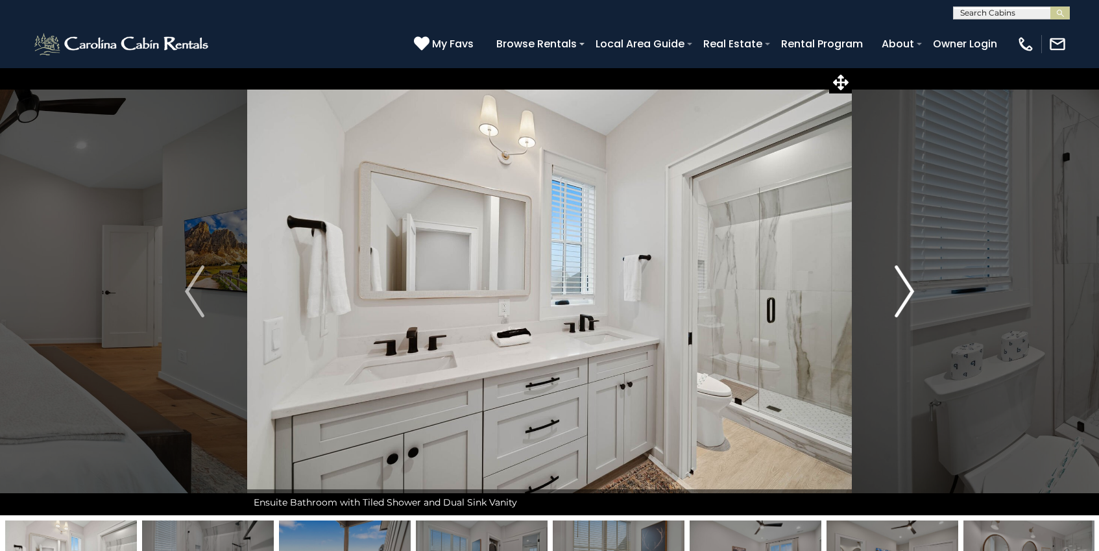
click at [903, 287] on img "Next" at bounding box center [904, 291] width 19 height 52
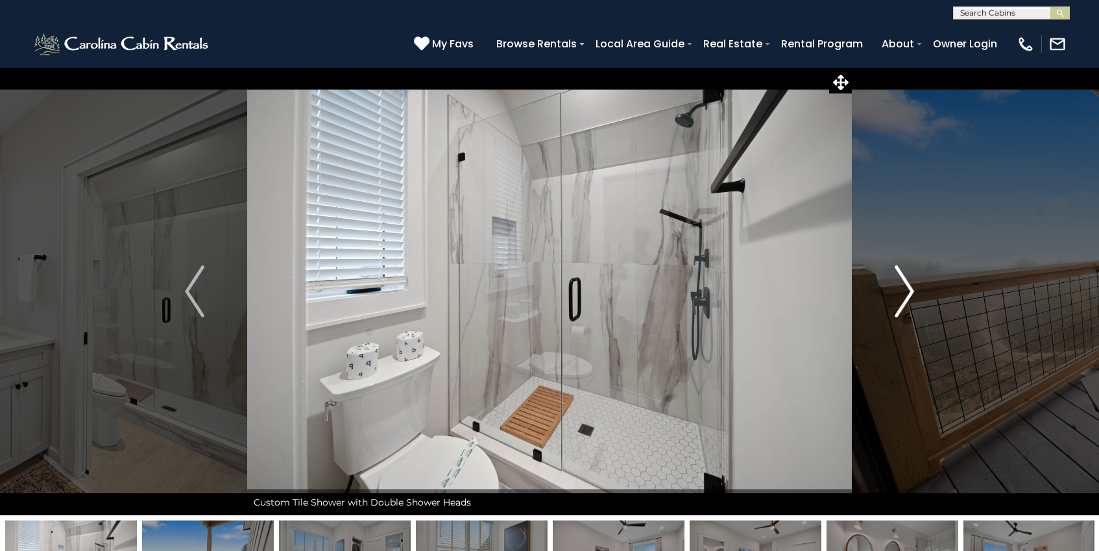
click at [903, 287] on img "Next" at bounding box center [904, 291] width 19 height 52
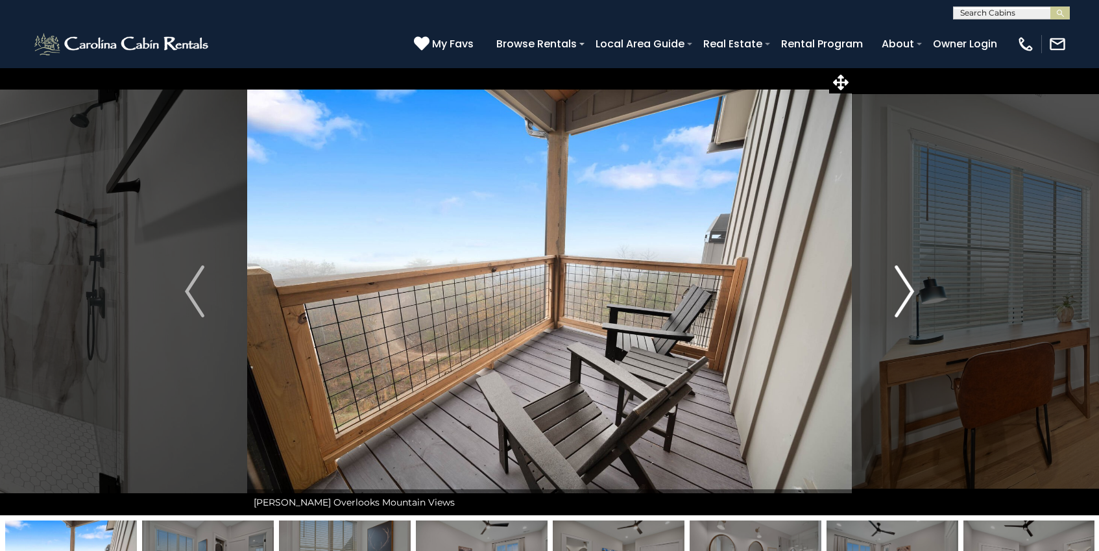
click at [903, 287] on img "Next" at bounding box center [904, 291] width 19 height 52
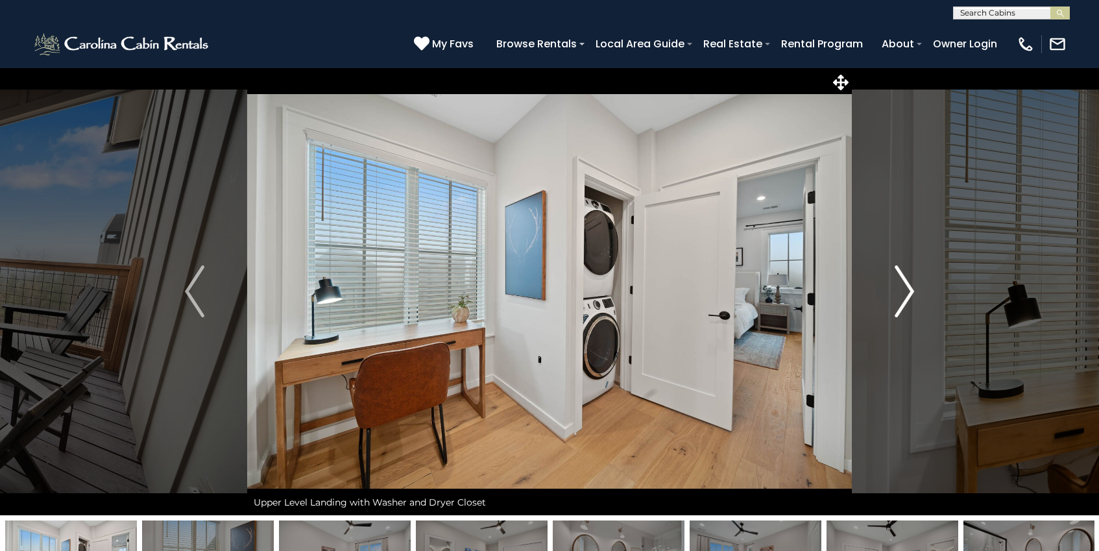
click at [901, 287] on img "Next" at bounding box center [904, 291] width 19 height 52
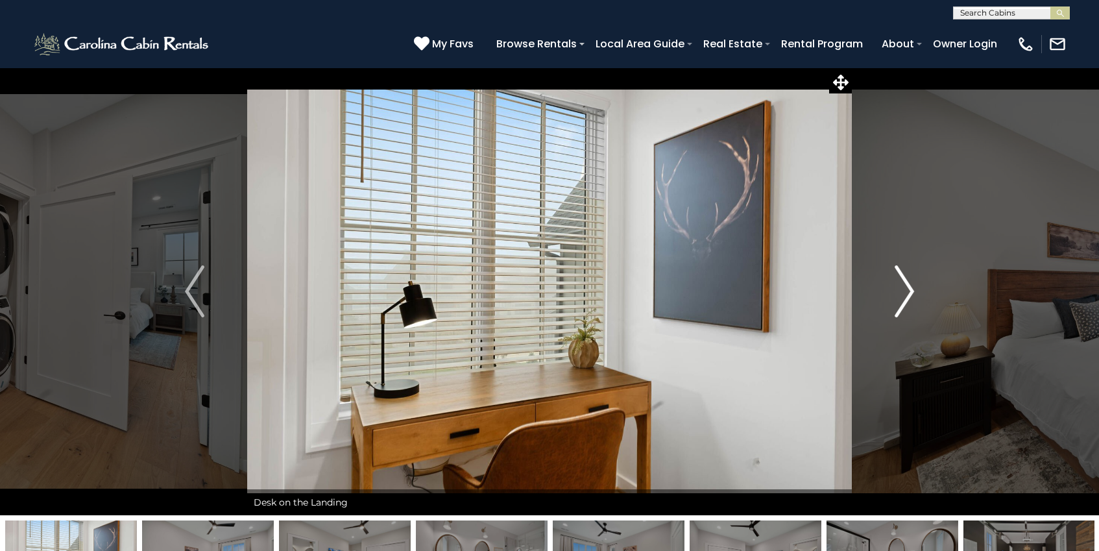
click at [901, 287] on img "Next" at bounding box center [904, 291] width 19 height 52
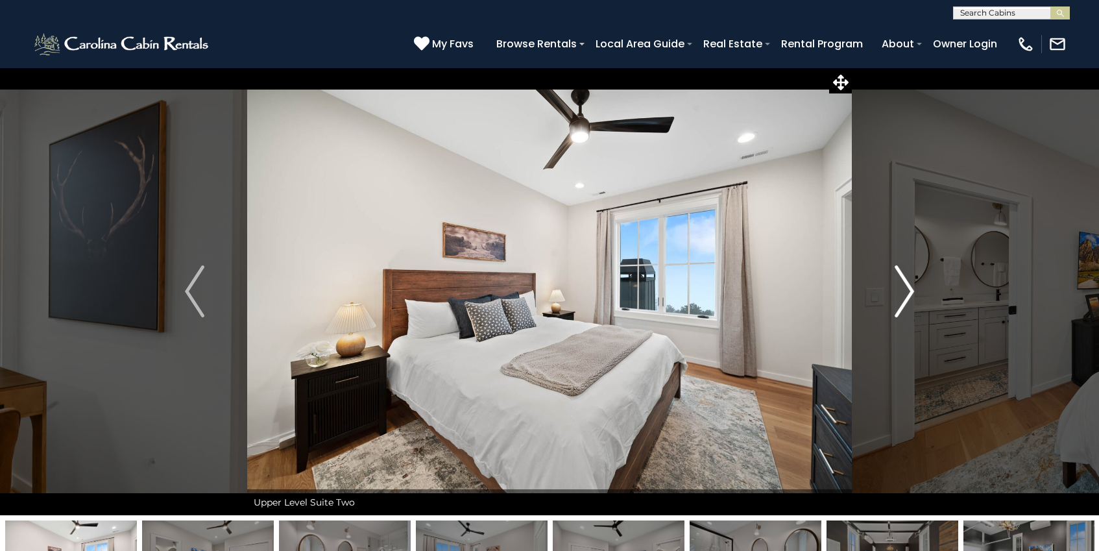
click at [901, 287] on img "Next" at bounding box center [904, 291] width 19 height 52
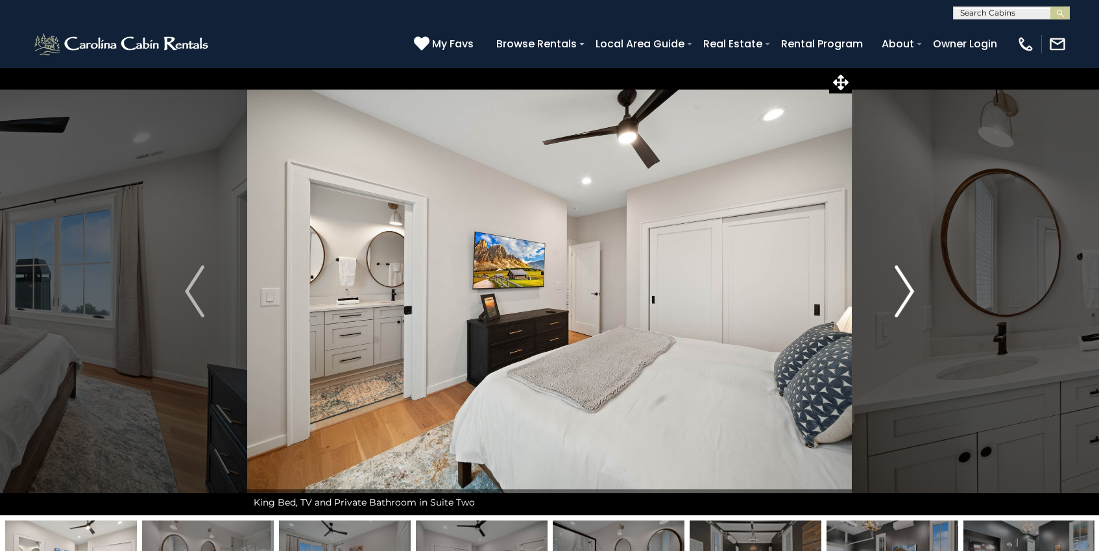
click at [901, 287] on img "Next" at bounding box center [904, 291] width 19 height 52
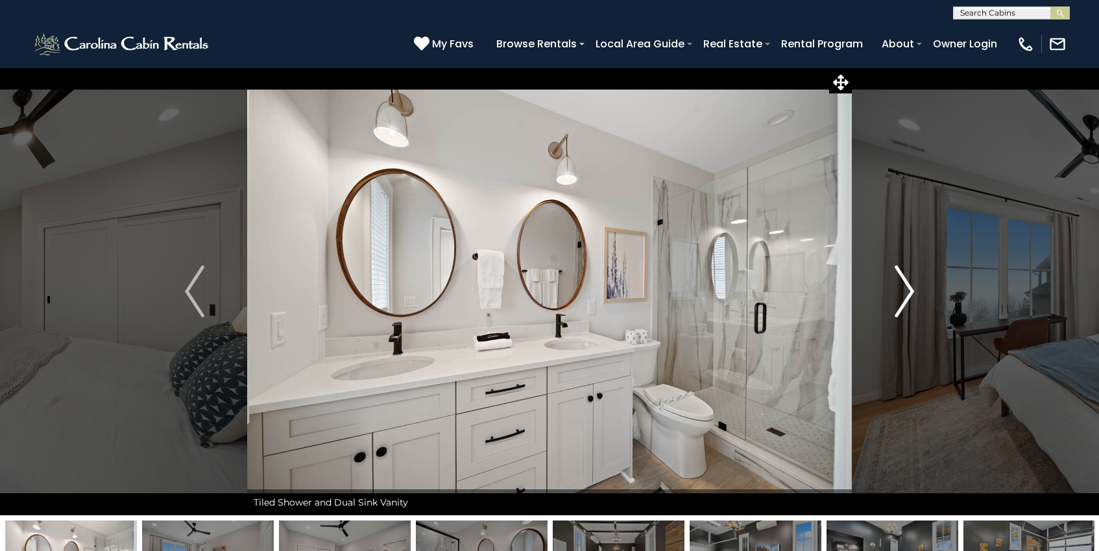
click at [901, 287] on img "Next" at bounding box center [904, 291] width 19 height 52
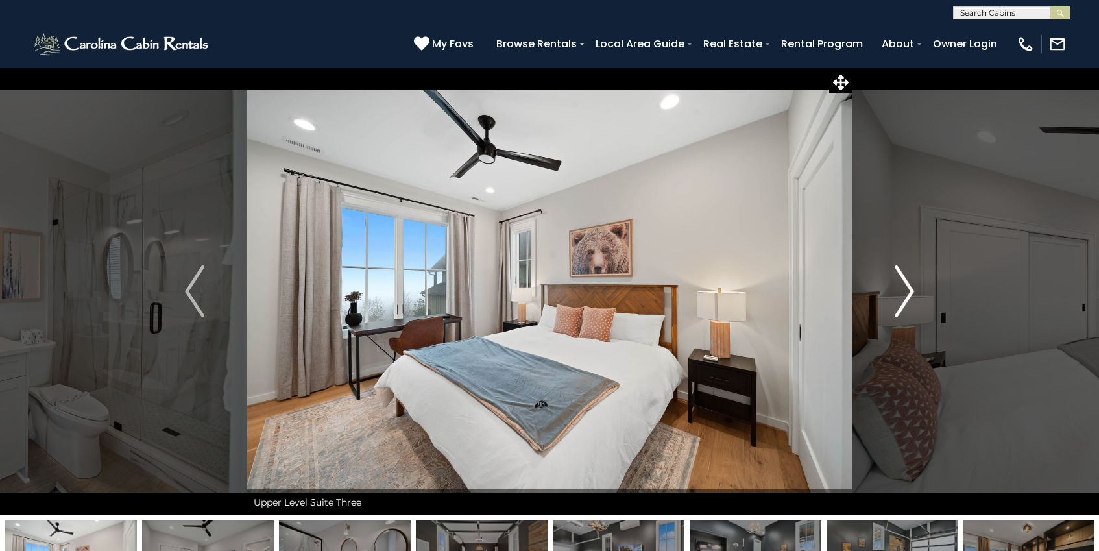
click at [901, 287] on img "Next" at bounding box center [904, 291] width 19 height 52
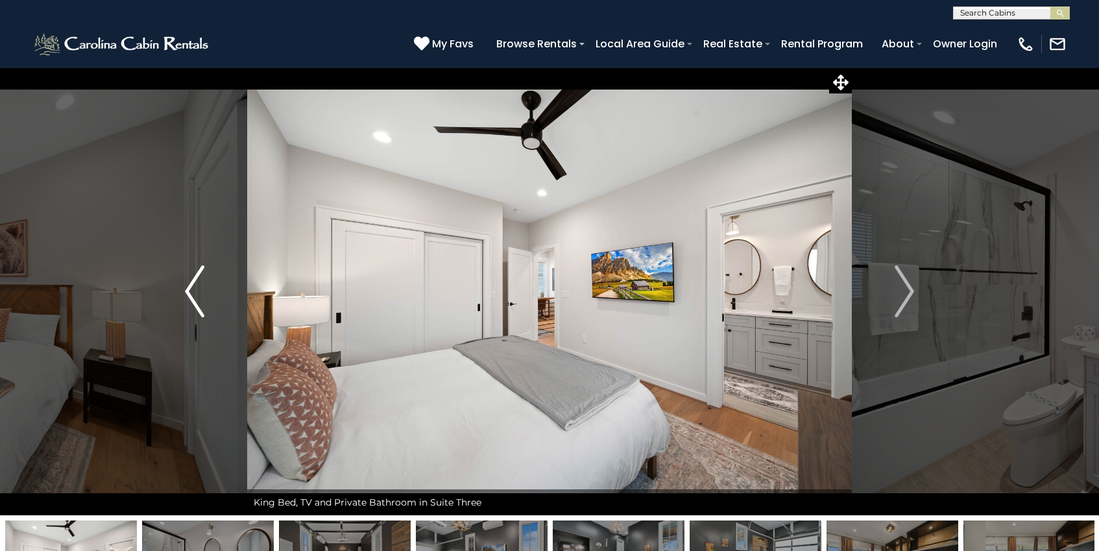
click at [194, 300] on img "Previous" at bounding box center [194, 291] width 19 height 52
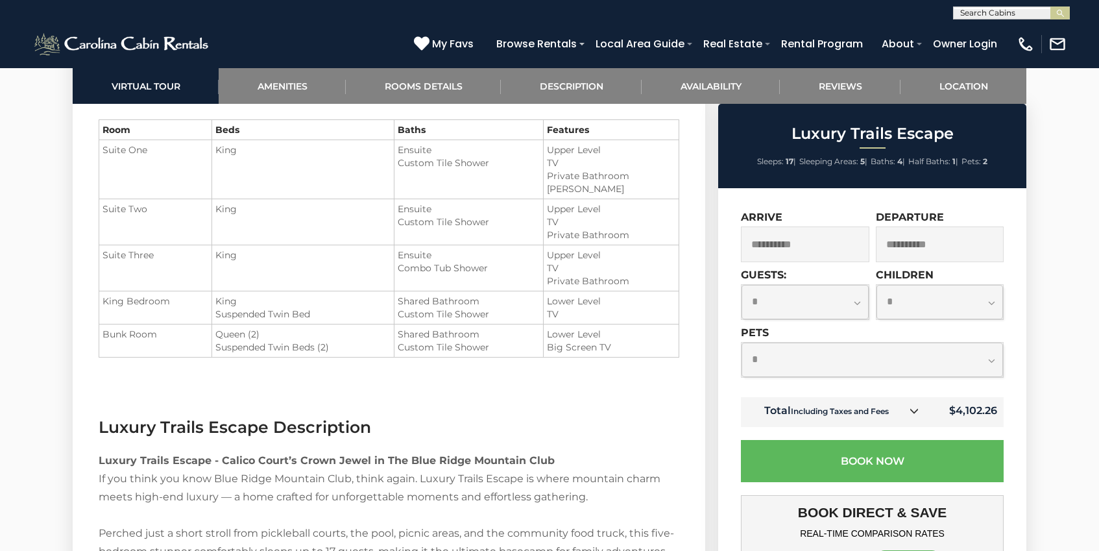
scroll to position [1623, 0]
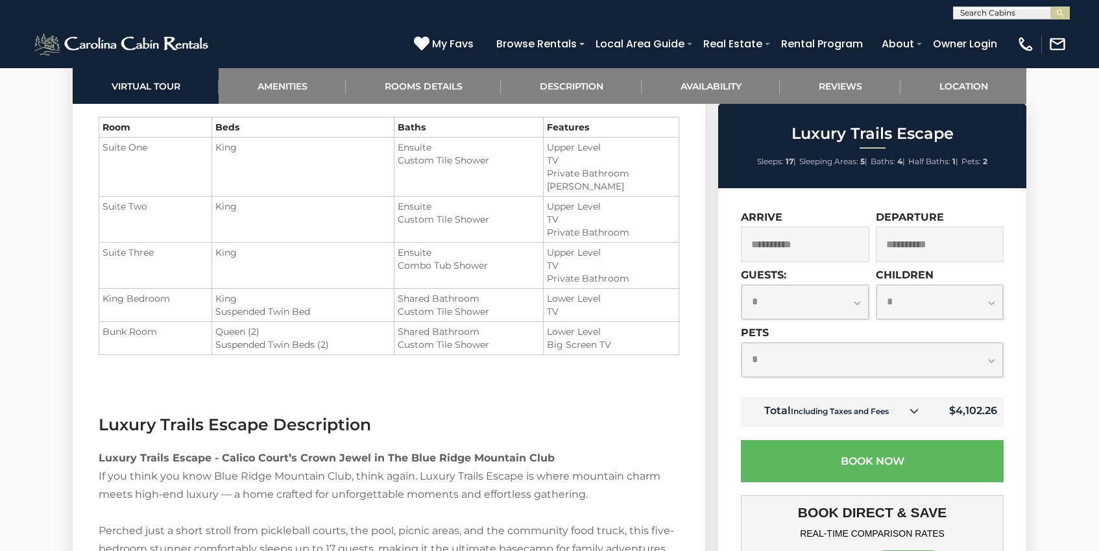
click at [829, 305] on select "**********" at bounding box center [805, 302] width 127 height 34
select select "*"
click at [819, 355] on select "**********" at bounding box center [872, 360] width 261 height 34
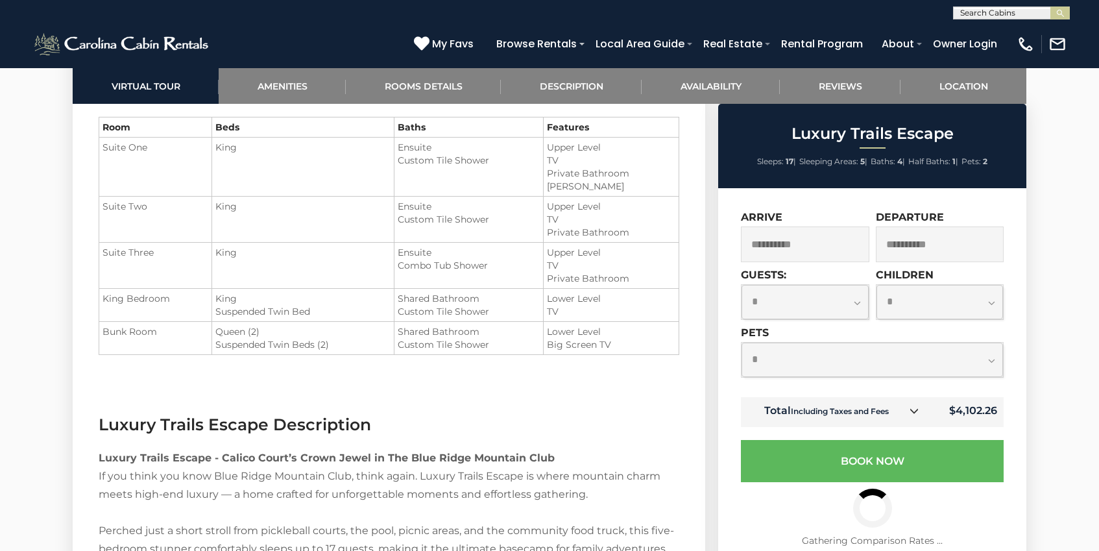
select select "*"
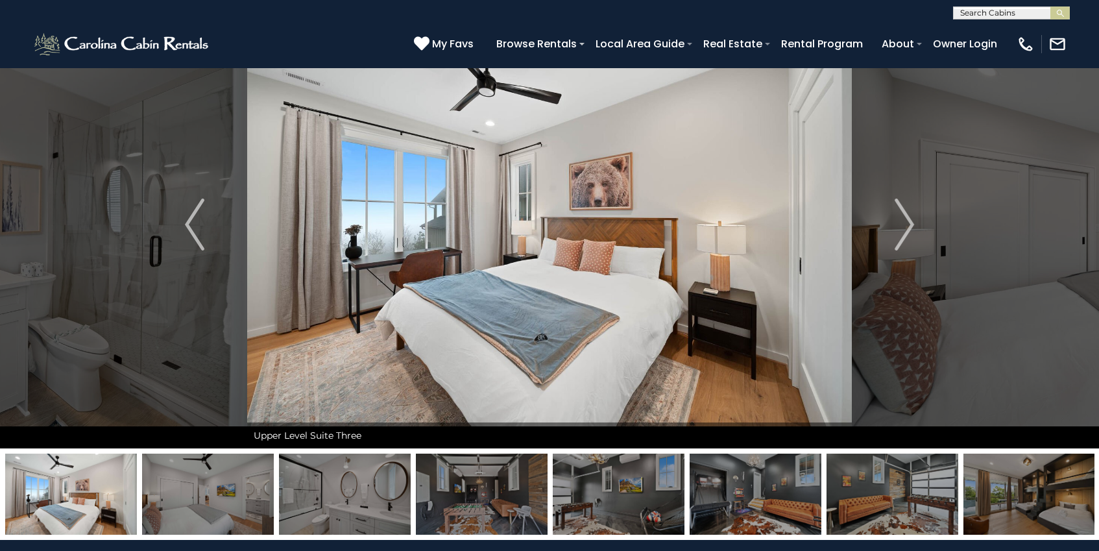
scroll to position [0, 0]
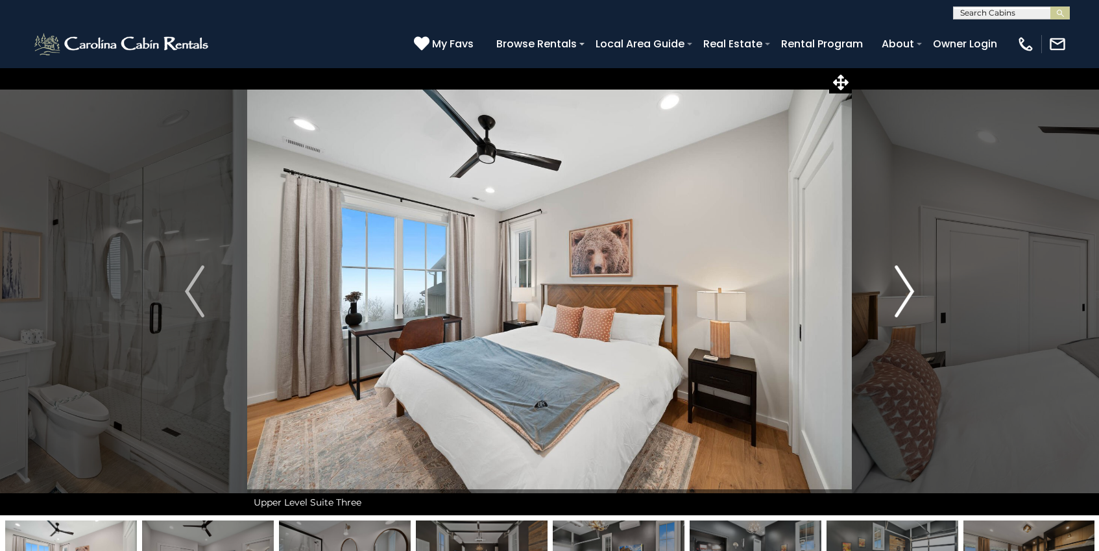
click at [916, 274] on button "Next" at bounding box center [904, 291] width 105 height 448
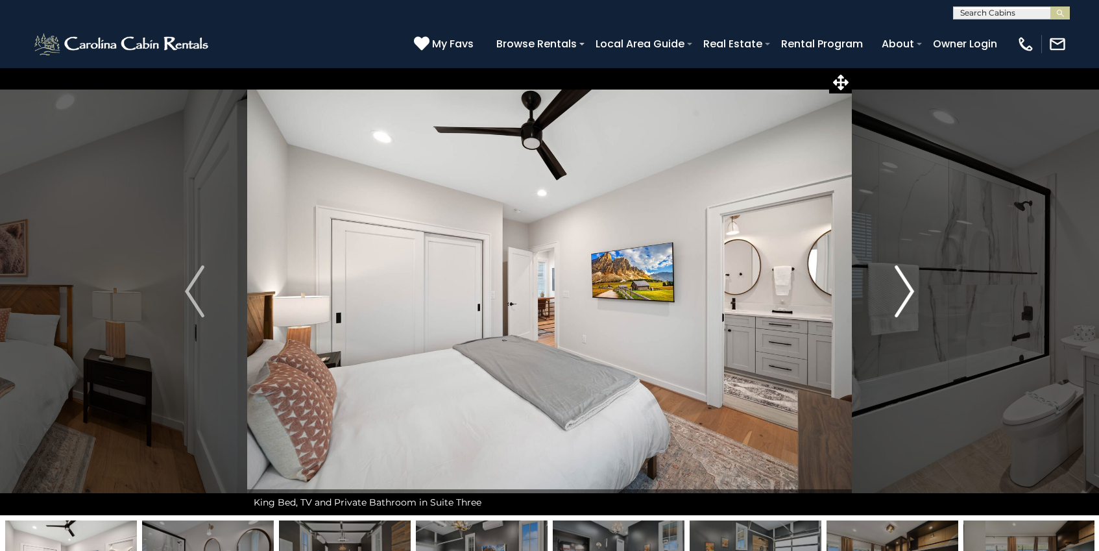
click at [916, 274] on button "Next" at bounding box center [904, 291] width 105 height 448
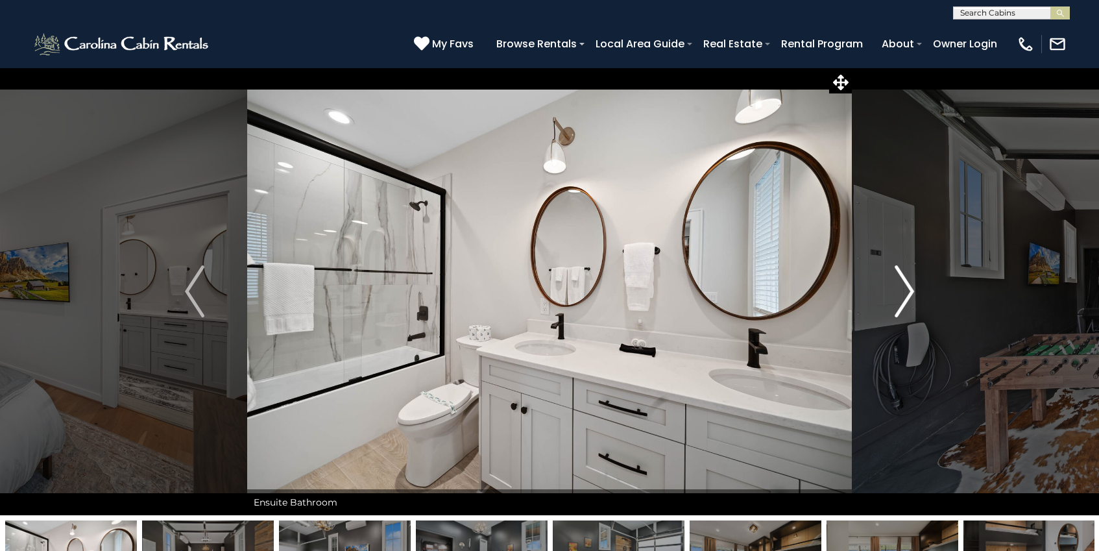
click at [916, 274] on button "Next" at bounding box center [904, 291] width 105 height 448
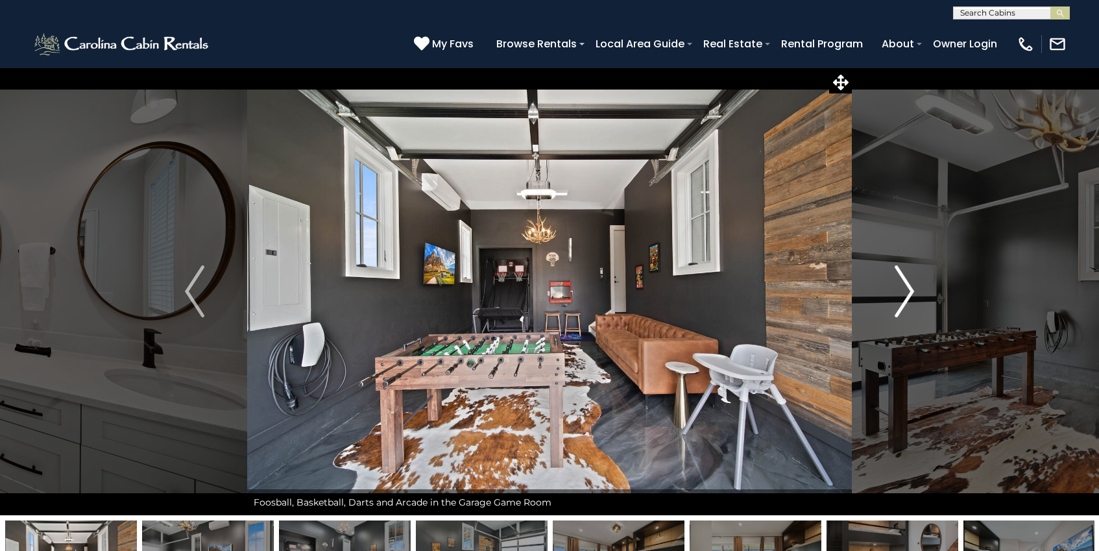
click at [916, 274] on button "Next" at bounding box center [904, 291] width 105 height 448
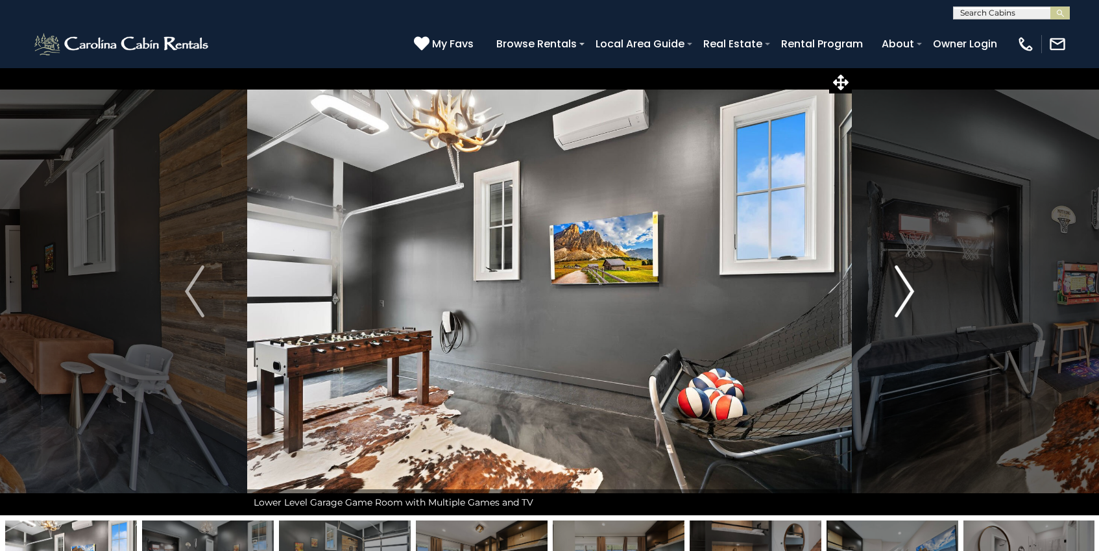
click at [916, 274] on button "Next" at bounding box center [904, 291] width 105 height 448
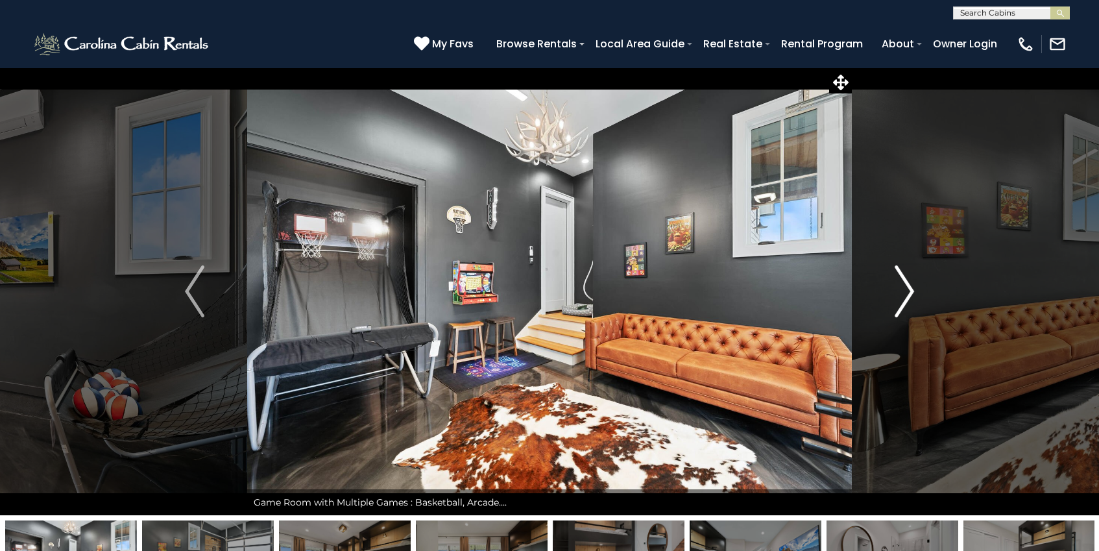
click at [916, 274] on button "Next" at bounding box center [904, 291] width 105 height 448
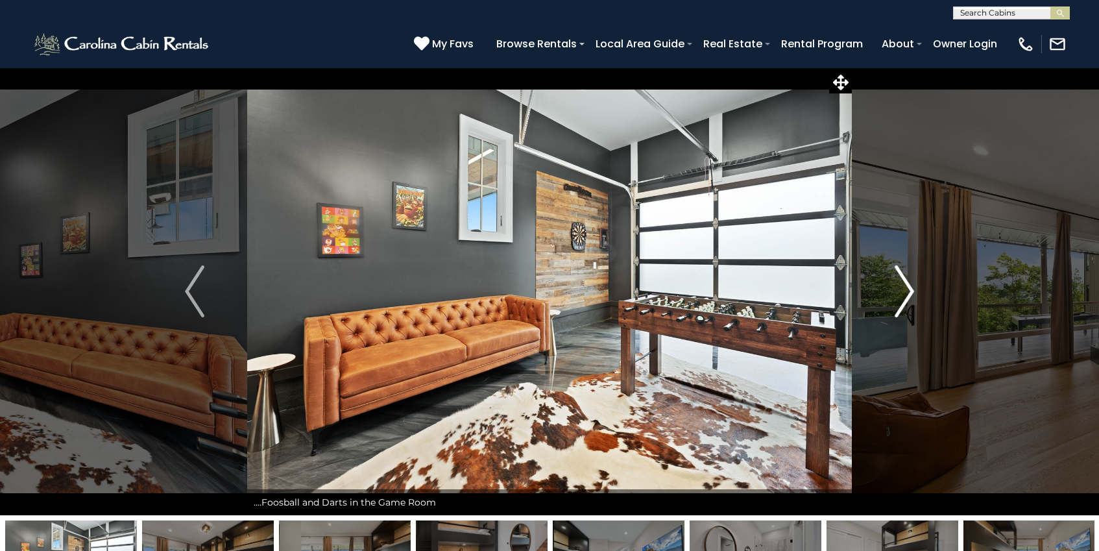
click at [916, 274] on button "Next" at bounding box center [904, 291] width 105 height 448
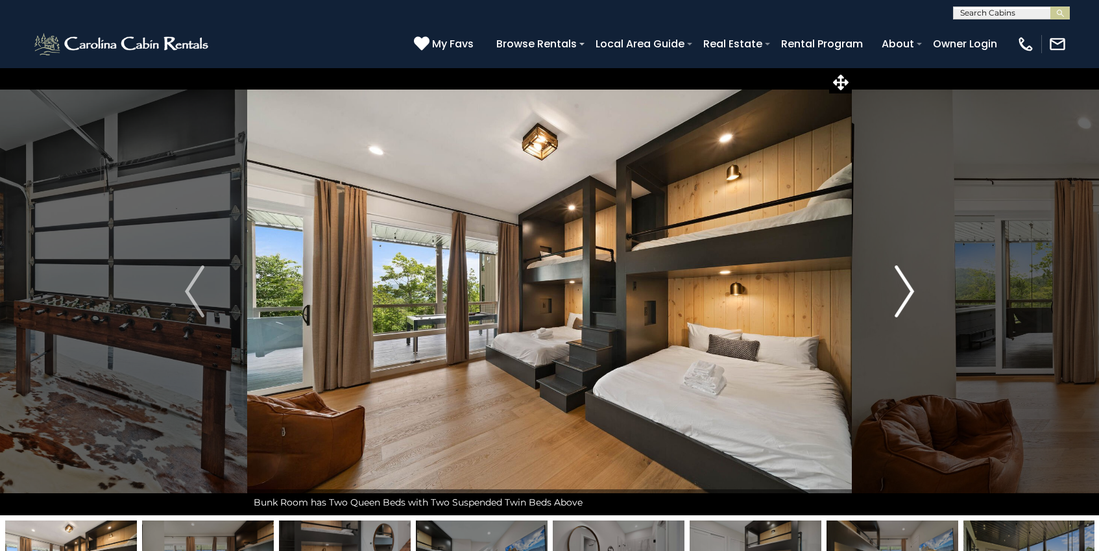
click at [916, 274] on button "Next" at bounding box center [904, 291] width 105 height 448
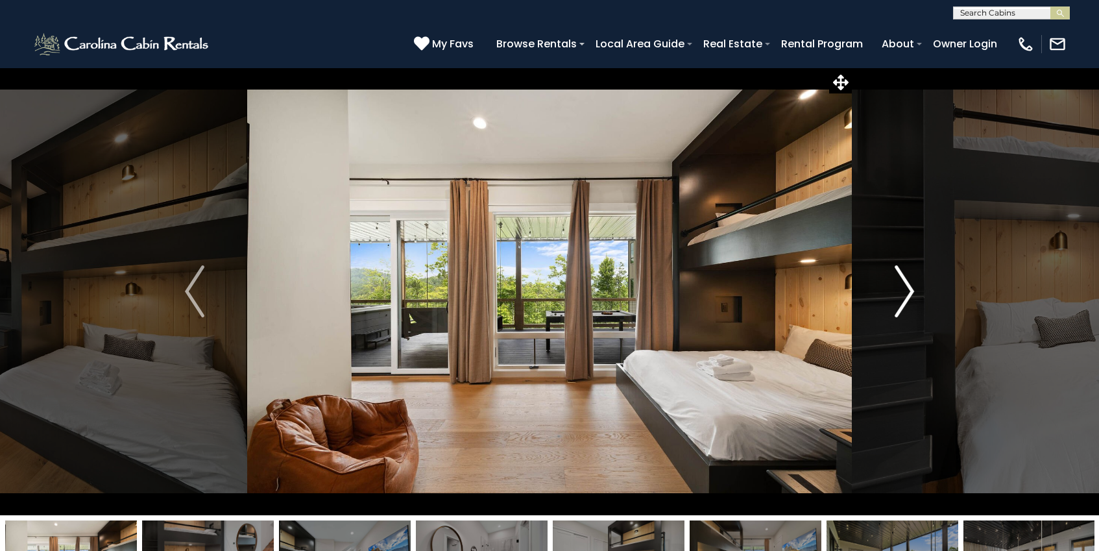
click at [916, 274] on button "Next" at bounding box center [904, 291] width 105 height 448
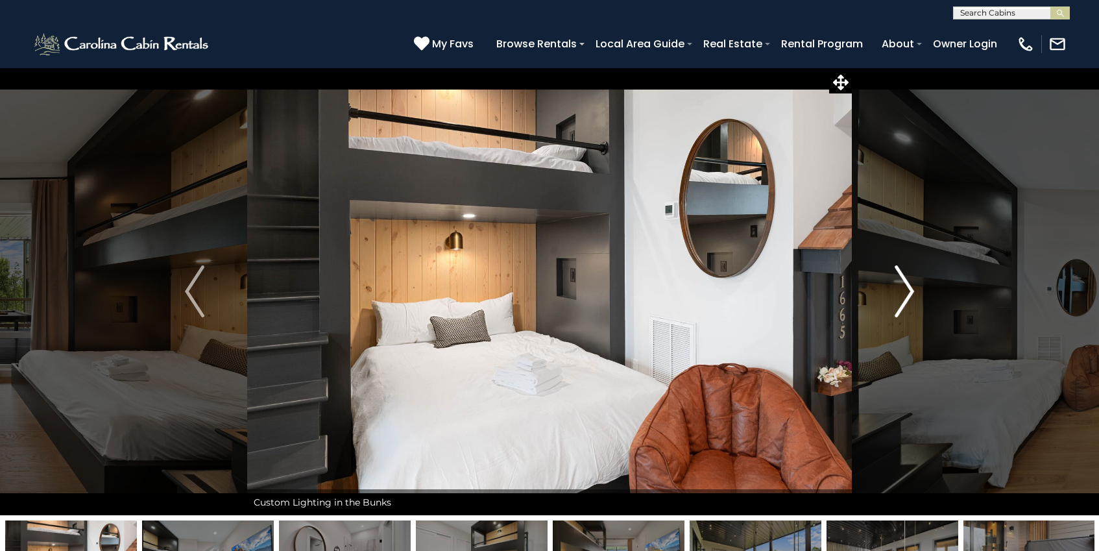
click at [916, 274] on button "Next" at bounding box center [904, 291] width 105 height 448
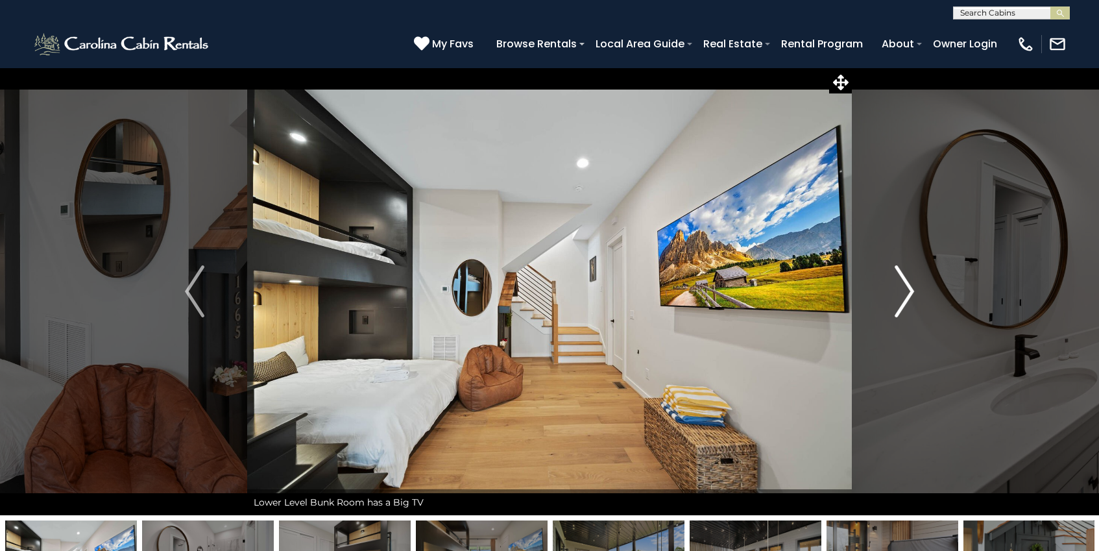
click at [916, 274] on button "Next" at bounding box center [904, 291] width 105 height 448
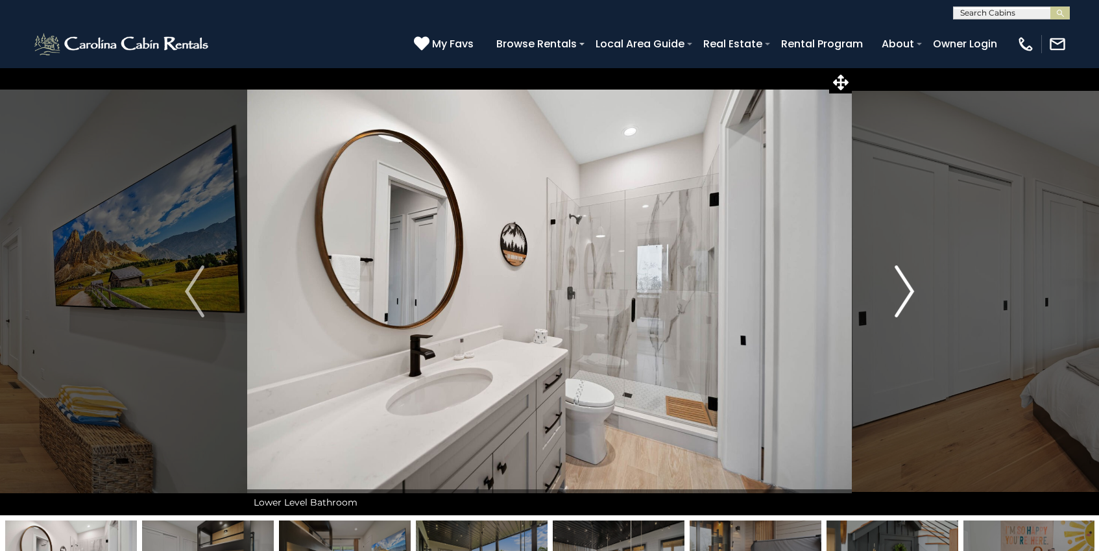
click at [916, 274] on button "Next" at bounding box center [904, 291] width 105 height 448
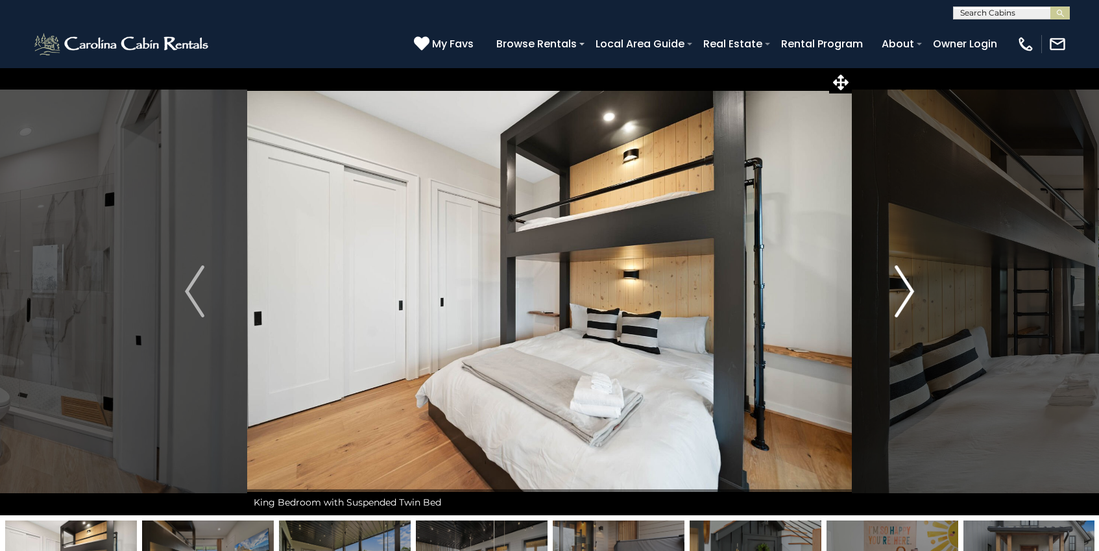
click at [916, 274] on button "Next" at bounding box center [904, 291] width 105 height 448
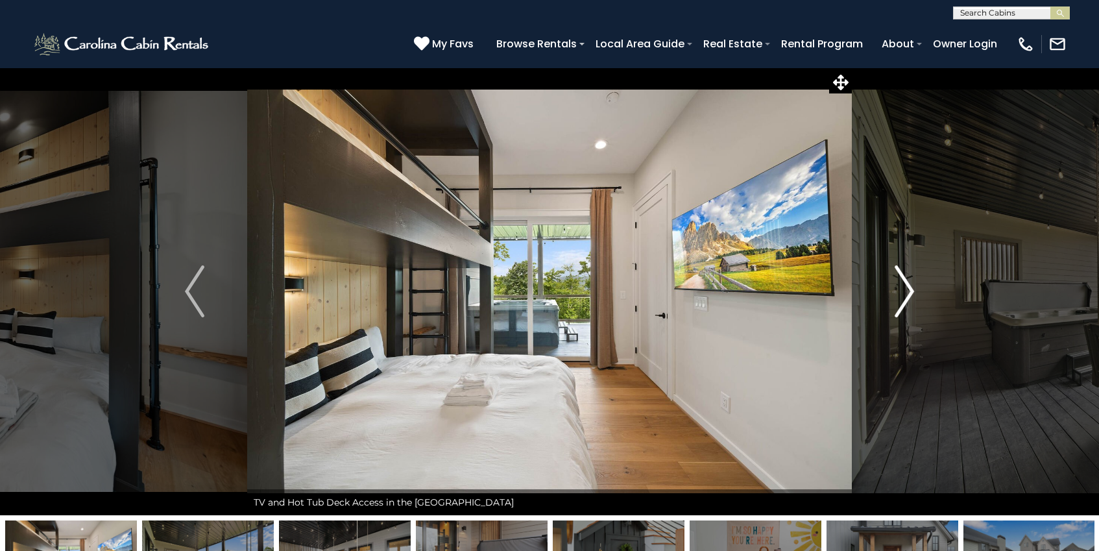
click at [916, 274] on button "Next" at bounding box center [904, 291] width 105 height 448
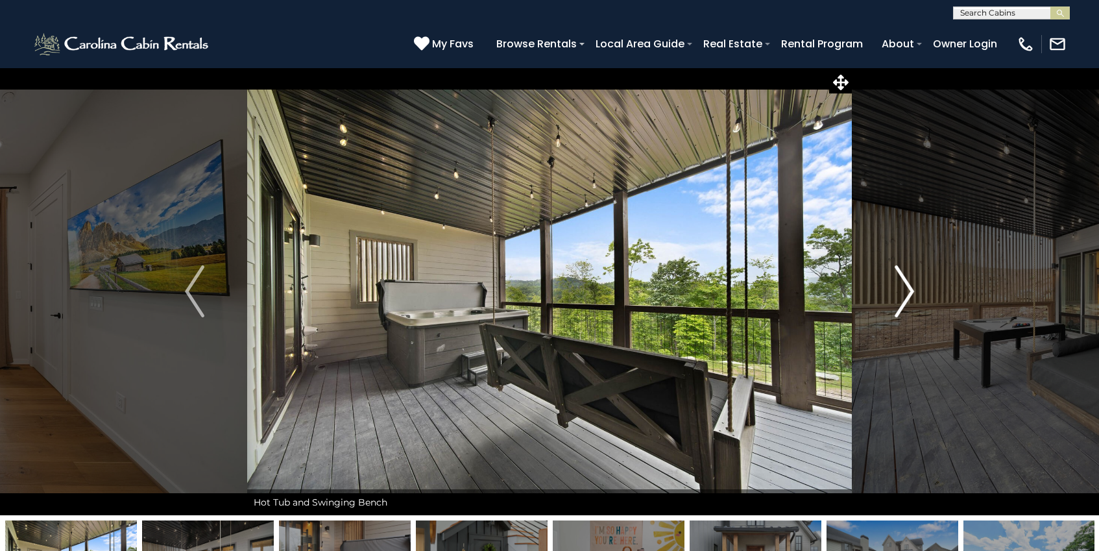
click at [916, 274] on button "Next" at bounding box center [904, 291] width 105 height 448
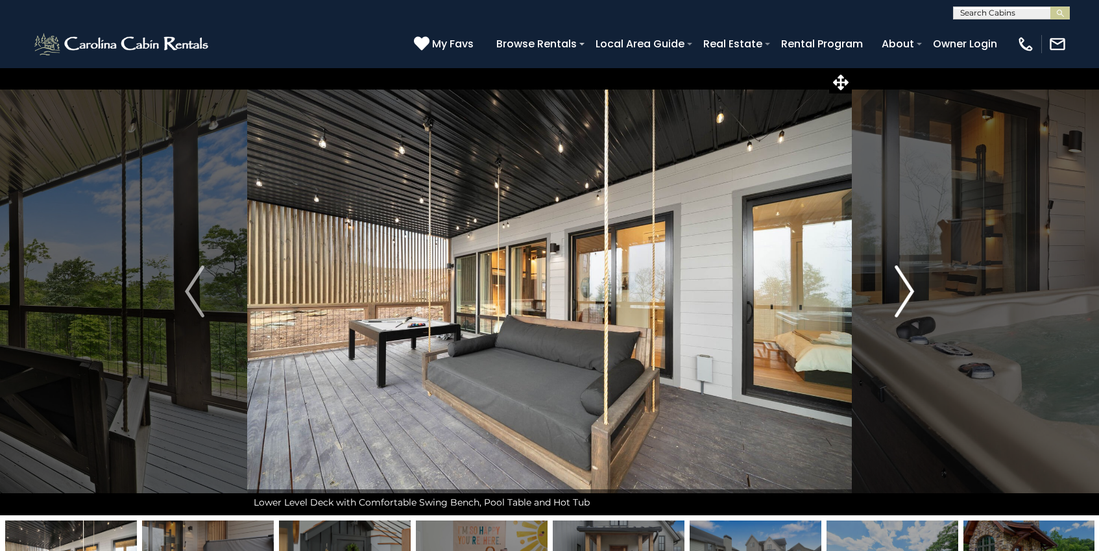
click at [916, 274] on button "Next" at bounding box center [904, 291] width 105 height 448
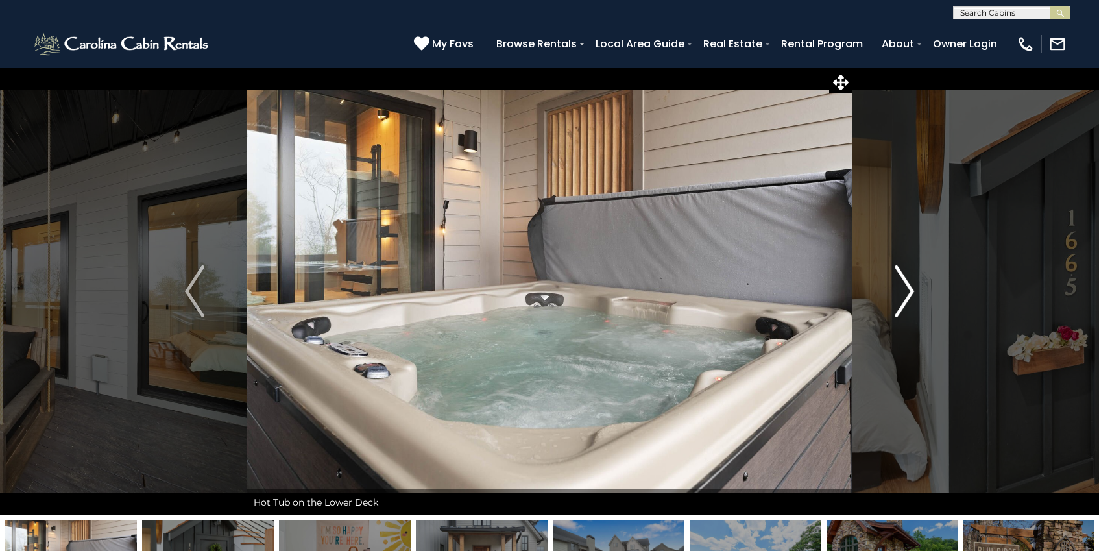
click at [916, 274] on button "Next" at bounding box center [904, 291] width 105 height 448
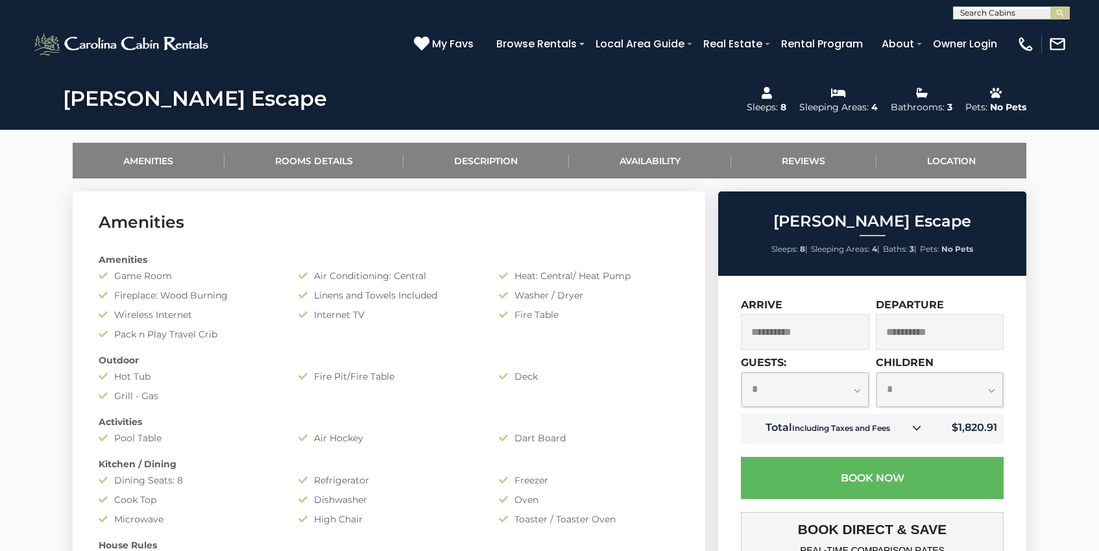
scroll to position [543, 0]
click at [864, 392] on select "**********" at bounding box center [805, 389] width 127 height 34
select select "*"
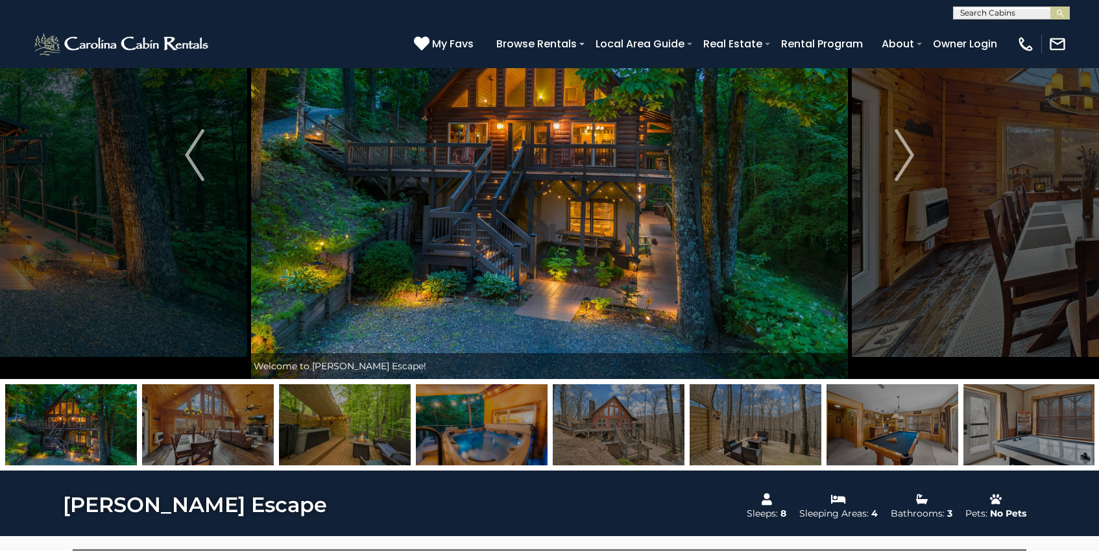
scroll to position [136, 0]
click at [899, 164] on img "Next" at bounding box center [904, 155] width 19 height 52
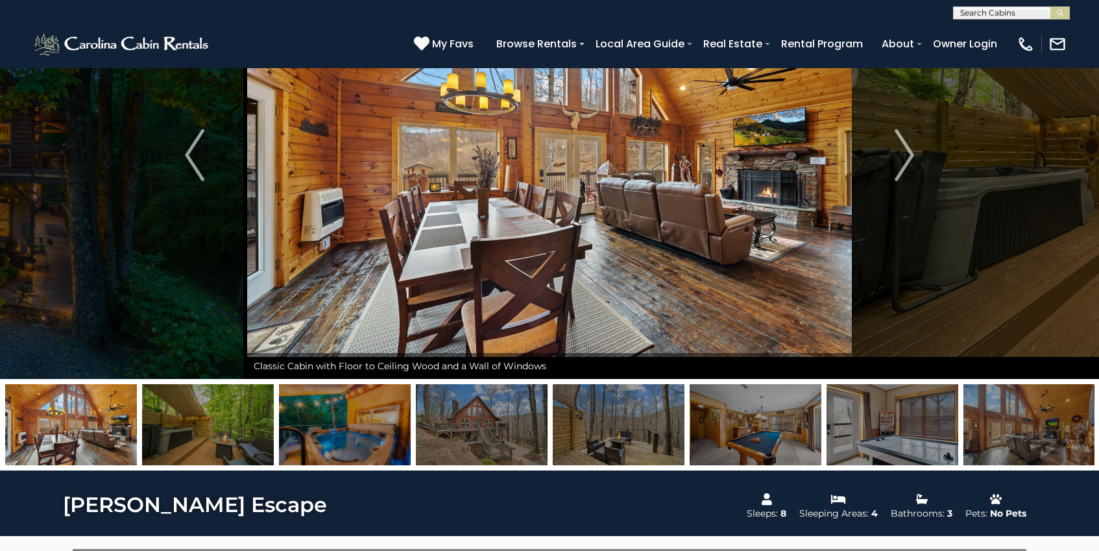
click at [477, 179] on img at bounding box center [549, 155] width 605 height 448
click at [846, 151] on img at bounding box center [549, 155] width 605 height 448
click at [916, 156] on button "Next" at bounding box center [904, 155] width 105 height 448
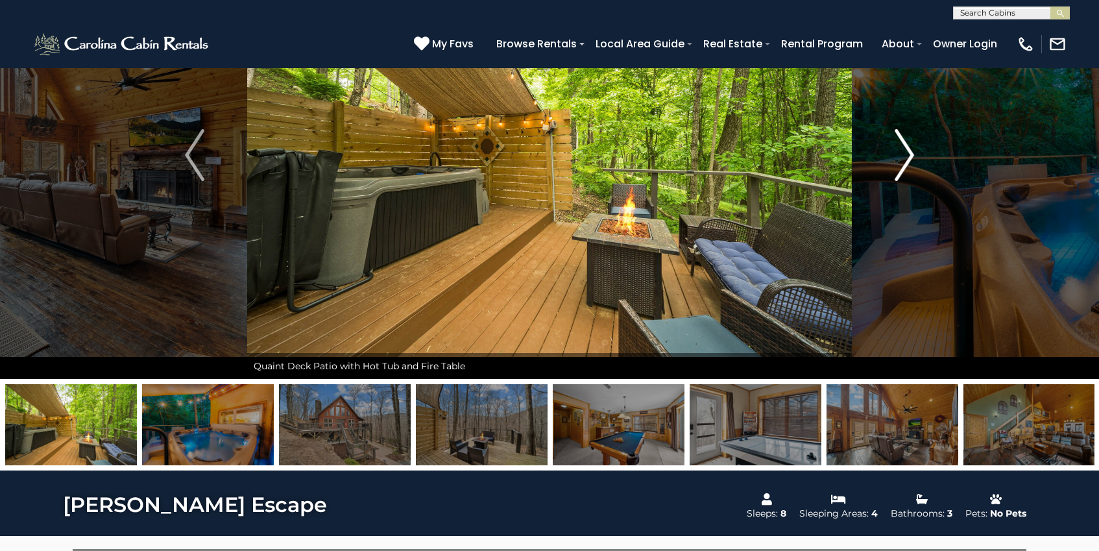
click at [916, 156] on button "Next" at bounding box center [904, 155] width 105 height 448
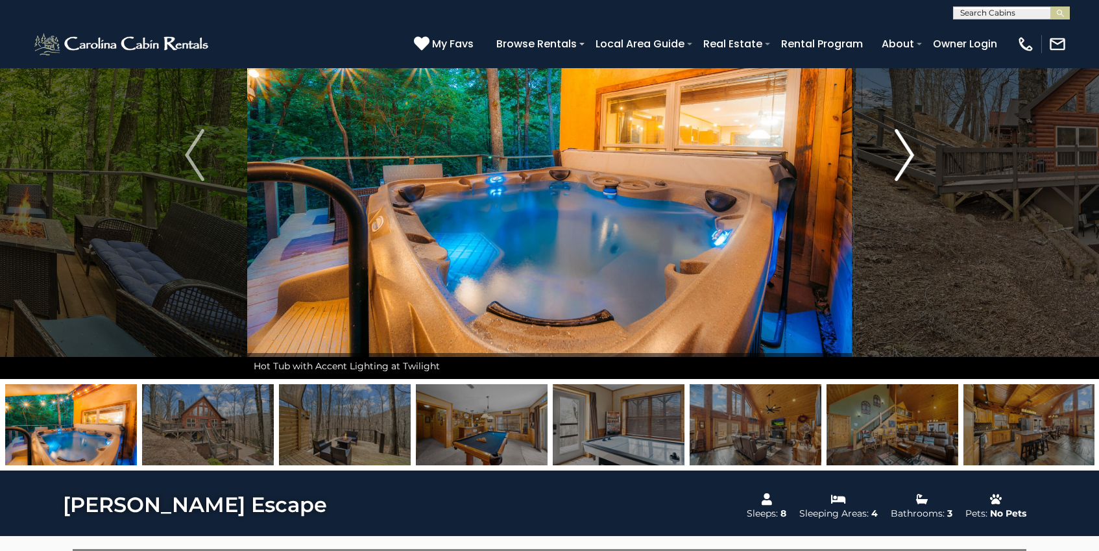
click at [916, 157] on button "Next" at bounding box center [904, 155] width 105 height 448
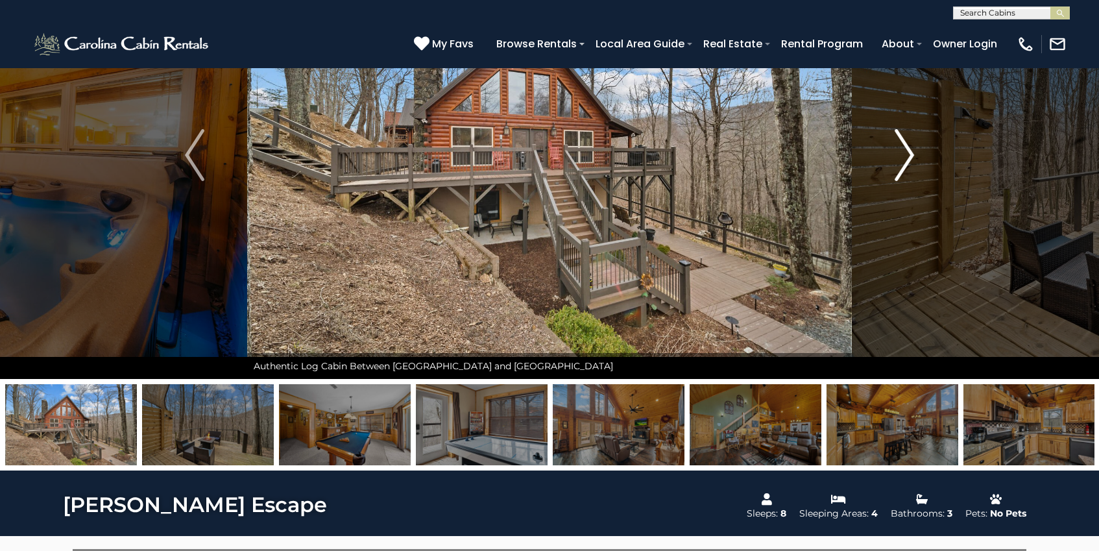
click at [916, 157] on button "Next" at bounding box center [904, 155] width 105 height 448
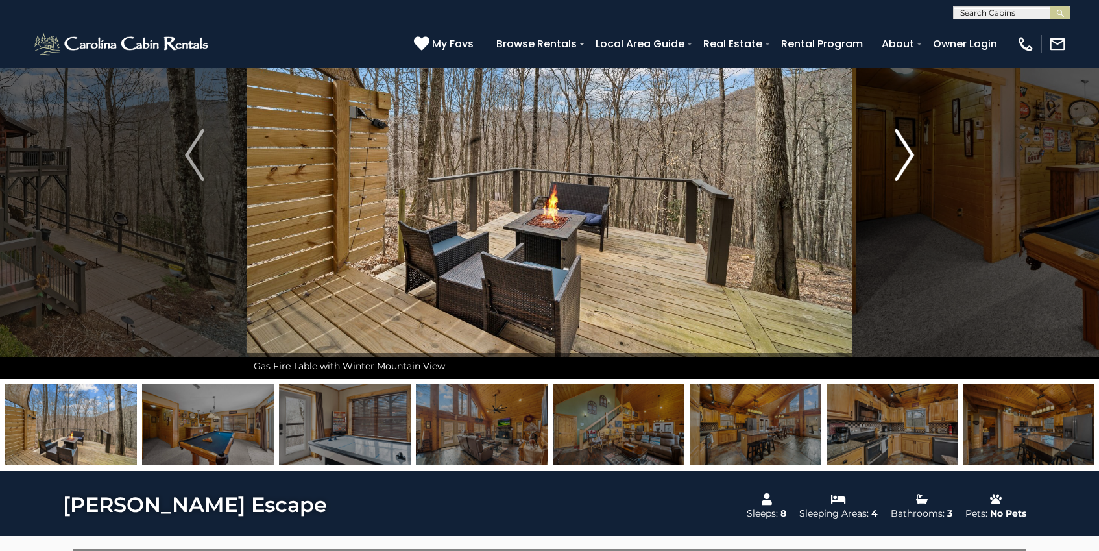
click at [916, 158] on button "Next" at bounding box center [904, 155] width 105 height 448
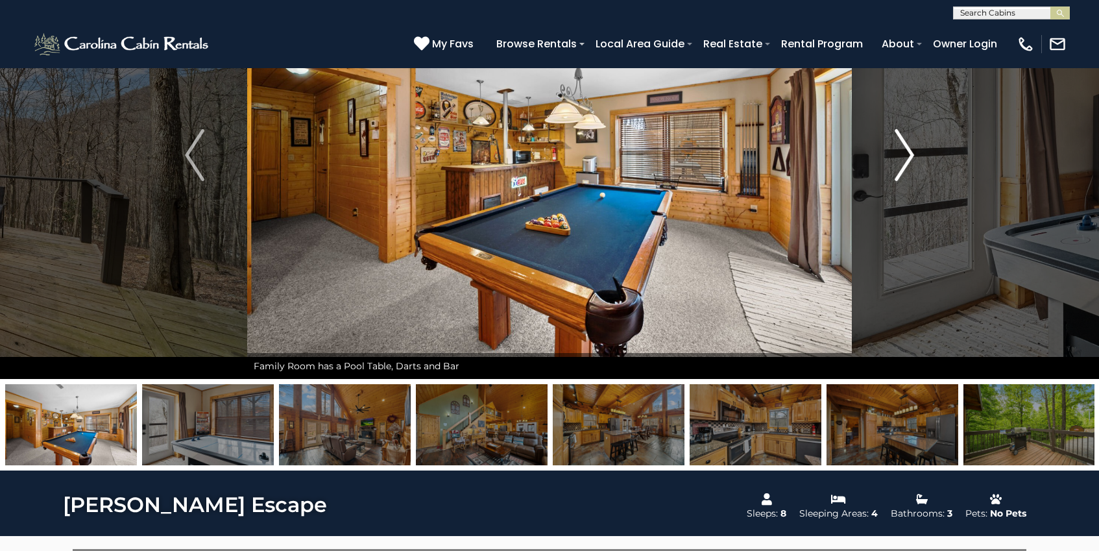
click at [916, 158] on button "Next" at bounding box center [904, 155] width 105 height 448
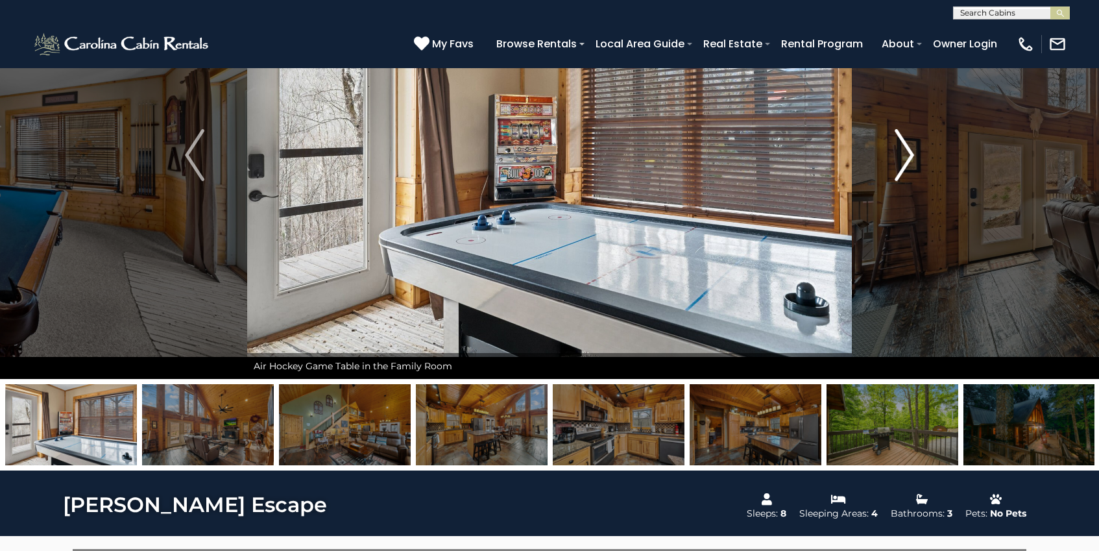
click at [916, 158] on button "Next" at bounding box center [904, 155] width 105 height 448
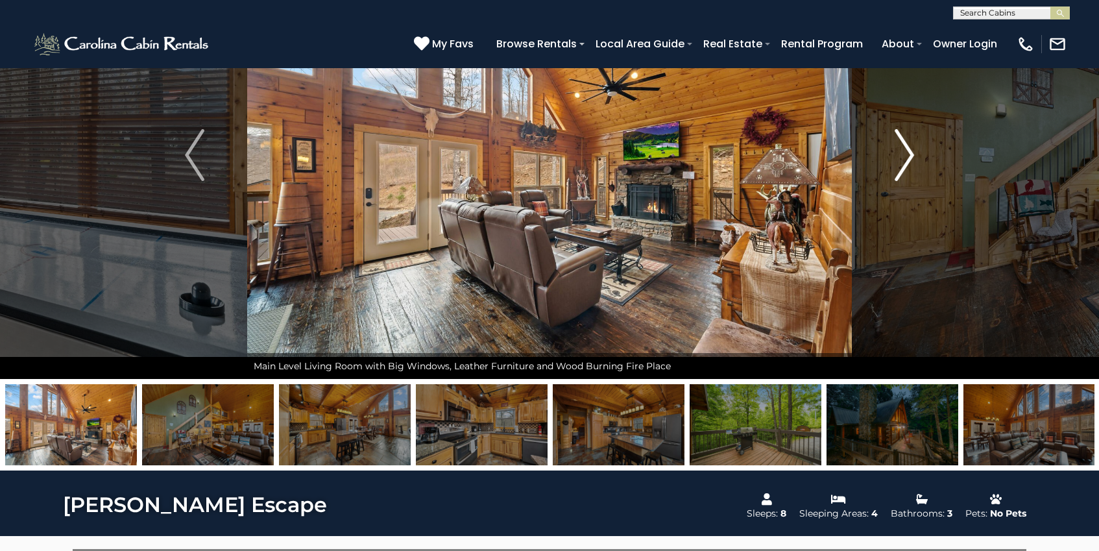
click at [916, 158] on button "Next" at bounding box center [904, 155] width 105 height 448
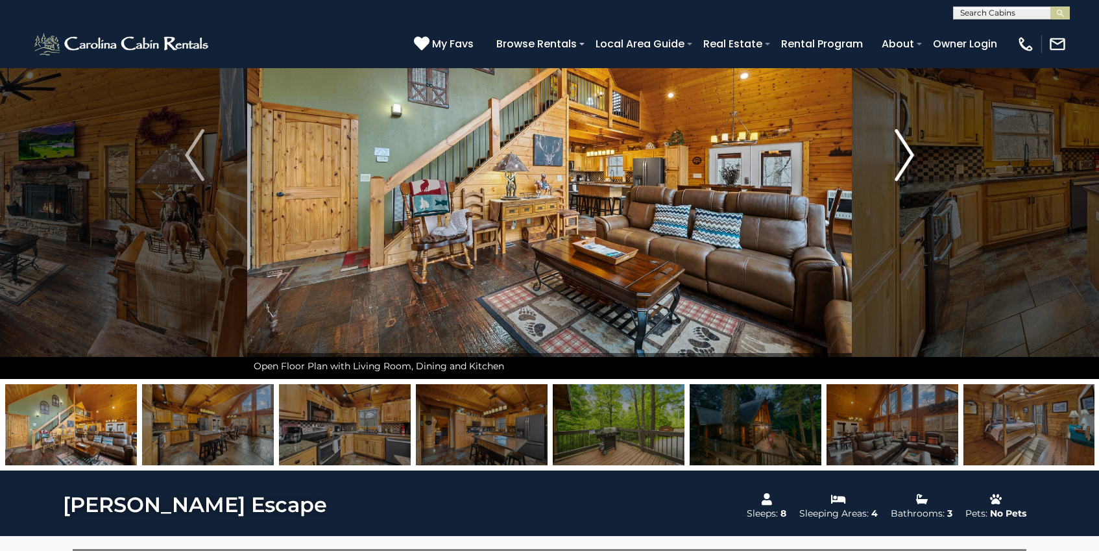
click at [916, 158] on button "Next" at bounding box center [904, 155] width 105 height 448
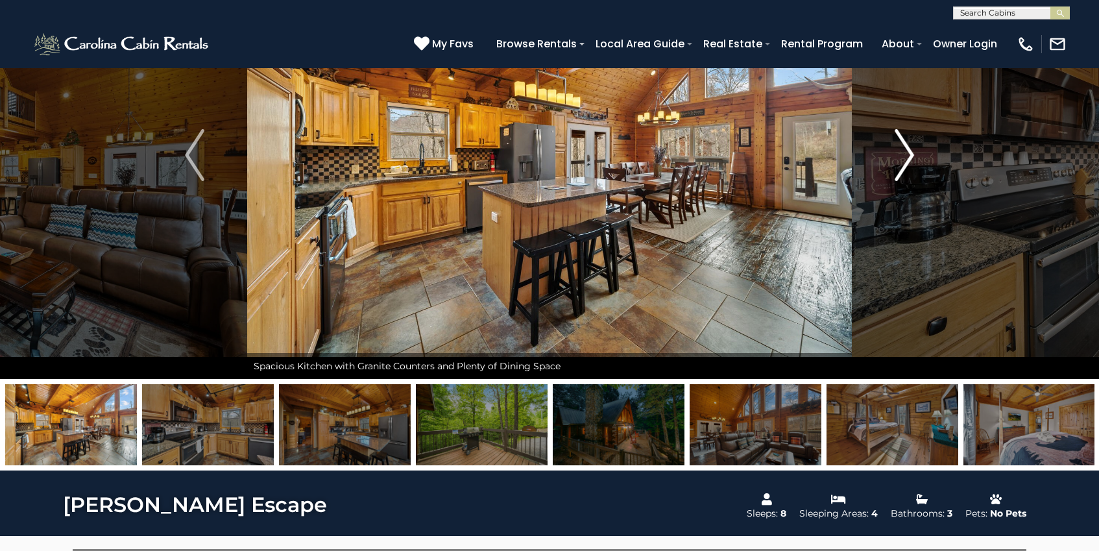
click at [916, 158] on button "Next" at bounding box center [904, 155] width 105 height 448
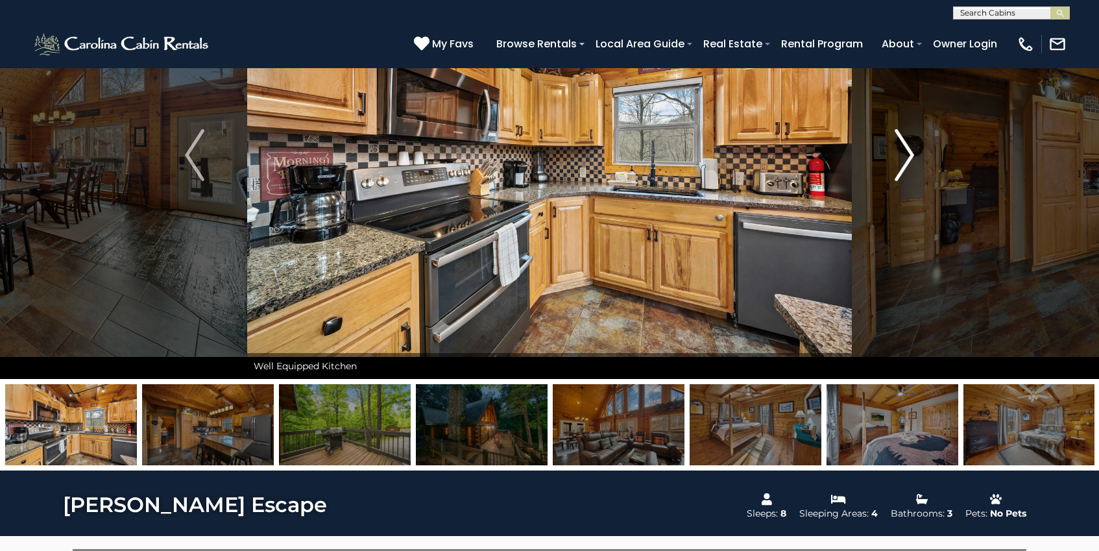
click at [916, 158] on button "Next" at bounding box center [904, 155] width 105 height 448
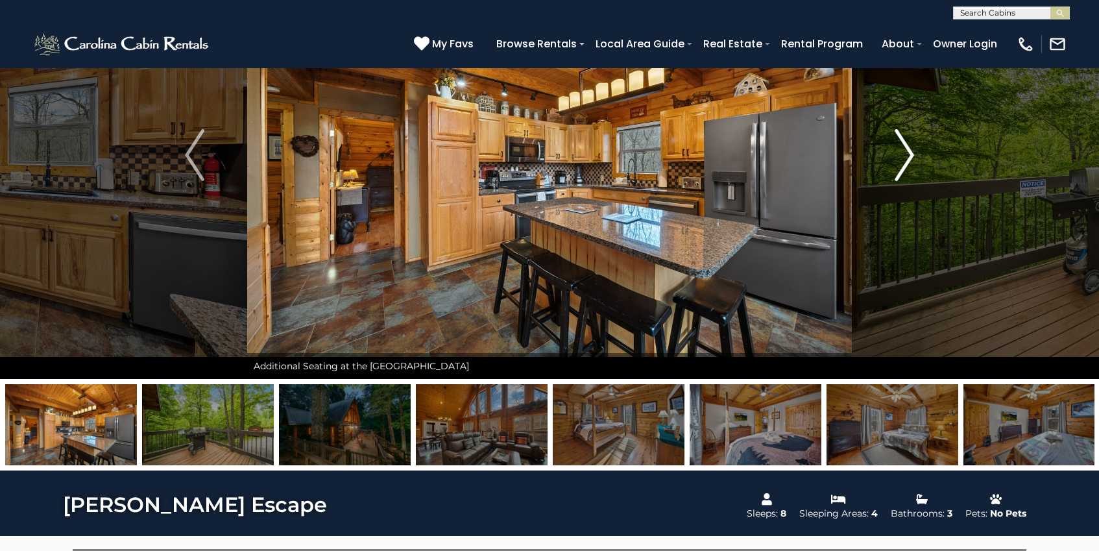
click at [916, 158] on button "Next" at bounding box center [904, 155] width 105 height 448
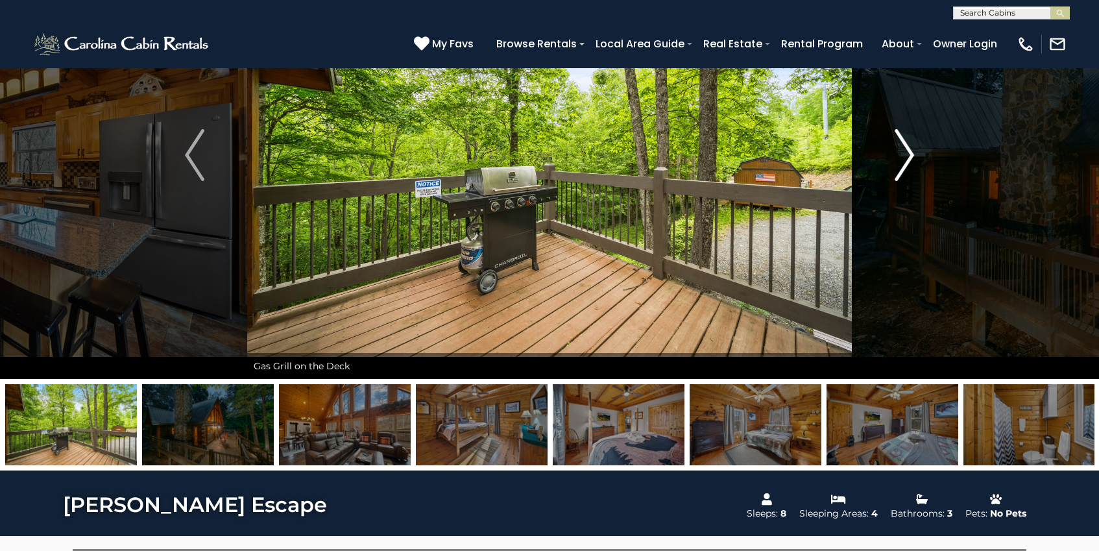
click at [916, 158] on button "Next" at bounding box center [904, 155] width 105 height 448
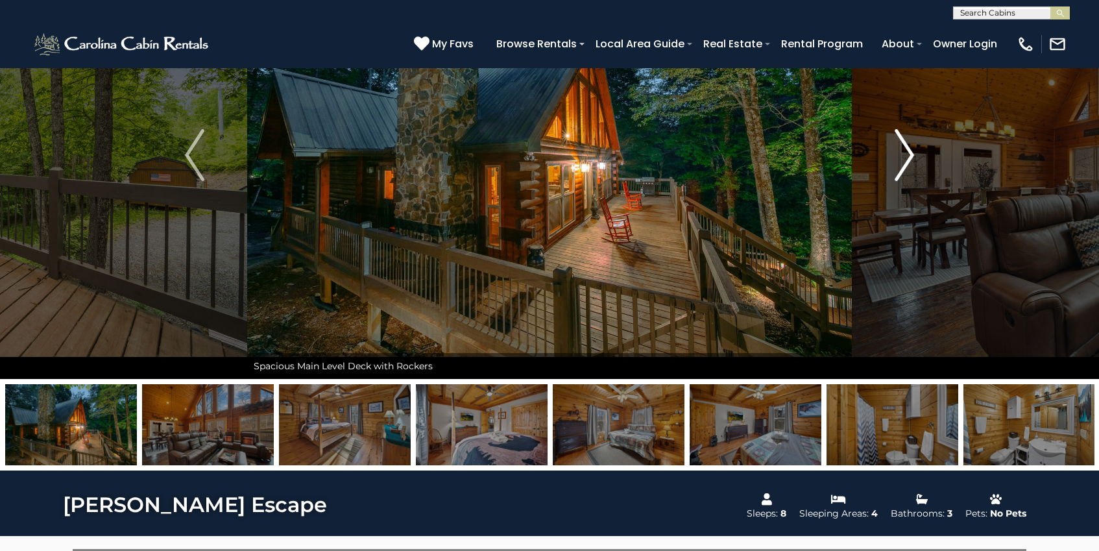
click at [916, 158] on button "Next" at bounding box center [904, 155] width 105 height 448
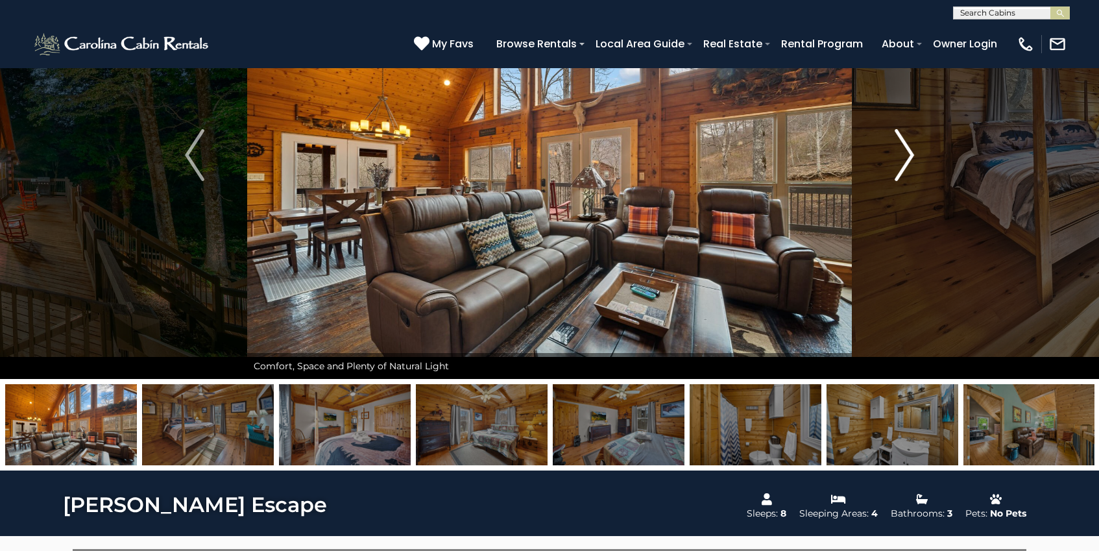
click at [916, 158] on button "Next" at bounding box center [904, 155] width 105 height 448
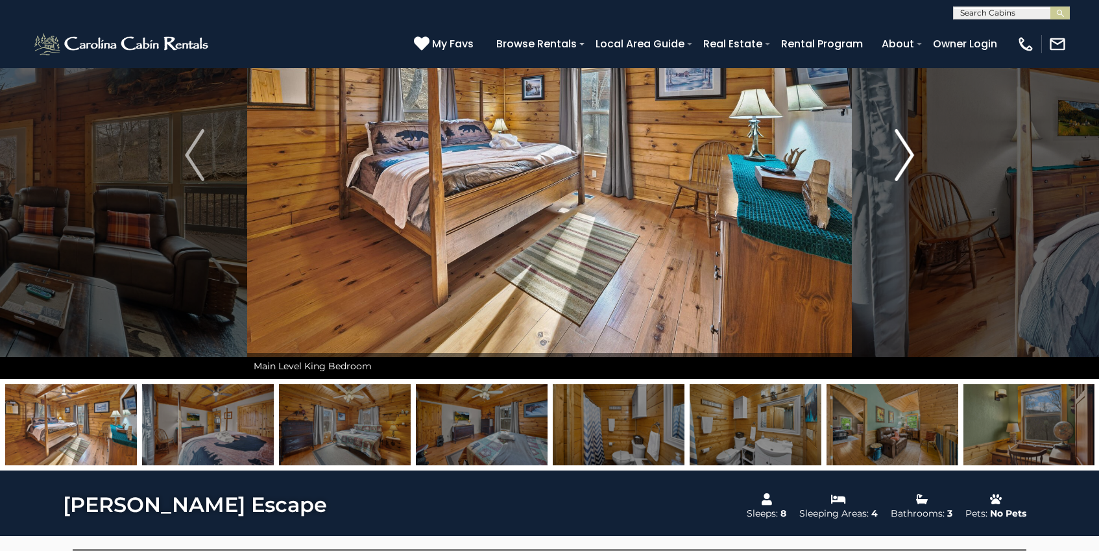
click at [916, 158] on button "Next" at bounding box center [904, 155] width 105 height 448
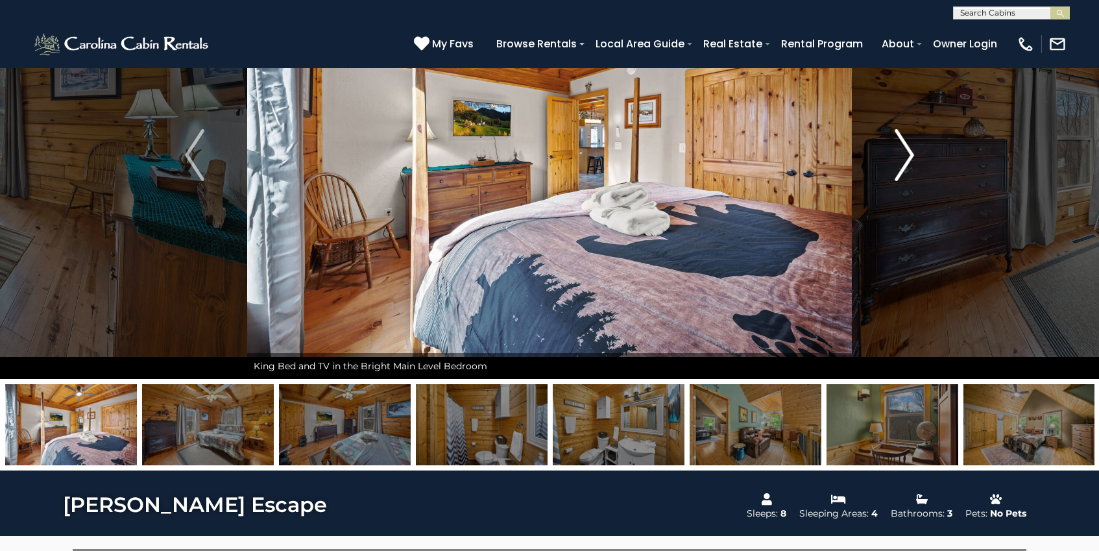
click at [916, 158] on button "Next" at bounding box center [904, 155] width 105 height 448
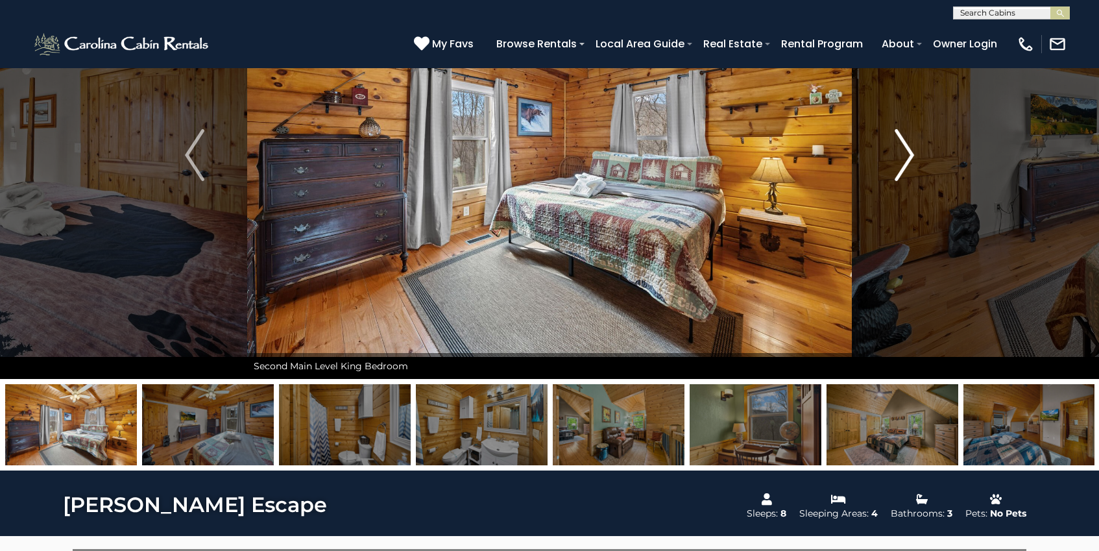
click at [916, 158] on button "Next" at bounding box center [904, 155] width 105 height 448
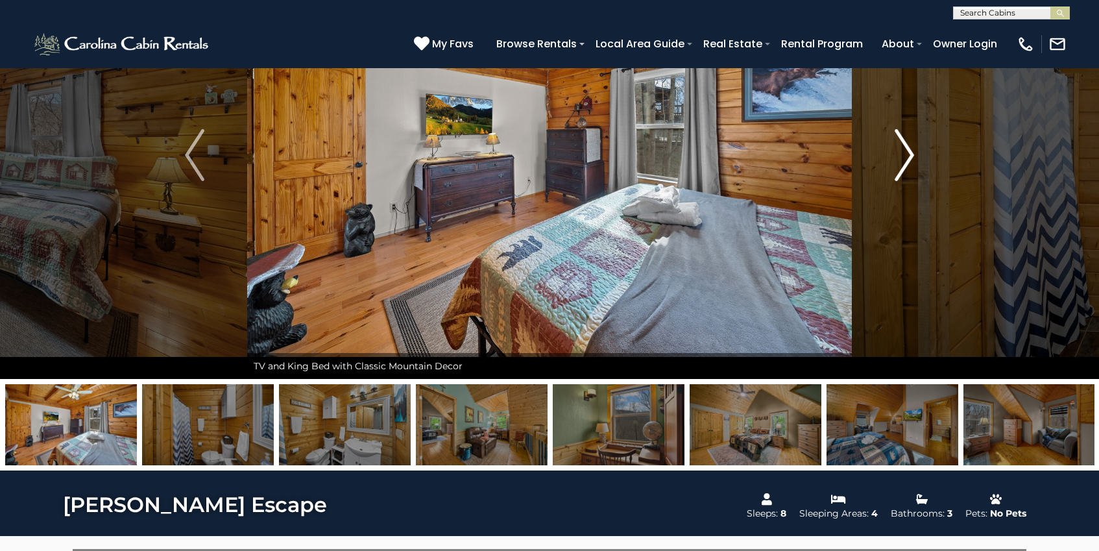
click at [916, 158] on button "Next" at bounding box center [904, 155] width 105 height 448
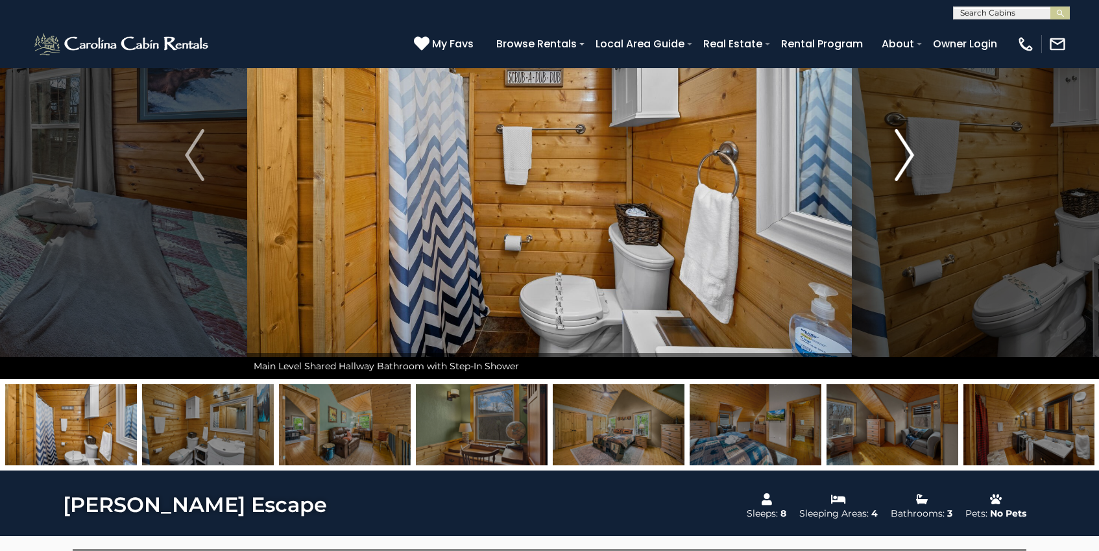
click at [916, 158] on button "Next" at bounding box center [904, 155] width 105 height 448
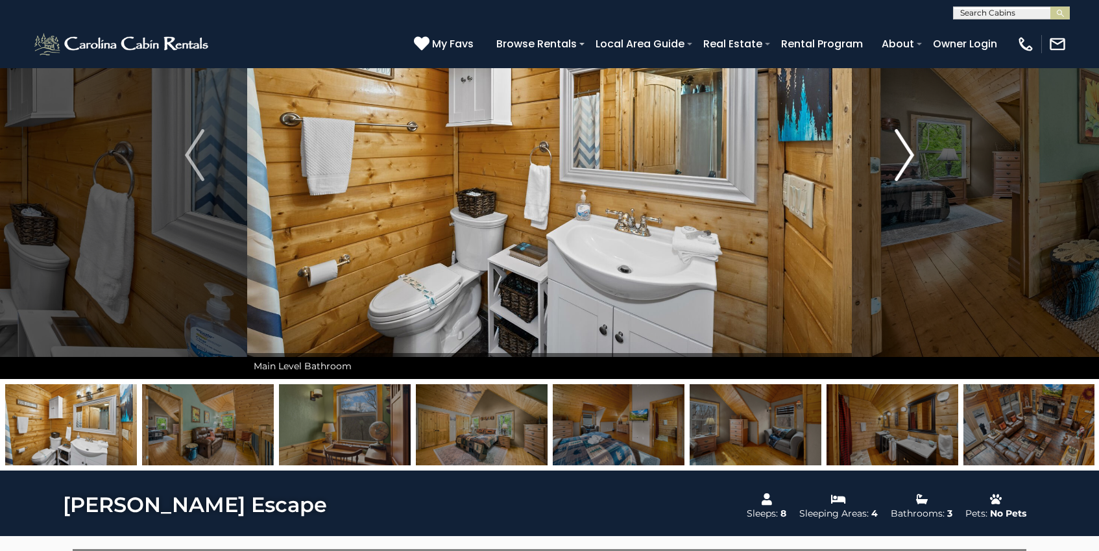
click at [916, 158] on button "Next" at bounding box center [904, 155] width 105 height 448
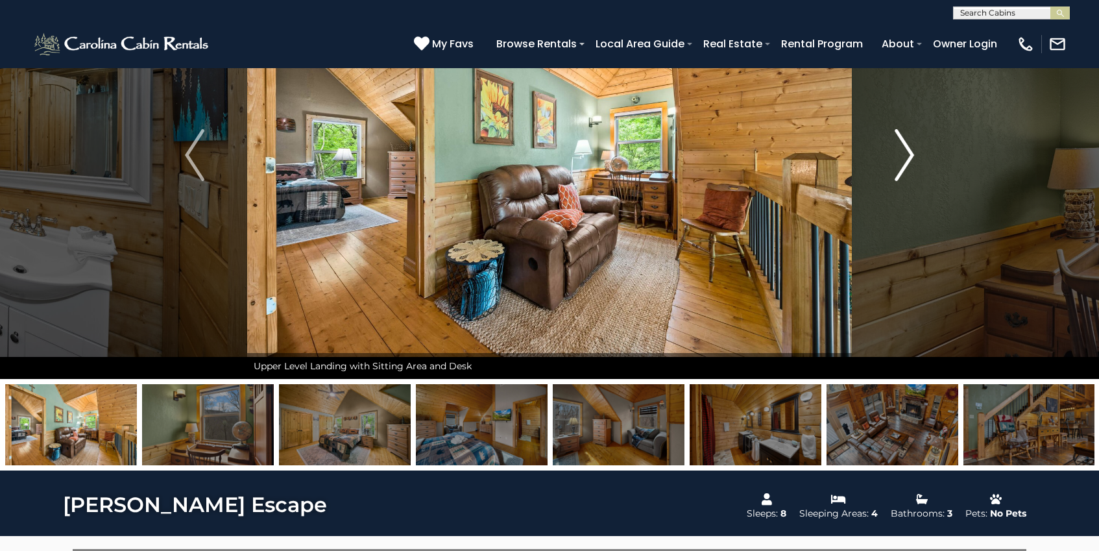
click at [916, 158] on button "Next" at bounding box center [904, 155] width 105 height 448
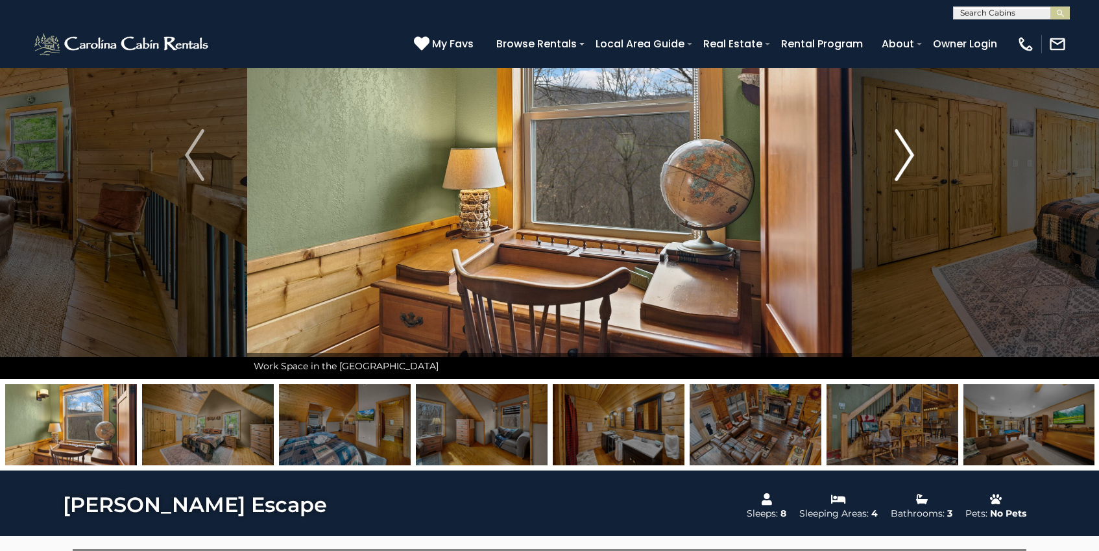
click at [916, 158] on button "Next" at bounding box center [904, 155] width 105 height 448
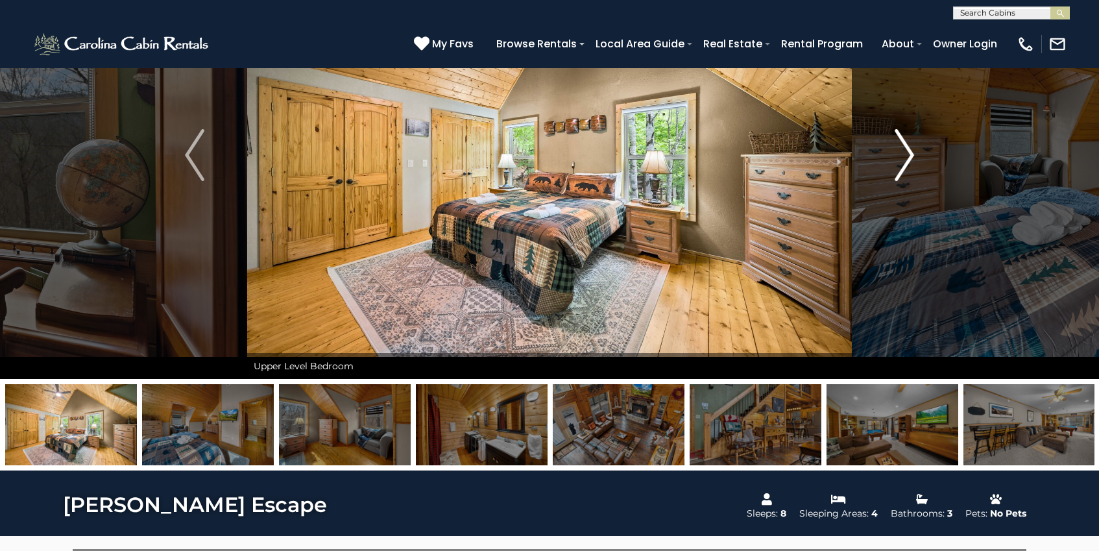
click at [916, 158] on button "Next" at bounding box center [904, 155] width 105 height 448
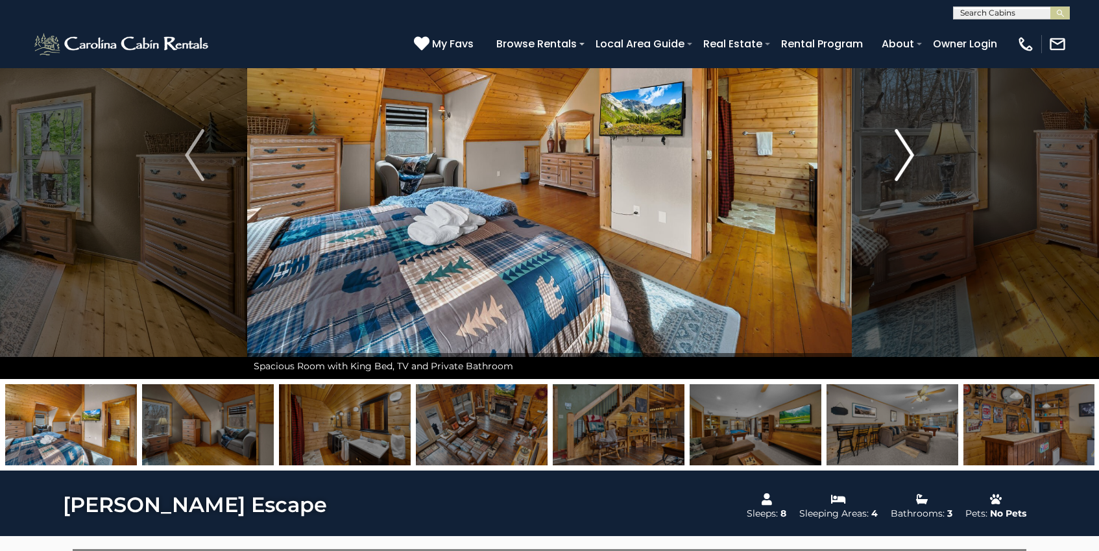
click at [916, 158] on button "Next" at bounding box center [904, 155] width 105 height 448
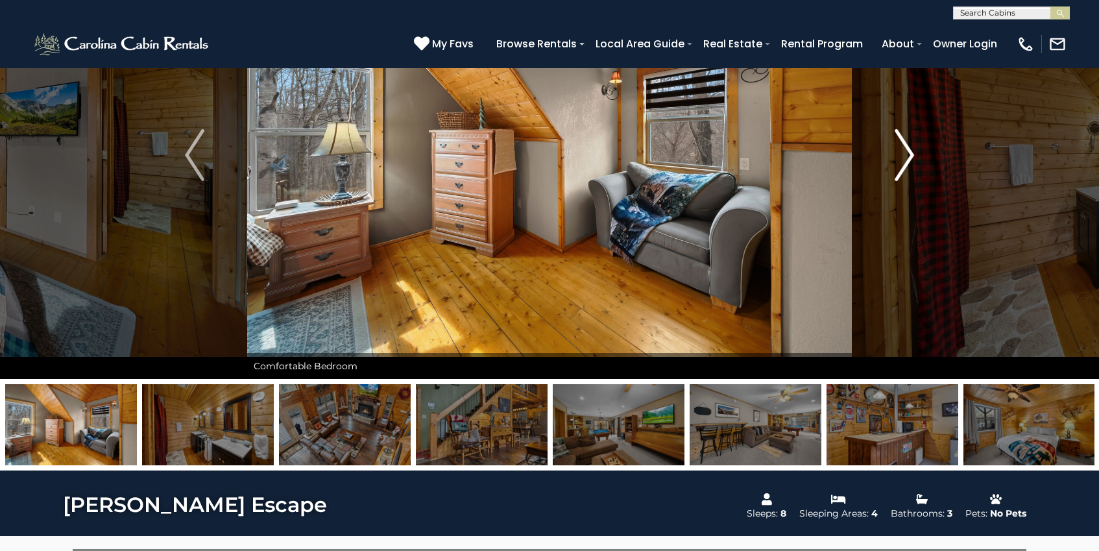
click at [916, 158] on button "Next" at bounding box center [904, 155] width 105 height 448
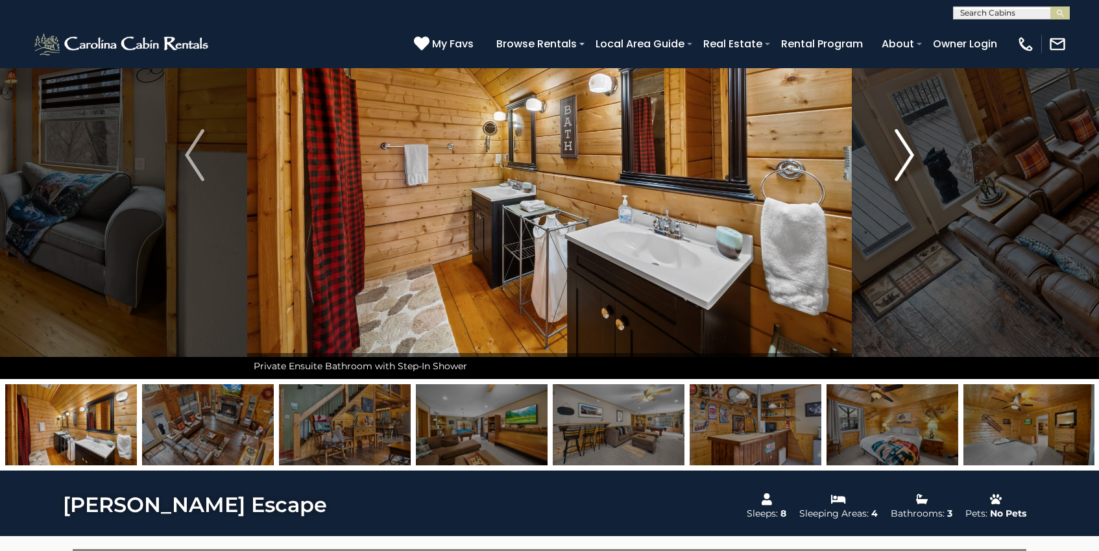
click at [916, 158] on button "Next" at bounding box center [904, 155] width 105 height 448
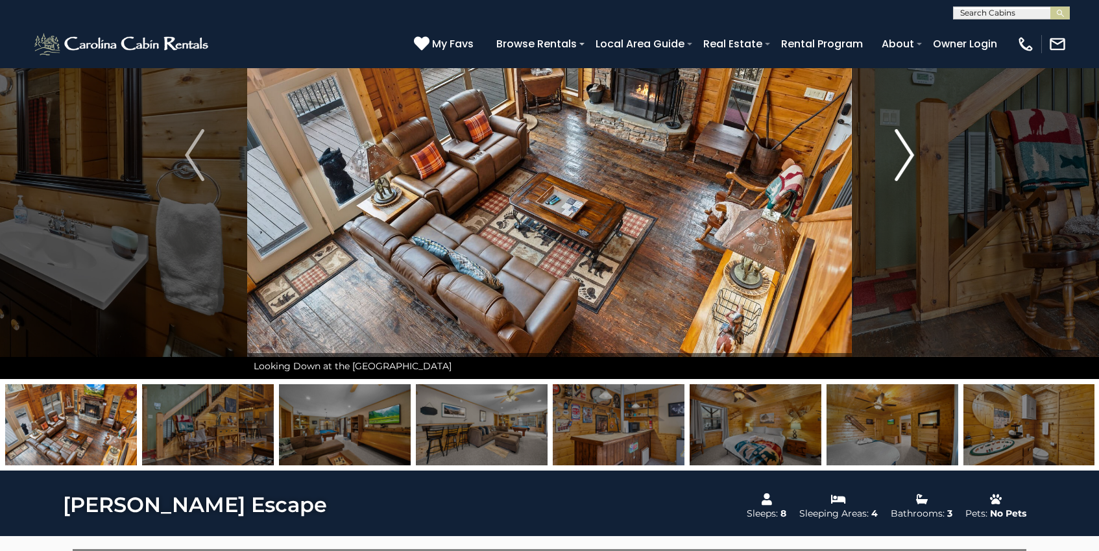
click at [916, 158] on button "Next" at bounding box center [904, 155] width 105 height 448
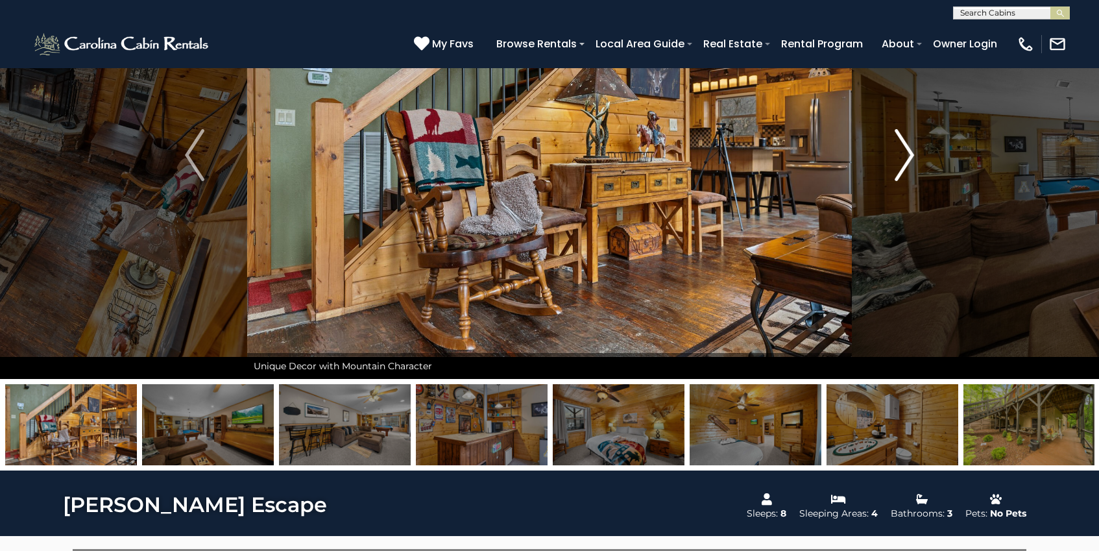
click at [916, 158] on button "Next" at bounding box center [904, 155] width 105 height 448
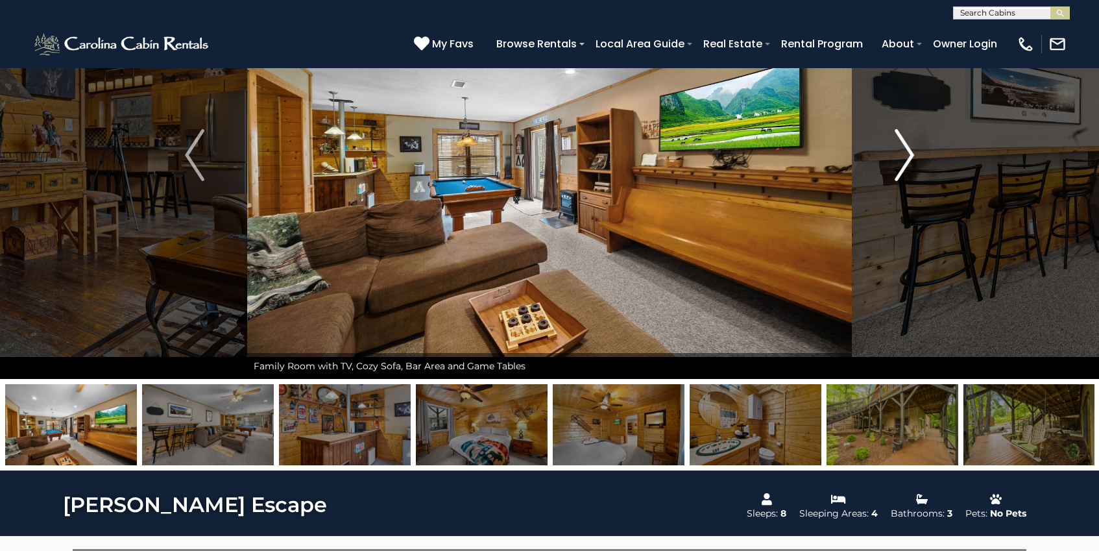
click at [916, 158] on button "Next" at bounding box center [904, 155] width 105 height 448
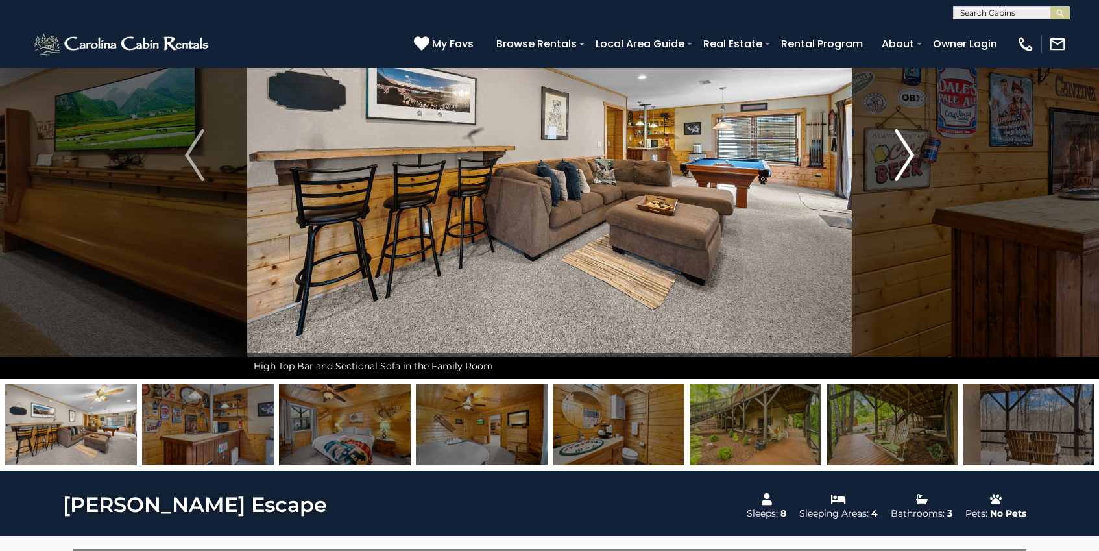
click at [916, 158] on button "Next" at bounding box center [904, 155] width 105 height 448
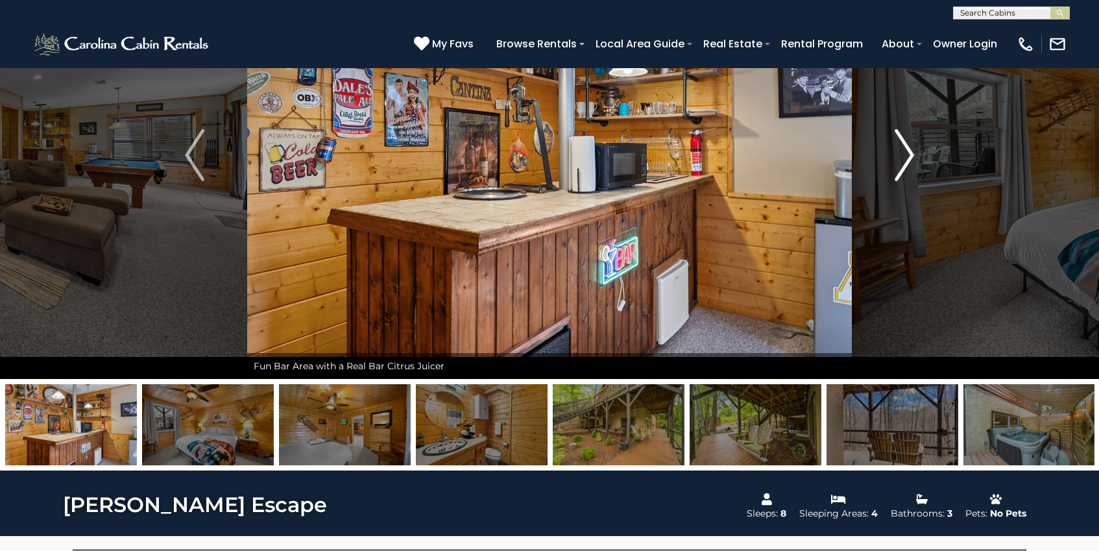
click at [916, 158] on button "Next" at bounding box center [904, 155] width 105 height 448
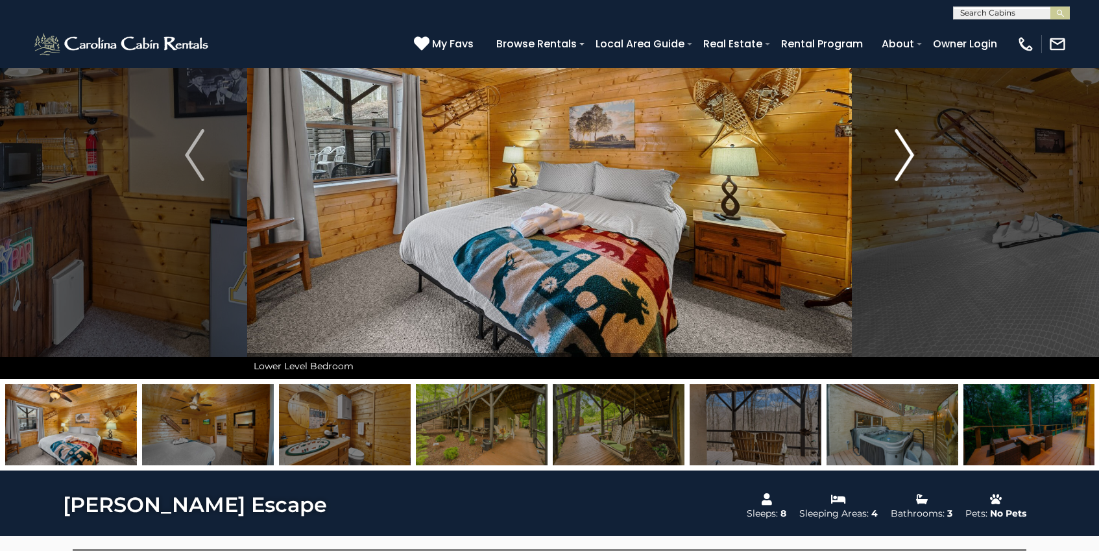
click at [916, 158] on button "Next" at bounding box center [904, 155] width 105 height 448
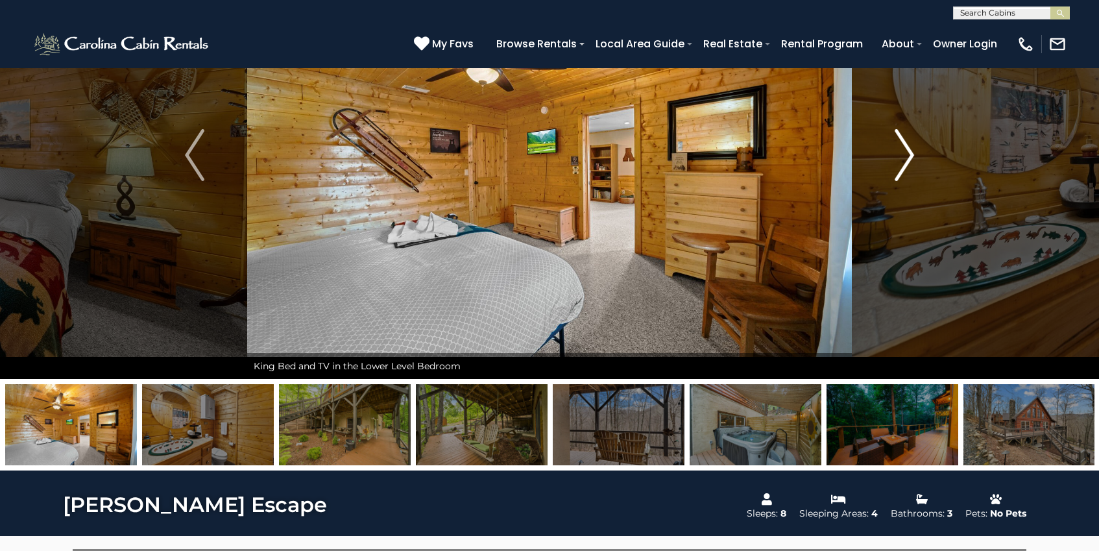
click at [916, 158] on button "Next" at bounding box center [904, 155] width 105 height 448
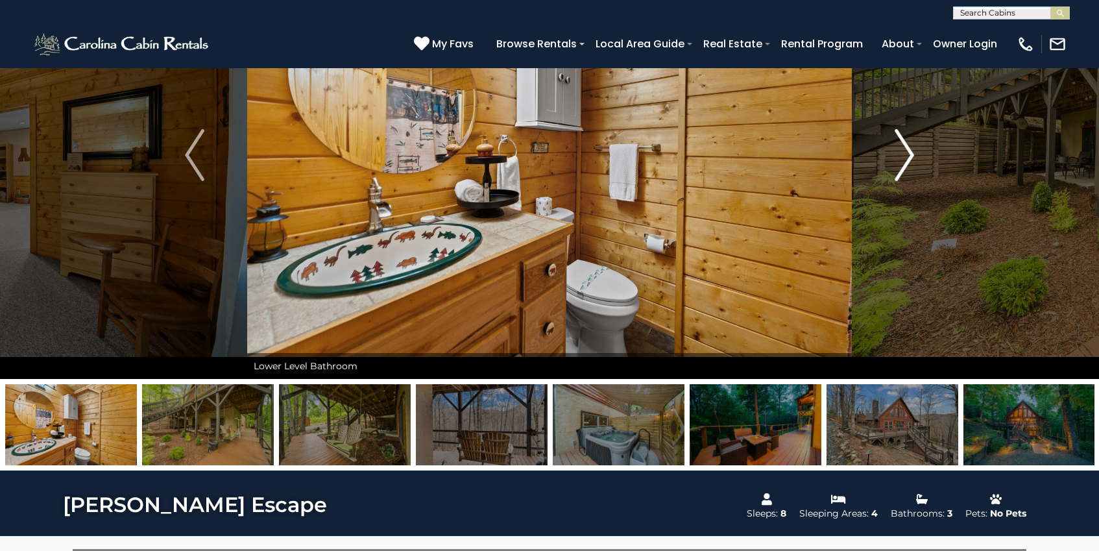
click at [916, 158] on button "Next" at bounding box center [904, 155] width 105 height 448
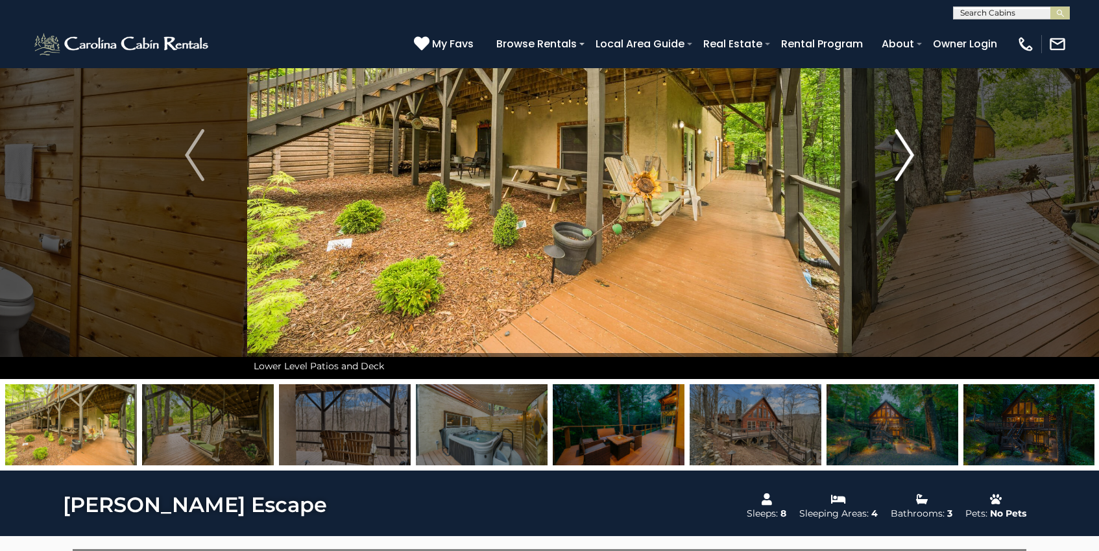
click at [916, 158] on button "Next" at bounding box center [904, 155] width 105 height 448
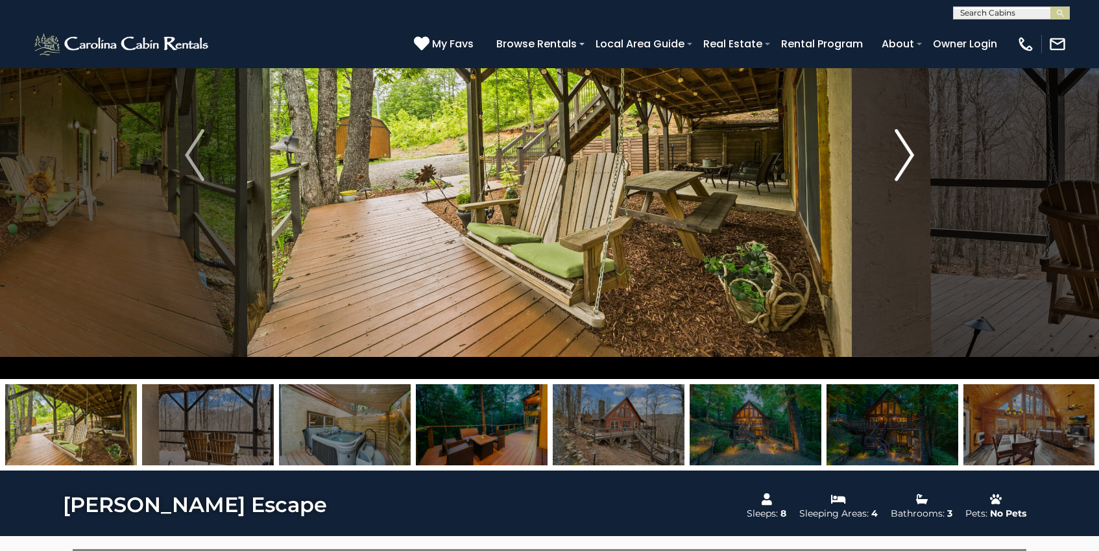
click at [916, 158] on button "Next" at bounding box center [904, 155] width 105 height 448
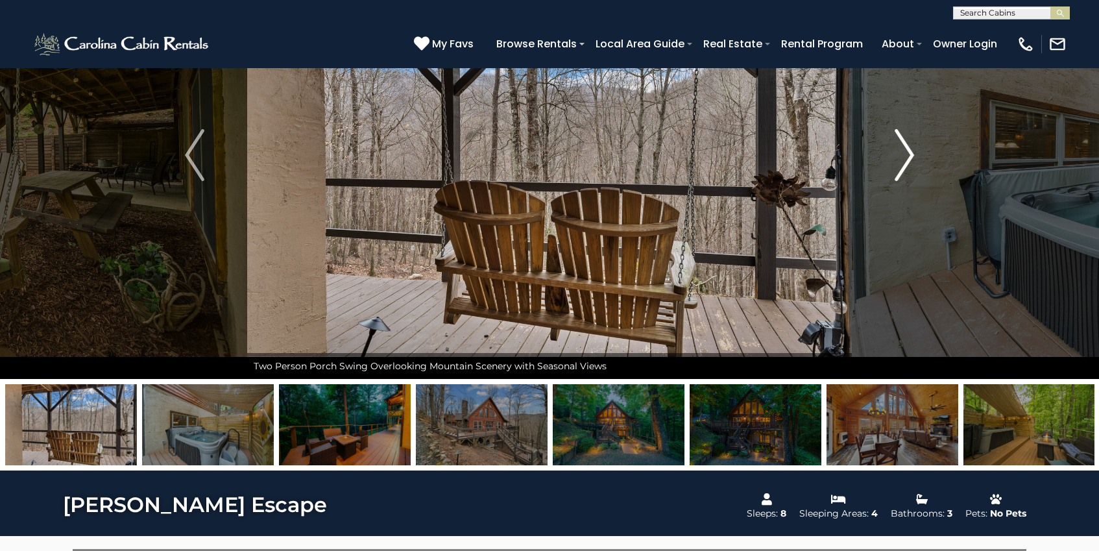
click at [916, 158] on button "Next" at bounding box center [904, 155] width 105 height 448
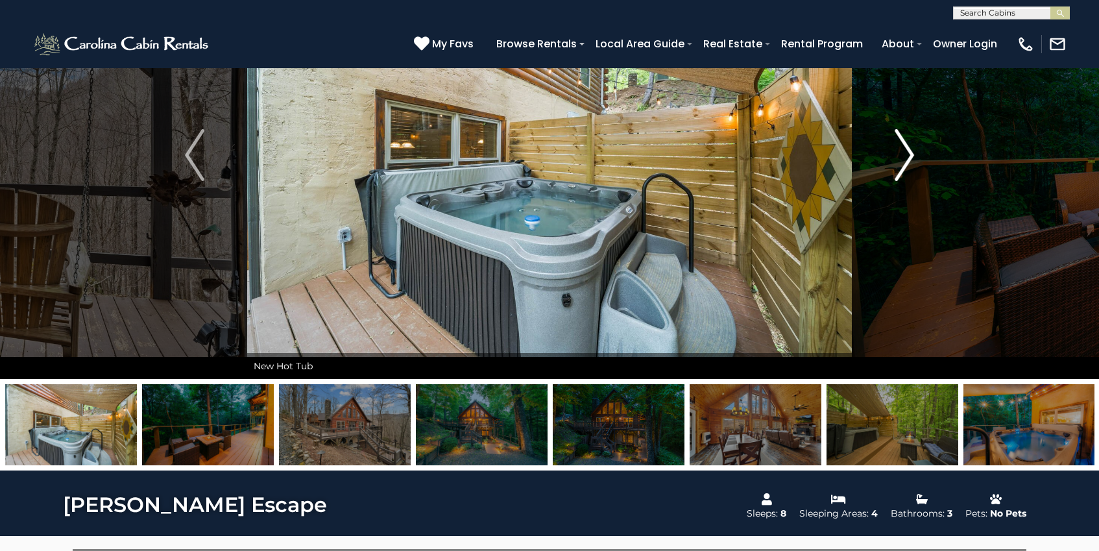
click at [916, 158] on button "Next" at bounding box center [904, 155] width 105 height 448
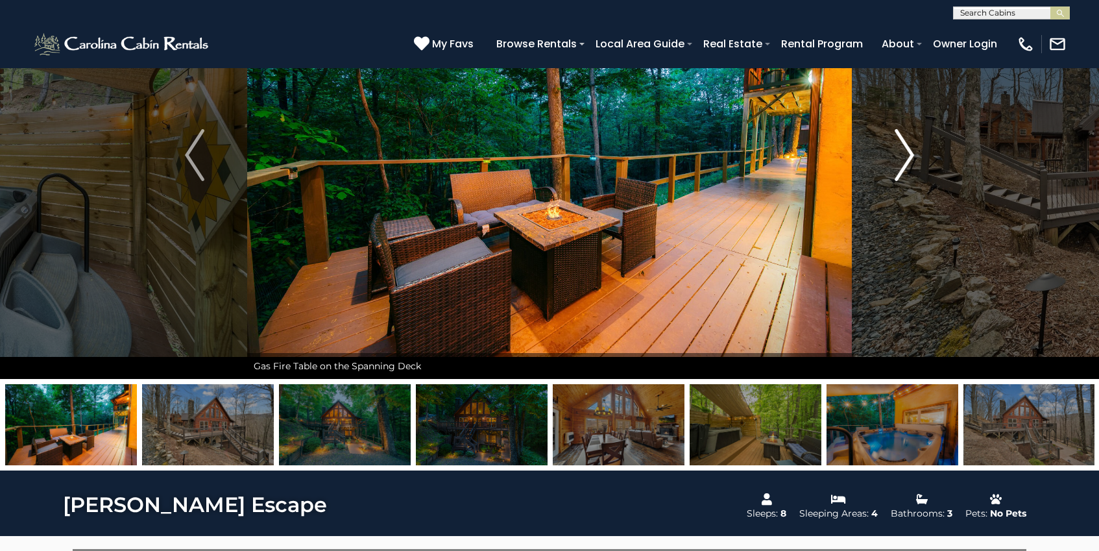
click at [916, 158] on button "Next" at bounding box center [904, 155] width 105 height 448
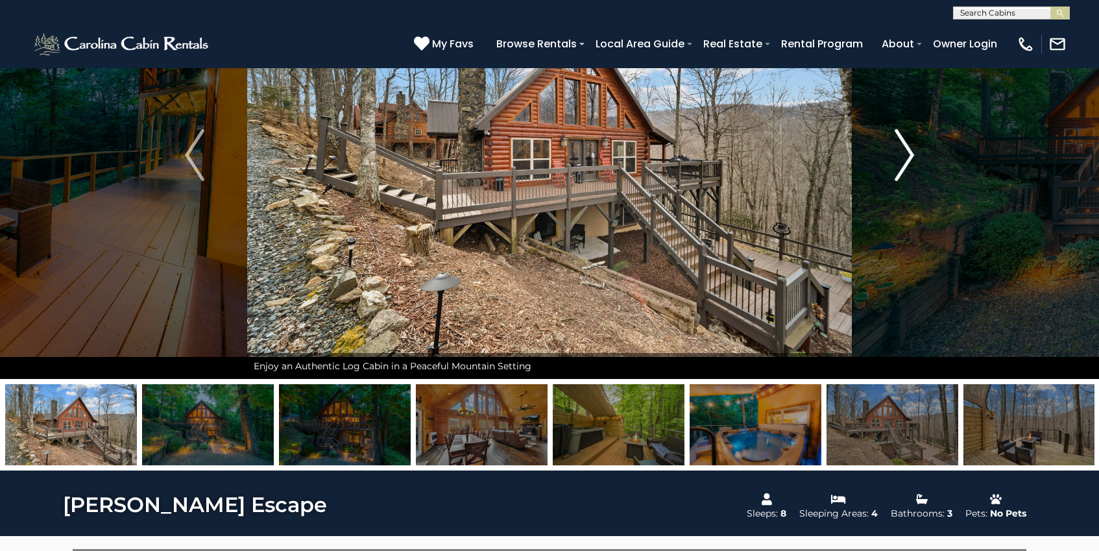
click at [916, 158] on button "Next" at bounding box center [904, 155] width 105 height 448
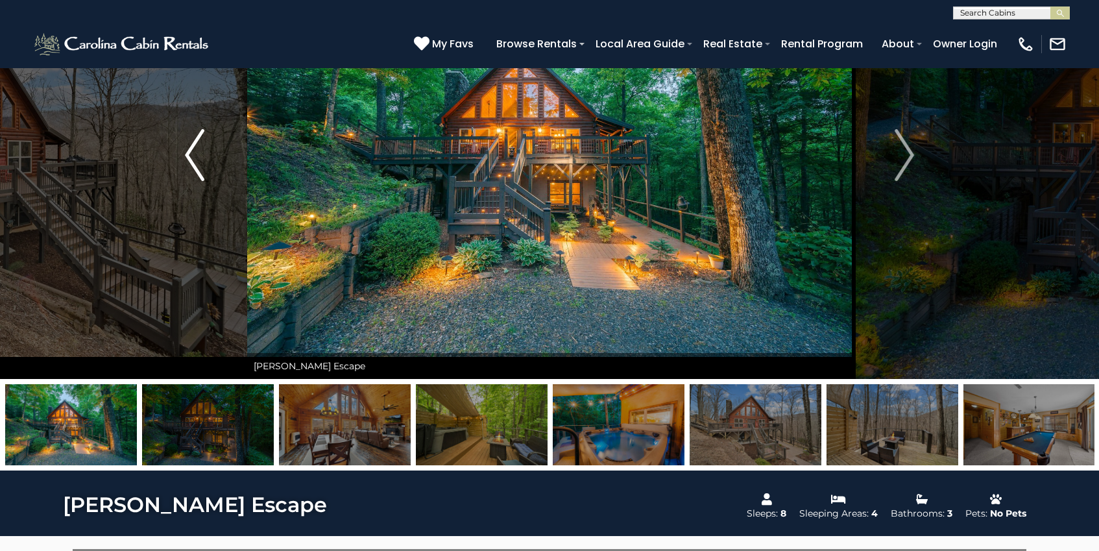
click at [189, 156] on img "Previous" at bounding box center [194, 155] width 19 height 52
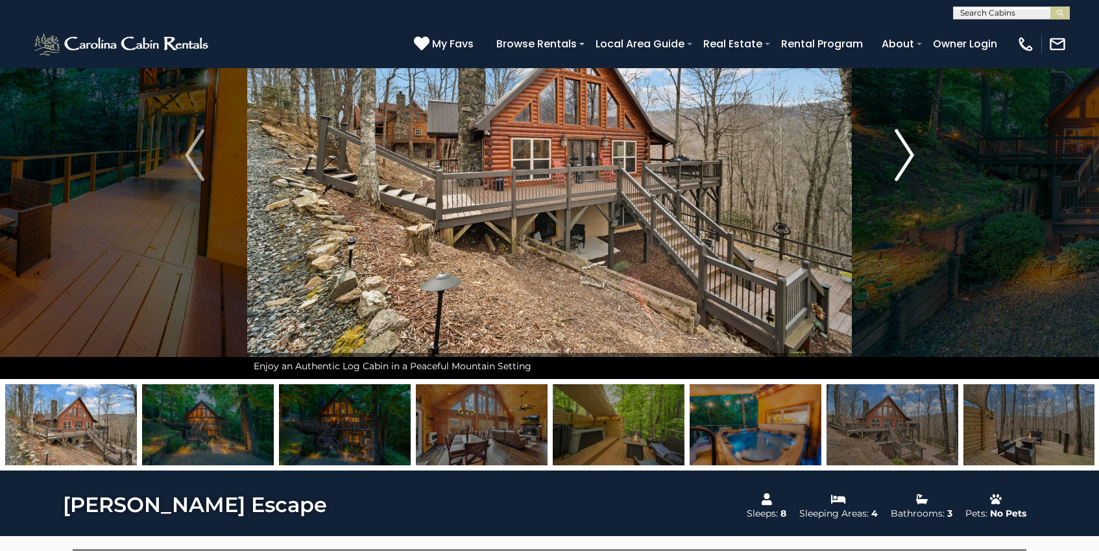
click at [910, 156] on img "Next" at bounding box center [904, 155] width 19 height 52
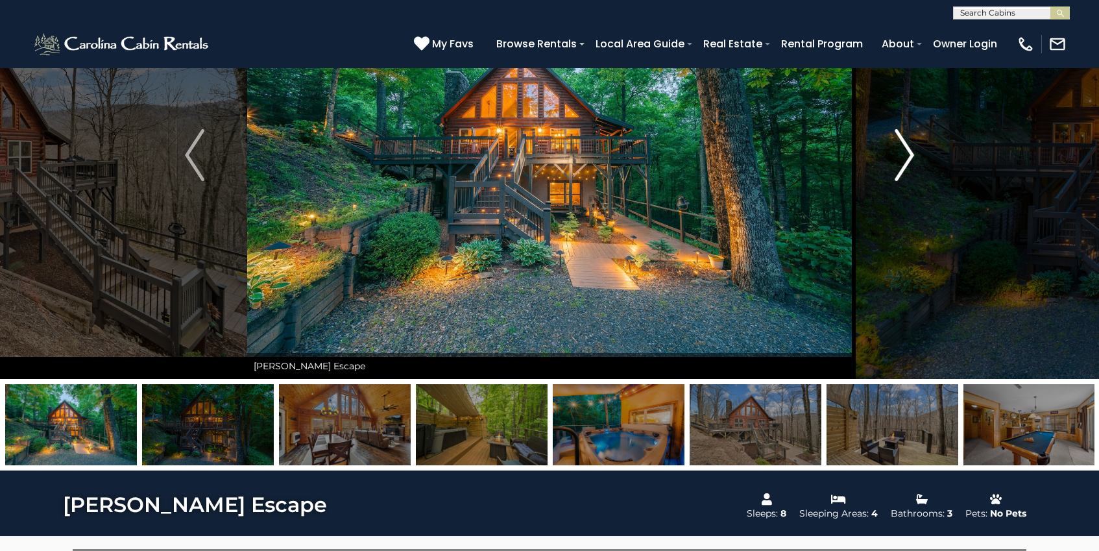
click at [910, 156] on img "Next" at bounding box center [904, 155] width 19 height 52
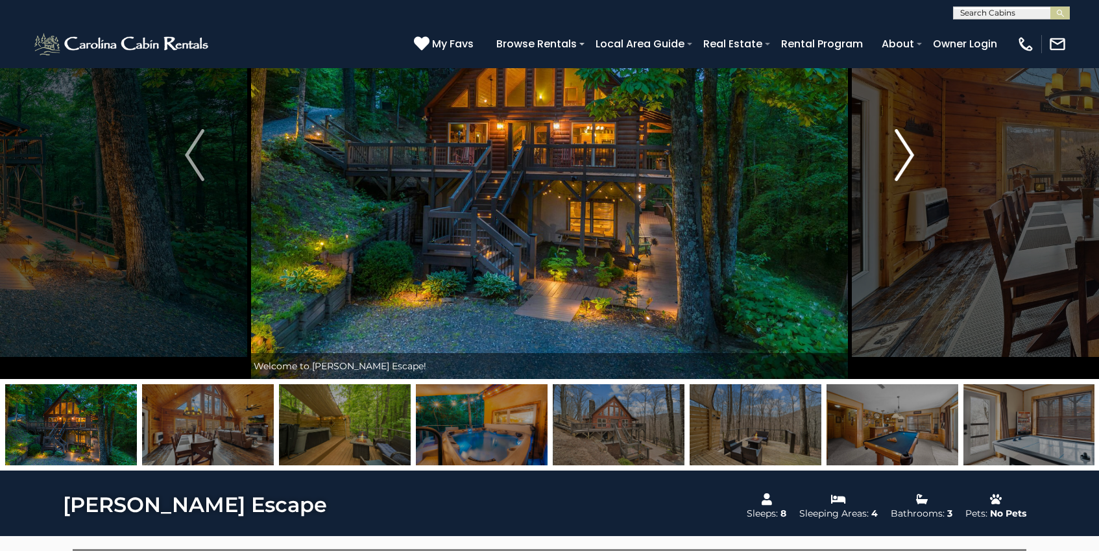
click at [910, 156] on img "Next" at bounding box center [904, 155] width 19 height 52
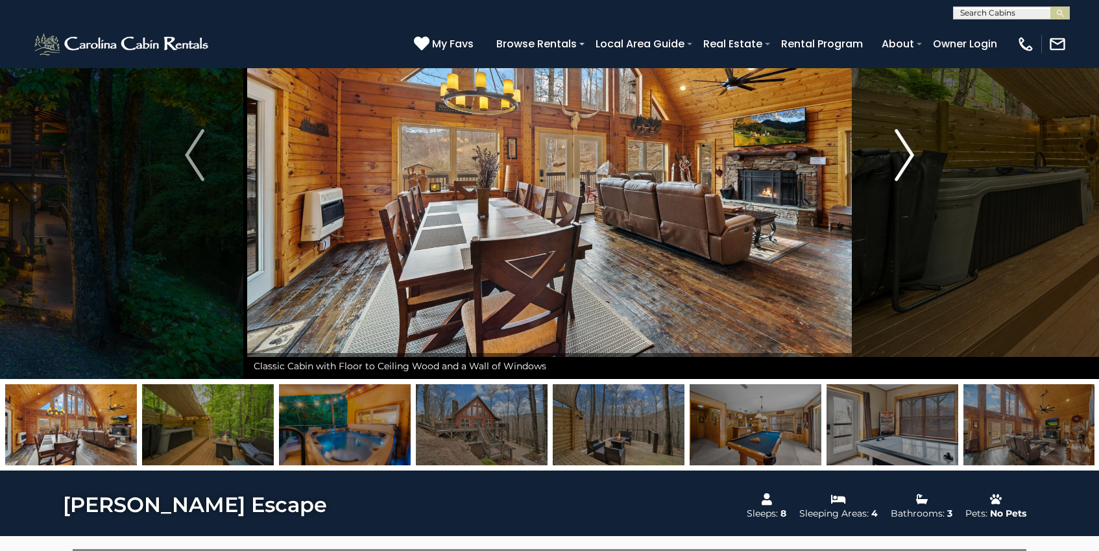
click at [910, 156] on img "Next" at bounding box center [904, 155] width 19 height 52
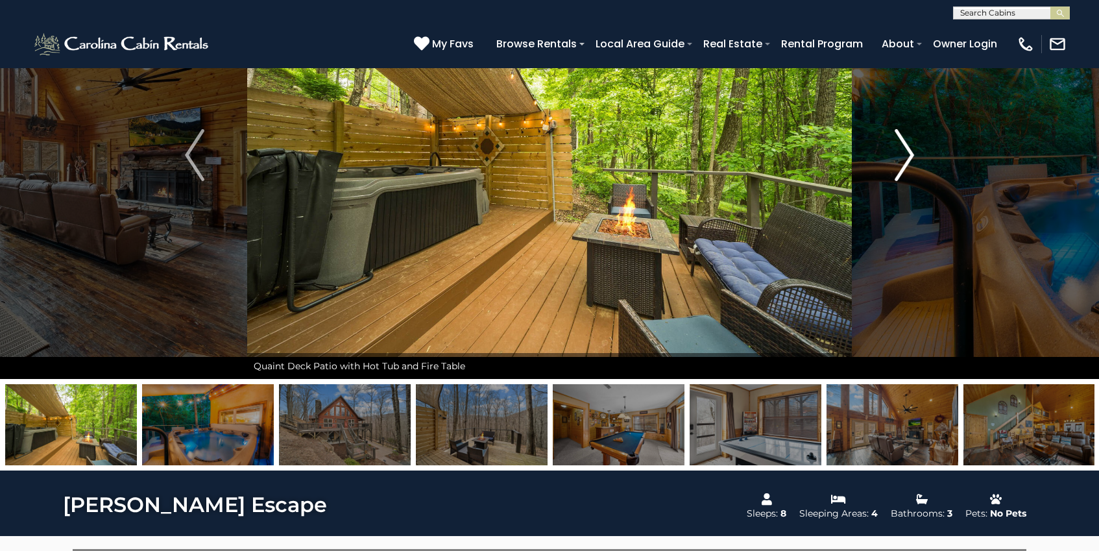
click at [910, 156] on img "Next" at bounding box center [904, 155] width 19 height 52
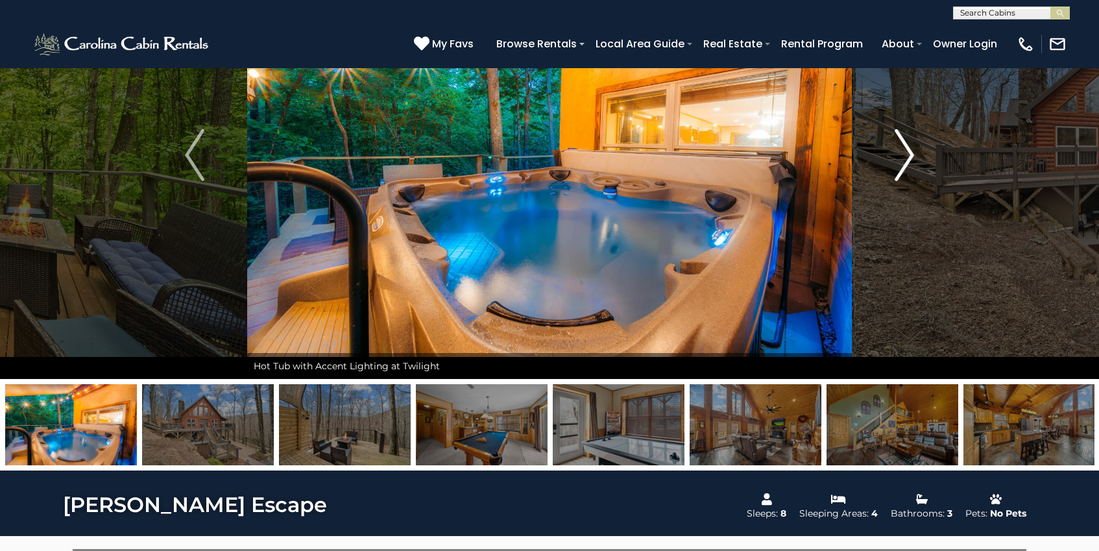
click at [910, 156] on img "Next" at bounding box center [904, 155] width 19 height 52
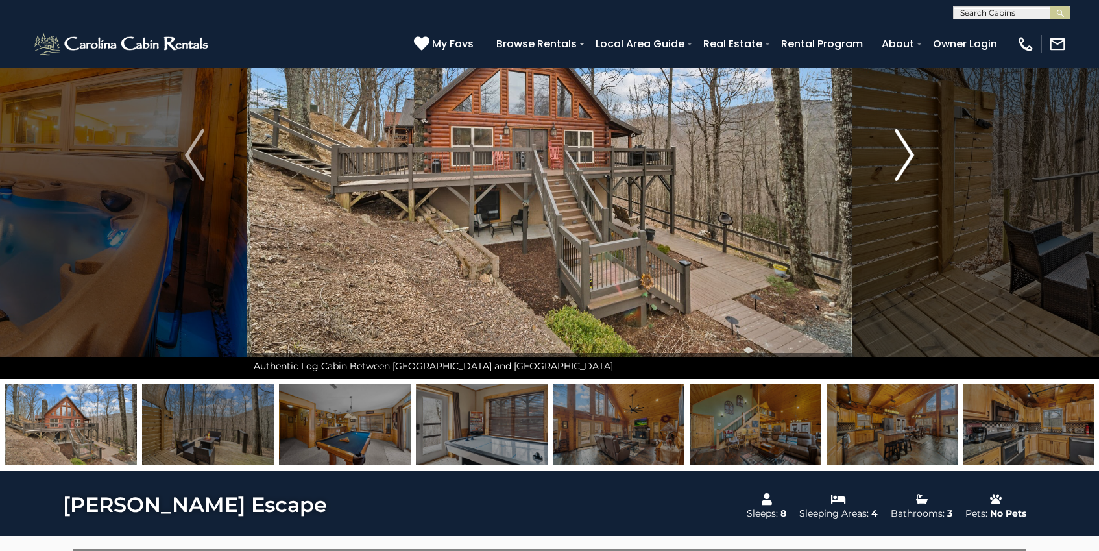
click at [910, 156] on img "Next" at bounding box center [904, 155] width 19 height 52
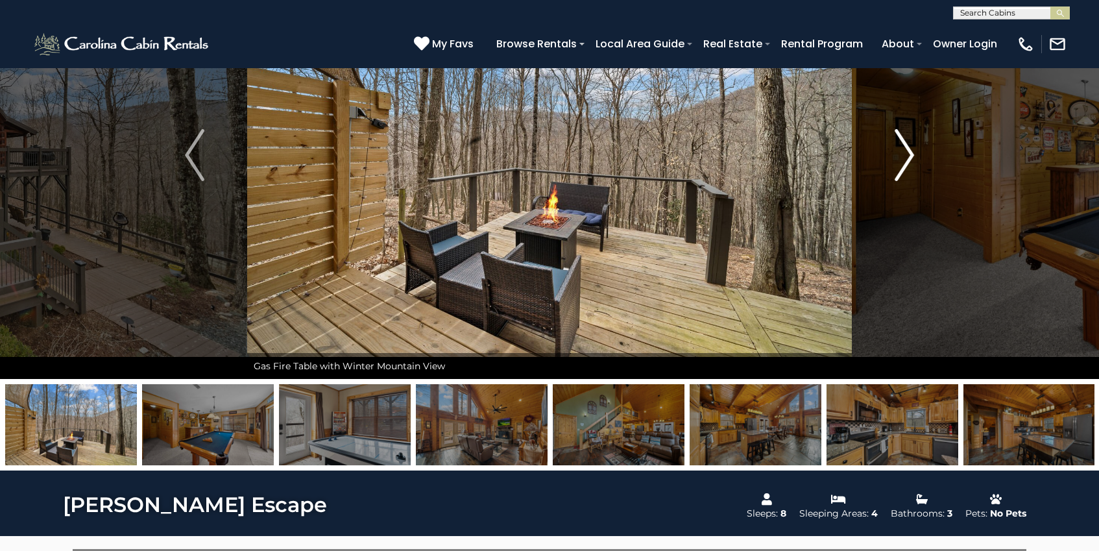
click at [910, 156] on img "Next" at bounding box center [904, 155] width 19 height 52
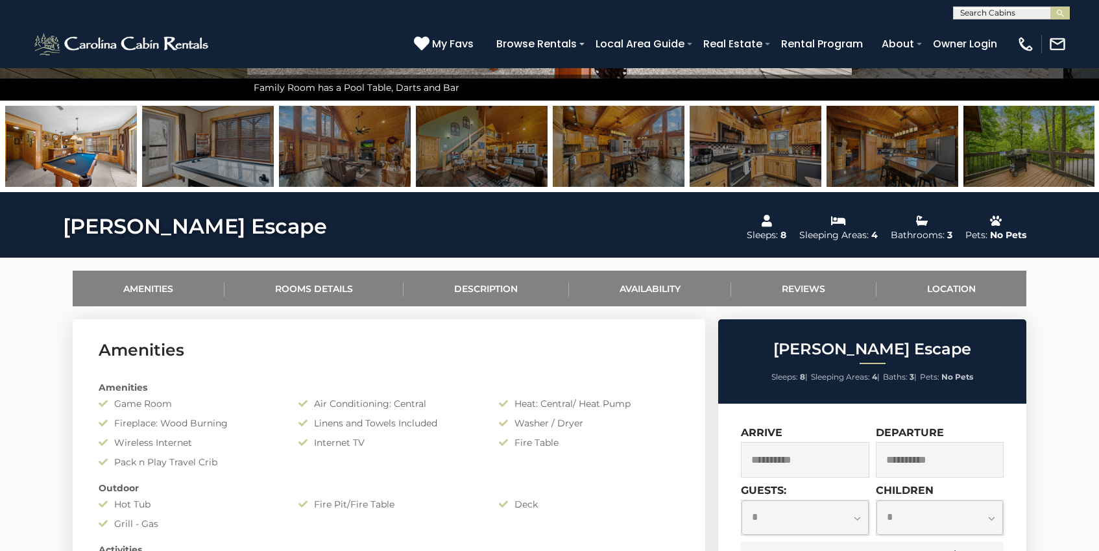
scroll to position [53, 0]
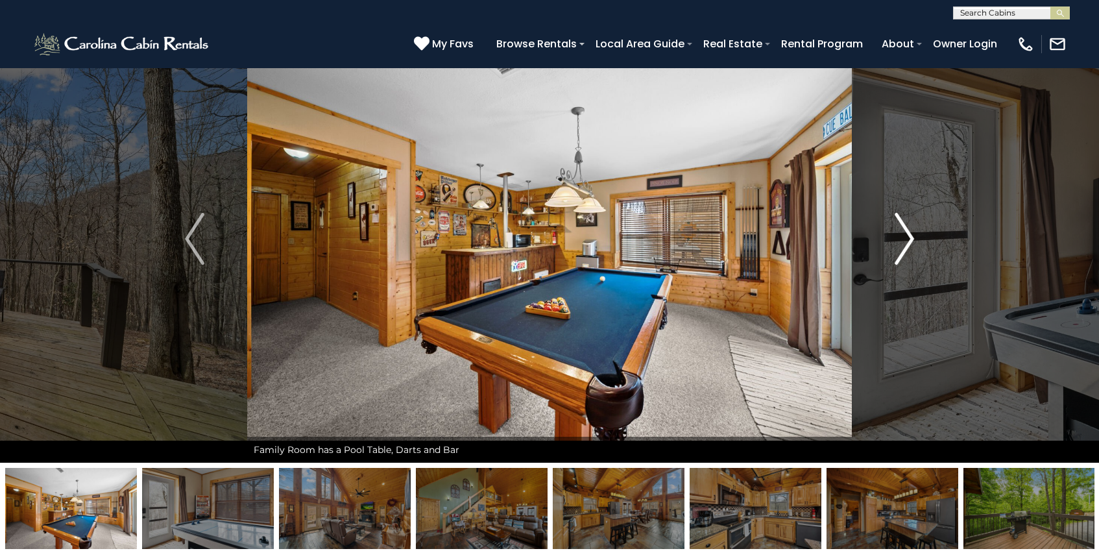
click at [907, 233] on img "Next" at bounding box center [904, 239] width 19 height 52
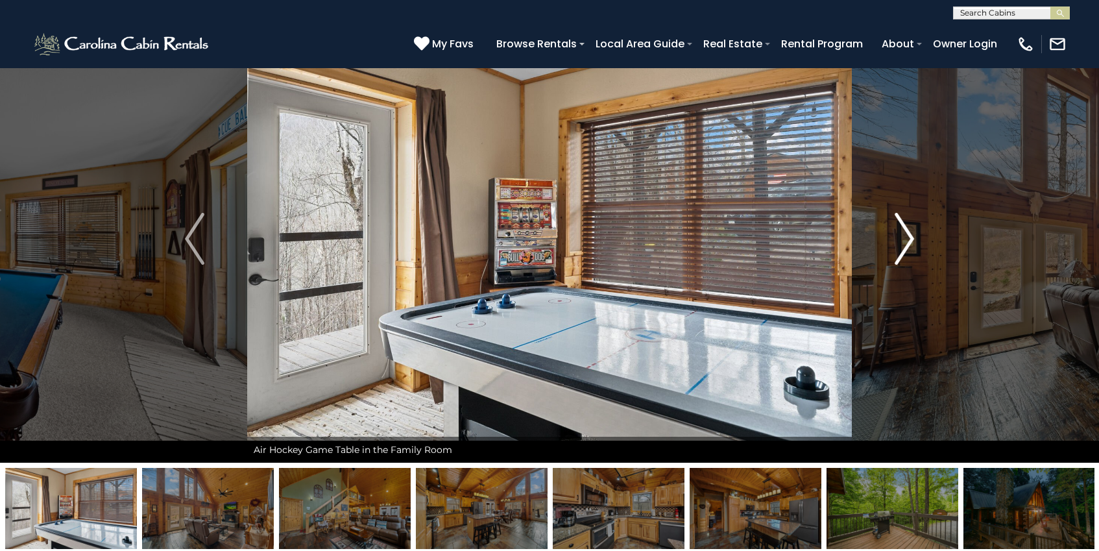
click at [907, 233] on img "Next" at bounding box center [904, 239] width 19 height 52
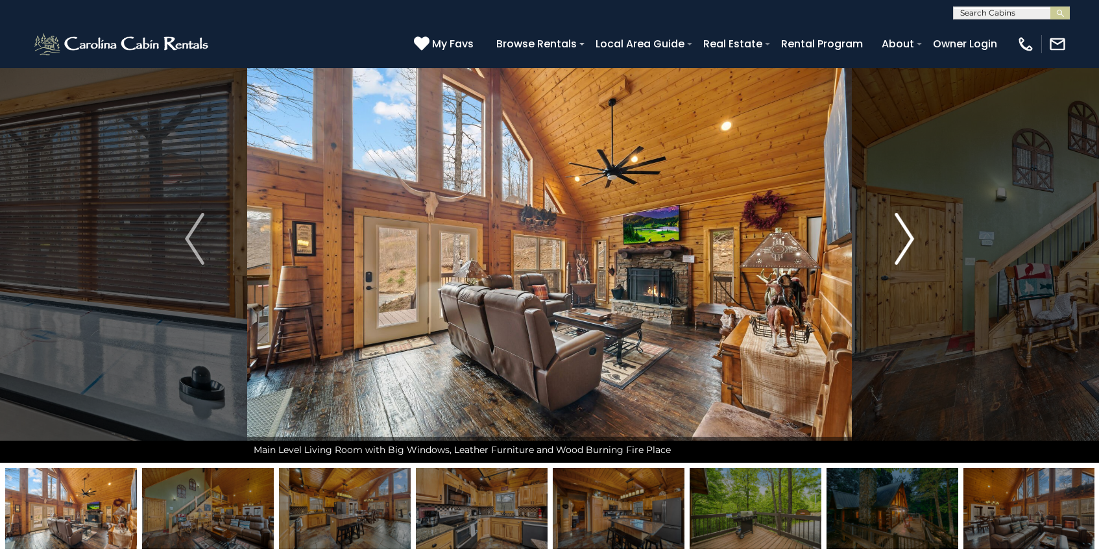
click at [906, 233] on img "Next" at bounding box center [904, 239] width 19 height 52
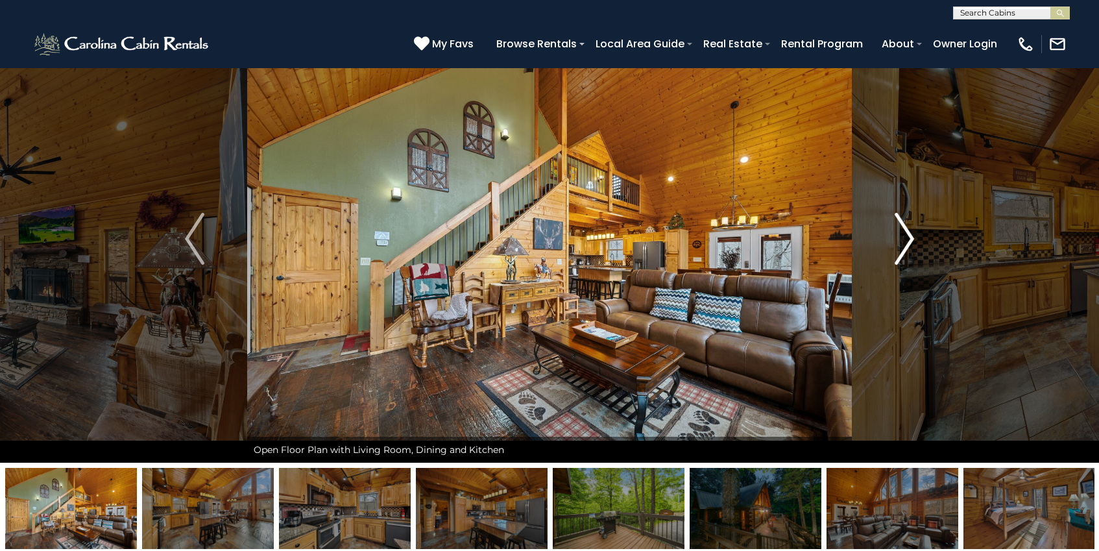
click at [903, 237] on img "Next" at bounding box center [904, 239] width 19 height 52
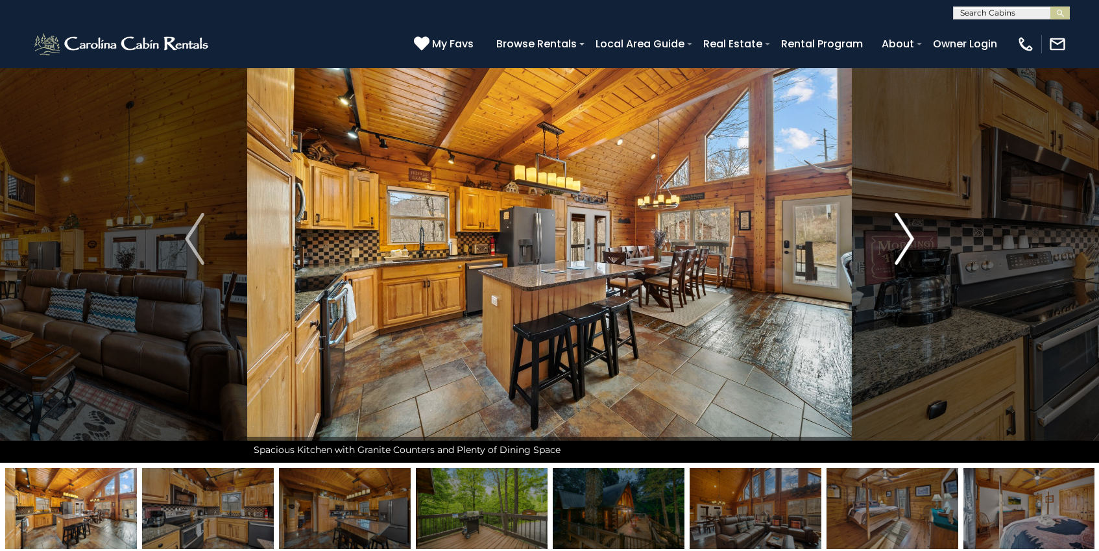
click at [903, 237] on img "Next" at bounding box center [904, 239] width 19 height 52
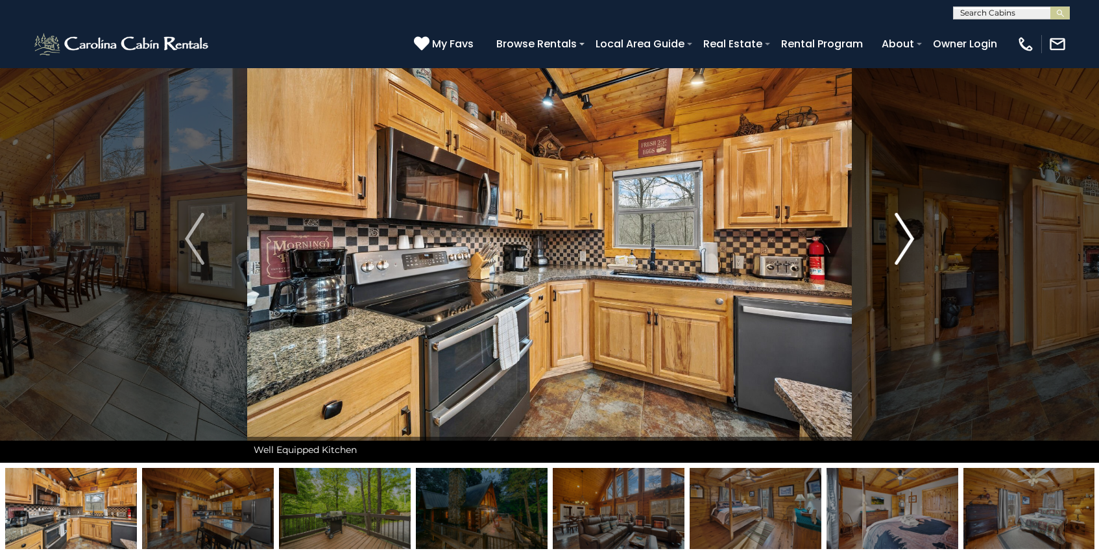
click at [903, 237] on img "Next" at bounding box center [904, 239] width 19 height 52
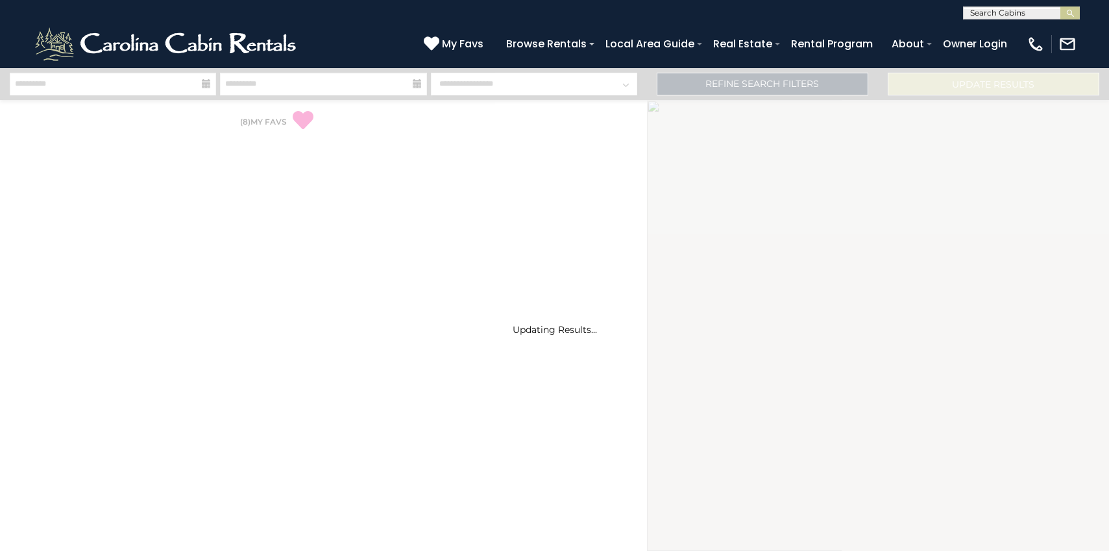
select select "*"
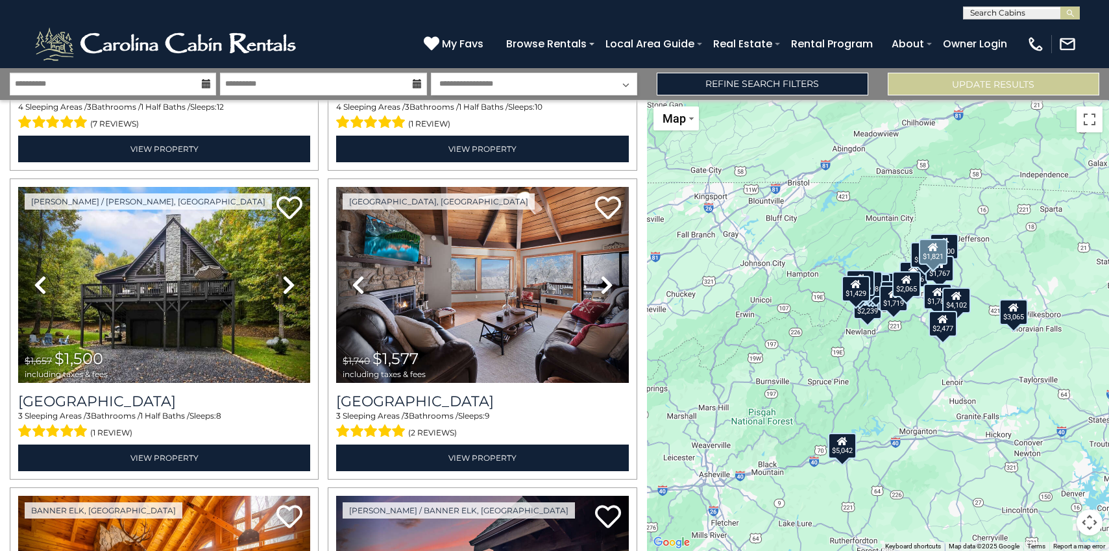
scroll to position [1136, 0]
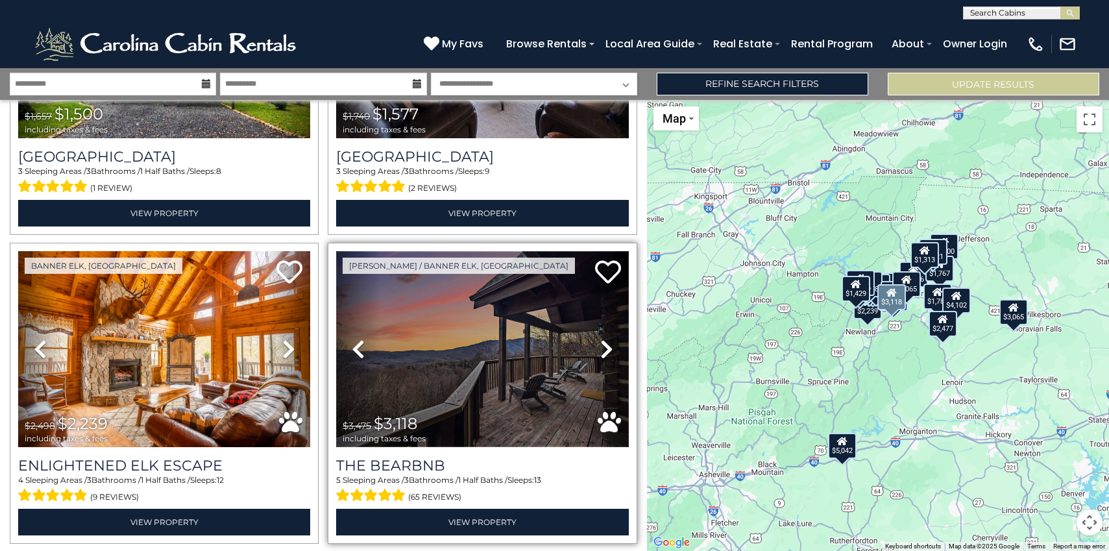
click at [458, 350] on img at bounding box center [482, 349] width 292 height 196
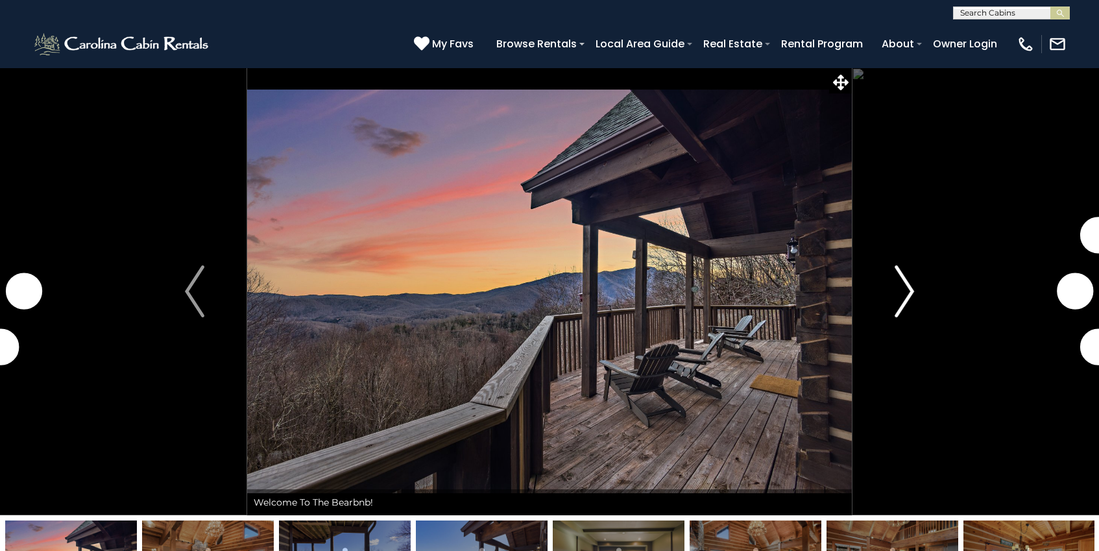
click at [908, 291] on img "Next" at bounding box center [904, 291] width 19 height 52
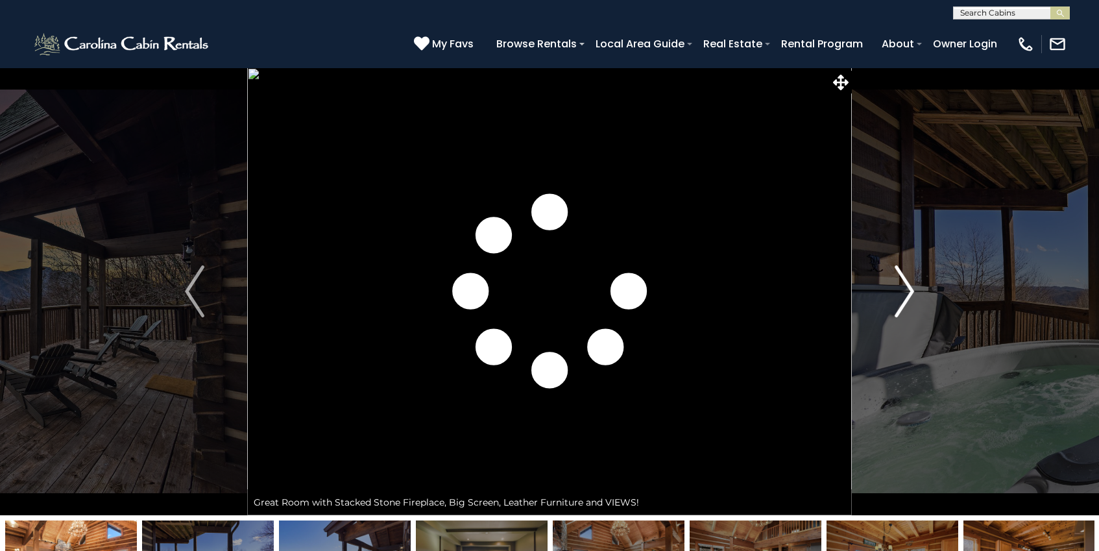
click at [908, 291] on img "Next" at bounding box center [904, 291] width 19 height 52
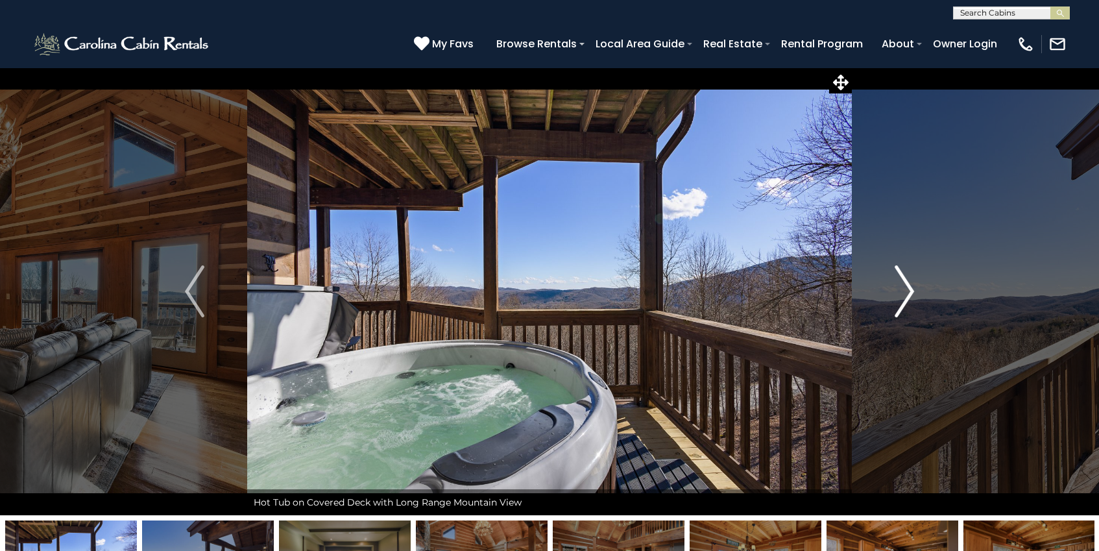
click at [908, 291] on img "Next" at bounding box center [904, 291] width 19 height 52
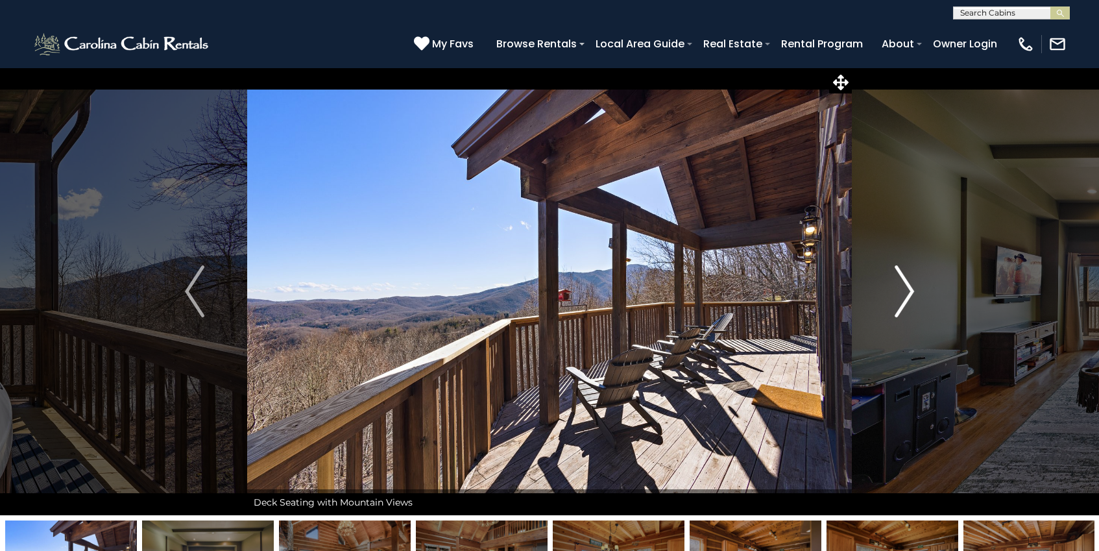
click at [908, 291] on img "Next" at bounding box center [904, 291] width 19 height 52
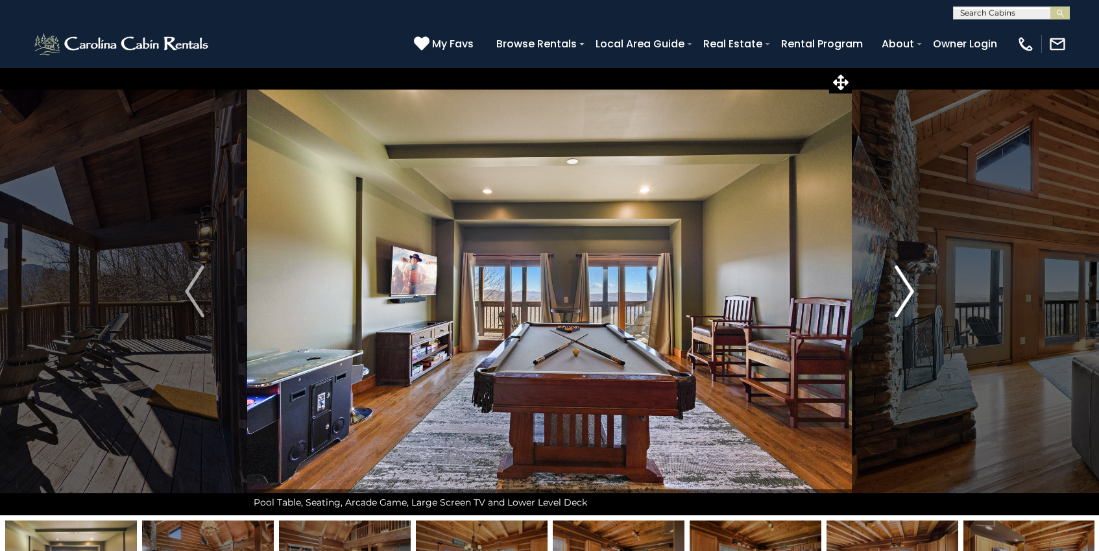
click at [908, 291] on img "Next" at bounding box center [904, 291] width 19 height 52
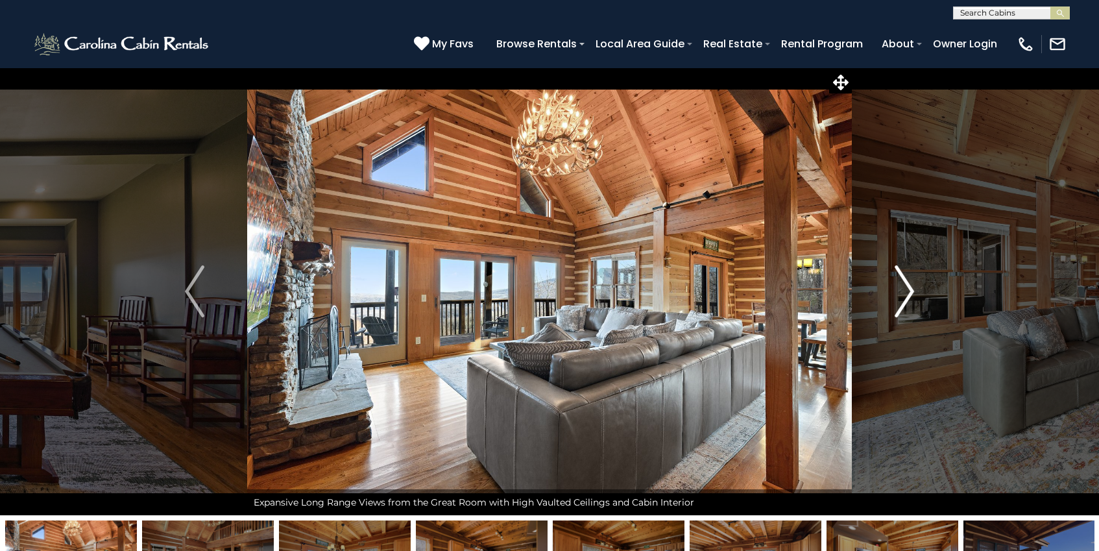
click at [908, 291] on img "Next" at bounding box center [904, 291] width 19 height 52
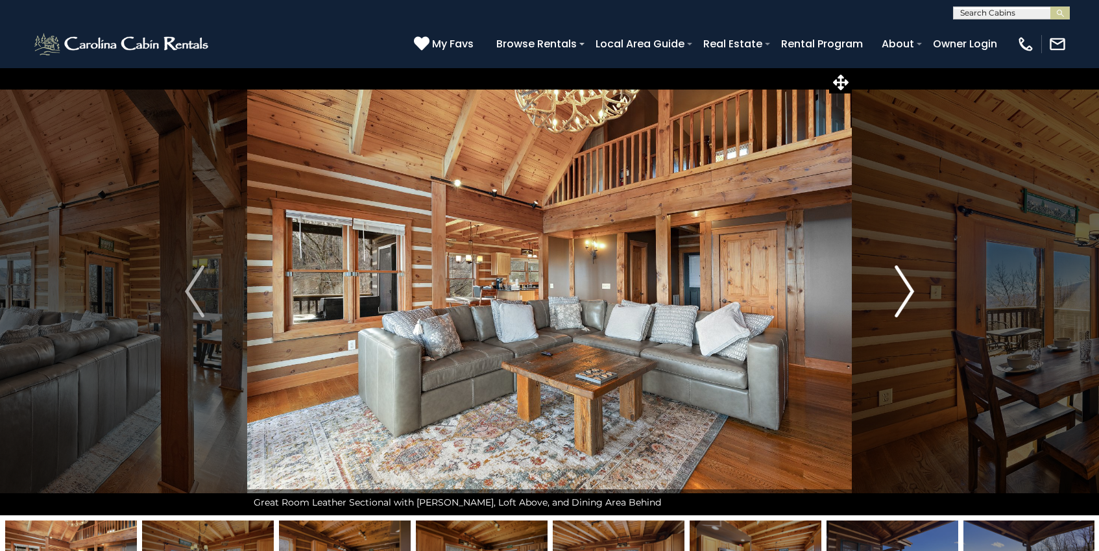
click at [908, 291] on img "Next" at bounding box center [904, 291] width 19 height 52
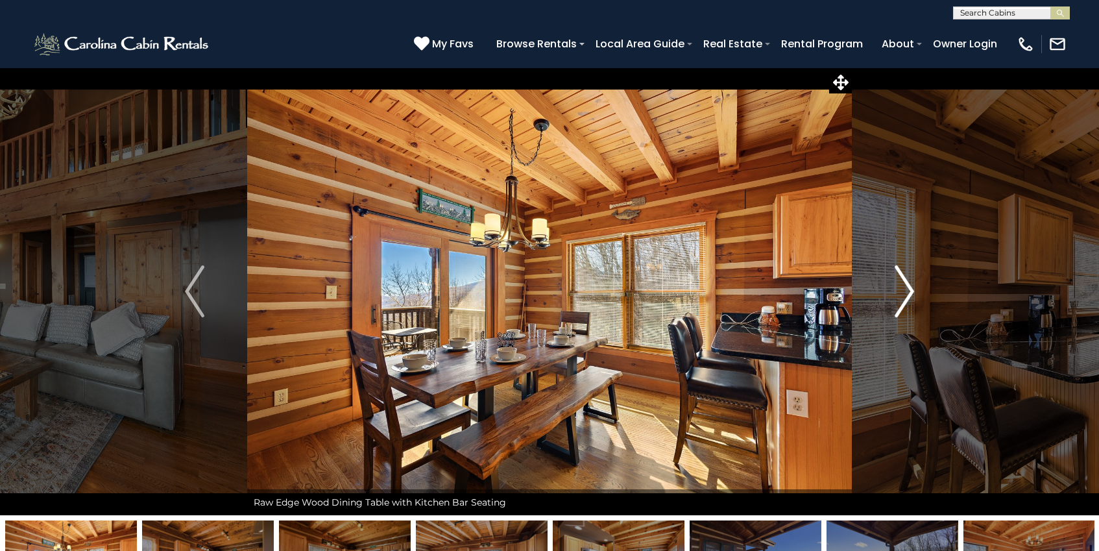
click at [909, 291] on img "Next" at bounding box center [904, 291] width 19 height 52
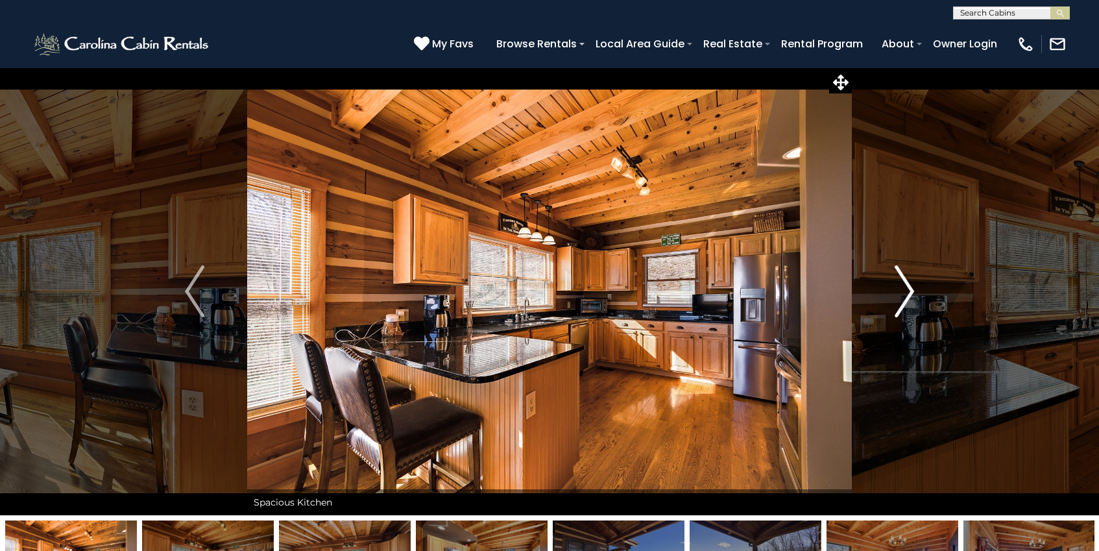
click at [909, 291] on img "Next" at bounding box center [904, 291] width 19 height 52
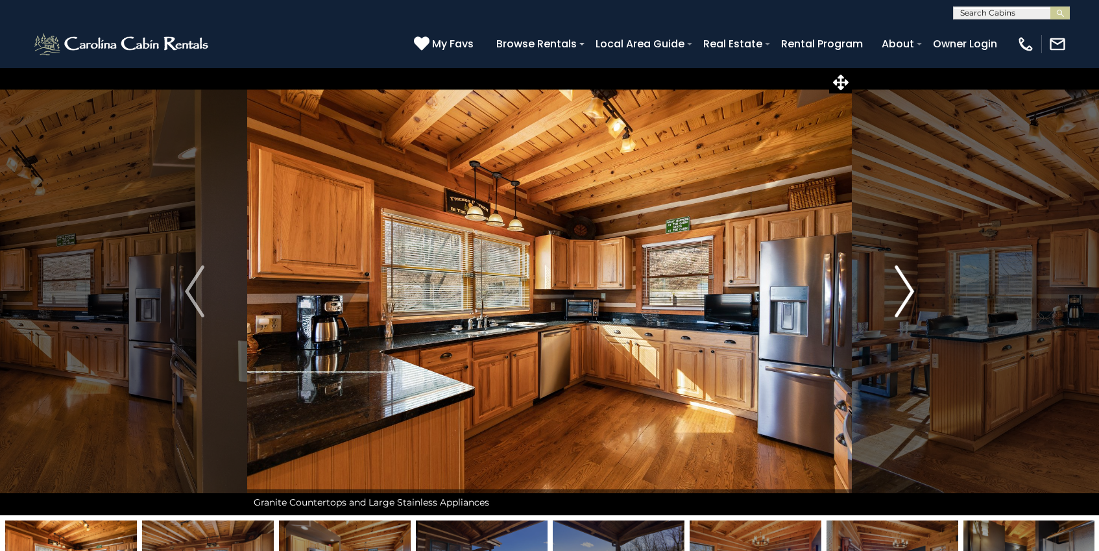
click at [909, 291] on img "Next" at bounding box center [904, 291] width 19 height 52
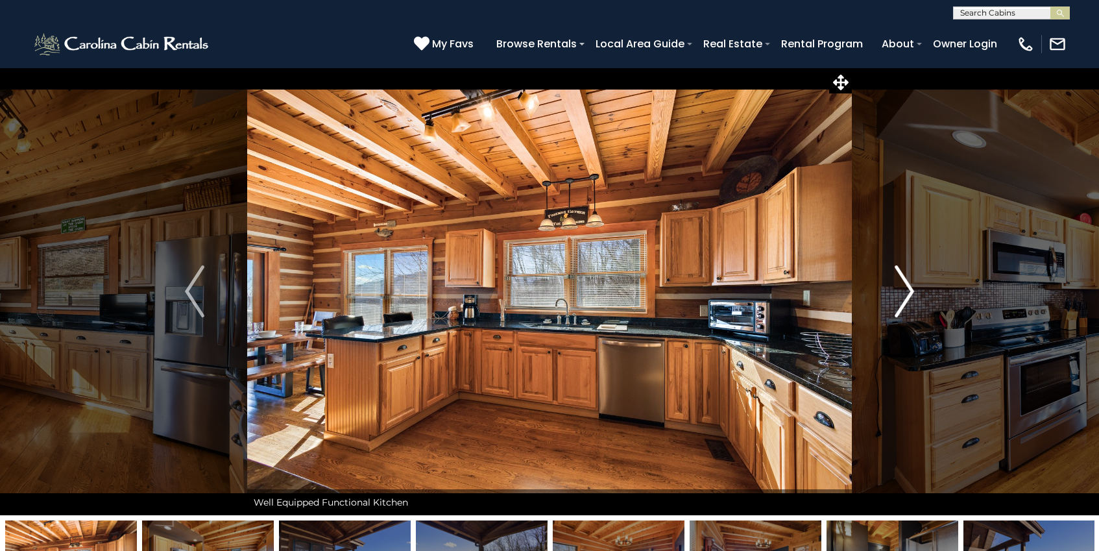
click at [909, 291] on img "Next" at bounding box center [904, 291] width 19 height 52
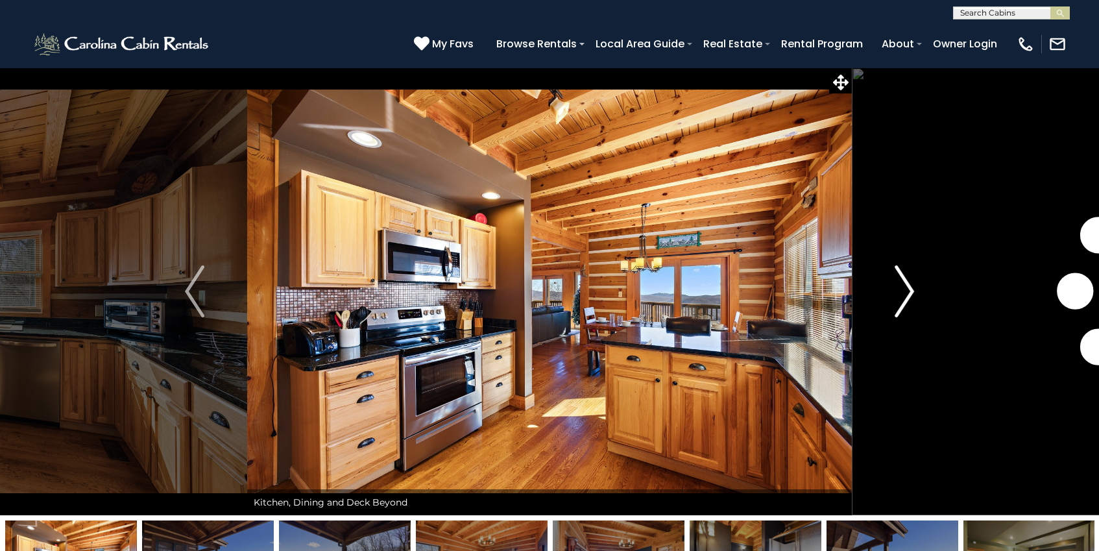
click at [909, 291] on img "Next" at bounding box center [904, 291] width 19 height 52
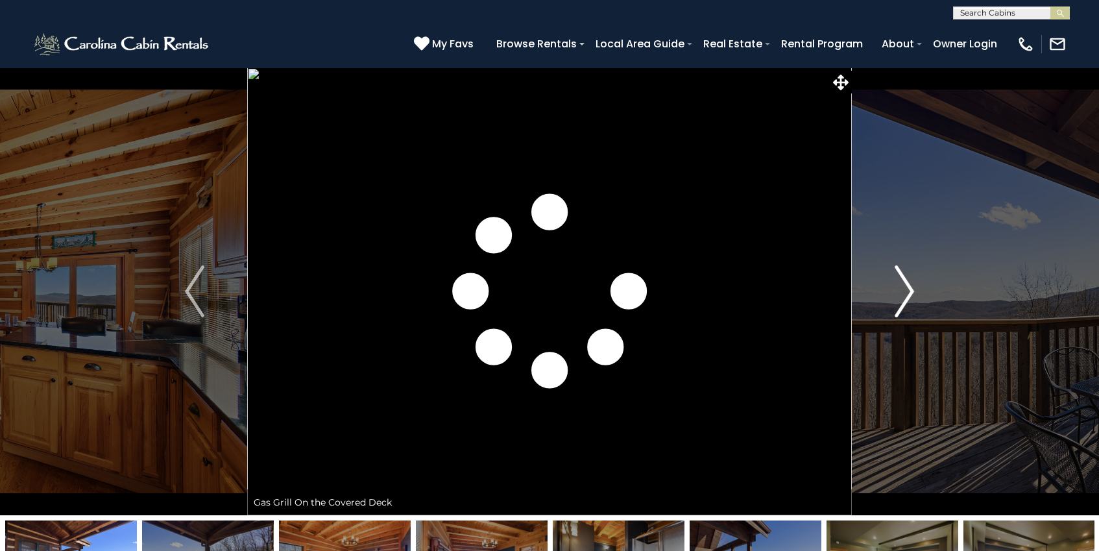
click at [909, 291] on img "Next" at bounding box center [904, 291] width 19 height 52
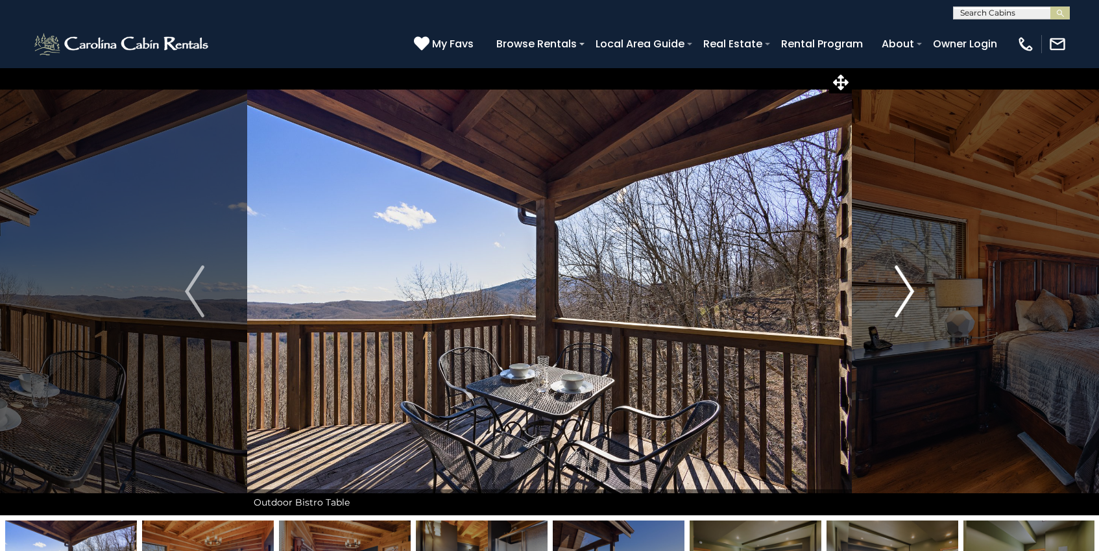
click at [916, 289] on button "Next" at bounding box center [904, 291] width 105 height 448
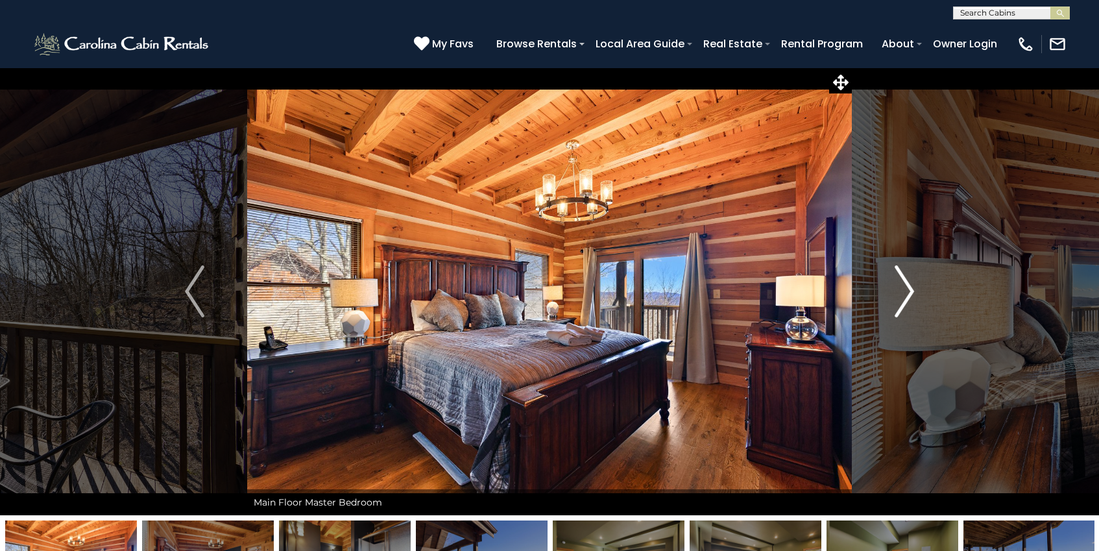
click at [916, 289] on button "Next" at bounding box center [904, 291] width 105 height 448
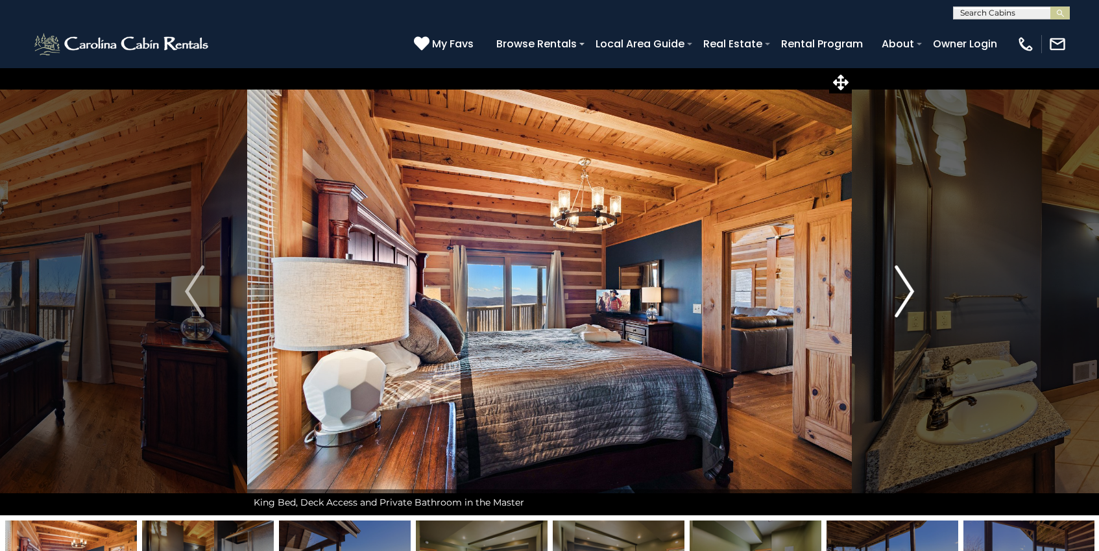
click at [916, 289] on button "Next" at bounding box center [904, 291] width 105 height 448
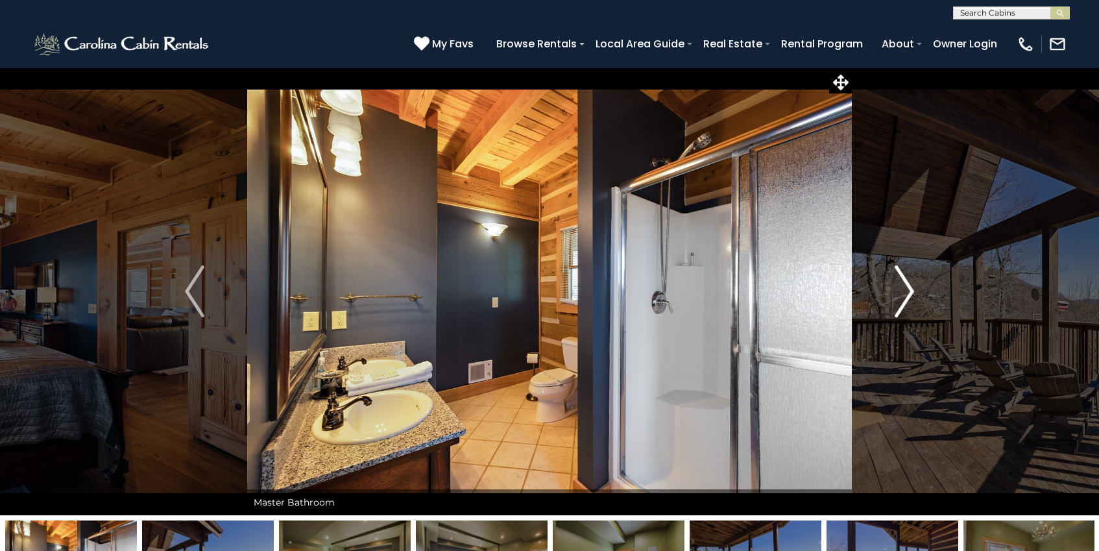
click at [916, 289] on button "Next" at bounding box center [904, 291] width 105 height 448
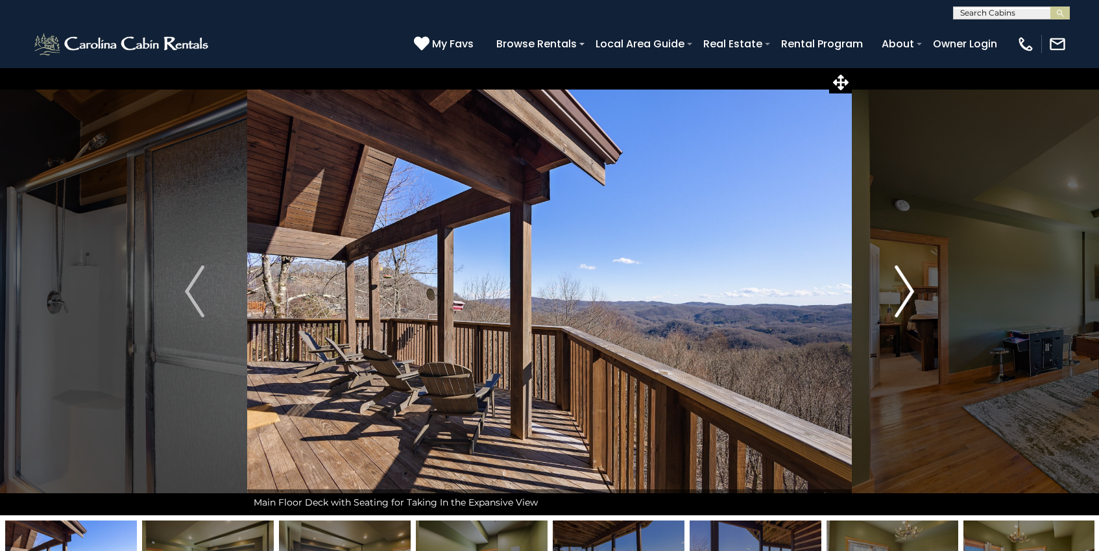
click at [916, 289] on button "Next" at bounding box center [904, 291] width 105 height 448
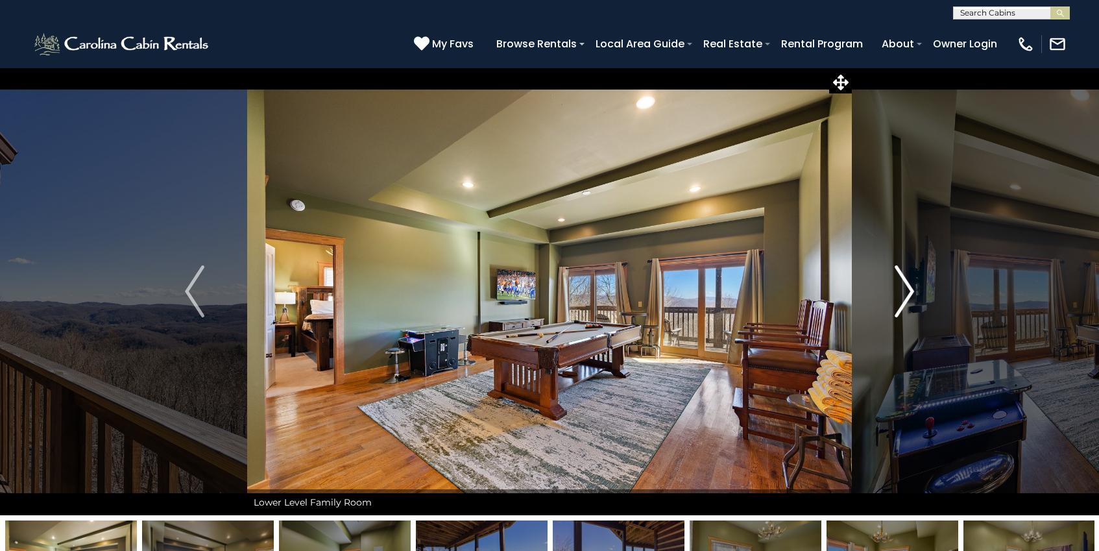
click at [916, 289] on button "Next" at bounding box center [904, 291] width 105 height 448
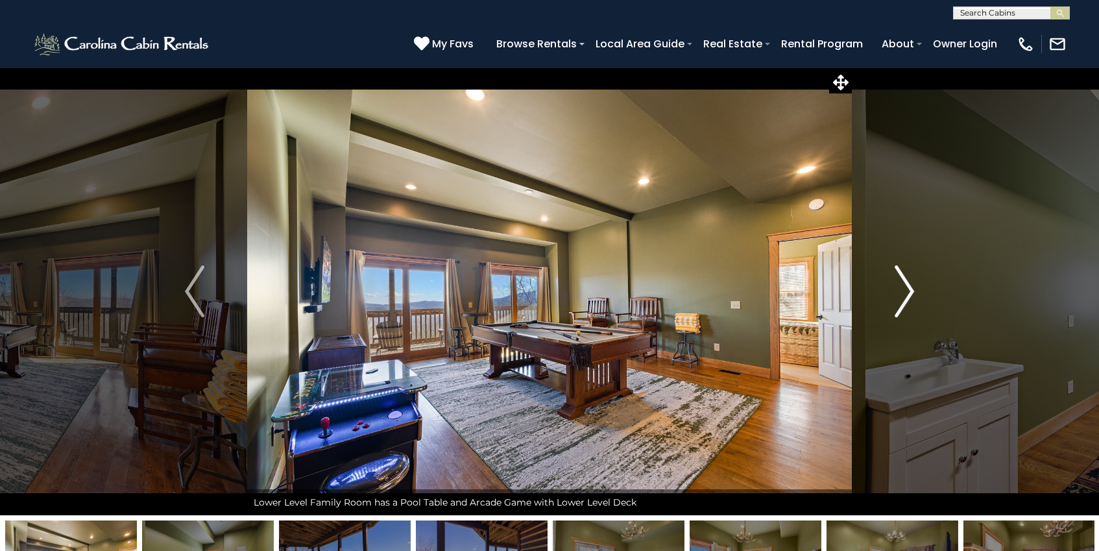
click at [916, 289] on button "Next" at bounding box center [904, 291] width 105 height 448
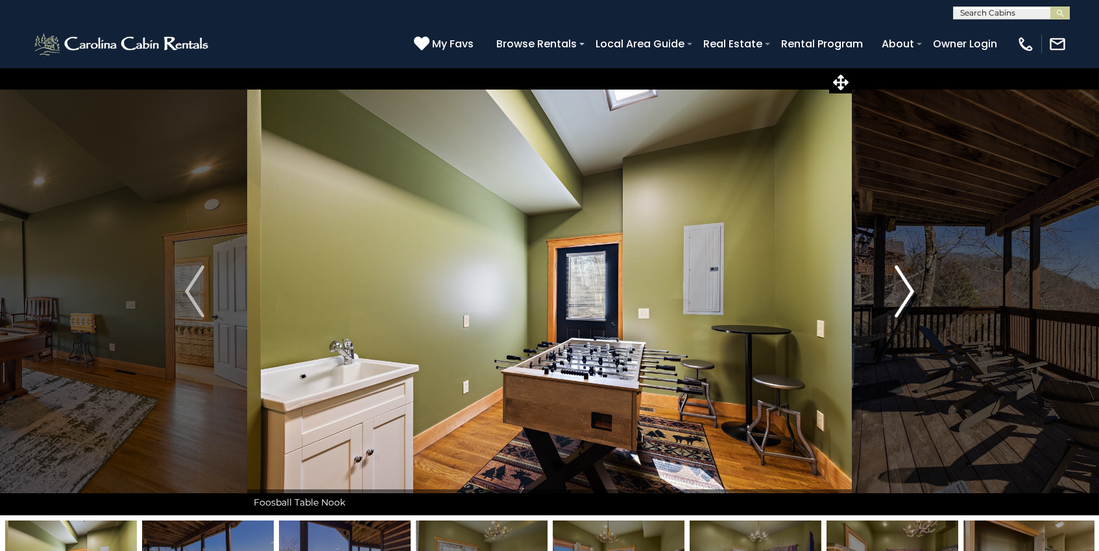
click at [916, 289] on button "Next" at bounding box center [904, 291] width 105 height 448
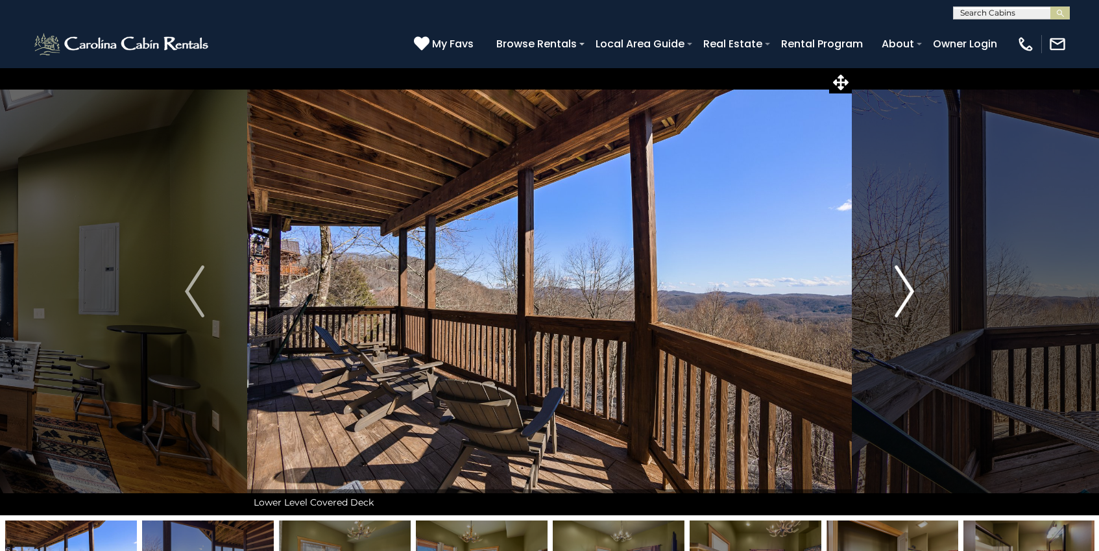
click at [916, 289] on button "Next" at bounding box center [904, 291] width 105 height 448
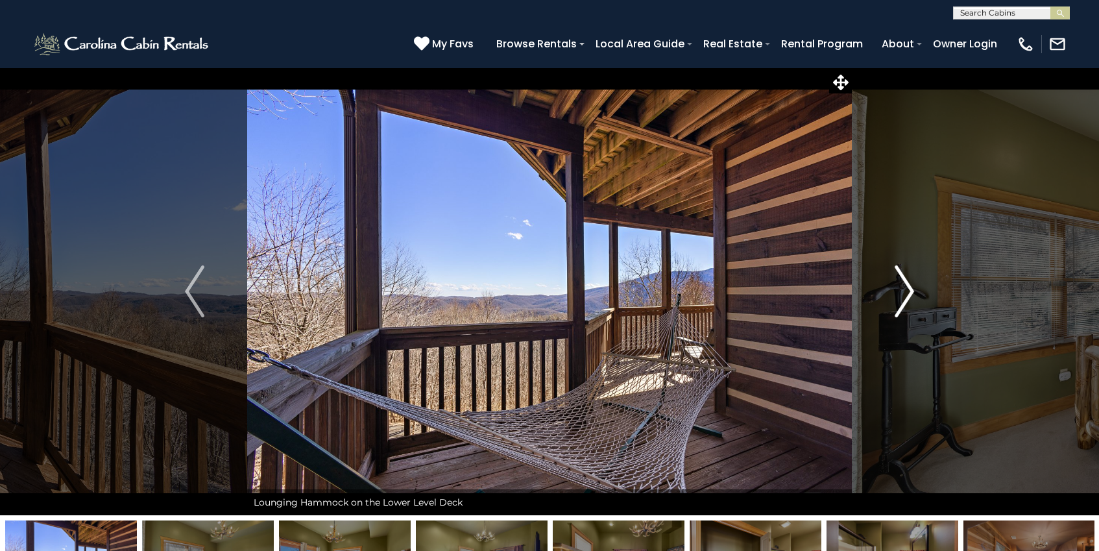
click at [916, 289] on button "Next" at bounding box center [904, 291] width 105 height 448
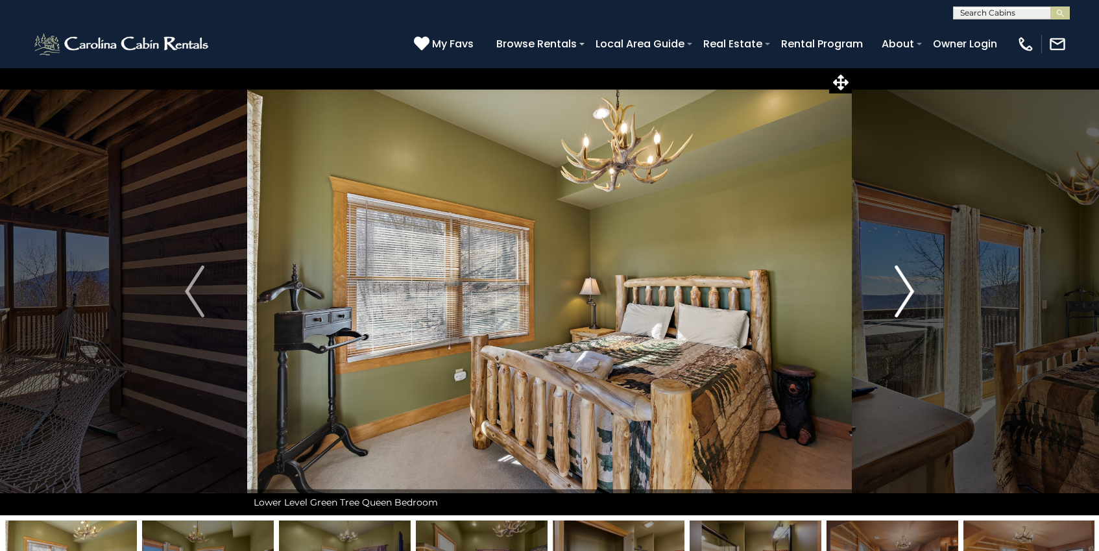
click at [880, 288] on button "Next" at bounding box center [904, 291] width 105 height 448
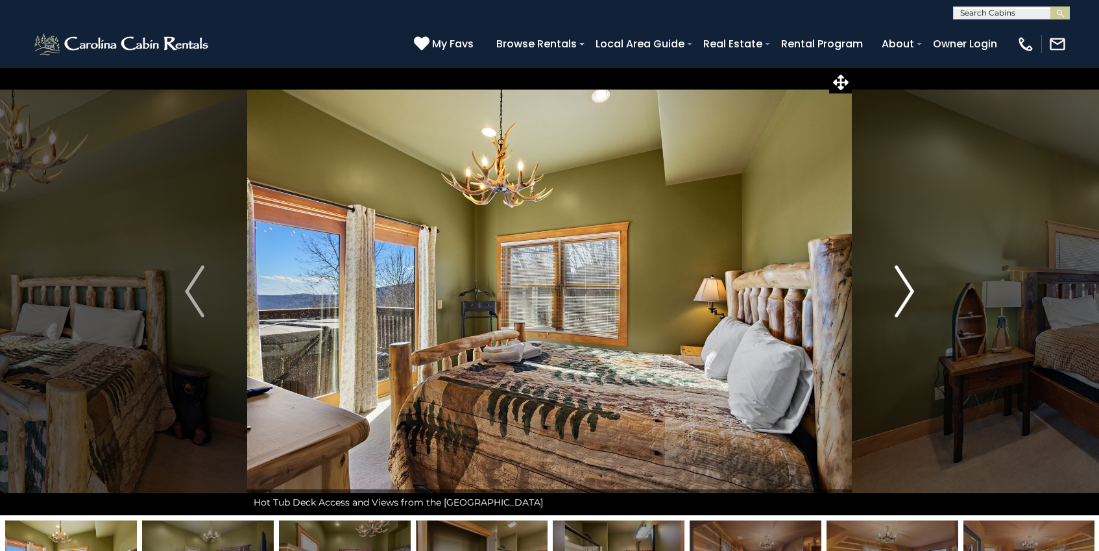
click at [880, 288] on button "Next" at bounding box center [904, 291] width 105 height 448
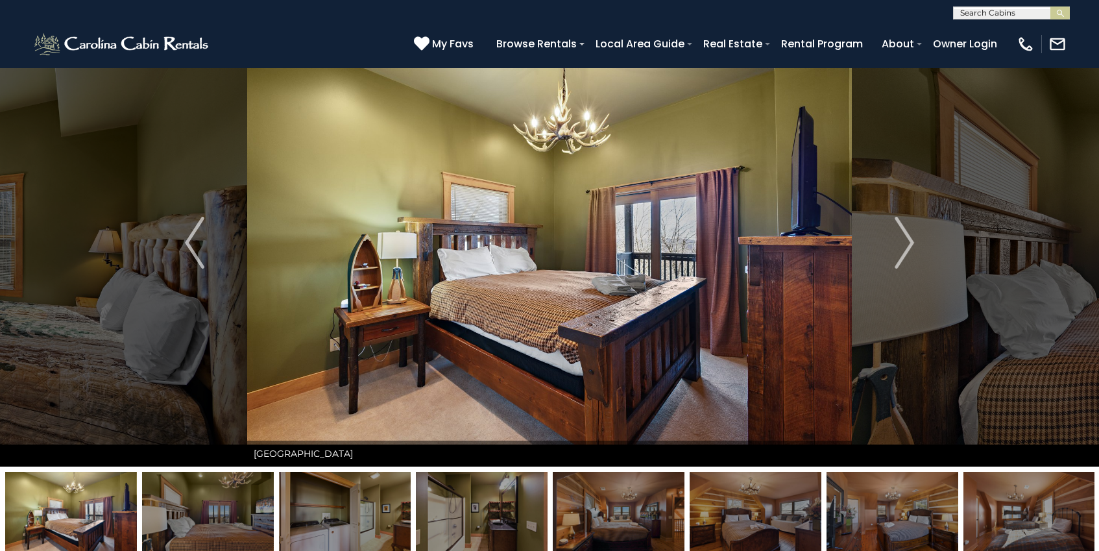
scroll to position [620, 0]
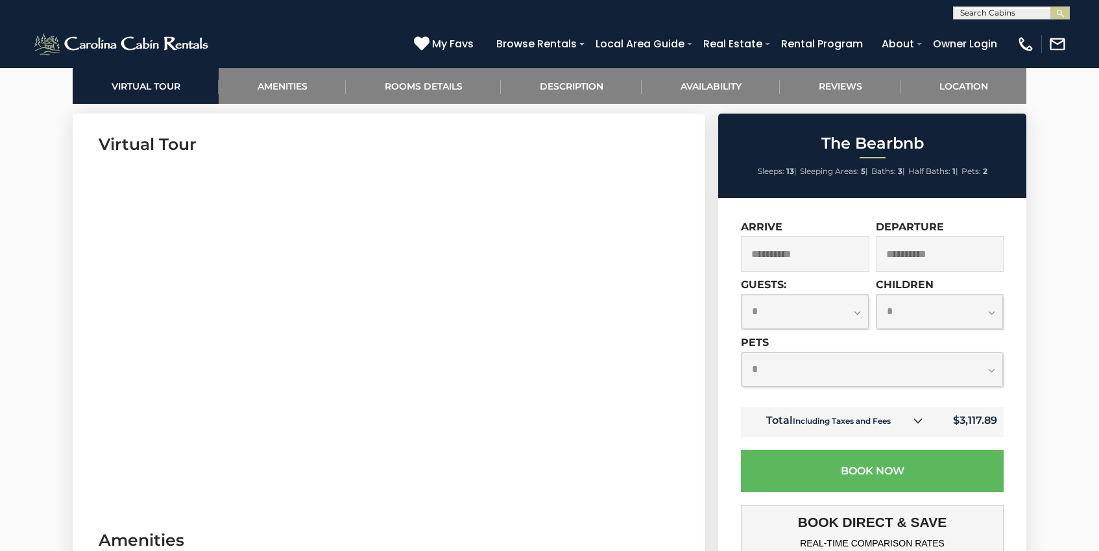
click at [915, 376] on select "**********" at bounding box center [872, 369] width 261 height 34
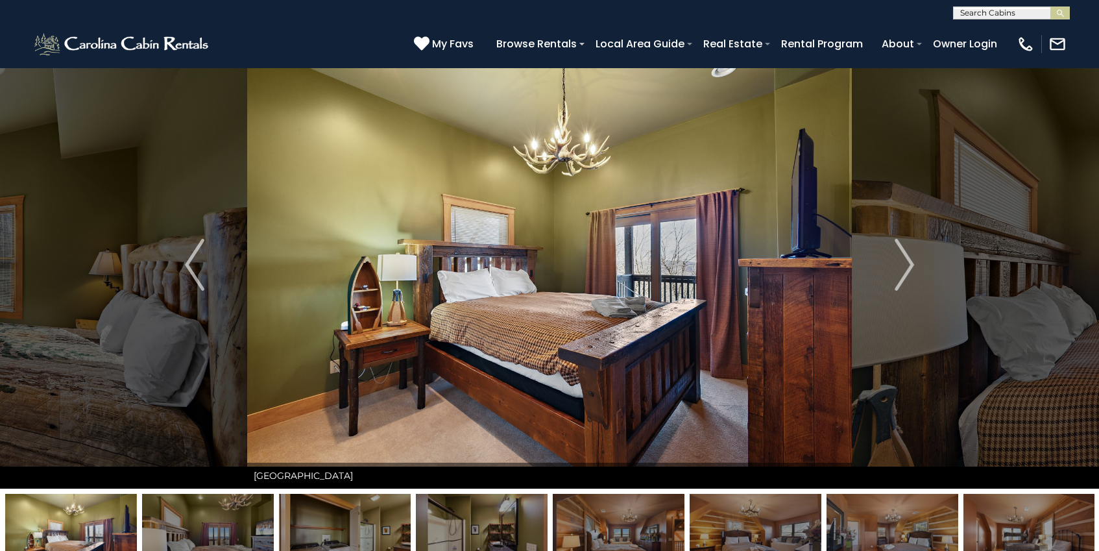
scroll to position [0, 0]
